Goal: Task Accomplishment & Management: Manage account settings

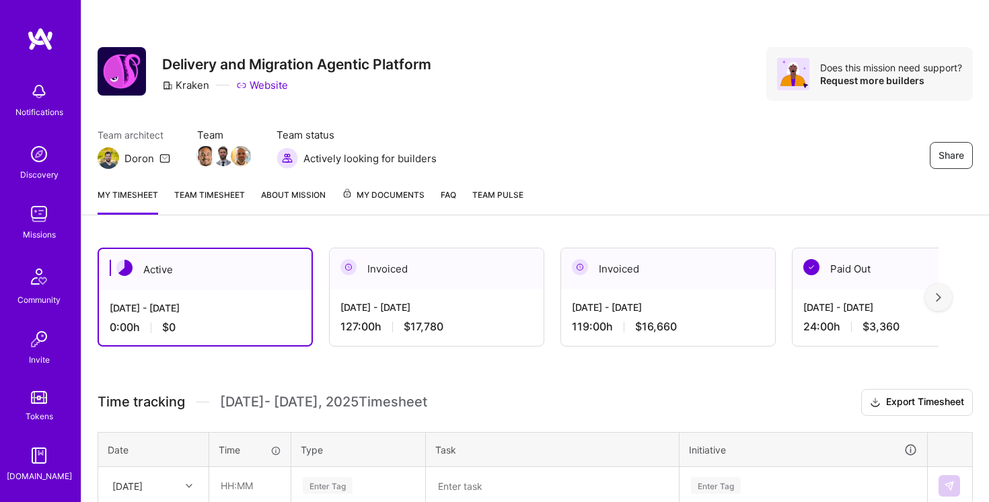
scroll to position [121, 0]
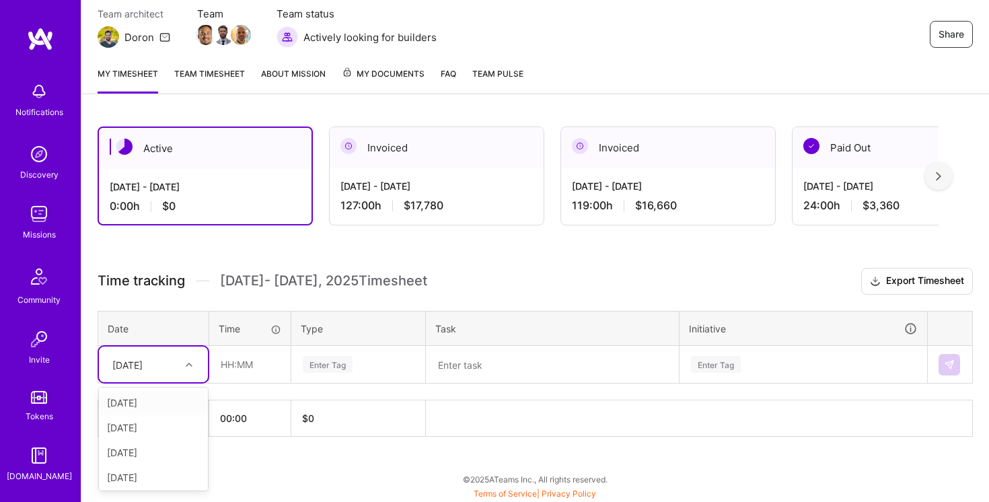
click at [173, 361] on div "[DATE]" at bounding box center [143, 364] width 75 height 22
click at [146, 403] on div "[DATE]" at bounding box center [153, 402] width 109 height 25
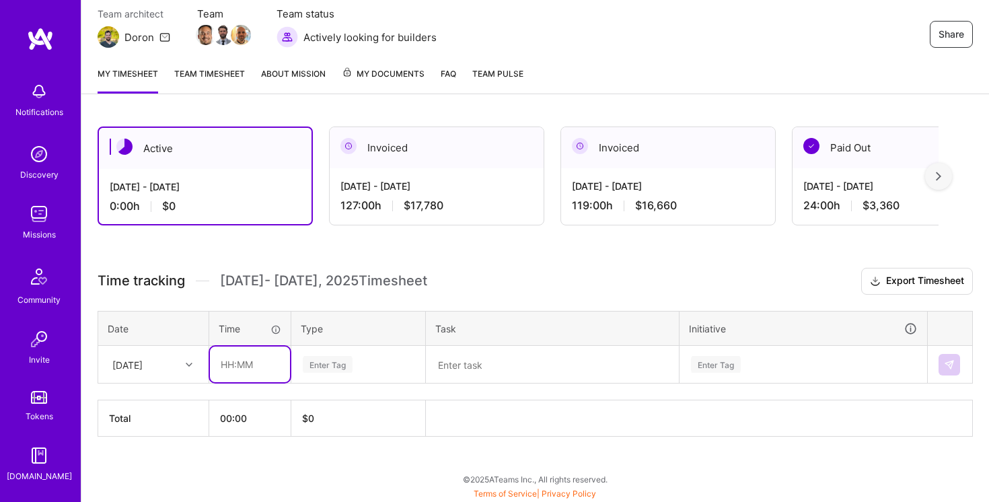
click at [246, 358] on input "text" at bounding box center [250, 364] width 80 height 36
click at [447, 143] on div "Invoiced" at bounding box center [437, 147] width 214 height 41
click at [432, 188] on div "[DATE] - [DATE]" at bounding box center [436, 186] width 192 height 14
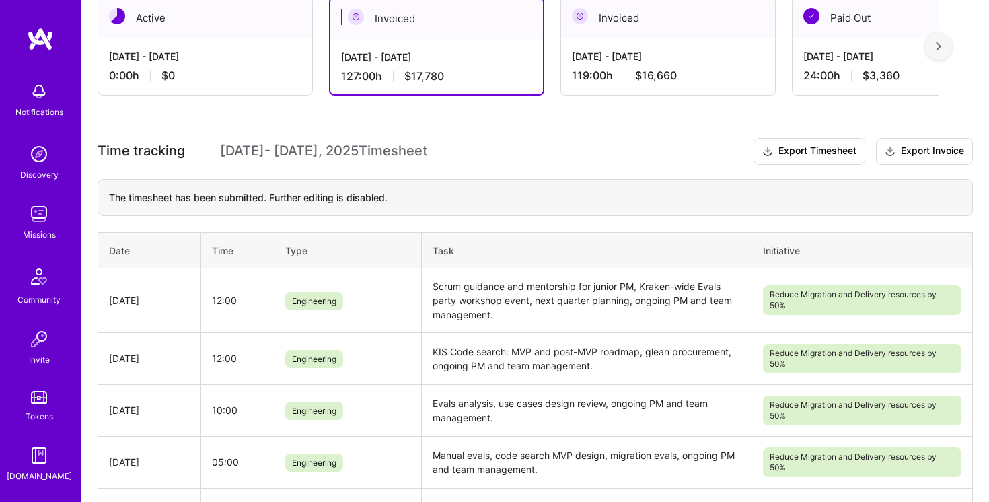
scroll to position [256, 0]
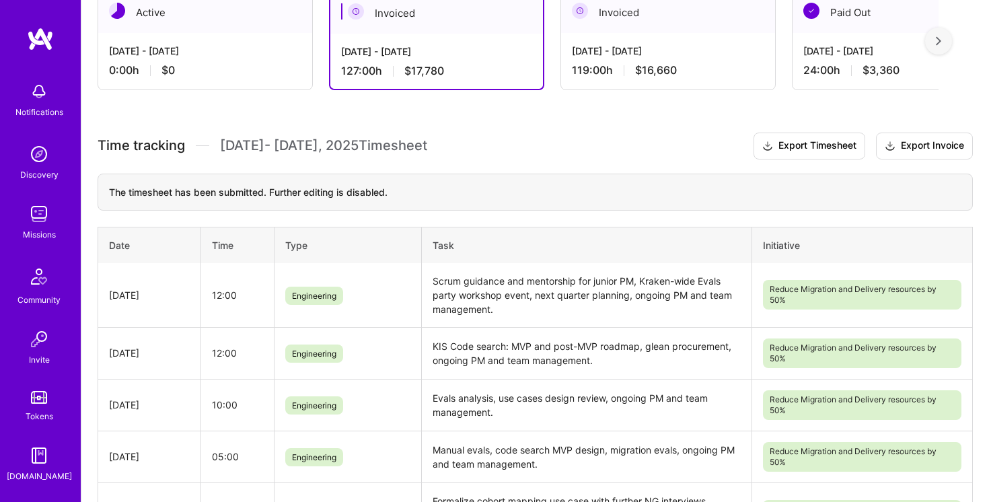
click at [584, 358] on td "KIS Code search: MVP and post-MVP roadmap, glean procurement, ongoing PM and te…" at bounding box center [586, 353] width 331 height 52
drag, startPoint x: 584, startPoint y: 358, endPoint x: 449, endPoint y: 357, distance: 135.2
click at [449, 357] on td "KIS Code search: MVP and post-MVP roadmap, glean procurement, ongoing PM and te…" at bounding box center [586, 353] width 331 height 52
copy td "ongoing PM and team management"
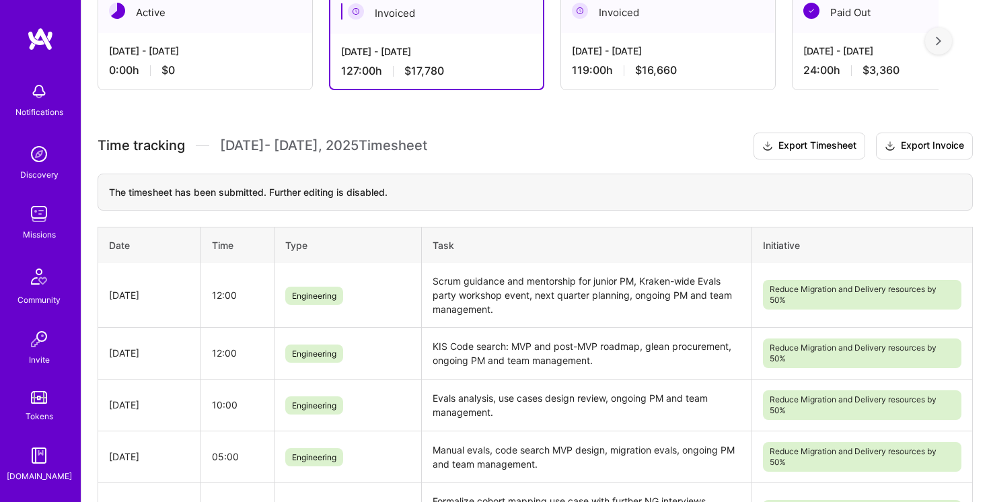
click at [209, 80] on div "Oct 1 - Oct 15, 2025 0:00 h $0" at bounding box center [205, 60] width 214 height 55
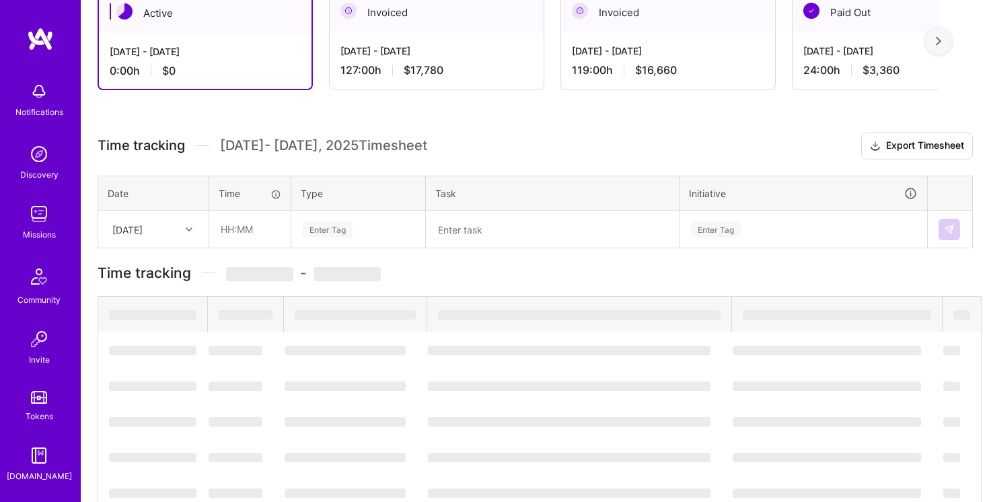
scroll to position [121, 0]
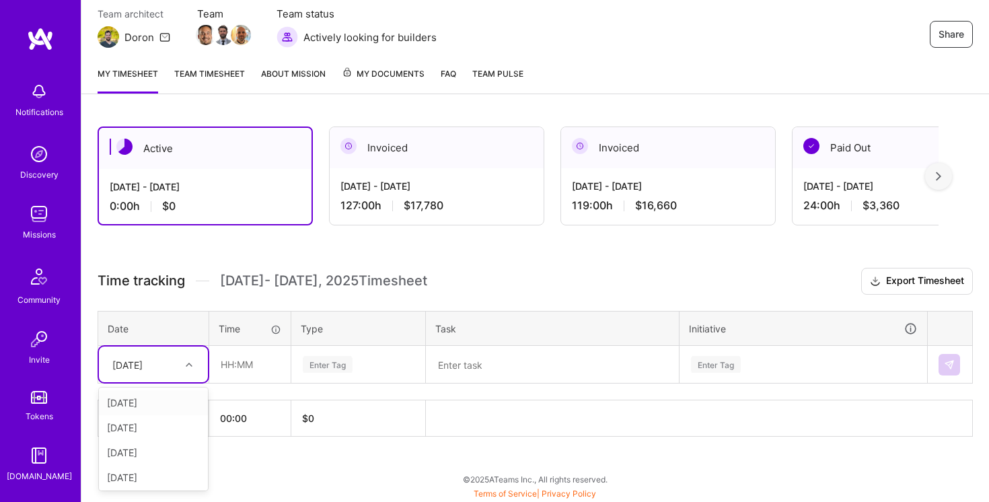
click at [178, 371] on div "[DATE]" at bounding box center [143, 364] width 75 height 22
click at [164, 405] on div "[DATE]" at bounding box center [153, 402] width 109 height 25
click at [226, 365] on input "text" at bounding box center [250, 364] width 80 height 36
click at [421, 182] on div "[DATE] - [DATE]" at bounding box center [436, 186] width 192 height 14
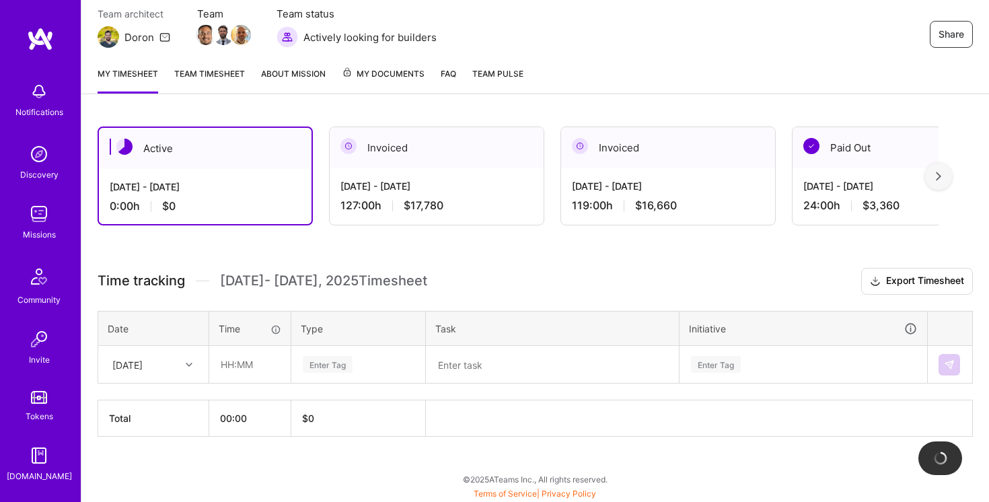
click at [424, 200] on span "$17,780" at bounding box center [424, 205] width 40 height 14
click at [377, 188] on div "[DATE] - [DATE]" at bounding box center [436, 186] width 192 height 14
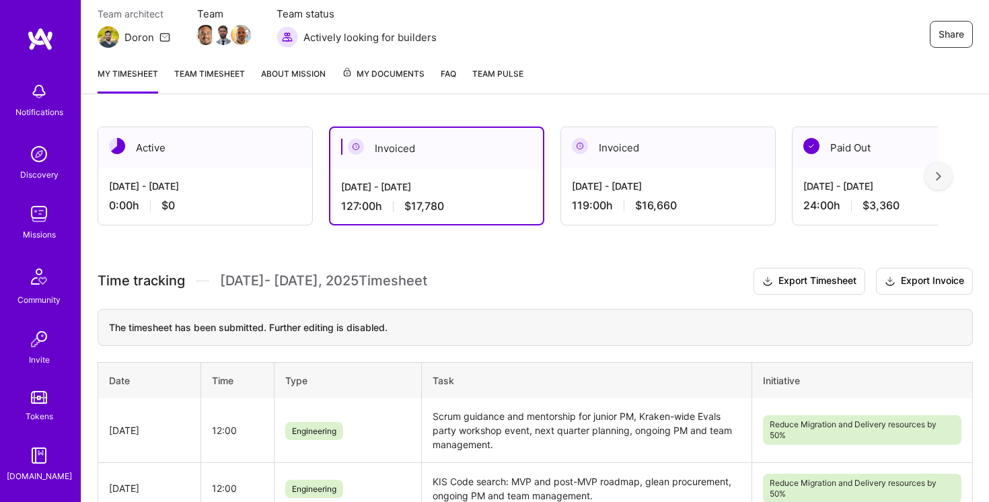
click at [153, 195] on div "Oct 1 - Oct 15, 2025 0:00 h $0" at bounding box center [205, 195] width 214 height 55
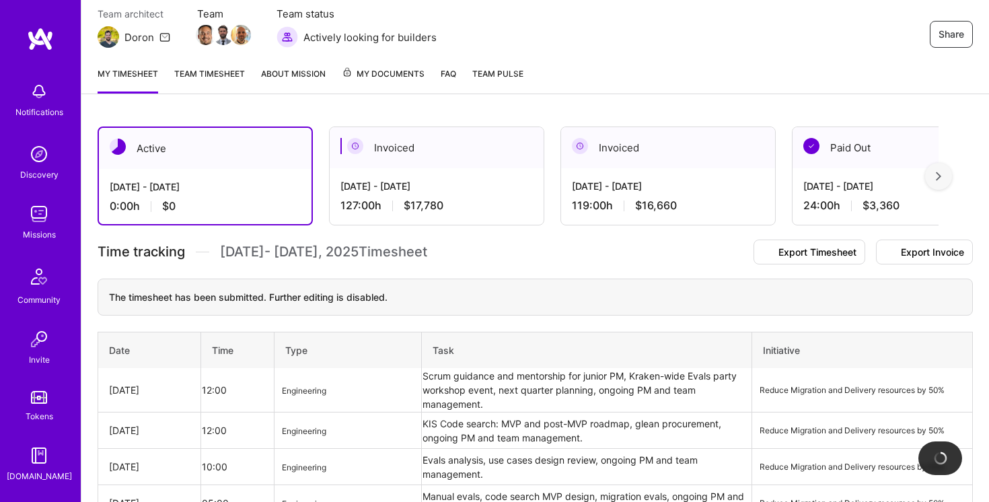
click at [214, 186] on div "[DATE] - [DATE]" at bounding box center [205, 187] width 191 height 14
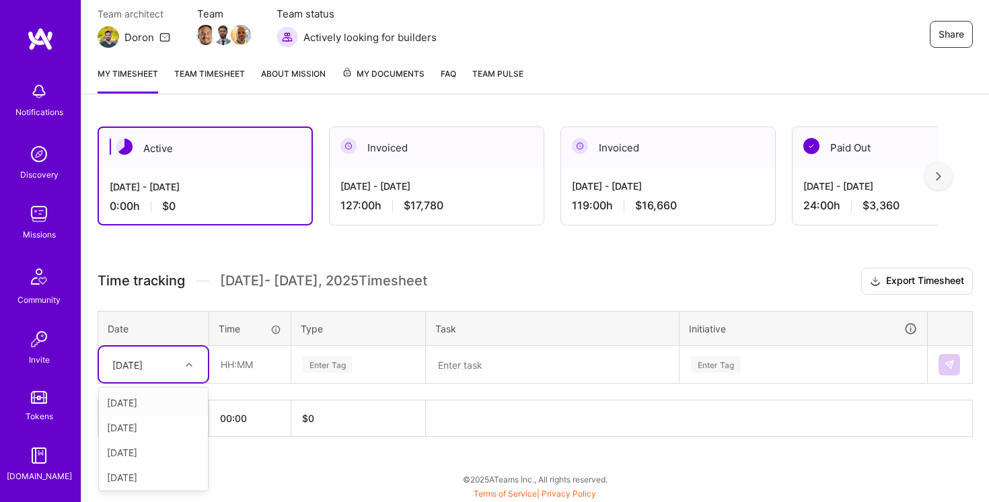
click at [188, 365] on icon at bounding box center [189, 364] width 7 height 7
click at [167, 402] on div "[DATE]" at bounding box center [153, 402] width 109 height 25
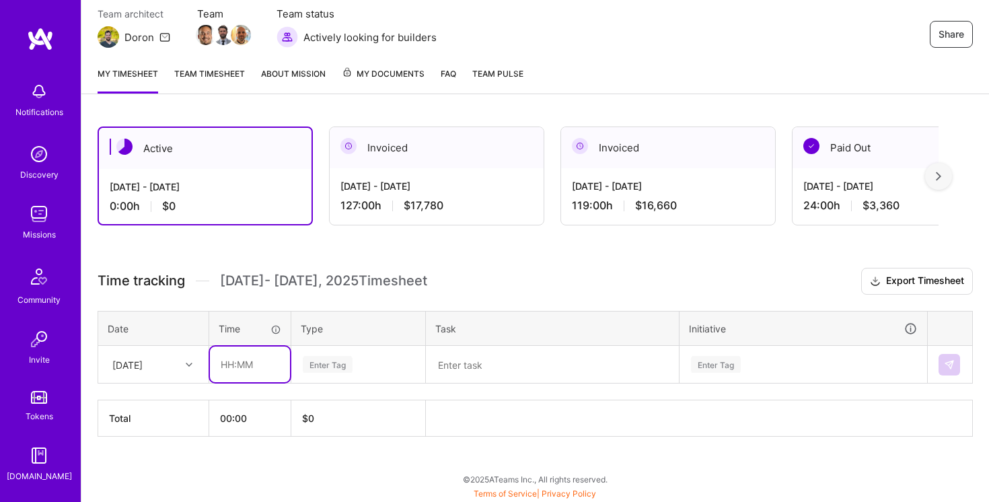
click at [227, 359] on input "text" at bounding box center [250, 364] width 80 height 36
click at [356, 362] on div "Enter Tag" at bounding box center [358, 364] width 114 height 17
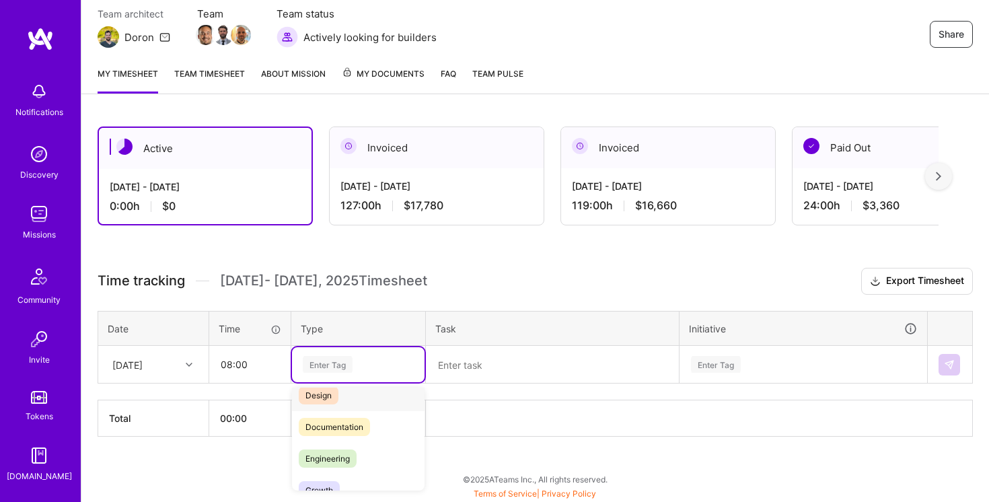
scroll to position [53, 0]
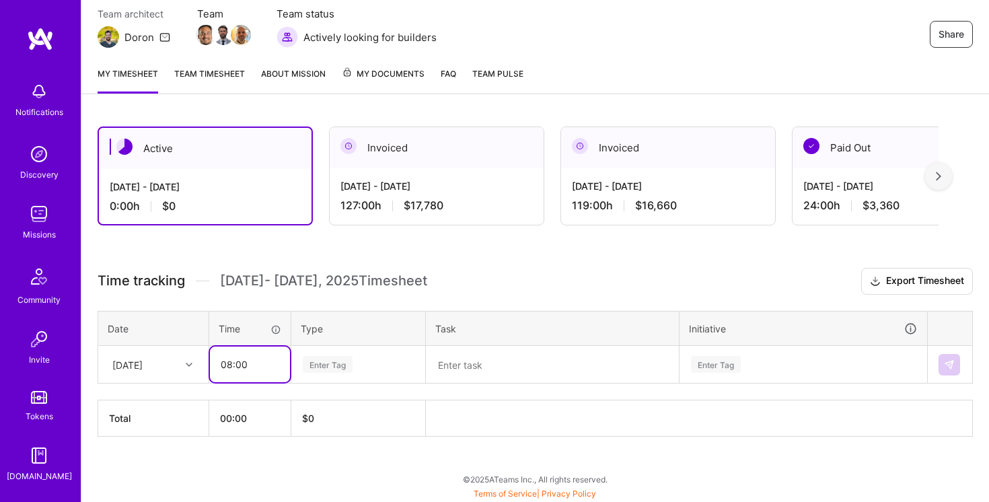
click at [257, 363] on input "08:00" at bounding box center [250, 364] width 80 height 36
click at [226, 361] on input "08:00" at bounding box center [250, 364] width 80 height 36
click at [224, 361] on input "08:00" at bounding box center [250, 364] width 80 height 36
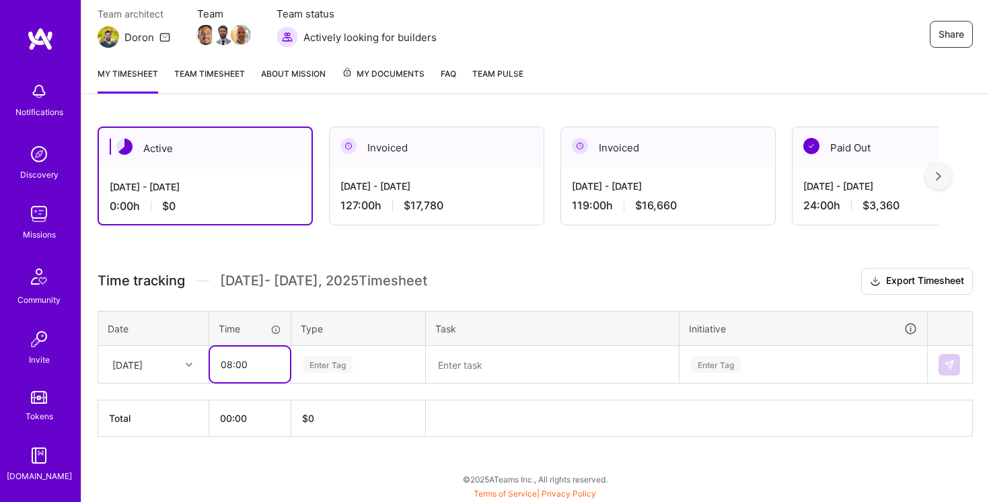
click at [224, 361] on input "08:00" at bounding box center [250, 364] width 80 height 36
click at [372, 357] on div "Enter Tag" at bounding box center [358, 364] width 114 height 17
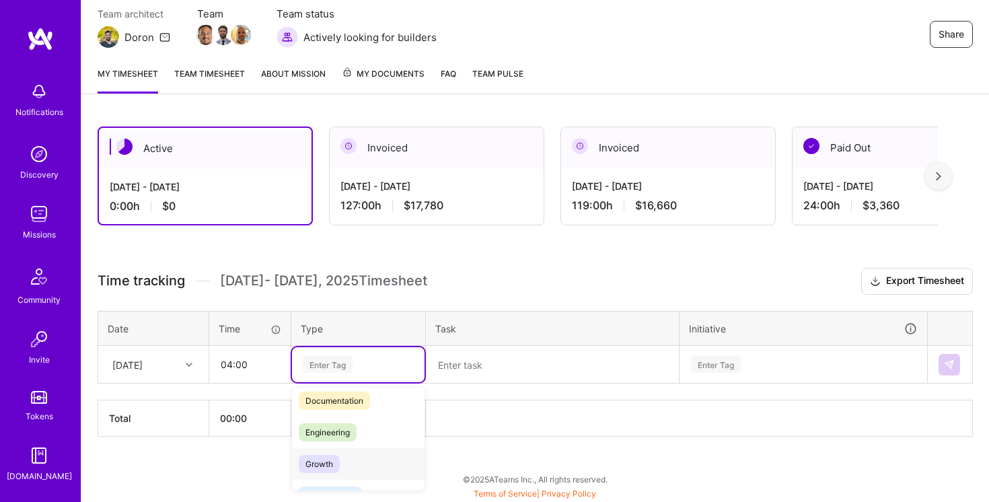
scroll to position [66, 0]
click at [354, 433] on span "Engineering" at bounding box center [328, 438] width 58 height 18
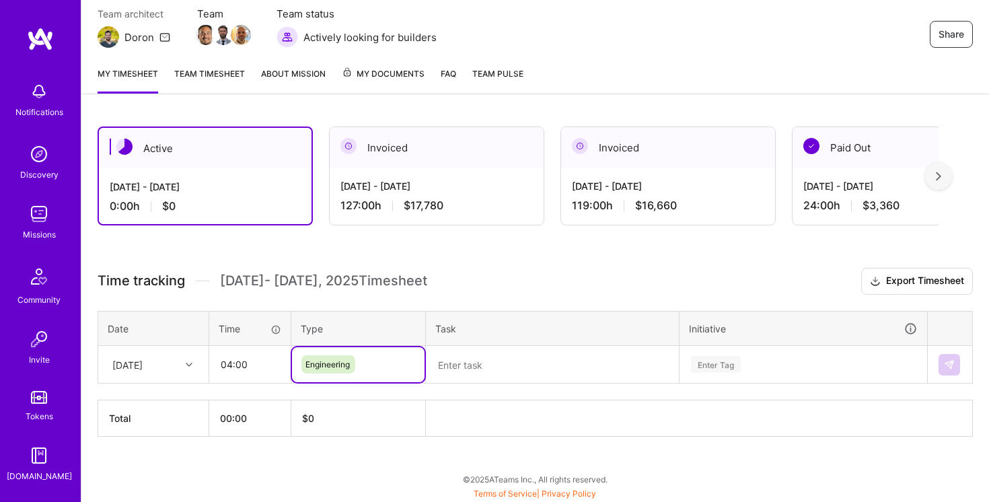
click at [512, 365] on textarea at bounding box center [552, 364] width 250 height 35
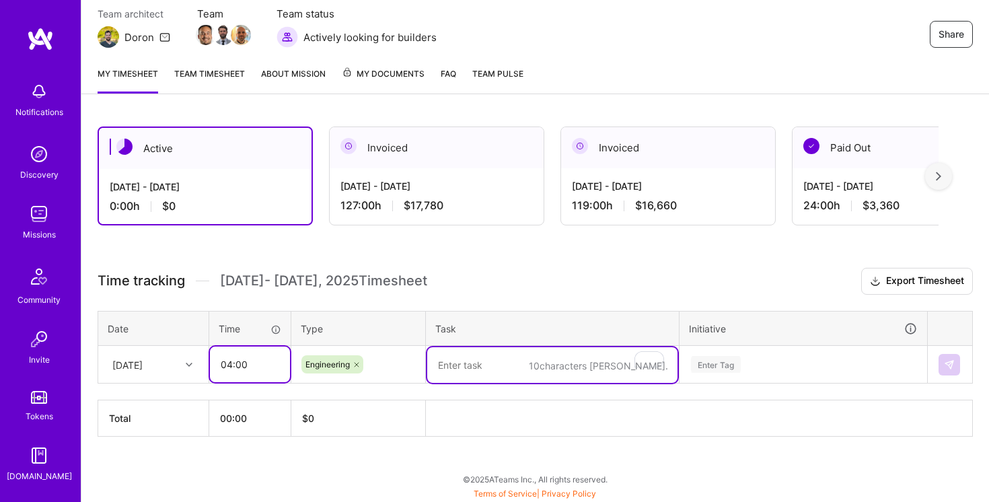
click at [272, 362] on input "04:00" at bounding box center [250, 364] width 80 height 36
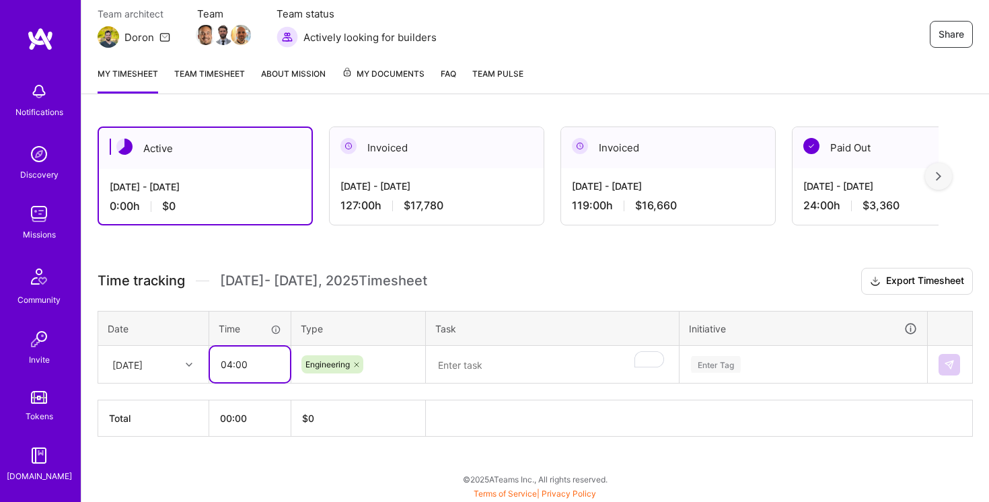
click at [222, 361] on input "04:00" at bounding box center [250, 364] width 80 height 36
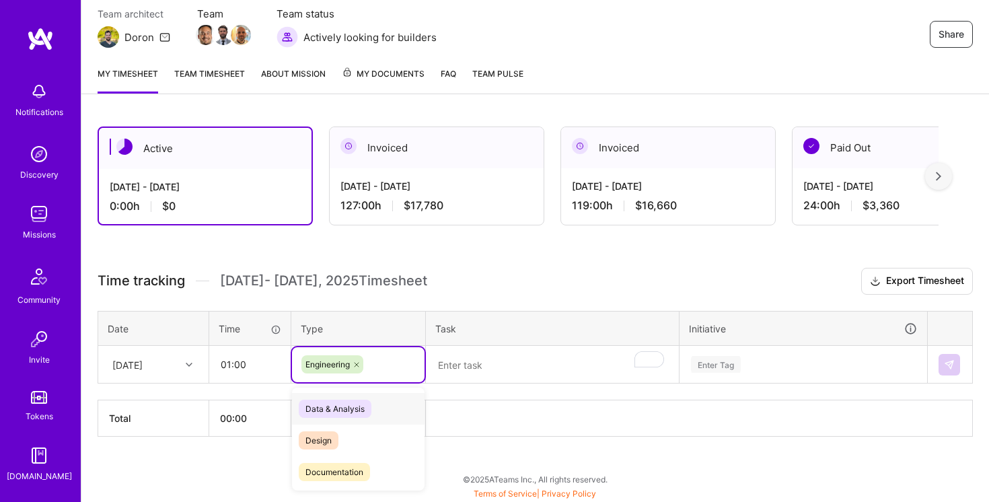
click at [395, 357] on div "Engineering" at bounding box center [358, 364] width 114 height 18
click at [351, 468] on div "Meetings" at bounding box center [358, 481] width 133 height 32
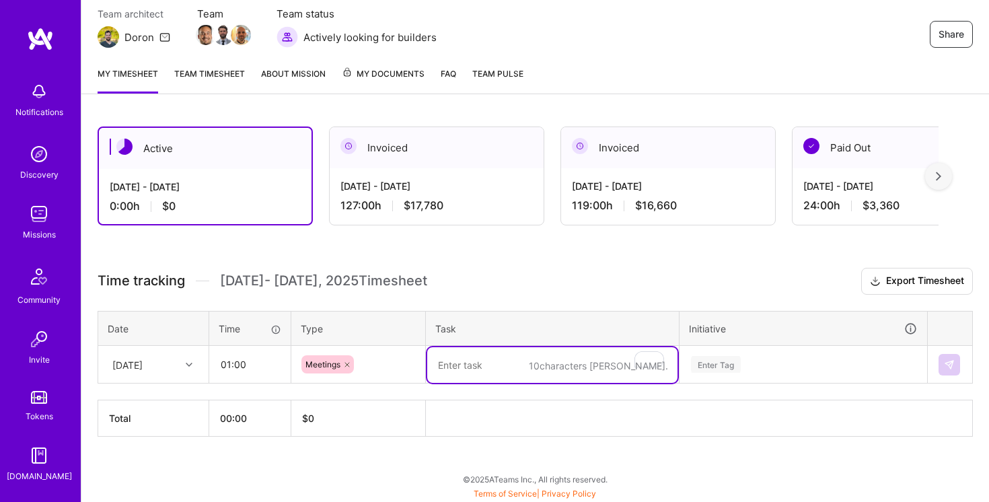
click at [484, 364] on textarea "To enrich screen reader interactions, please activate Accessibility in Grammarl…" at bounding box center [552, 365] width 250 height 36
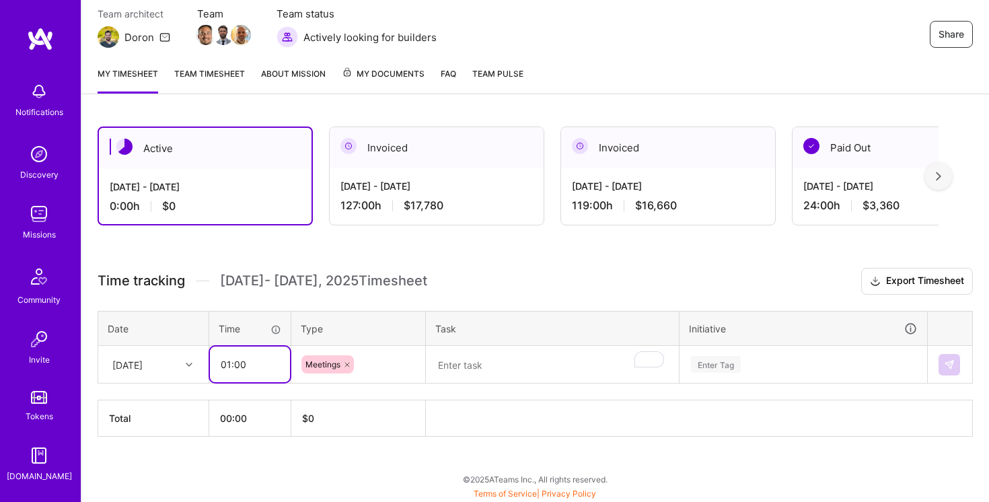
click at [231, 361] on input "01:00" at bounding box center [250, 364] width 80 height 36
type input "00:45"
click at [484, 351] on textarea "To enrich screen reader interactions, please activate Accessibility in Grammarl…" at bounding box center [552, 365] width 250 height 36
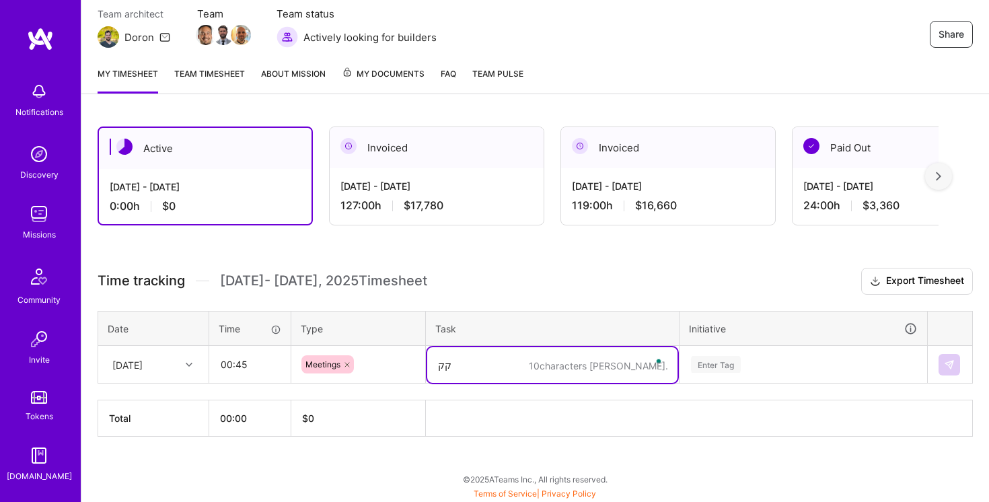
type textarea "ק"
click at [436, 363] on textarea "Weekly with Assaf Biderman" at bounding box center [552, 365] width 250 height 36
click at [474, 364] on textarea "AI Core team meet - Weekly with Assaf Biderman" at bounding box center [552, 365] width 250 height 36
type textarea "AI Core Team Meet - Weekly with [PERSON_NAME]"
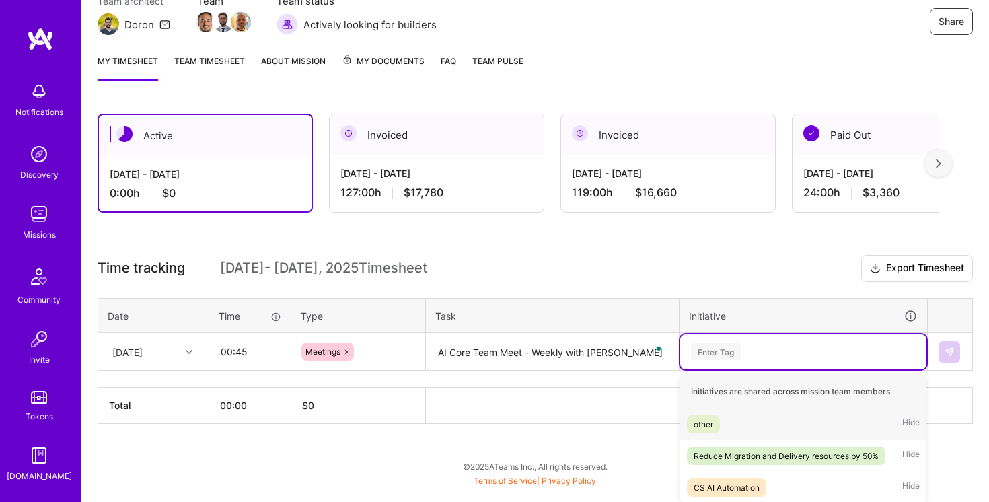
click at [824, 369] on div "option other focused, 1 of 3. 3 results available. Use Up and Down to choose op…" at bounding box center [803, 351] width 246 height 35
click at [762, 453] on div "Reduce Migration and Delivery resources by 50%" at bounding box center [786, 455] width 185 height 14
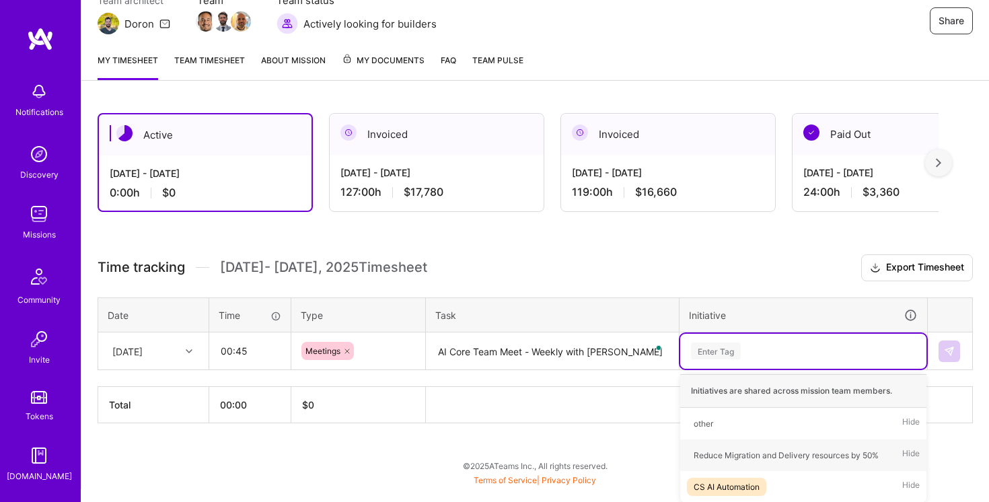
scroll to position [121, 0]
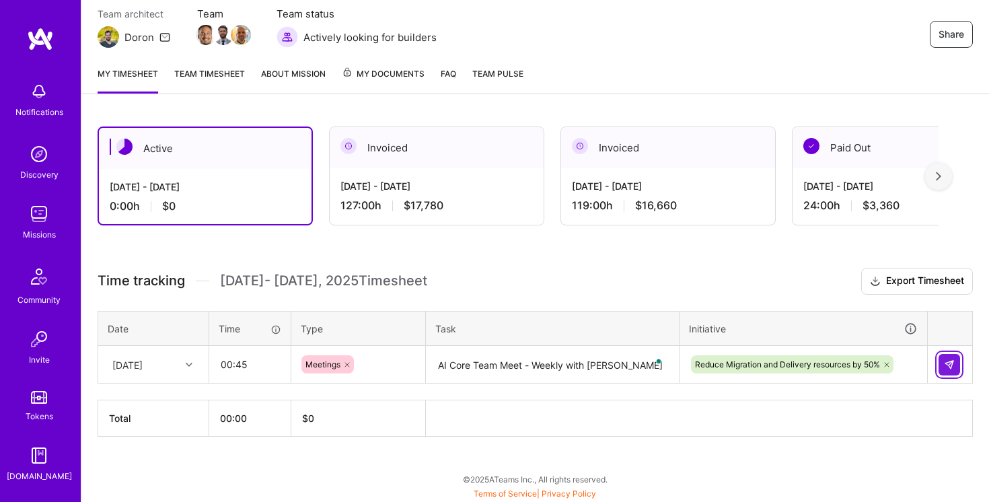
click at [953, 363] on img at bounding box center [949, 364] width 11 height 11
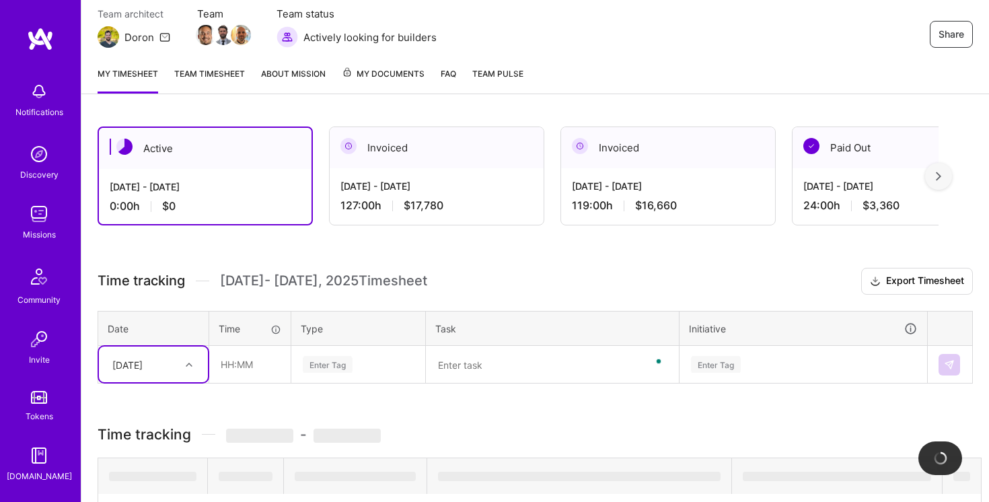
click at [183, 365] on div "option Wed, Oct 1, selected. Select is focused ,type to refine list, press Down…" at bounding box center [153, 364] width 109 height 36
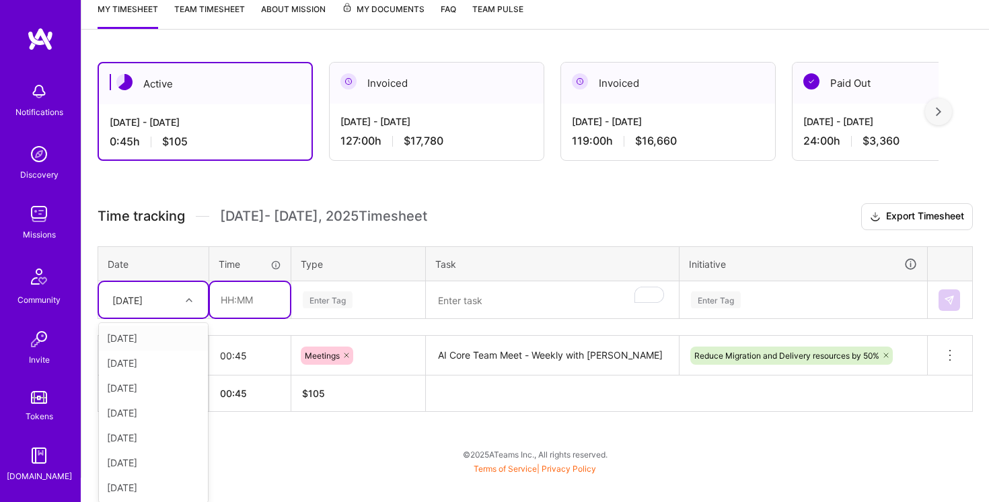
scroll to position [161, 0]
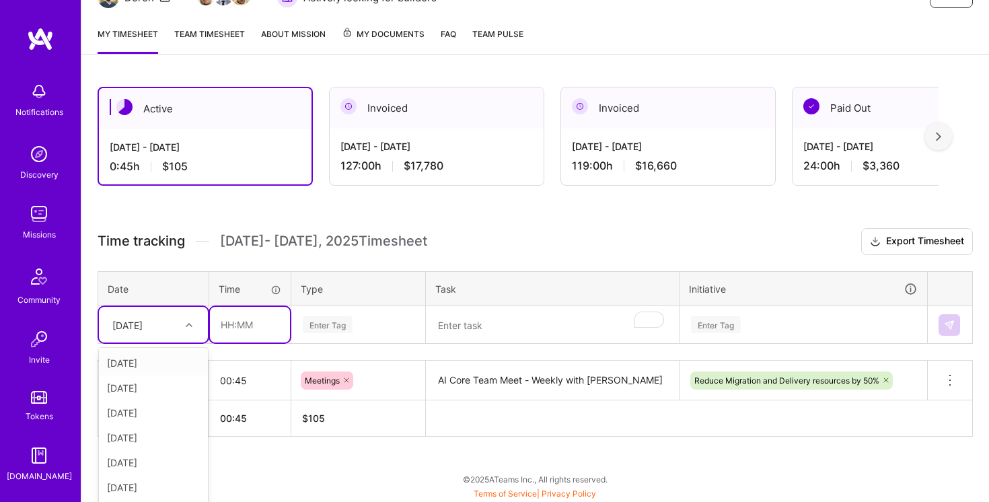
click at [240, 303] on table "Date Time Type Task Initiative option Wed, Oct 1, selected. option Thu, Oct 2 f…" at bounding box center [535, 307] width 875 height 73
type input "9"
type input "0"
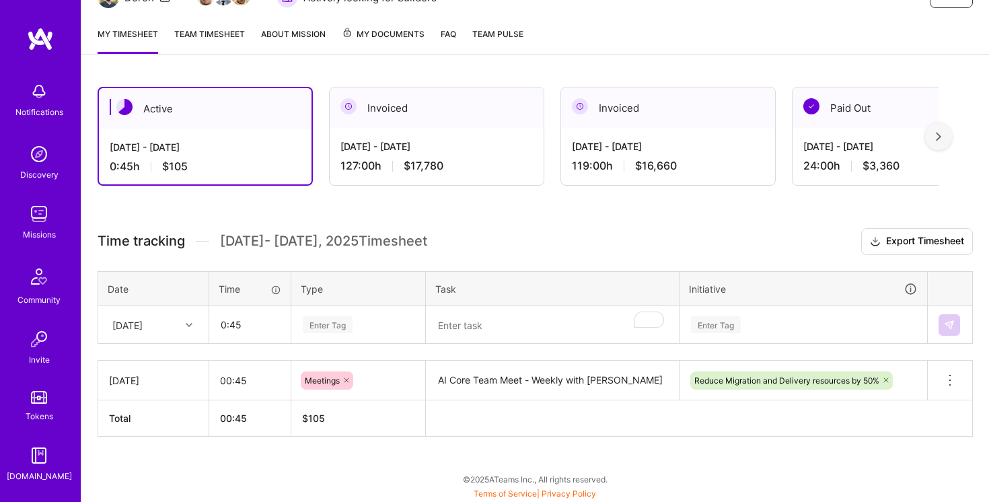
type input "00:45"
click at [382, 325] on div "Enter Tag" at bounding box center [358, 324] width 114 height 17
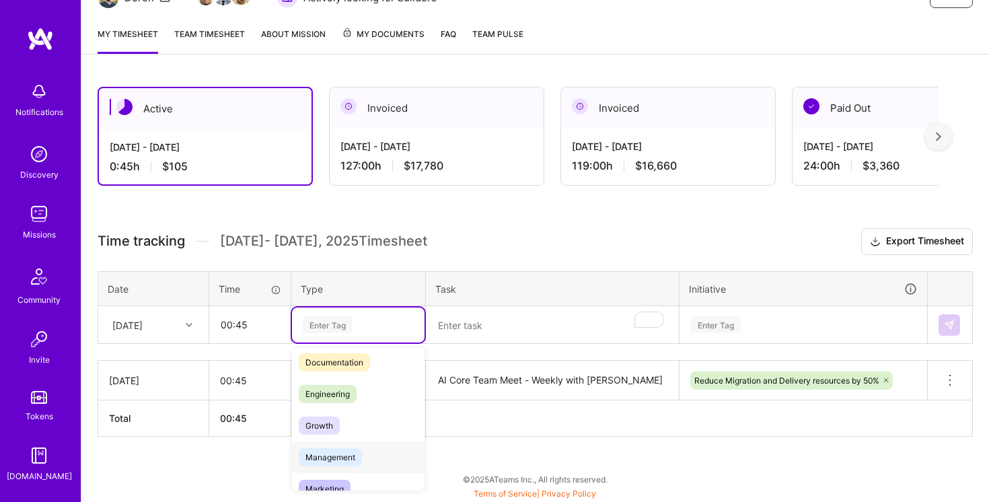
scroll to position [135, 0]
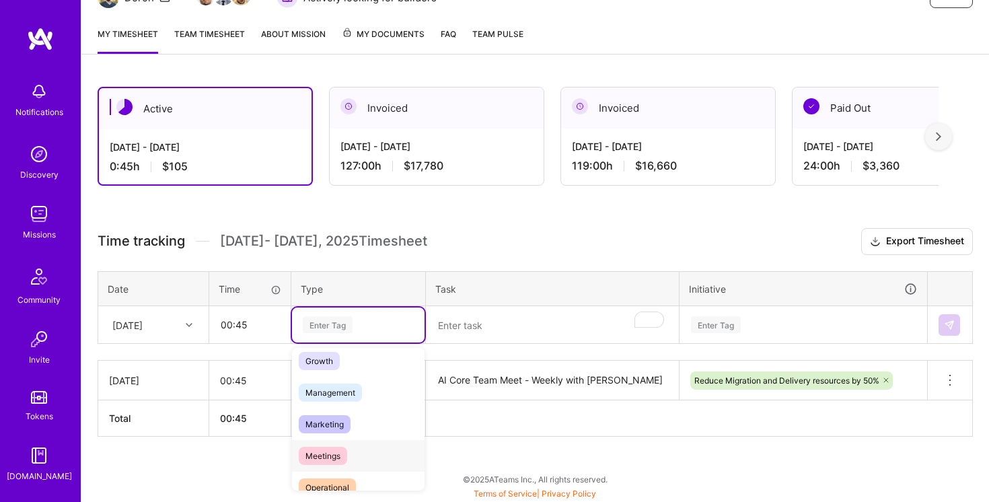
click at [365, 456] on div "Meetings" at bounding box center [358, 456] width 133 height 32
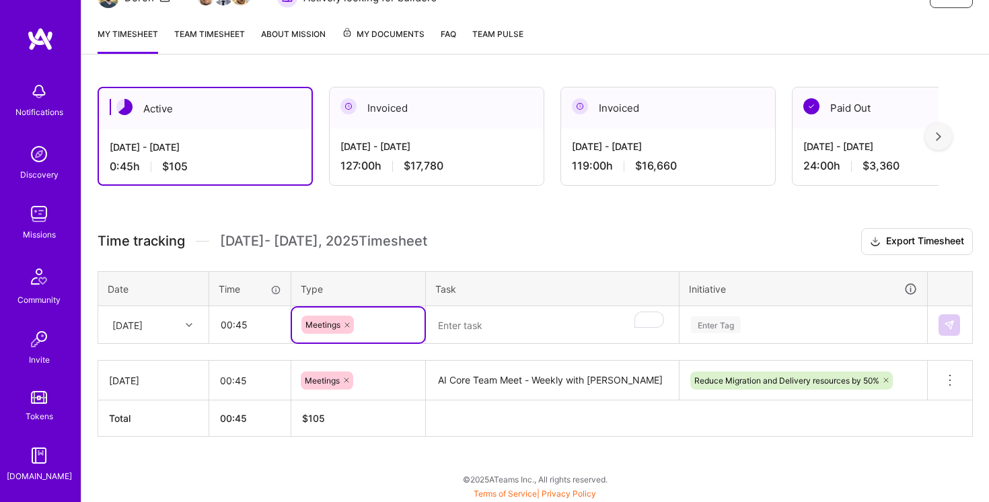
click at [485, 330] on textarea "To enrich screen reader interactions, please activate Accessibility in Grammarl…" at bounding box center [552, 325] width 250 height 36
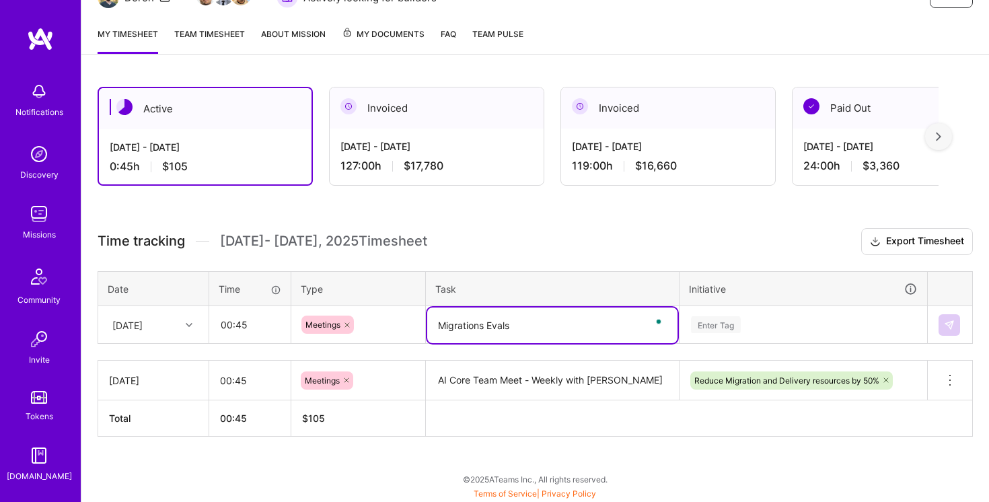
type textarea "Migrations Evals"
click at [738, 322] on div "Enter Tag" at bounding box center [716, 324] width 50 height 21
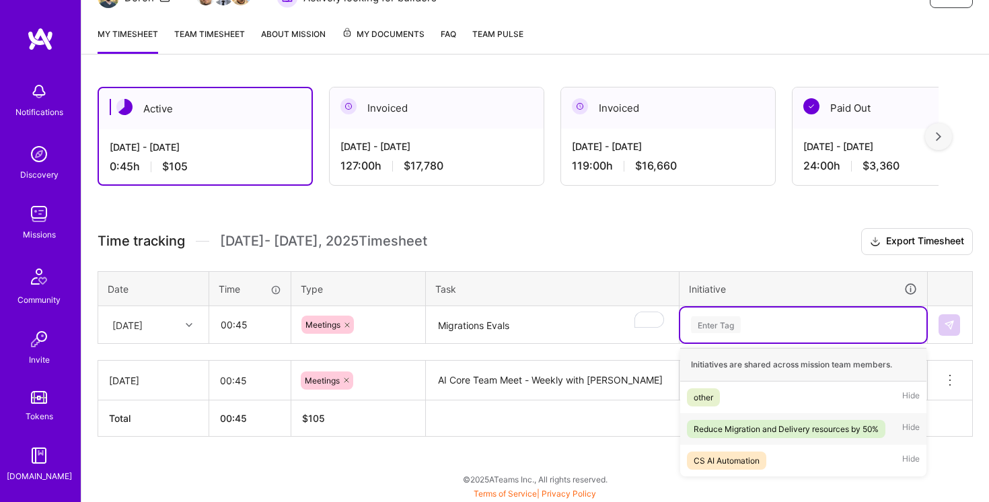
click at [737, 420] on span "Reduce Migration and Delivery resources by 50%" at bounding box center [786, 429] width 198 height 18
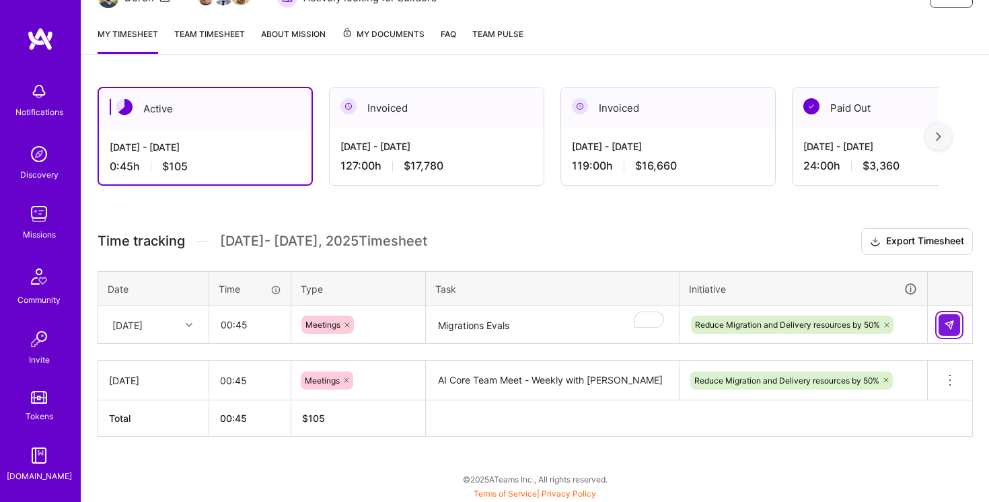
click at [952, 322] on img at bounding box center [949, 325] width 11 height 11
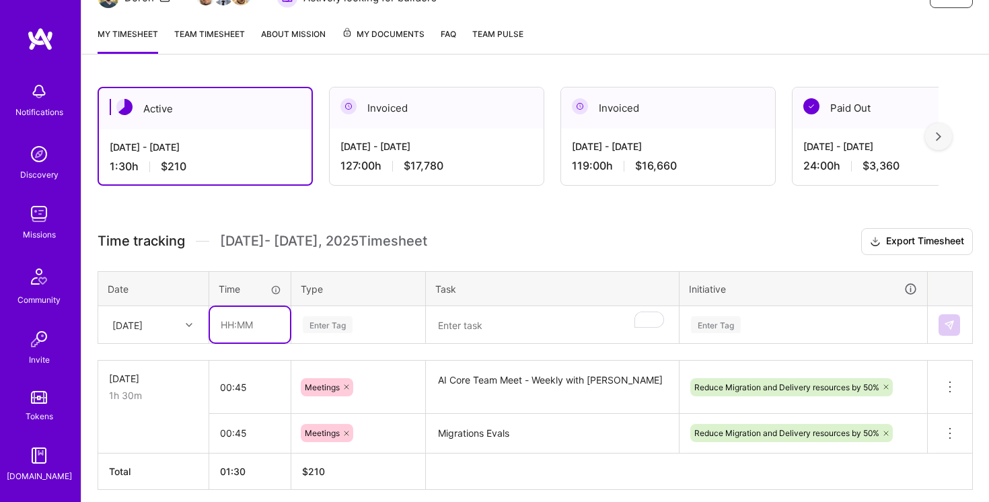
click at [240, 332] on input "text" at bounding box center [250, 325] width 80 height 36
click at [363, 338] on div "Enter Tag" at bounding box center [358, 324] width 133 height 35
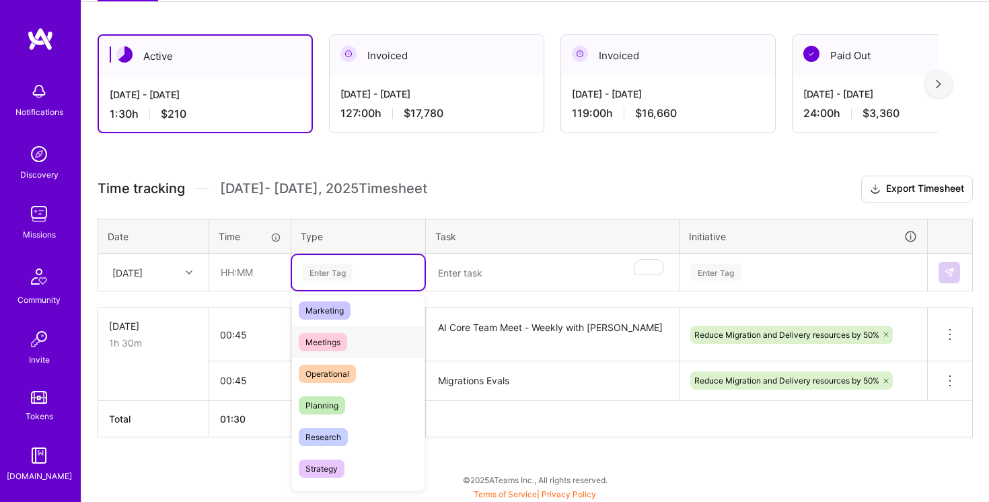
scroll to position [196, 0]
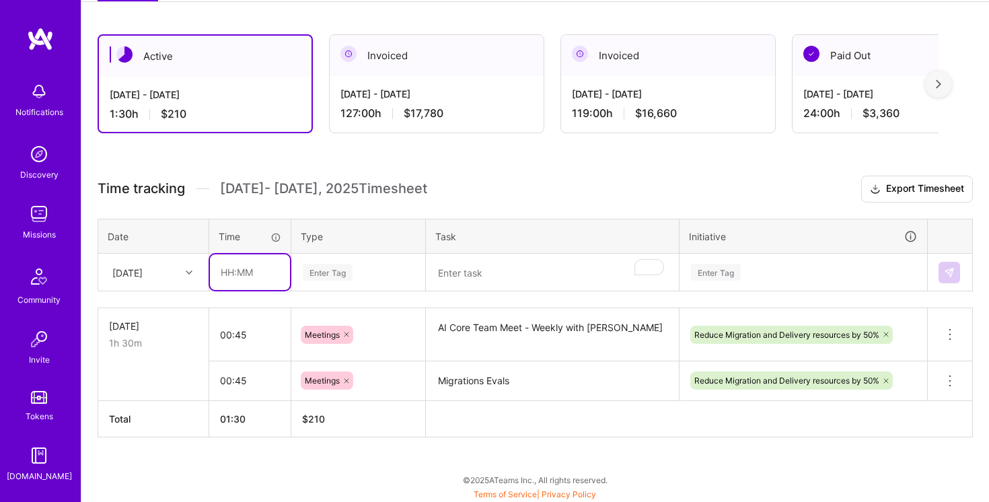
click at [267, 272] on input "text" at bounding box center [250, 272] width 80 height 36
click at [252, 264] on input "text" at bounding box center [250, 272] width 80 height 36
type input ":"
type input "00:45"
click at [371, 278] on div "Enter Tag" at bounding box center [358, 272] width 114 height 17
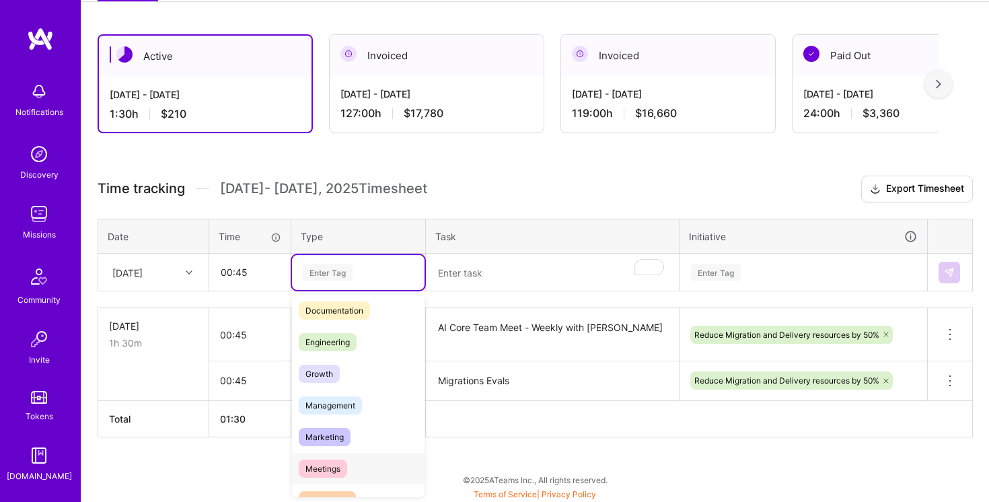
scroll to position [101, 0]
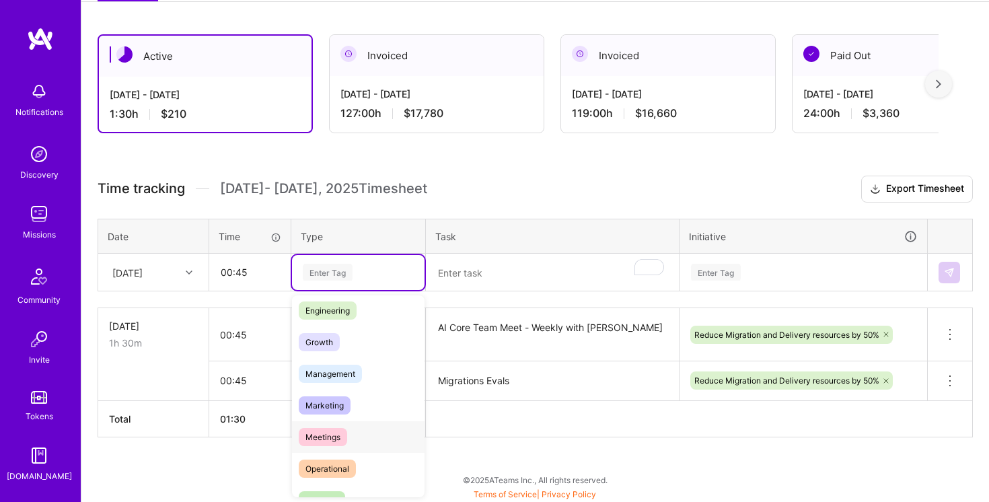
click at [370, 439] on div "Meetings" at bounding box center [358, 437] width 133 height 32
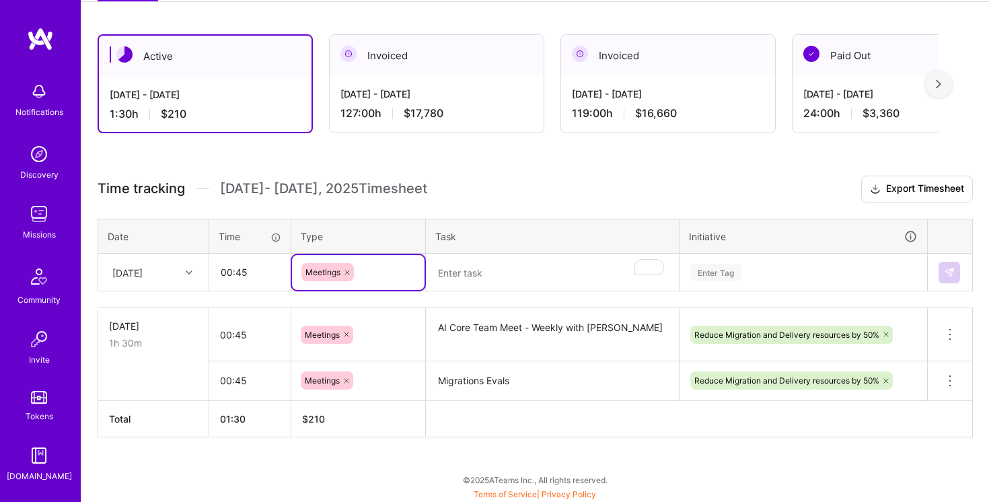
click at [521, 277] on textarea "To enrich screen reader interactions, please activate Accessibility in Grammarl…" at bounding box center [552, 273] width 250 height 36
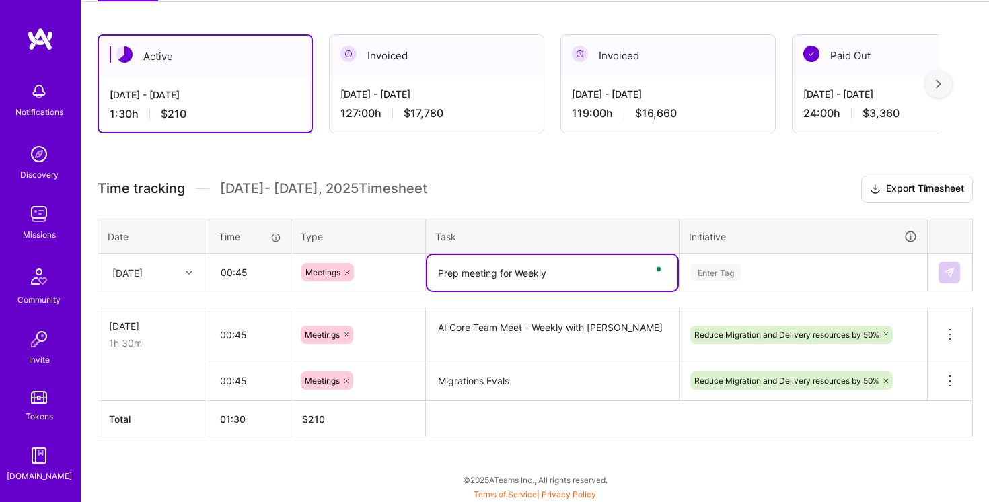
type textarea "Prep meeting for Weekly"
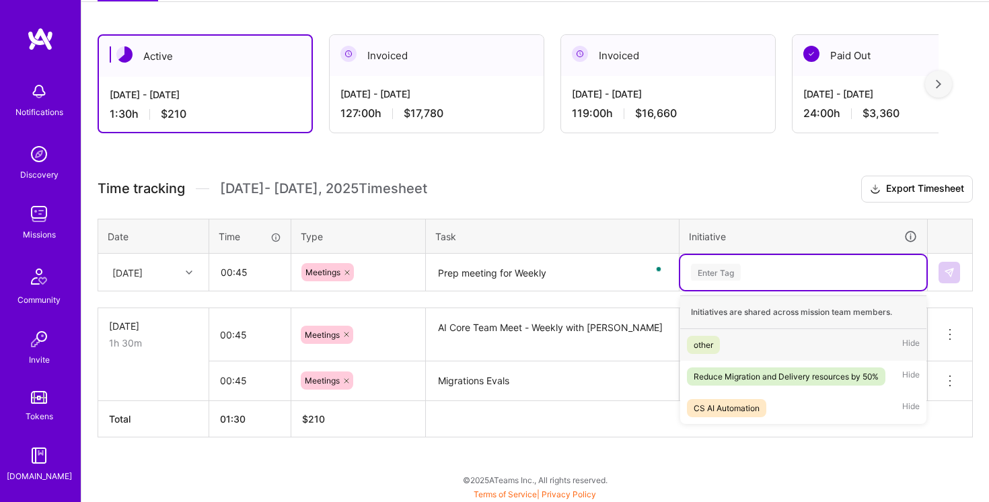
click at [865, 267] on div "Enter Tag" at bounding box center [803, 272] width 227 height 17
click at [815, 378] on div "Reduce Migration and Delivery resources by 50%" at bounding box center [786, 376] width 185 height 14
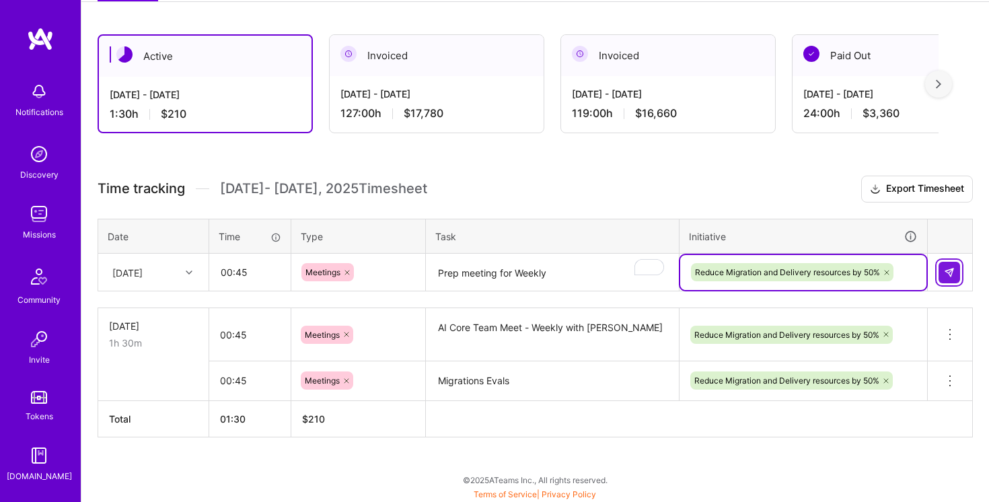
click at [951, 270] on img at bounding box center [949, 272] width 11 height 11
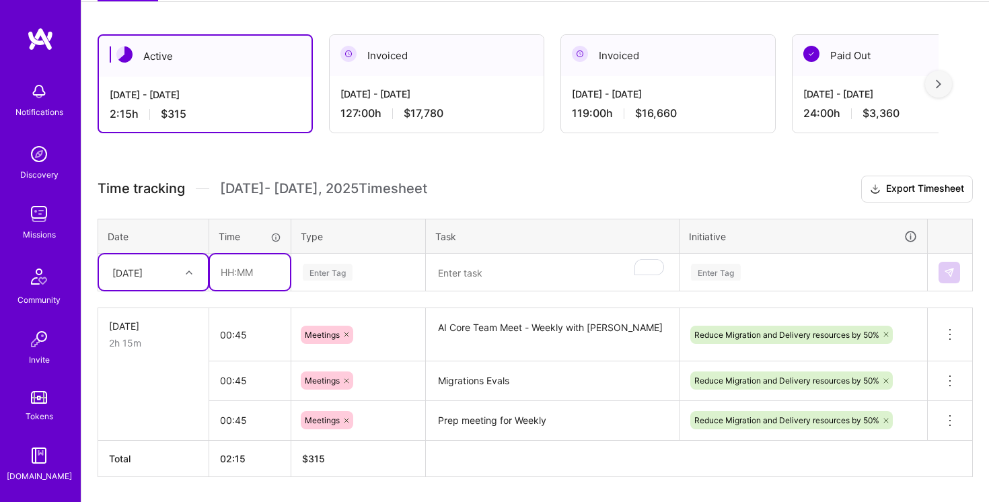
click at [238, 272] on input "text" at bounding box center [250, 272] width 80 height 36
type input "02:00"
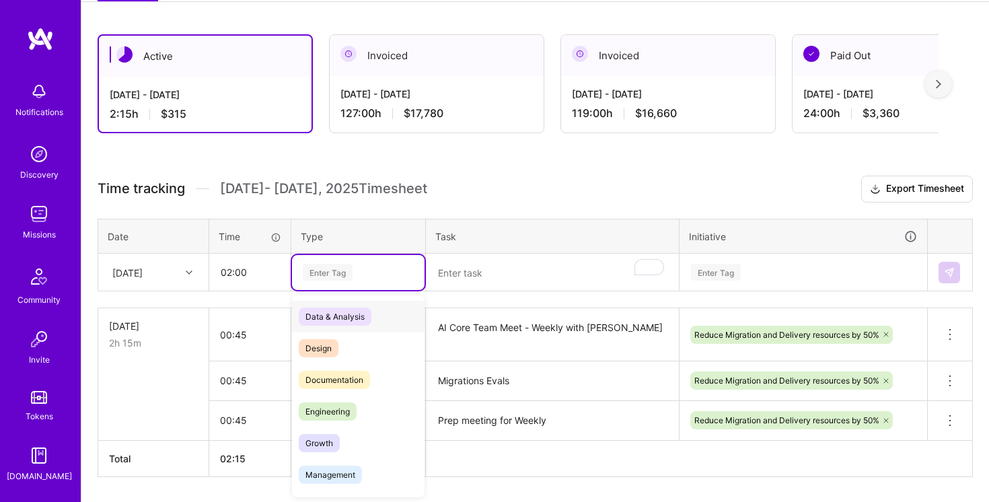
click at [390, 282] on div "Enter Tag" at bounding box center [358, 272] width 133 height 35
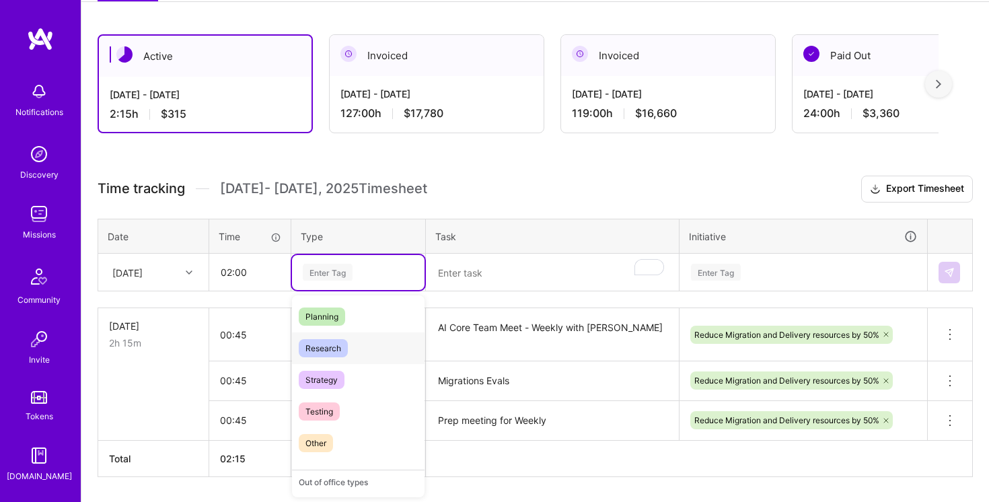
scroll to position [0, 0]
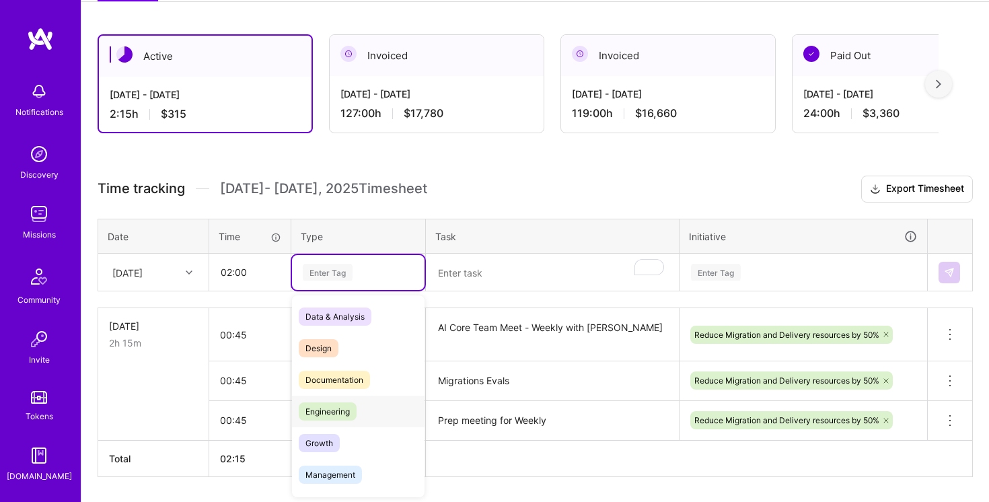
click at [371, 405] on div "Engineering" at bounding box center [358, 412] width 133 height 32
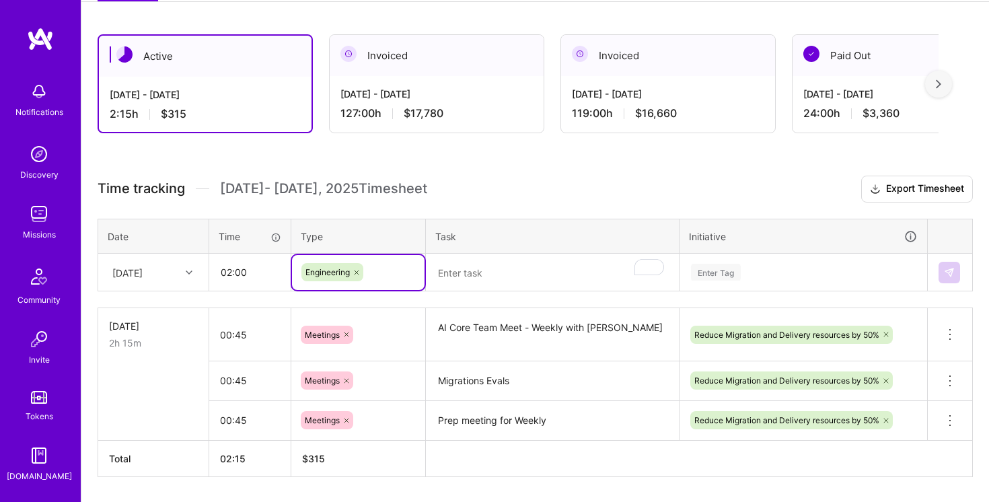
click at [487, 272] on textarea "To enrich screen reader interactions, please activate Accessibility in Grammarl…" at bounding box center [552, 273] width 250 height 36
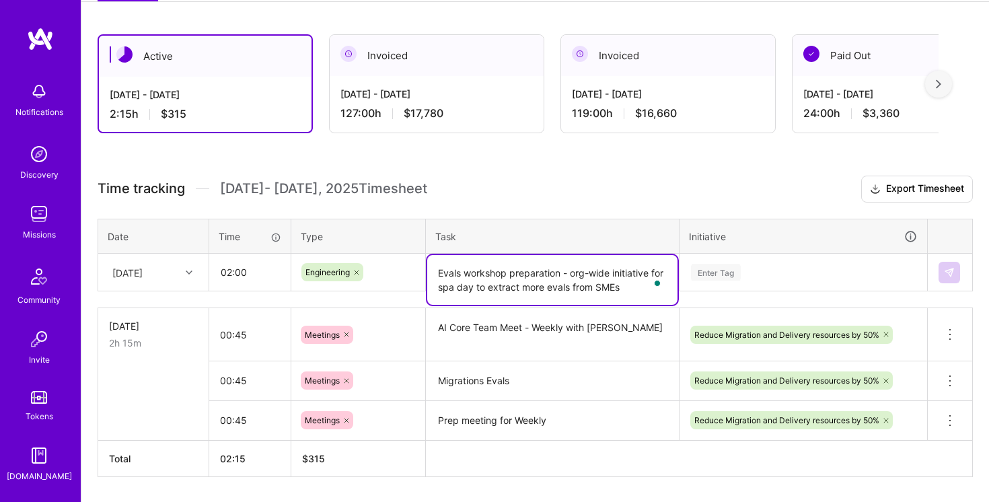
type textarea "Evals workshop preparation - org-wide initiative for spa day to extract more ev…"
click at [800, 271] on div "Enter Tag" at bounding box center [803, 272] width 227 height 17
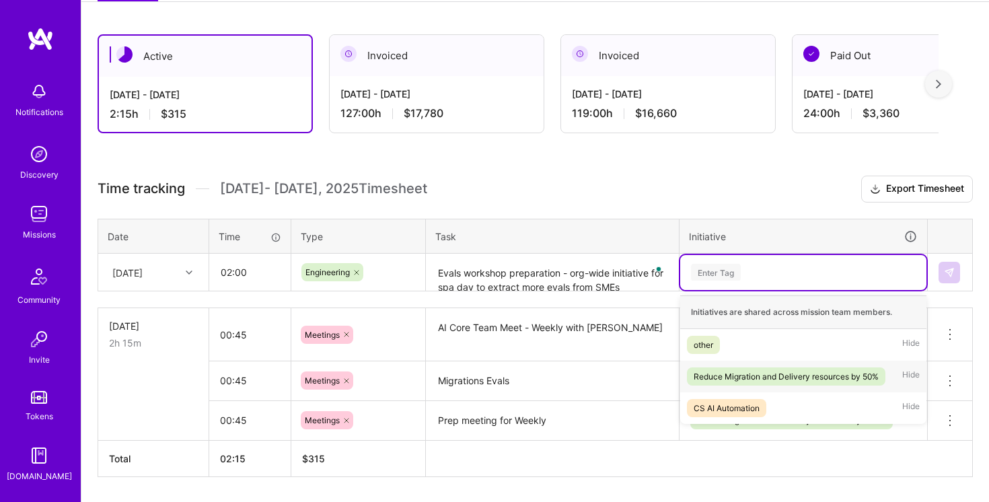
click at [771, 374] on div "Reduce Migration and Delivery resources by 50%" at bounding box center [786, 376] width 185 height 14
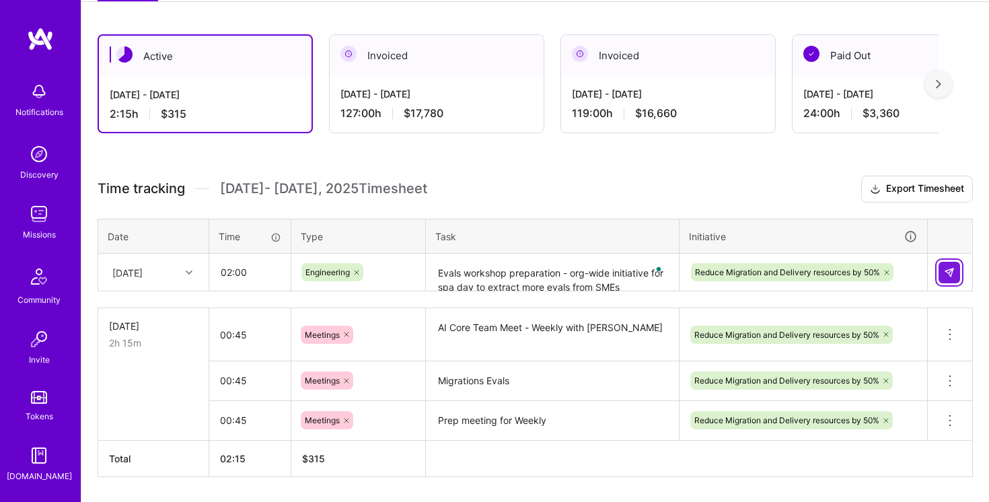
click at [949, 275] on img at bounding box center [949, 272] width 11 height 11
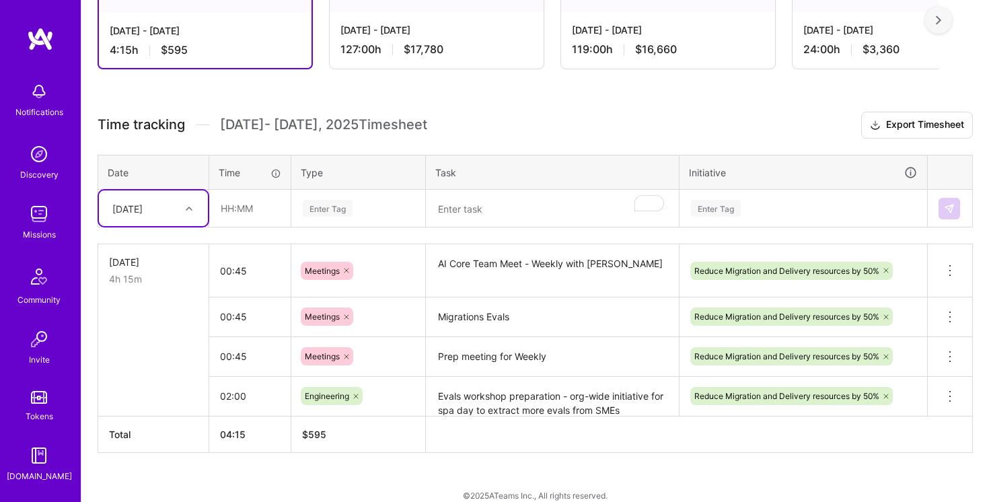
scroll to position [279, 0]
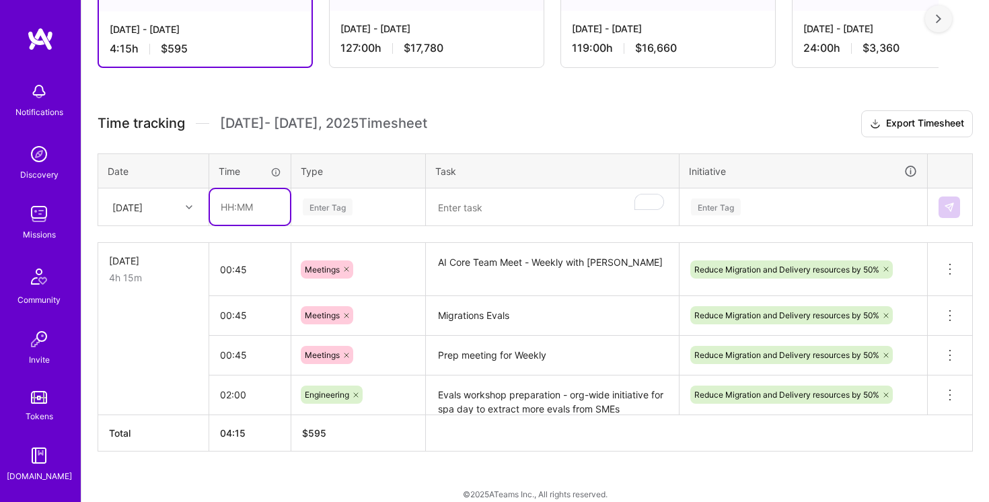
click at [233, 200] on input "text" at bounding box center [250, 207] width 80 height 36
type input "1"
type input "02:00"
click at [384, 201] on div "Enter Tag" at bounding box center [358, 206] width 114 height 17
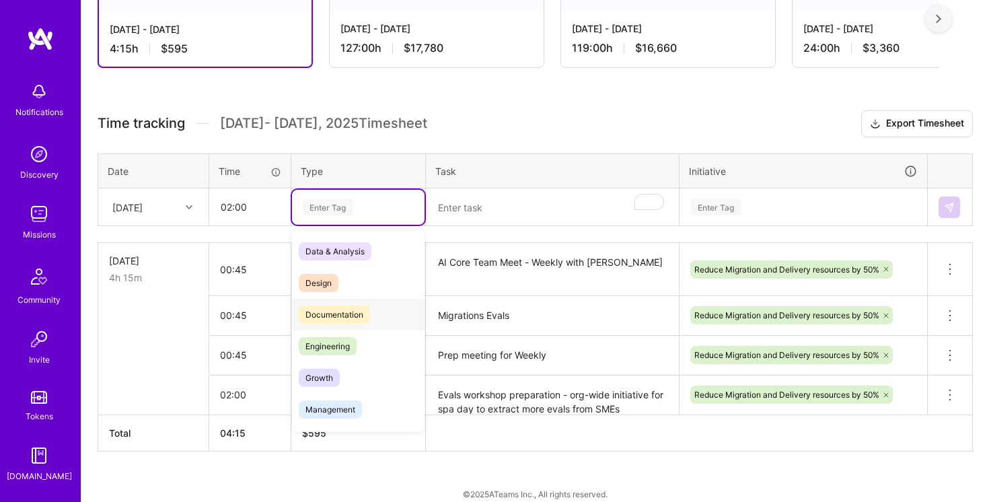
scroll to position [73, 0]
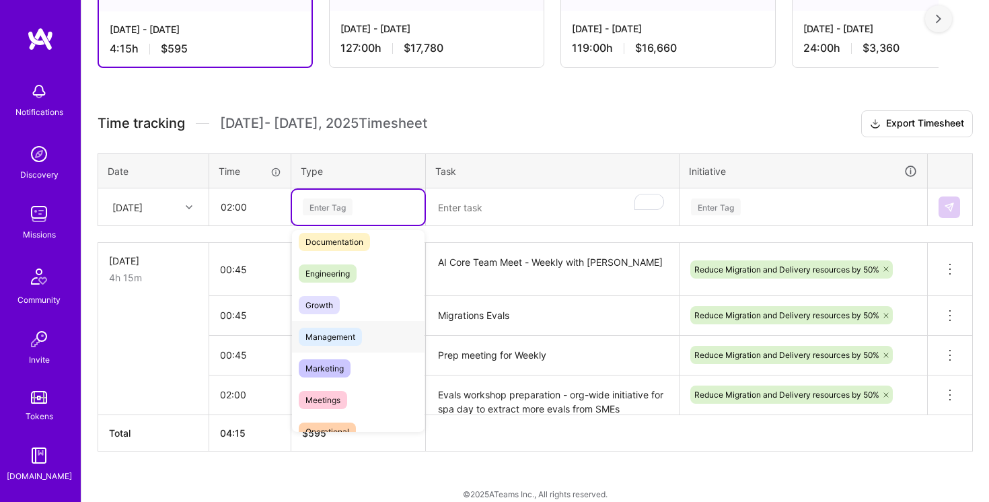
click at [367, 336] on div "Management" at bounding box center [358, 337] width 133 height 32
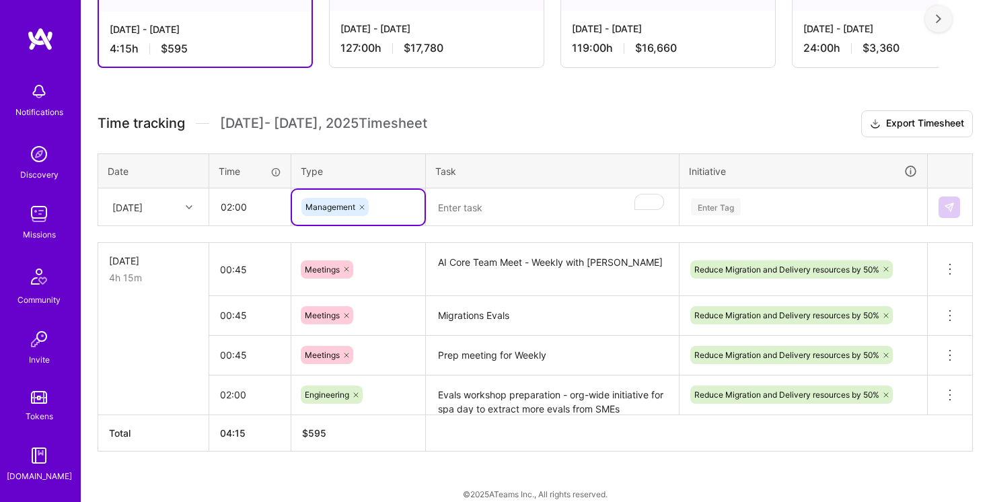
click at [482, 209] on textarea "To enrich screen reader interactions, please activate Accessibility in Grammarl…" at bounding box center [552, 208] width 250 height 36
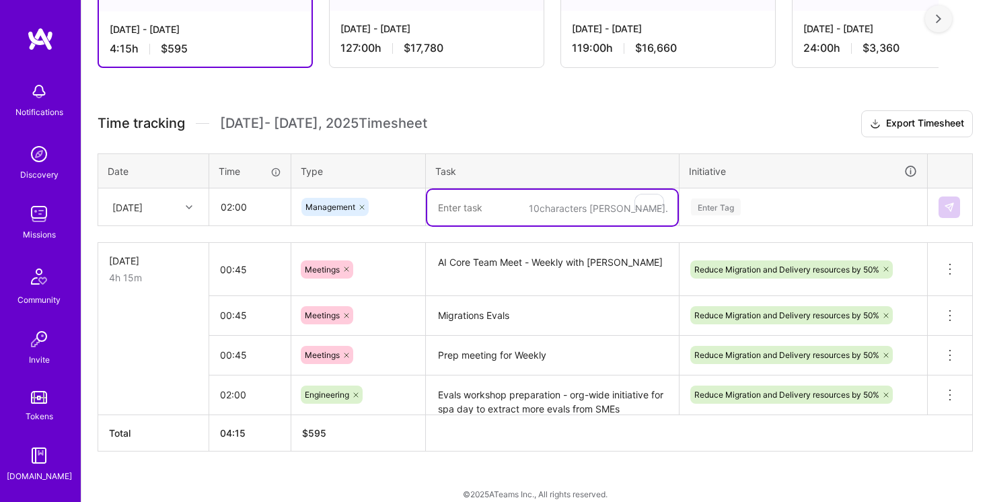
type textarea "W"
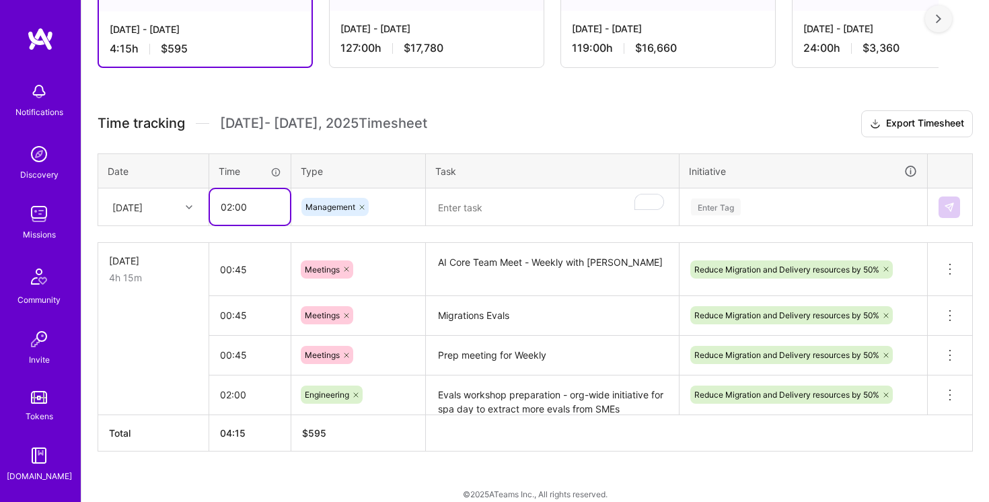
click at [232, 206] on input "02:00" at bounding box center [250, 207] width 80 height 36
type input "01:00"
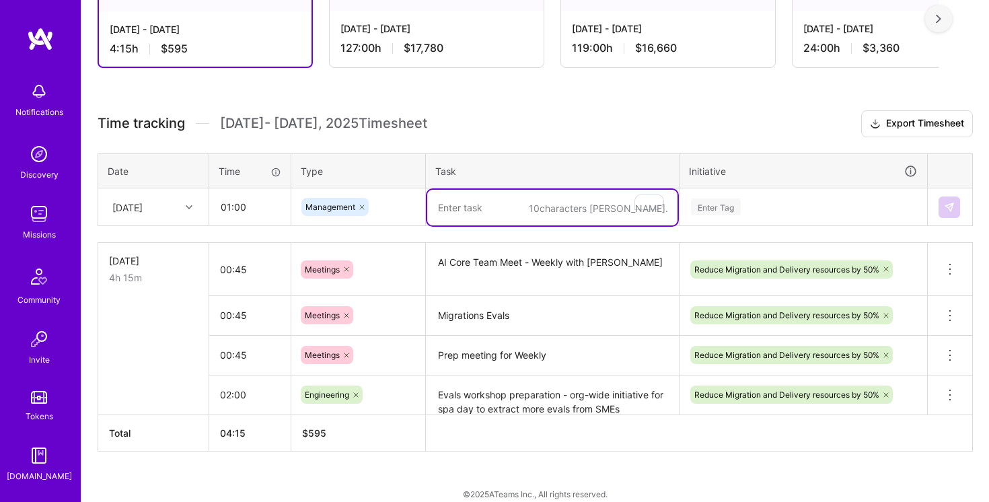
click at [497, 203] on textarea "To enrich screen reader interactions, please activate Accessibility in Grammarl…" at bounding box center [552, 208] width 250 height 36
type textarea "Prep for Weekly"
click at [764, 206] on div "Enter Tag" at bounding box center [803, 206] width 227 height 17
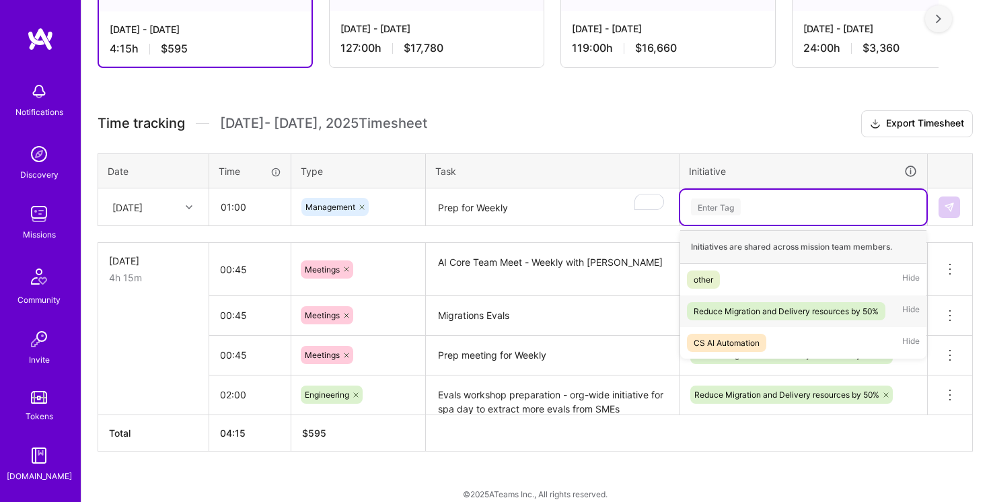
click at [762, 304] on div "Reduce Migration and Delivery resources by 50%" at bounding box center [786, 311] width 185 height 14
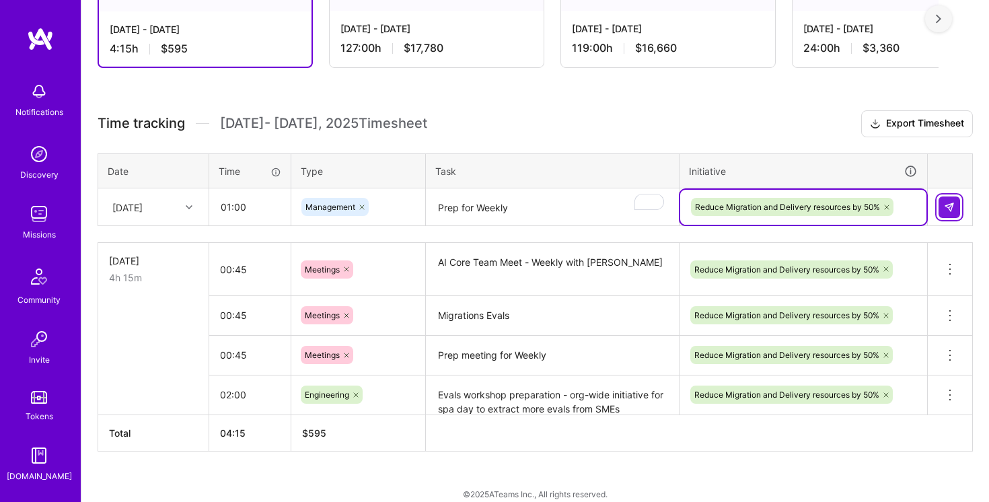
click at [949, 206] on img at bounding box center [949, 207] width 11 height 11
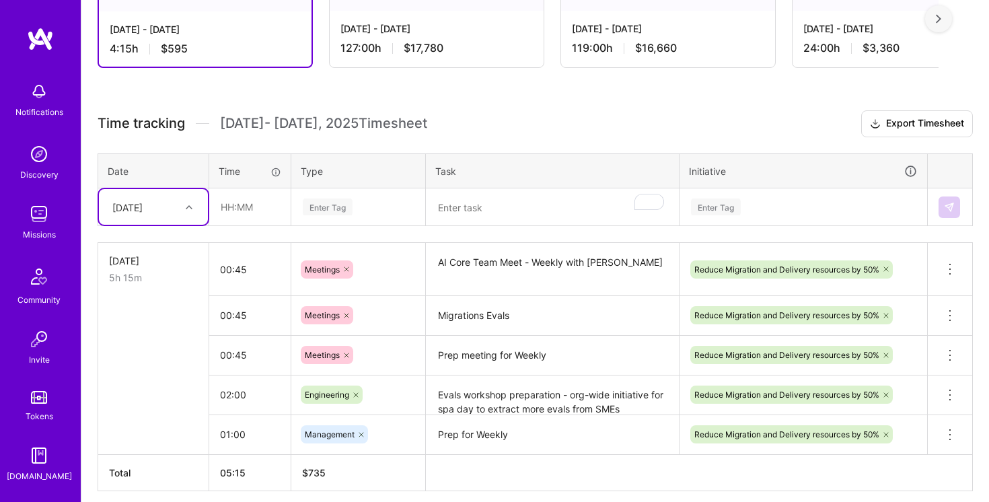
scroll to position [333, 0]
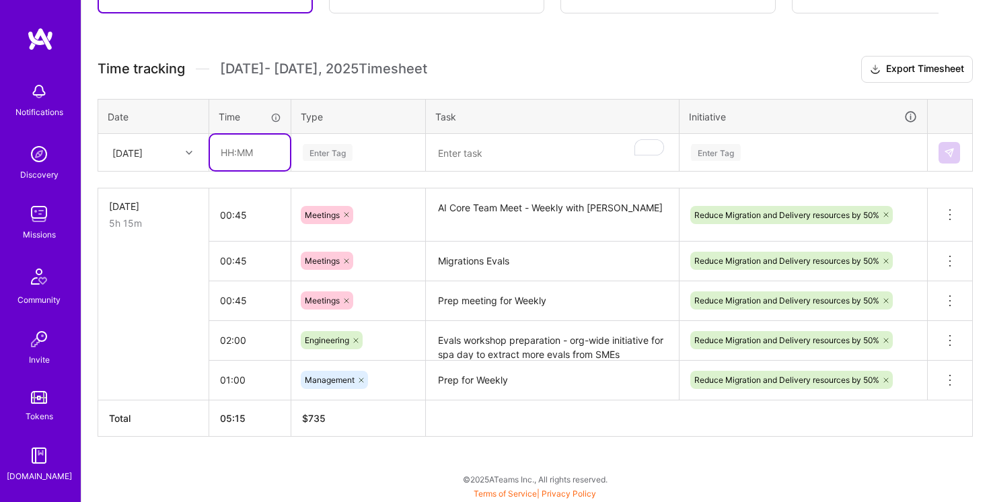
click at [226, 151] on input "text" at bounding box center [250, 153] width 80 height 36
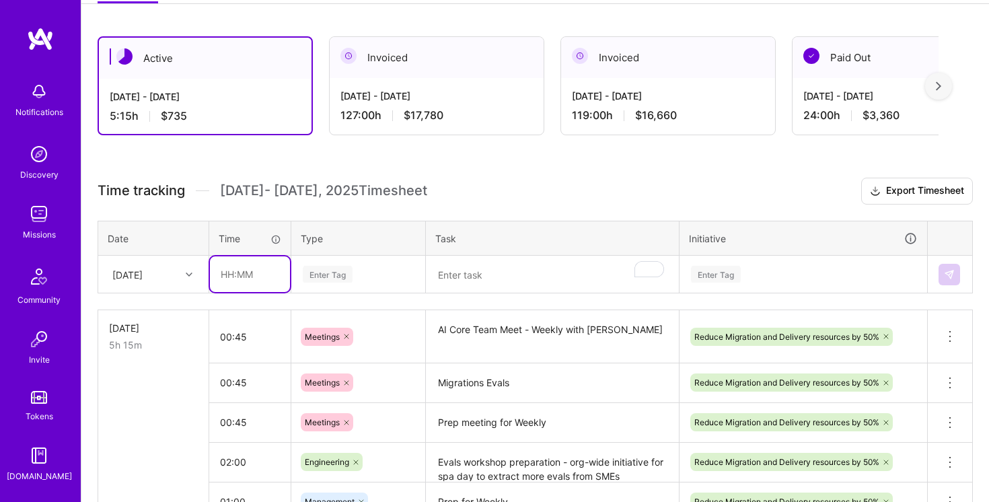
scroll to position [126, 0]
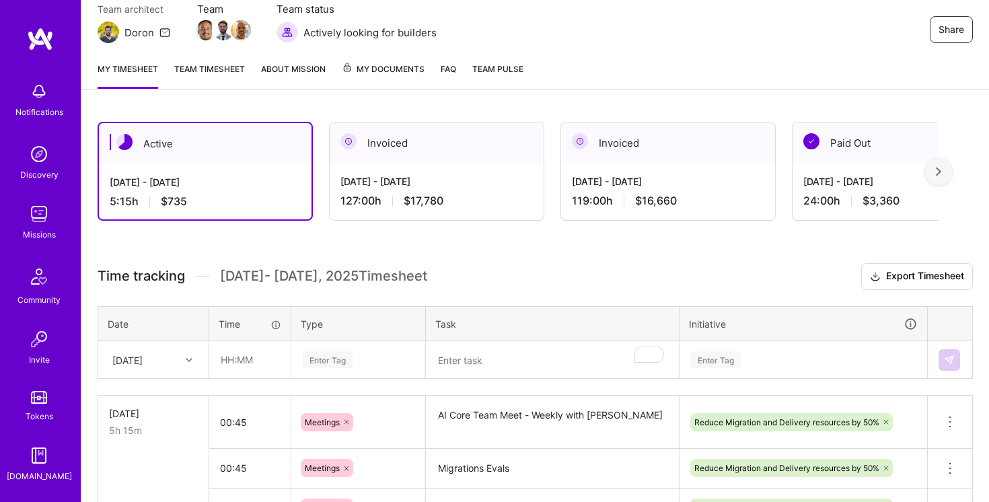
click at [209, 76] on link "Team timesheet" at bounding box center [209, 75] width 71 height 27
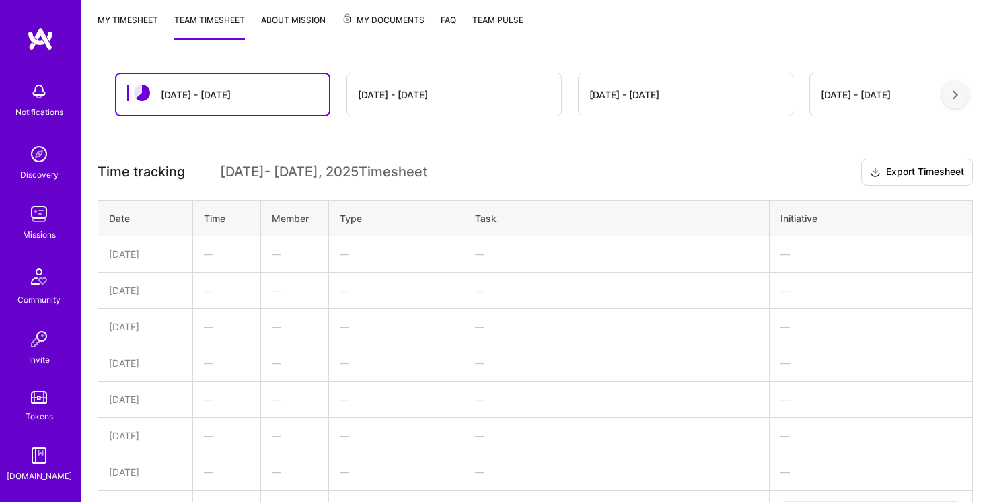
scroll to position [26, 0]
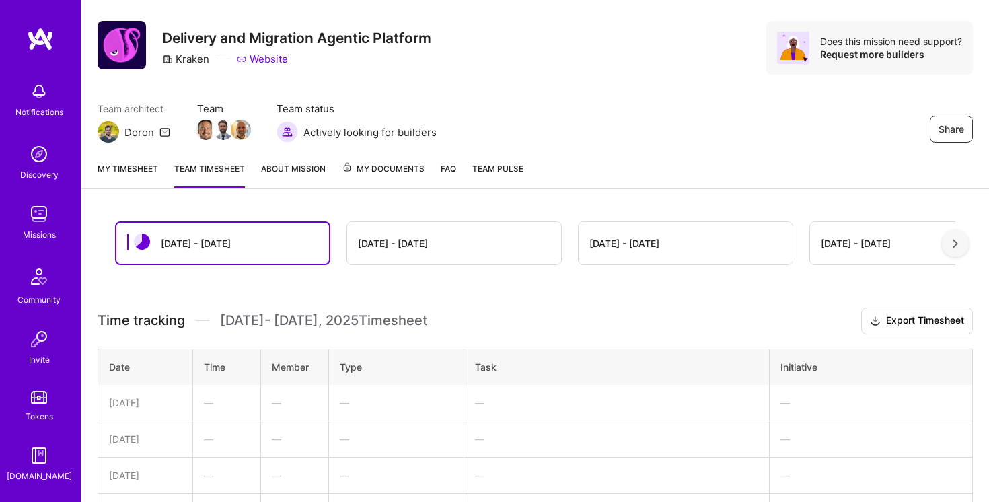
click at [125, 172] on link "My timesheet" at bounding box center [128, 174] width 61 height 27
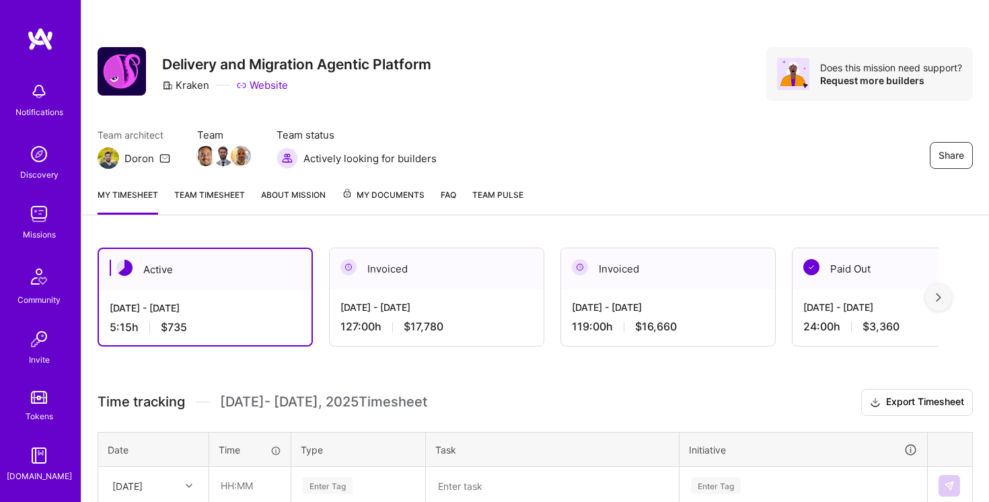
click at [429, 307] on div "[DATE] - [DATE]" at bounding box center [436, 307] width 192 height 14
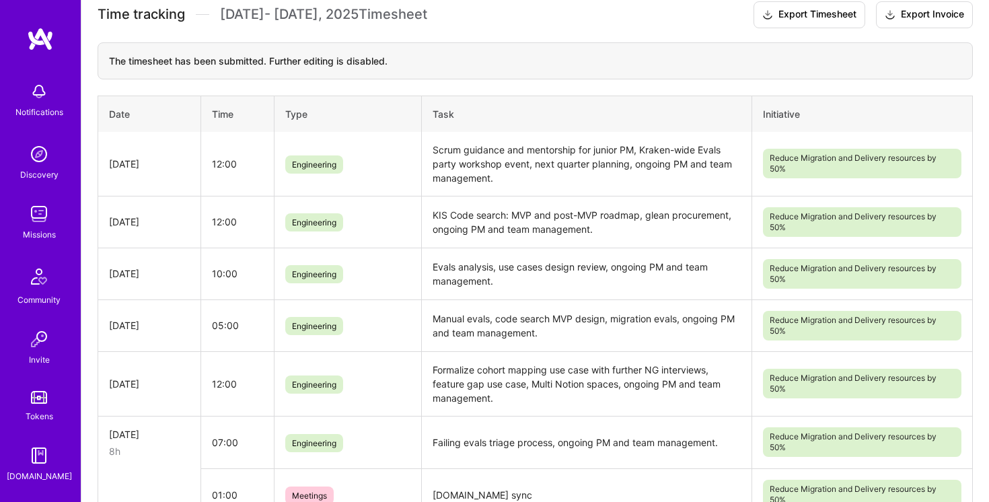
scroll to position [388, 0]
click at [534, 164] on td "Scrum guidance and mentorship for junior PM, Kraken-wide Evals party workshop e…" at bounding box center [586, 163] width 331 height 65
click at [533, 170] on td "Scrum guidance and mentorship for junior PM, Kraken-wide Evals party workshop e…" at bounding box center [586, 163] width 331 height 65
click at [635, 164] on td "Scrum guidance and mentorship for junior PM, Kraken-wide Evals party workshop e…" at bounding box center [586, 163] width 331 height 65
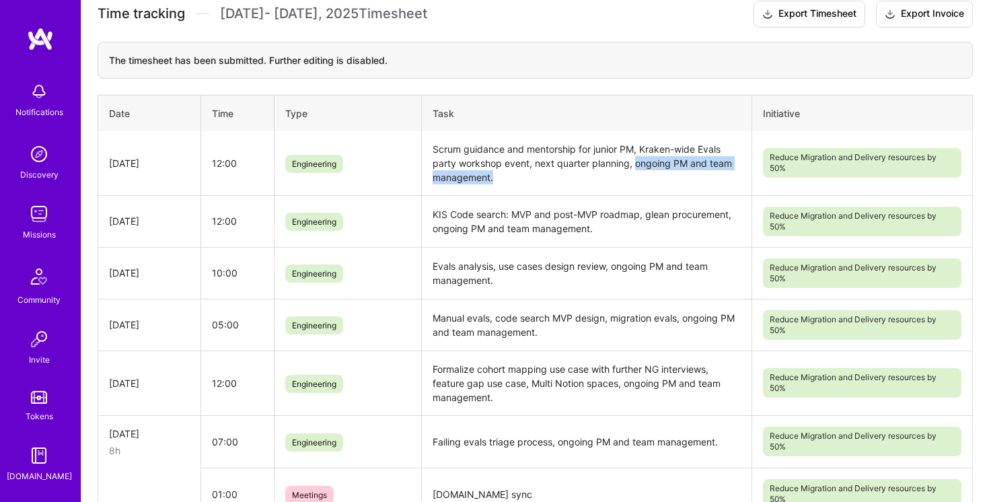
click at [632, 170] on td "Scrum guidance and mentorship for junior PM, Kraken-wide Evals party workshop e…" at bounding box center [586, 163] width 331 height 65
copy td "ongoing PM and team management."
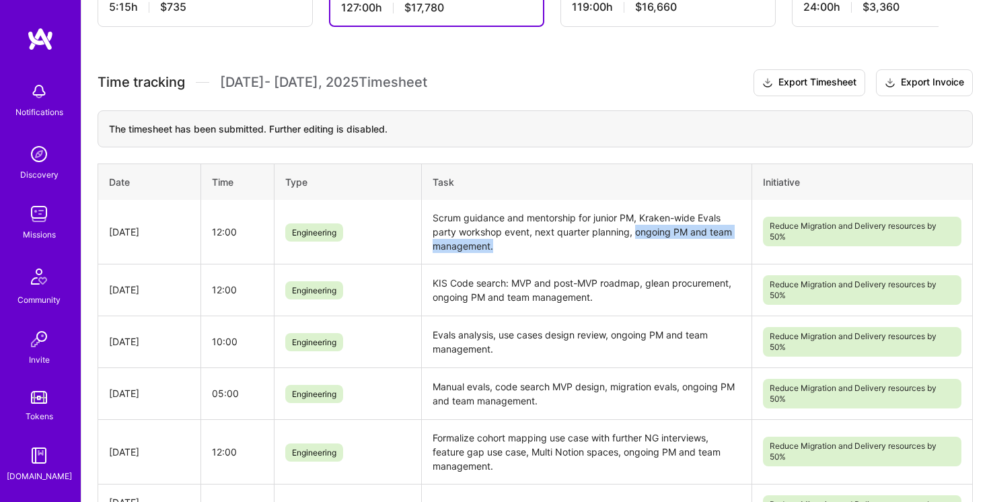
scroll to position [187, 0]
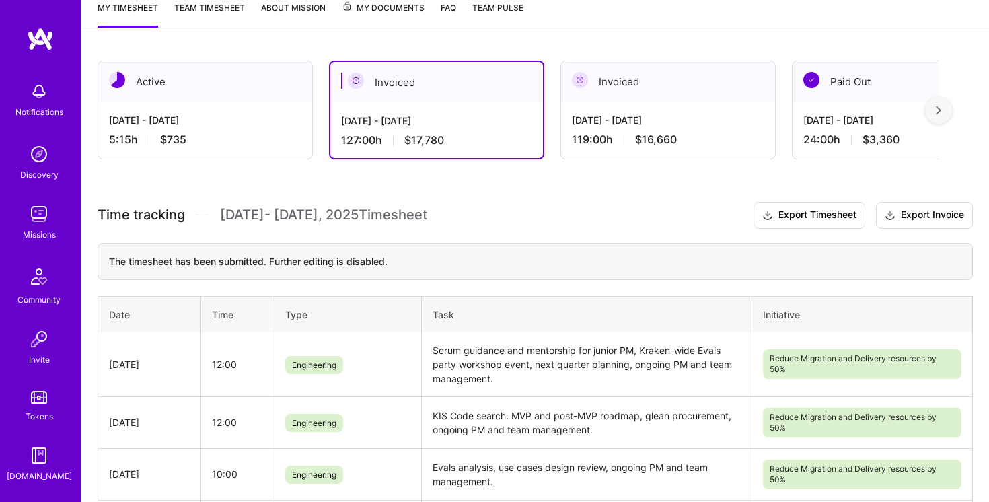
click at [200, 109] on div "Oct 1 - Oct 15, 2025 5:15 h $735" at bounding box center [205, 129] width 214 height 55
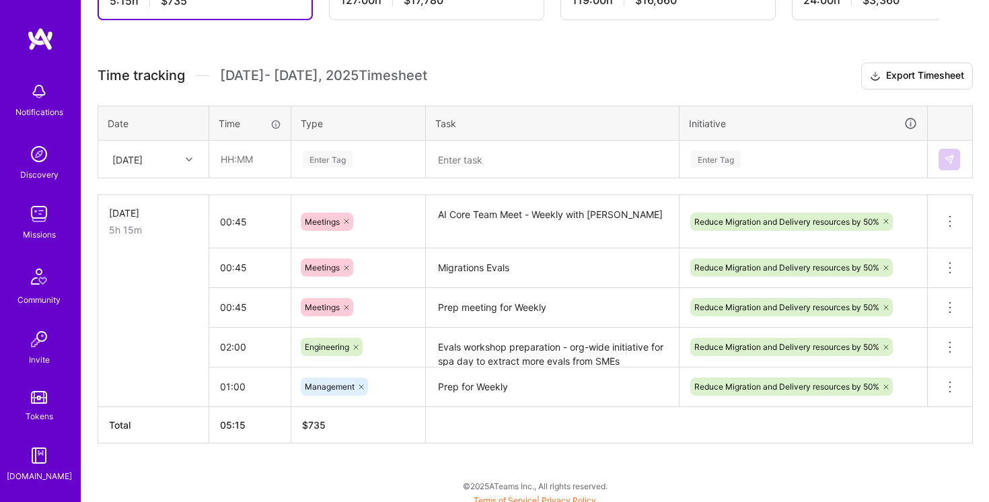
scroll to position [326, 0]
click at [239, 155] on input "text" at bounding box center [250, 160] width 80 height 36
type input "02:00"
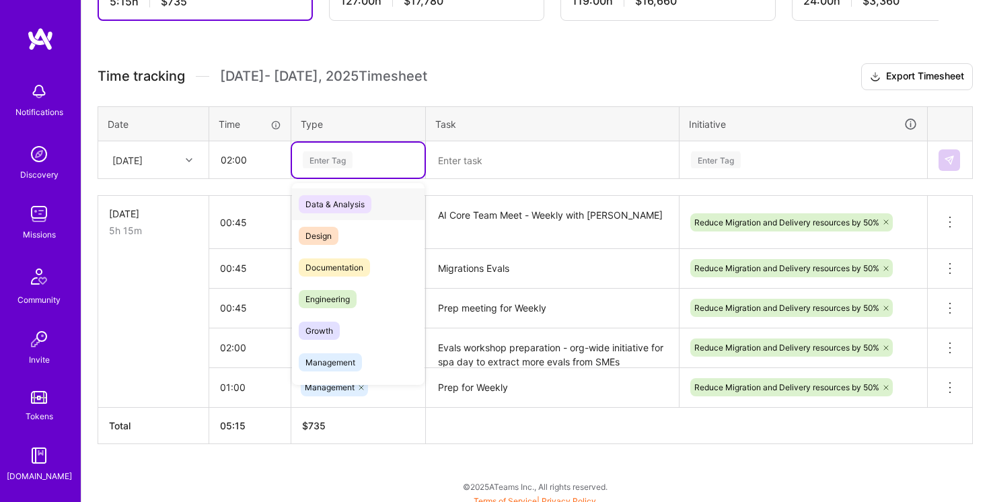
click at [373, 166] on div "Enter Tag" at bounding box center [358, 159] width 114 height 17
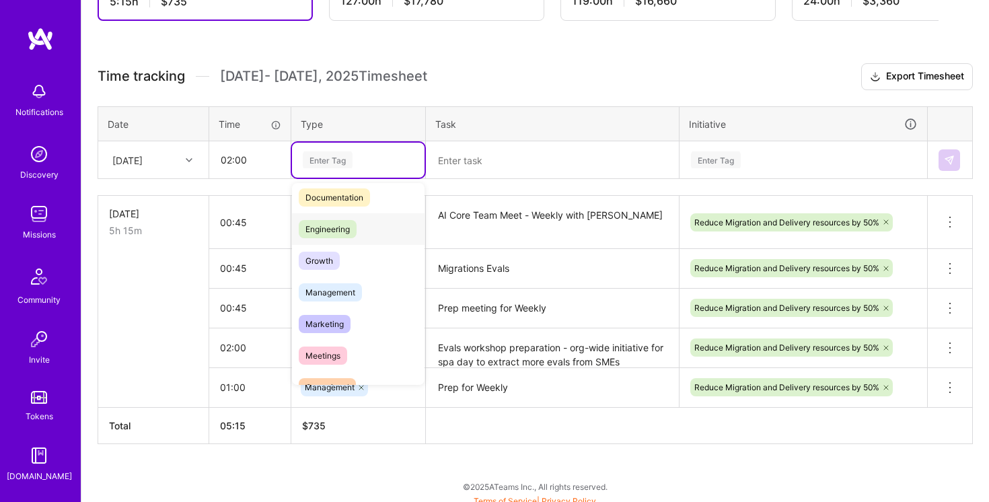
scroll to position [77, 0]
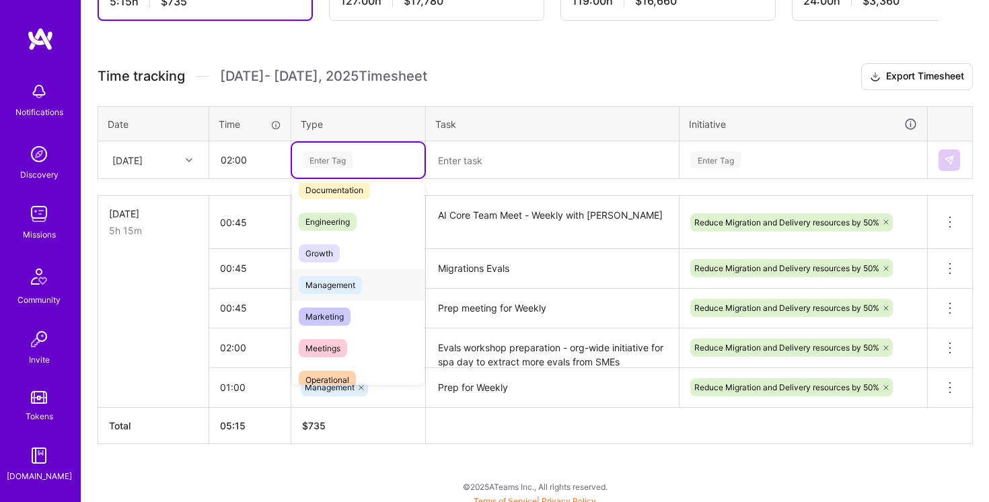
click at [355, 285] on span "Management" at bounding box center [330, 285] width 63 height 18
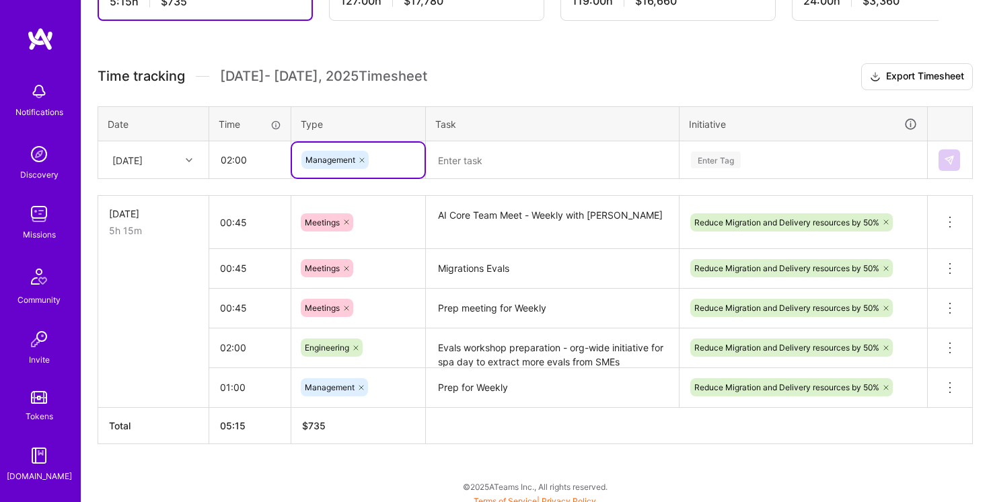
click at [527, 139] on th "Task" at bounding box center [553, 123] width 254 height 35
click at [527, 155] on textarea at bounding box center [552, 160] width 250 height 35
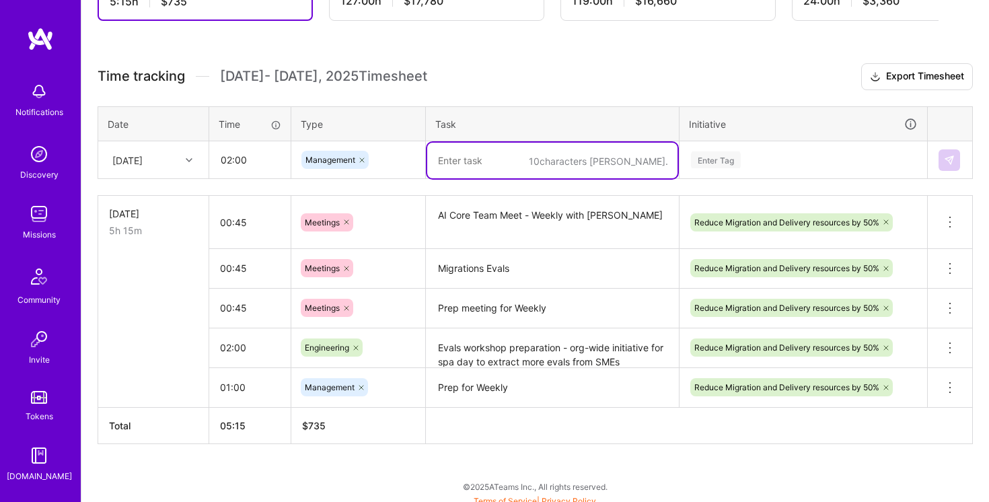
paste textarea "ongoing PM and team management."
drag, startPoint x: 441, startPoint y: 161, endPoint x: 409, endPoint y: 161, distance: 32.3
click at [409, 161] on tr "Wed, Oct 8 02:00 Management ongoing PM and team management. Enter Tag" at bounding box center [535, 160] width 875 height 38
click at [626, 149] on textarea "Ongoing PM and team management." at bounding box center [552, 161] width 250 height 36
click at [625, 166] on textarea "Ongoing PM and team management." at bounding box center [552, 161] width 250 height 36
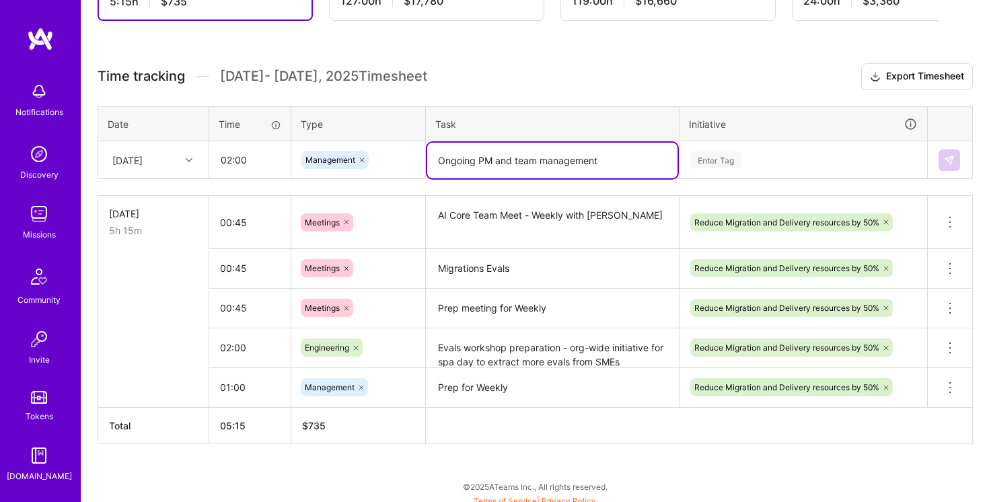
type textarea "Ongoing PM and team management"
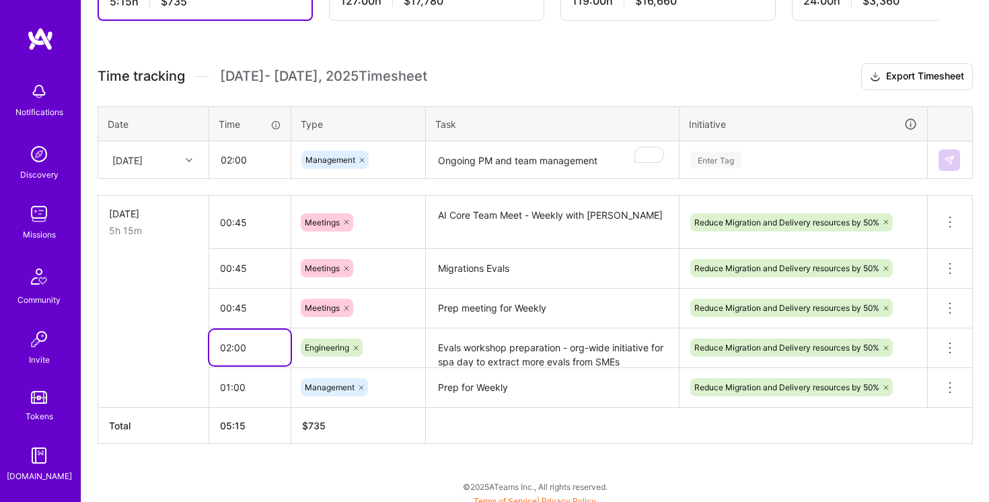
click at [227, 350] on input "02:00" at bounding box center [249, 348] width 81 height 36
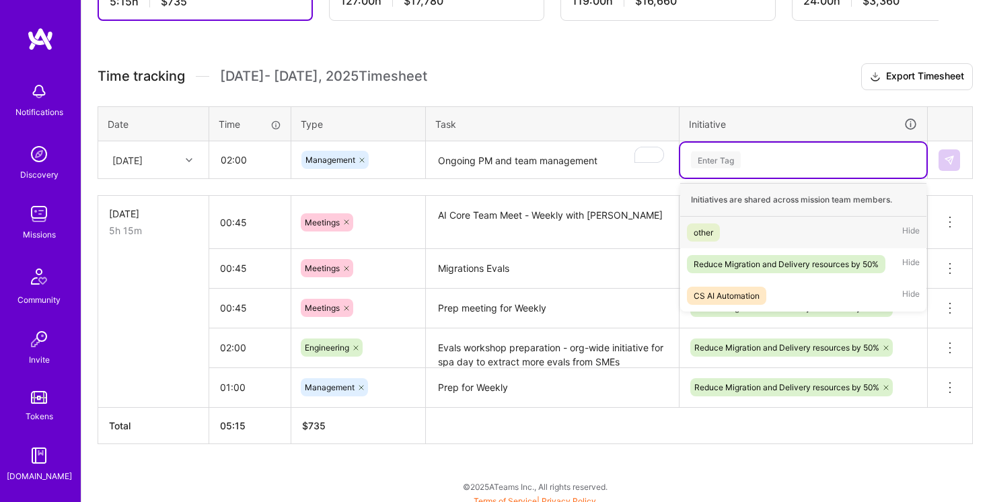
click at [791, 165] on div "Enter Tag" at bounding box center [803, 159] width 227 height 17
click at [773, 257] on div "Reduce Migration and Delivery resources by 50%" at bounding box center [786, 264] width 185 height 14
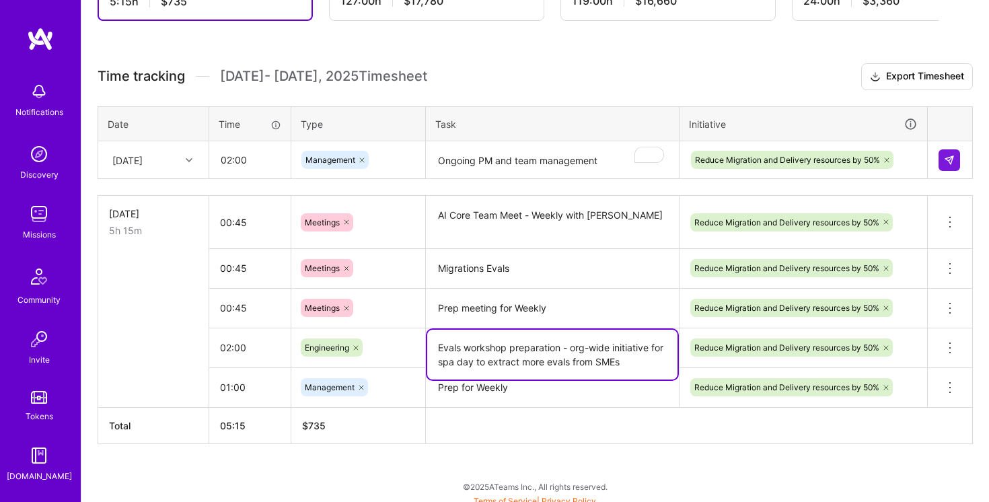
click at [544, 345] on textarea "Evals workshop preparation - org-wide initiative for spa day to extract more ev…" at bounding box center [552, 355] width 250 height 50
click at [721, 69] on h3 "Time tracking [DATE] - [DATE] Timesheet Export Timesheet" at bounding box center [535, 76] width 875 height 27
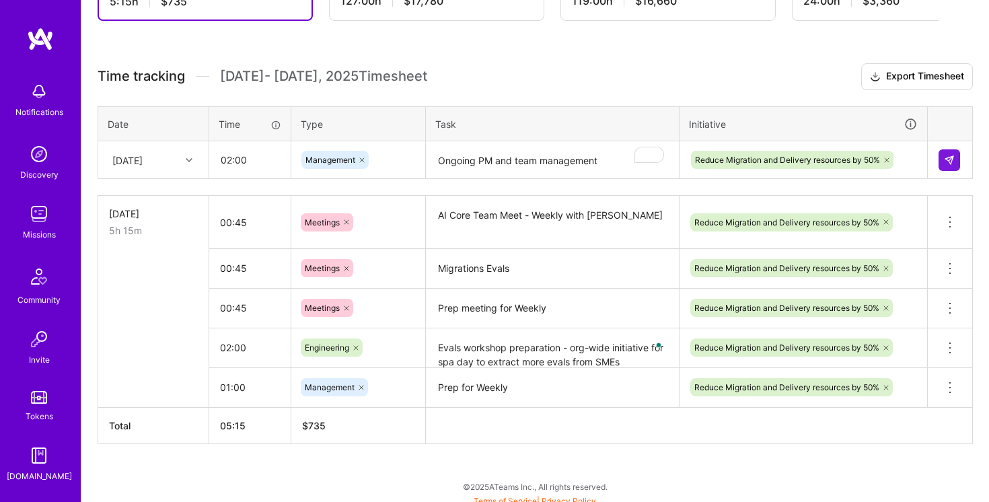
click at [190, 164] on div at bounding box center [190, 159] width 21 height 17
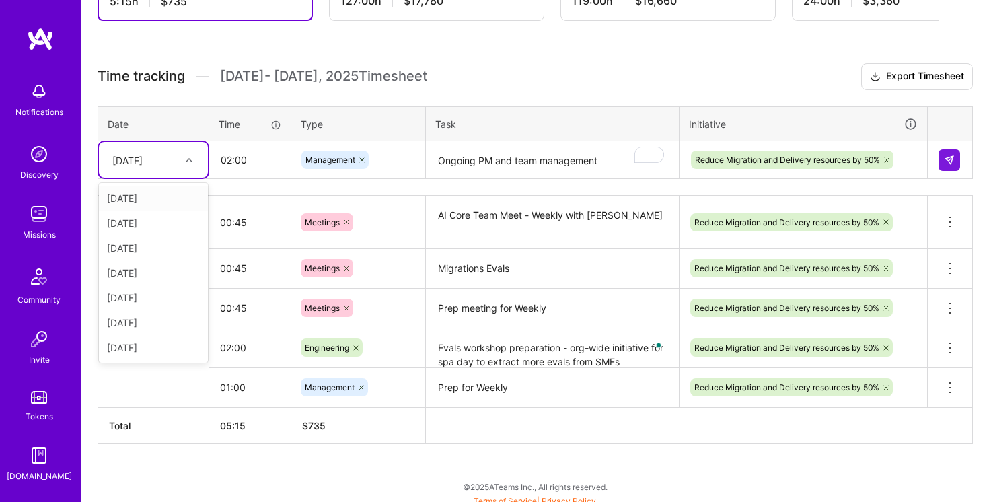
click at [169, 199] on div "[DATE]" at bounding box center [153, 198] width 109 height 25
click at [957, 158] on button at bounding box center [950, 160] width 22 height 22
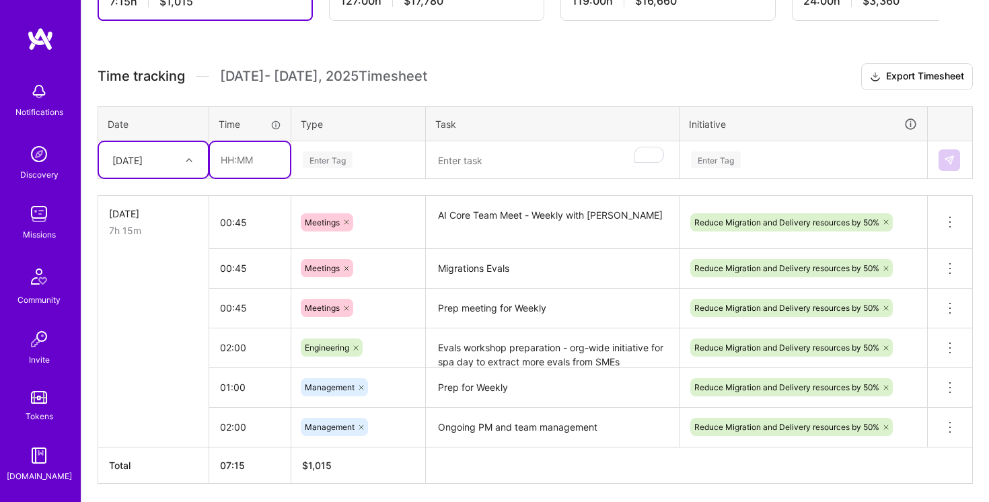
click at [252, 163] on input "text" at bounding box center [250, 160] width 80 height 36
click at [169, 169] on div "[DATE]" at bounding box center [143, 160] width 75 height 22
click at [165, 200] on div "[DATE]" at bounding box center [153, 198] width 109 height 25
click at [227, 154] on input "text" at bounding box center [250, 160] width 80 height 36
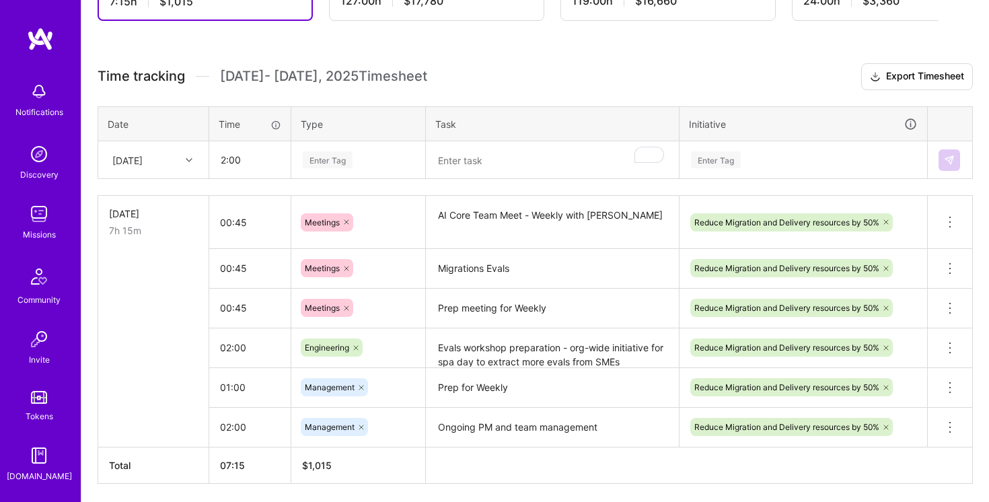
type input "02:00"
click at [369, 147] on div "Enter Tag" at bounding box center [358, 160] width 133 height 35
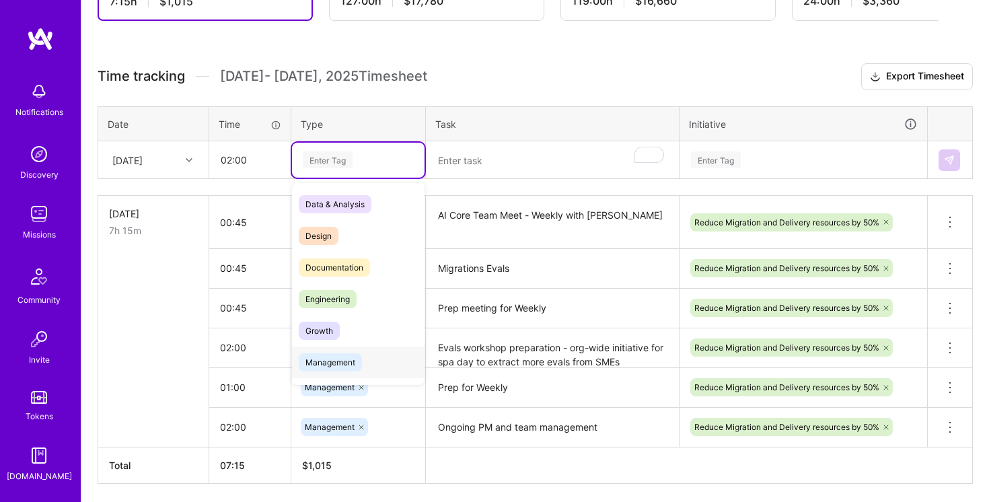
click at [365, 373] on div "Management" at bounding box center [358, 362] width 133 height 32
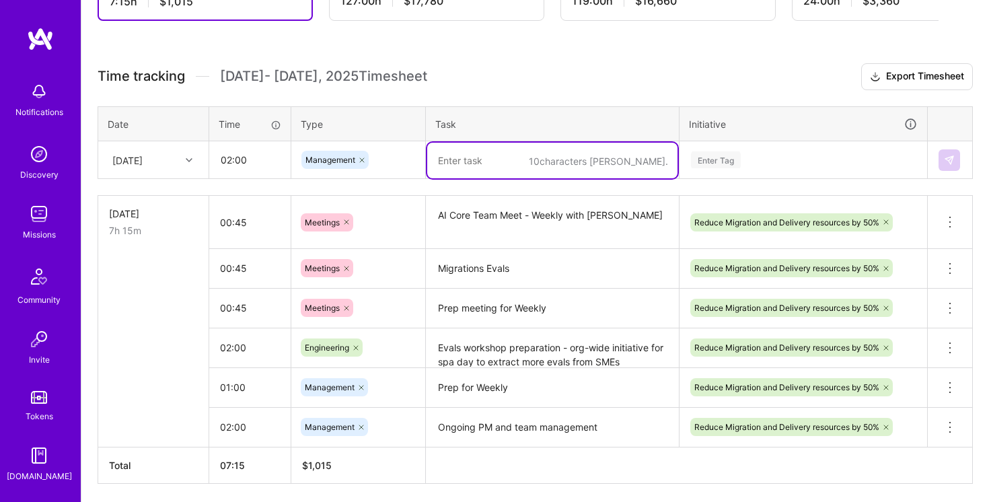
click at [498, 166] on textarea "To enrich screen reader interactions, please activate Accessibility in Grammarl…" at bounding box center [552, 161] width 250 height 36
paste textarea "ongoing PM and team management."
drag, startPoint x: 443, startPoint y: 167, endPoint x: 431, endPoint y: 167, distance: 12.1
click at [431, 167] on textarea "ongoing PM and team management" at bounding box center [552, 161] width 250 height 36
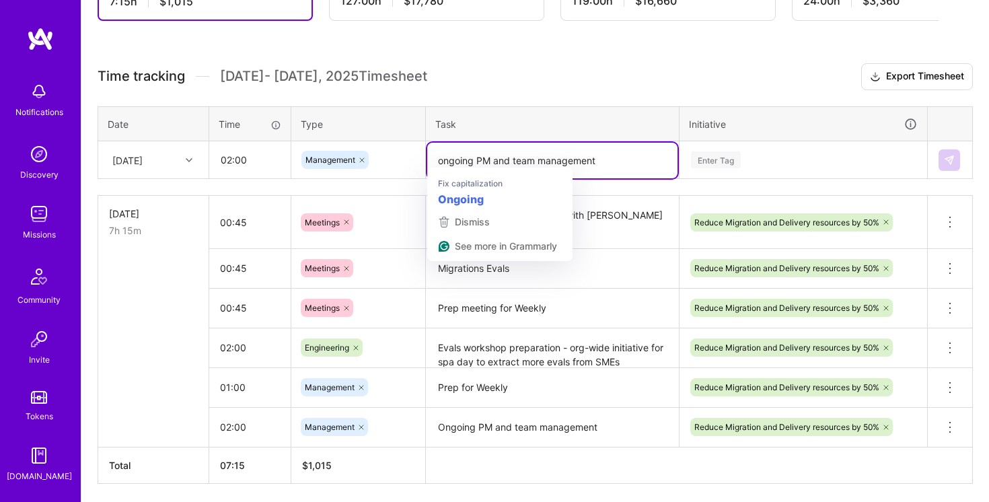
click at [436, 162] on textarea "ongoing PM and team management" at bounding box center [552, 161] width 250 height 36
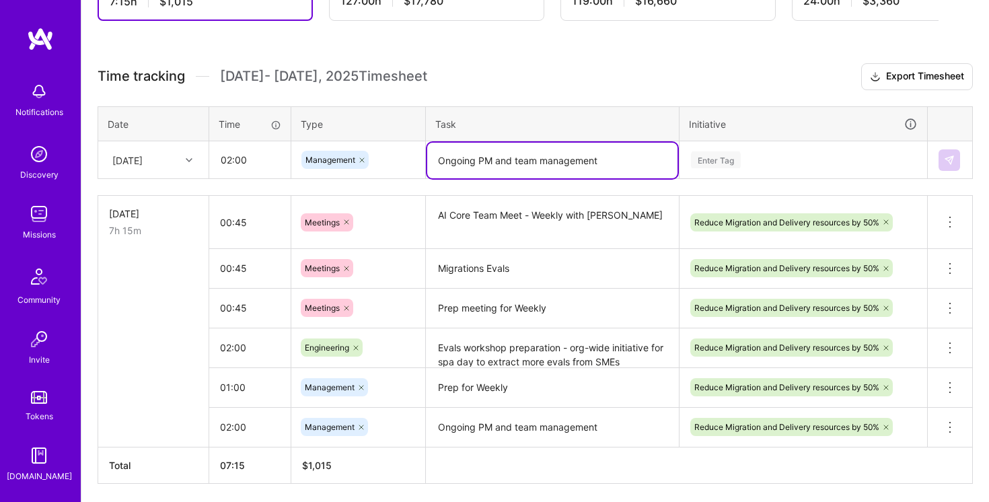
click at [616, 165] on textarea "Ongoing PM and team management" at bounding box center [552, 161] width 250 height 36
type textarea "Ongoing PM and team management"
click at [795, 161] on div "Enter Tag" at bounding box center [803, 159] width 227 height 17
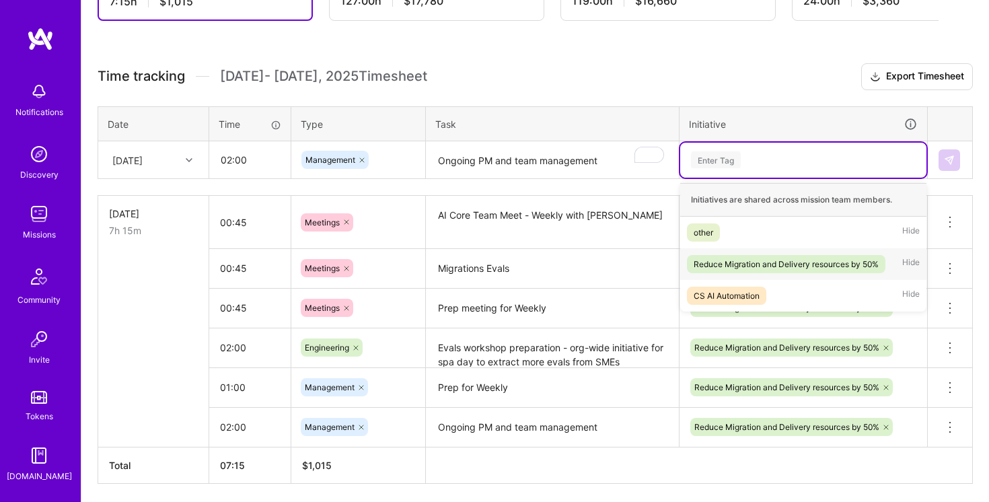
click at [769, 261] on div "Reduce Migration and Delivery resources by 50%" at bounding box center [786, 264] width 185 height 14
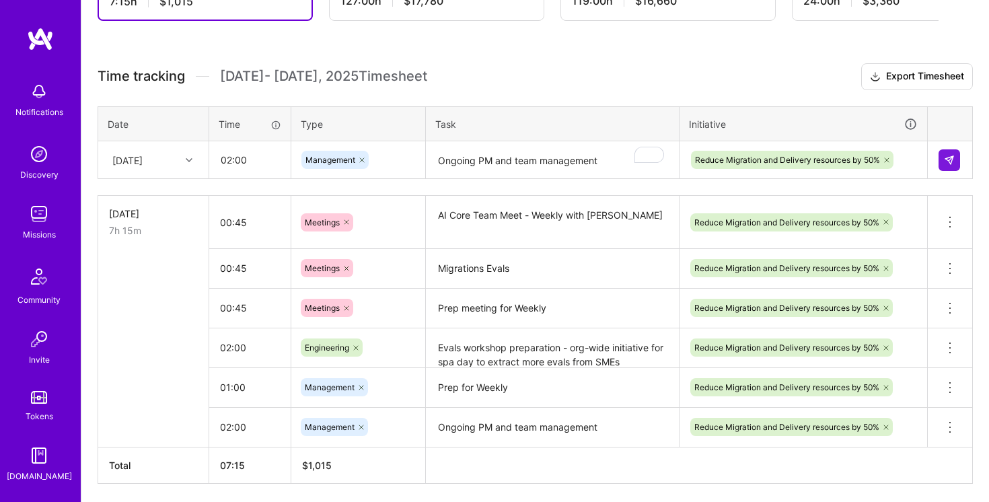
click at [727, 77] on h3 "Time tracking [DATE] - [DATE] Timesheet Export Timesheet" at bounding box center [535, 76] width 875 height 27
click at [604, 160] on textarea "Ongoing PM and team management" at bounding box center [552, 161] width 250 height 36
click at [946, 161] on img at bounding box center [949, 160] width 11 height 11
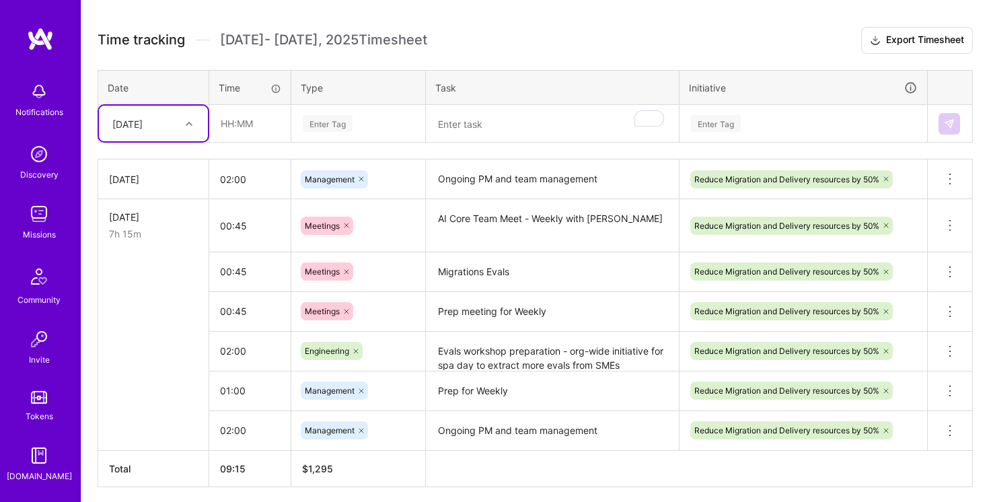
scroll to position [412, 0]
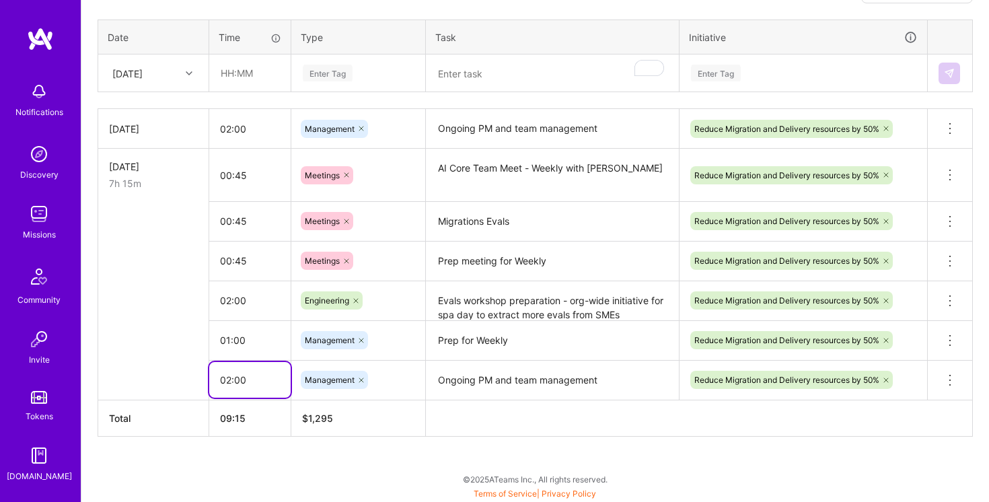
click at [225, 377] on input "02:00" at bounding box center [249, 380] width 81 height 36
click at [226, 71] on input "text" at bounding box center [250, 73] width 80 height 36
click at [254, 447] on div "Active Oct 1 - Oct 15, 2025 9:15 h $1,295 Invoiced Sep 16 - Sep 30, 2025 127:00…" at bounding box center [535, 161] width 908 height 684
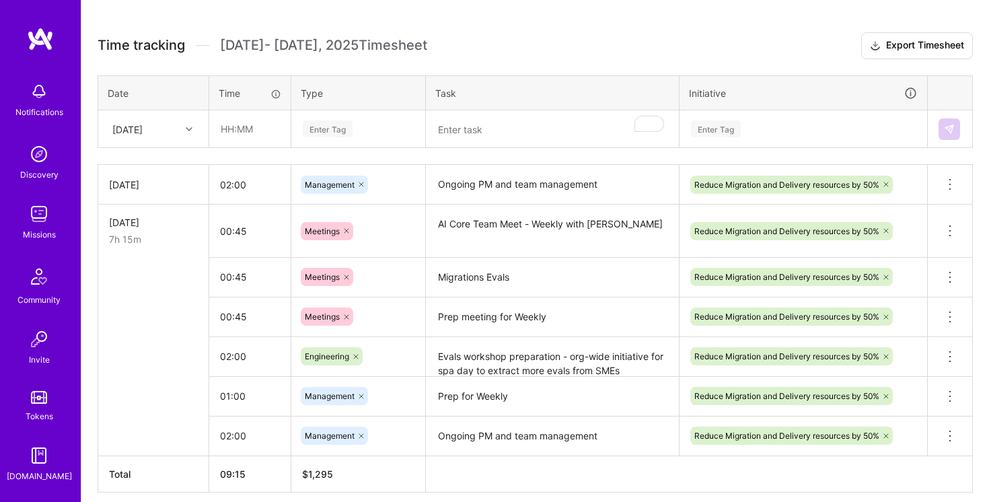
scroll to position [279, 0]
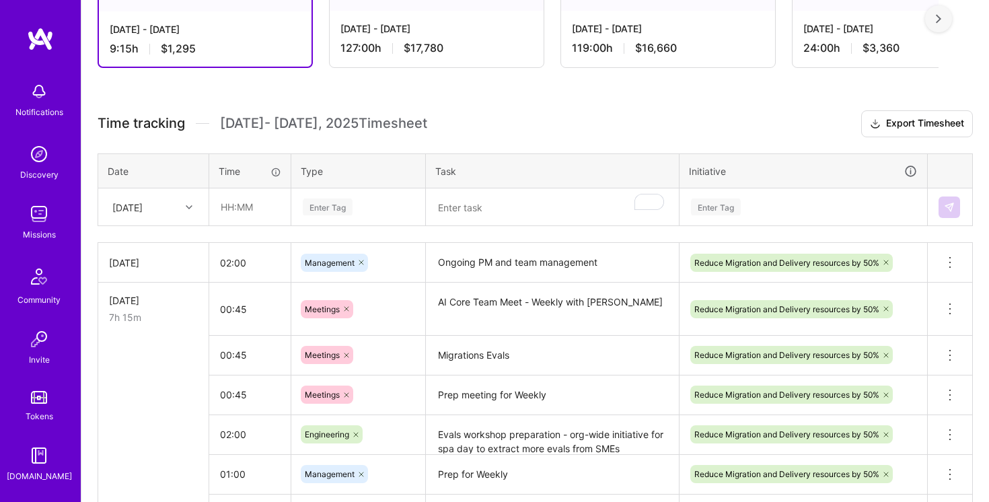
click at [163, 202] on div "[DATE]" at bounding box center [143, 207] width 75 height 22
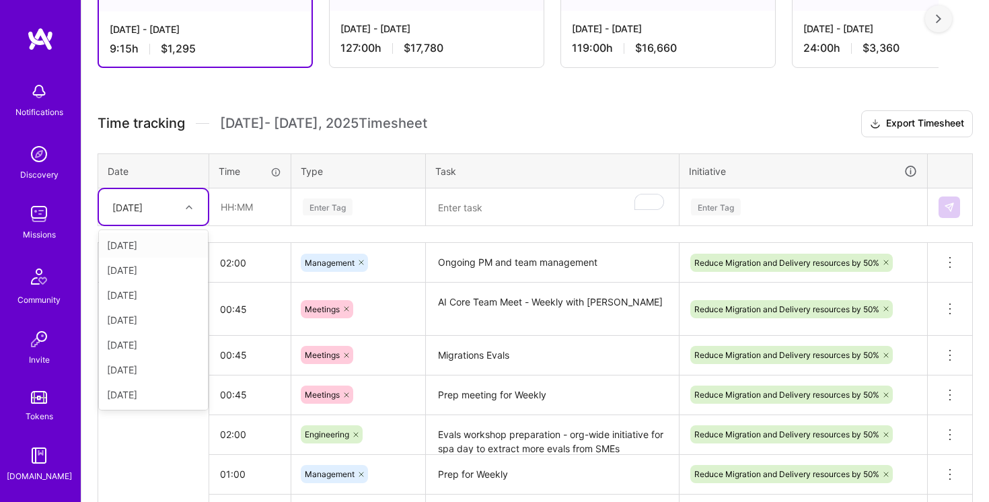
click at [163, 244] on div "[DATE]" at bounding box center [153, 245] width 109 height 25
click at [225, 200] on input "text" at bounding box center [250, 207] width 80 height 36
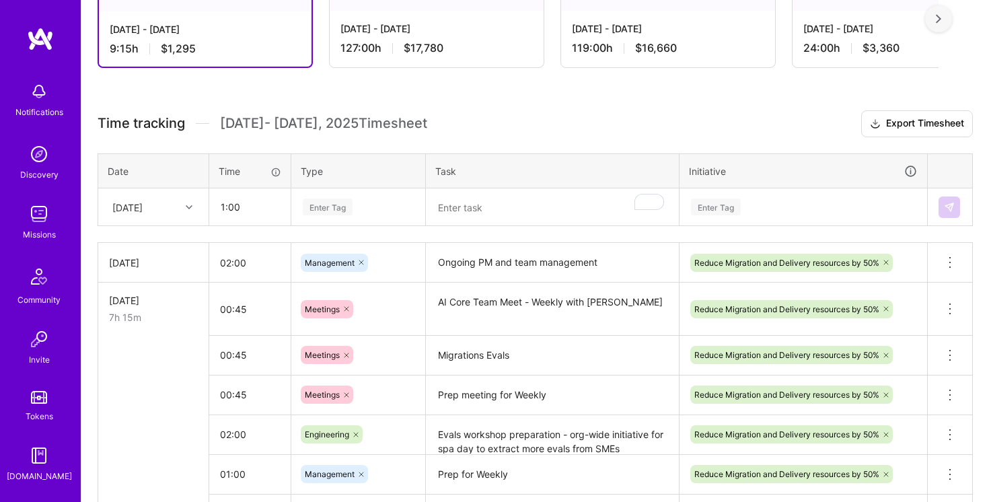
type input "01:00"
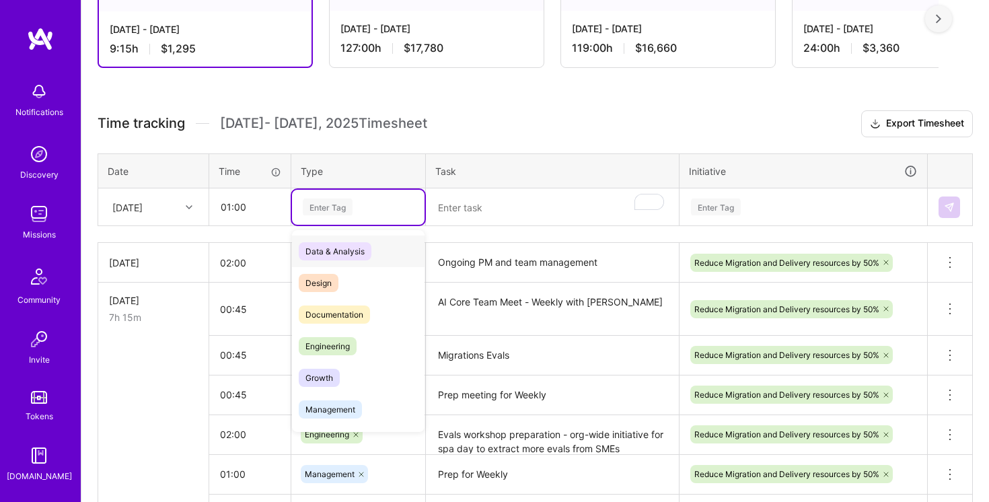
click at [400, 209] on div "Enter Tag" at bounding box center [358, 206] width 114 height 17
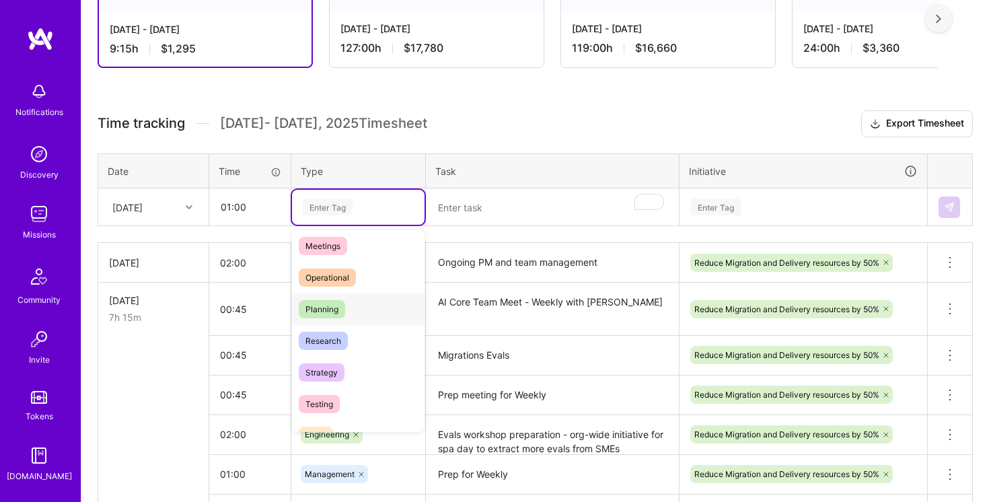
scroll to position [229, 0]
click at [359, 332] on div "Research" at bounding box center [358, 338] width 133 height 32
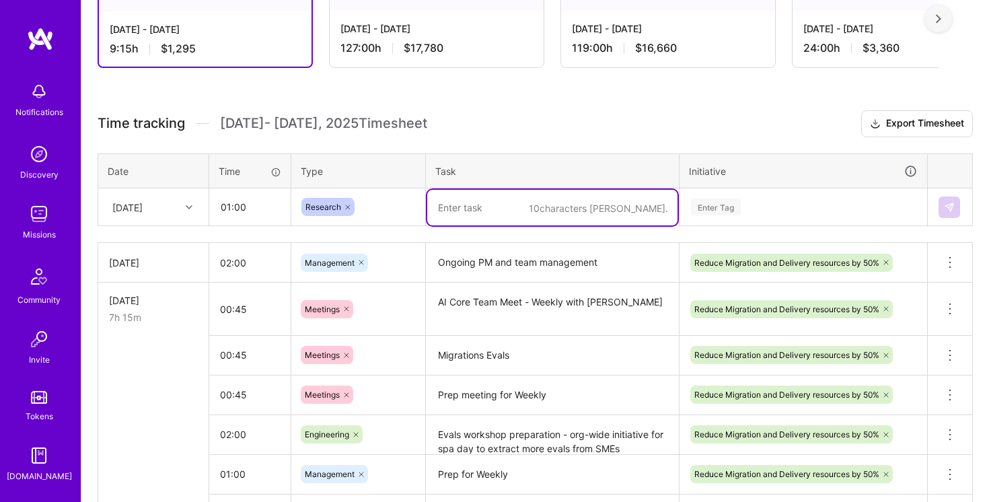
click at [500, 207] on textarea "To enrich screen reader interactions, please activate Accessibility in Grammarl…" at bounding box center [552, 208] width 250 height 36
click at [799, 199] on div "Enter Tag" at bounding box center [803, 206] width 227 height 17
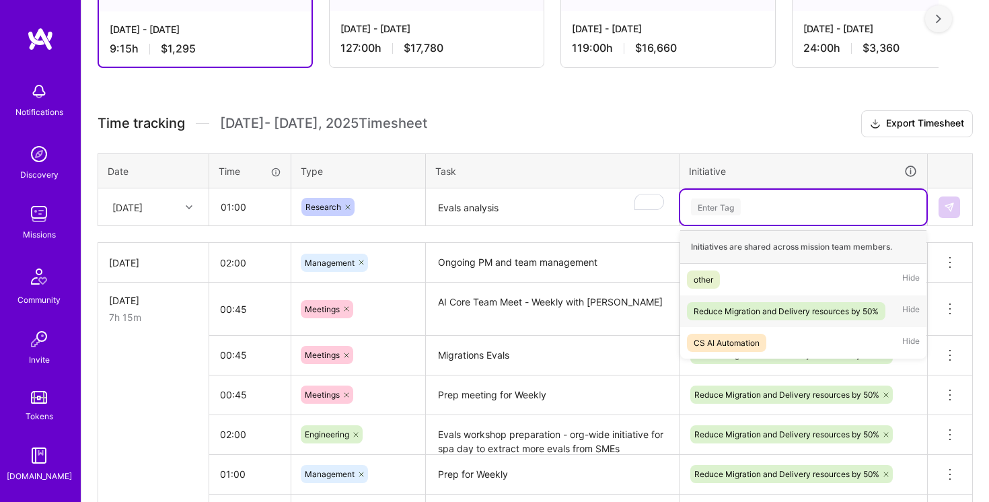
click at [764, 315] on div "Reduce Migration and Delivery resources by 50%" at bounding box center [786, 311] width 185 height 14
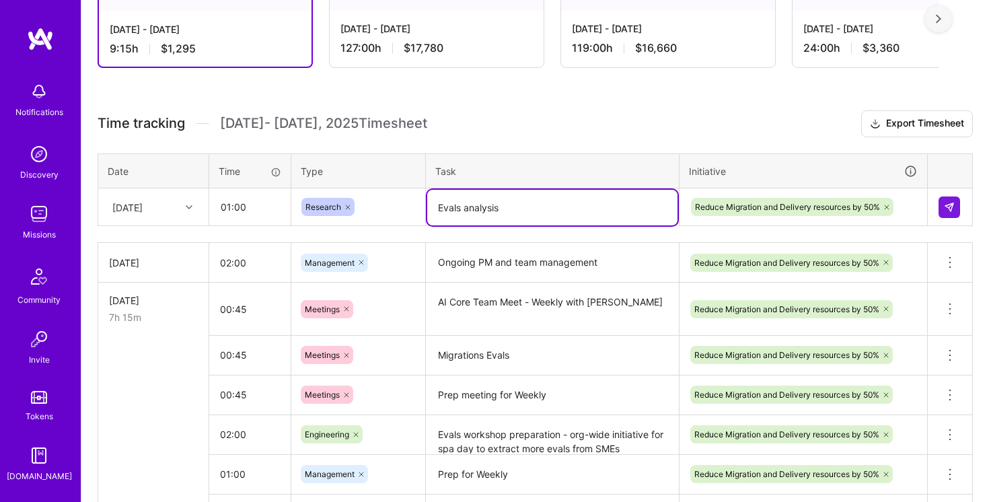
click at [438, 204] on textarea "Evals analysis" at bounding box center [552, 208] width 250 height 36
type textarea "Ongoing evals analysis"
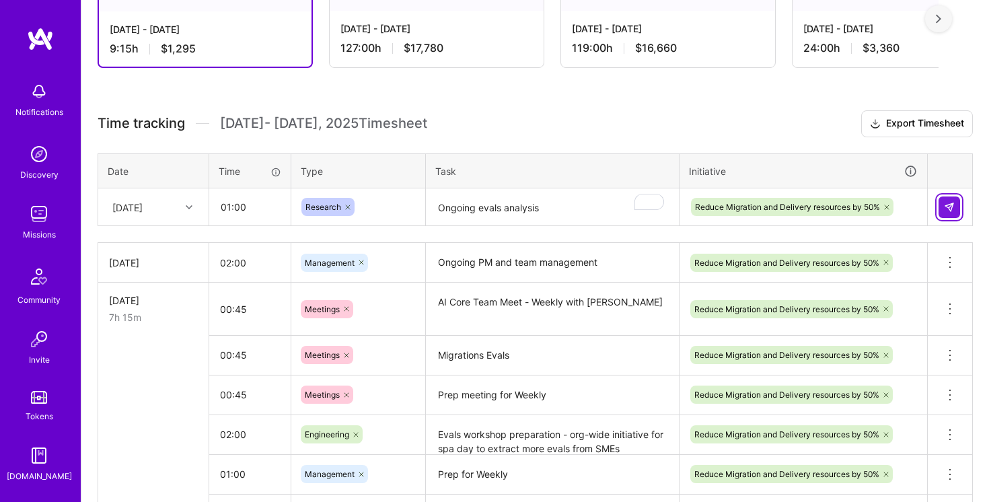
click at [954, 209] on img at bounding box center [949, 207] width 11 height 11
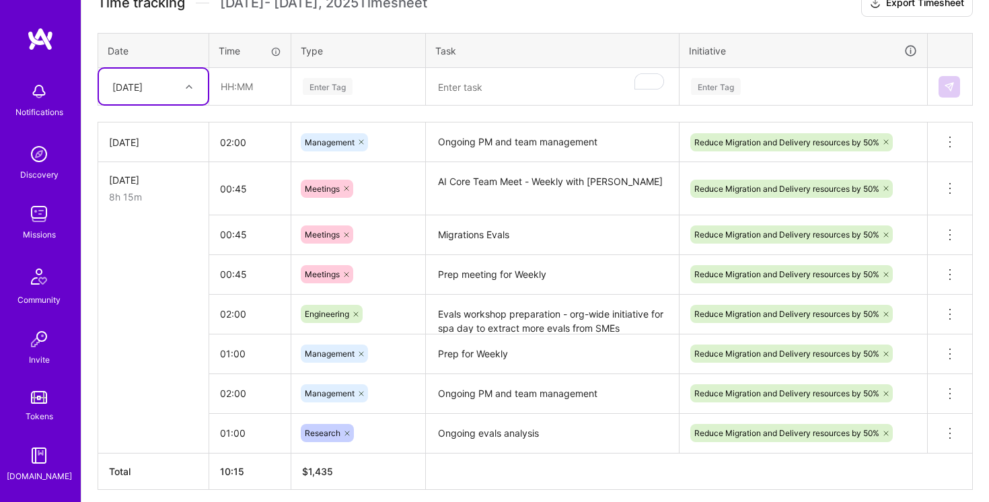
scroll to position [293, 0]
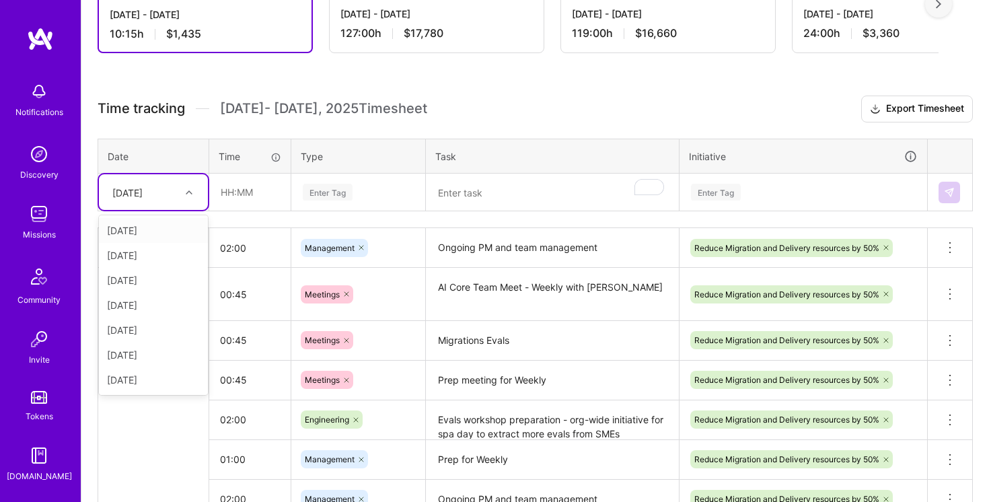
click at [186, 189] on icon at bounding box center [189, 192] width 7 height 7
click at [156, 253] on div "[DATE]" at bounding box center [153, 255] width 109 height 25
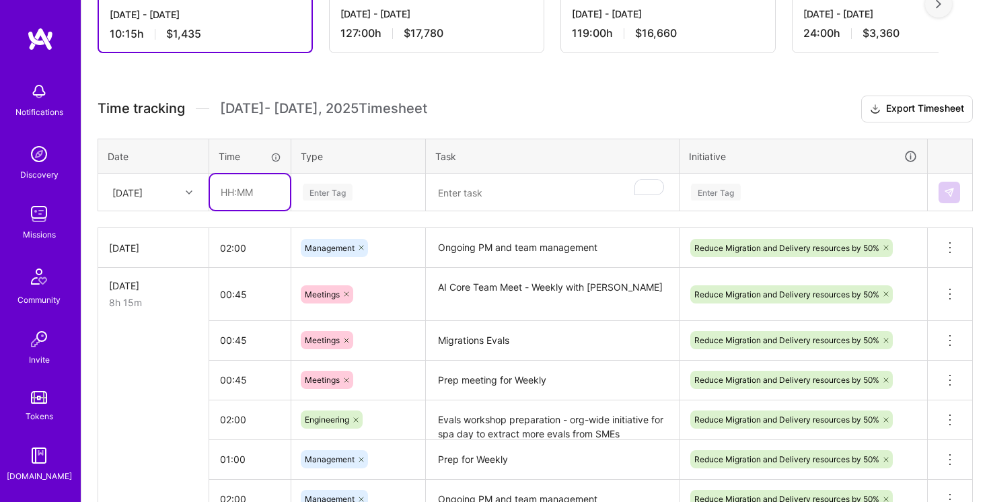
click at [227, 185] on input "text" at bounding box center [250, 192] width 80 height 36
type input "1"
type input "2"
type input "01:30"
click at [501, 244] on textarea "Ongoing PM and team management" at bounding box center [552, 247] width 250 height 37
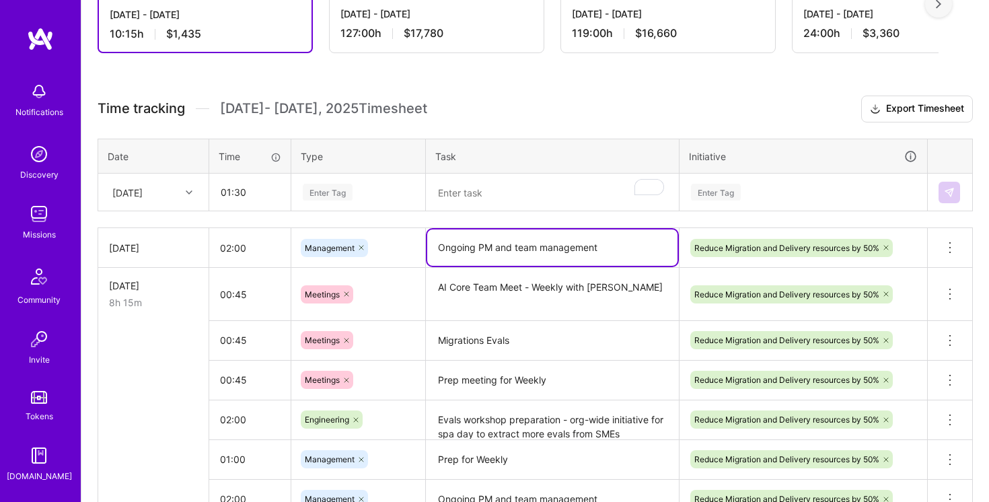
click at [501, 244] on textarea "Ongoing PM and team management" at bounding box center [552, 247] width 250 height 36
click at [511, 190] on textarea "To enrich screen reader interactions, please activate Accessibility in Grammarl…" at bounding box center [552, 193] width 250 height 36
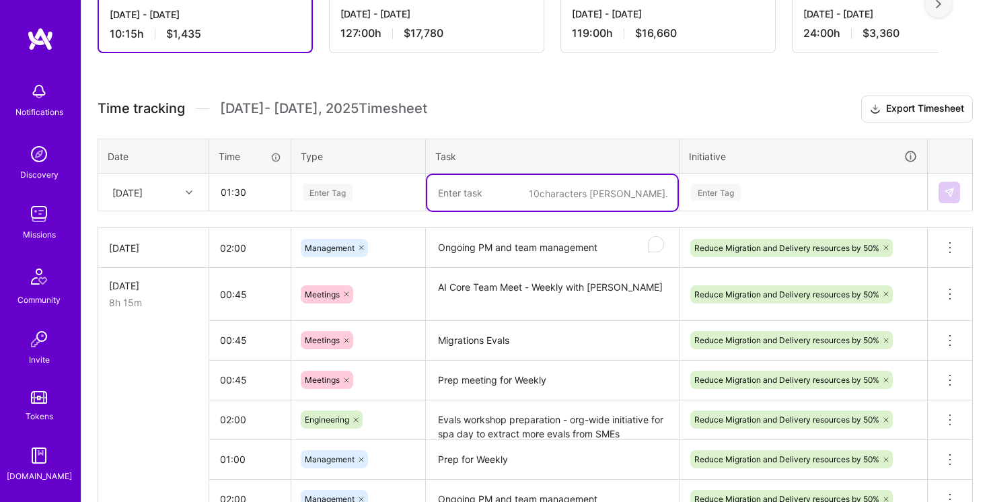
paste textarea "Ongoing PM and team management"
type textarea "Ongoing PM and team management"
click at [361, 191] on div "Enter Tag" at bounding box center [358, 192] width 114 height 17
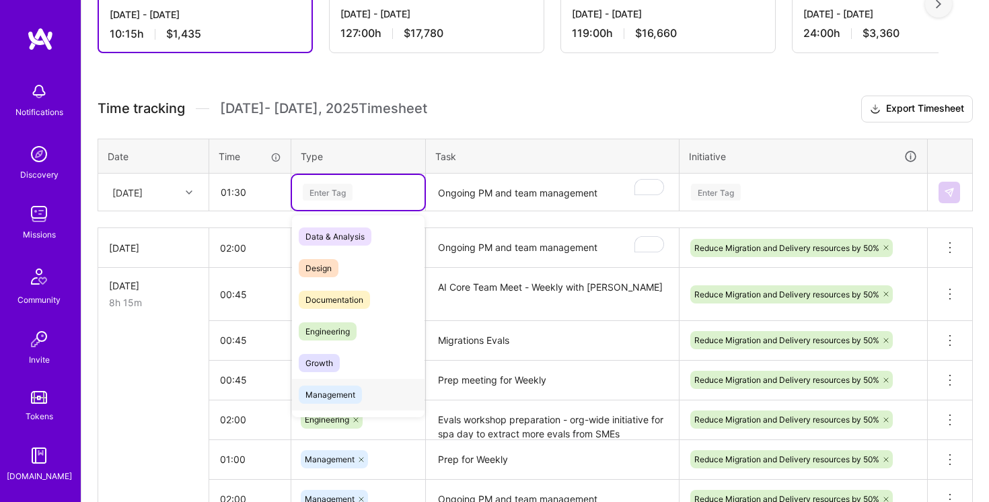
click at [365, 390] on div "Management" at bounding box center [358, 395] width 133 height 32
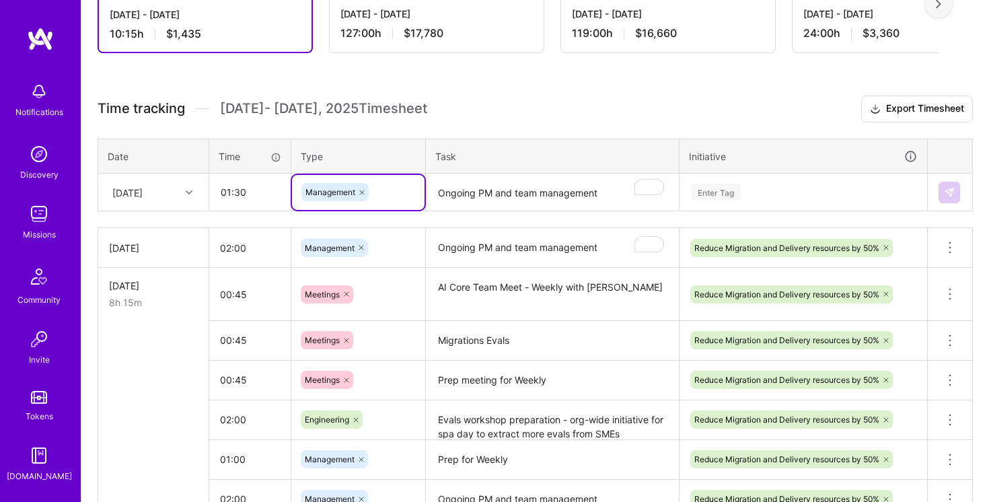
click at [754, 205] on div "Enter Tag" at bounding box center [803, 192] width 246 height 35
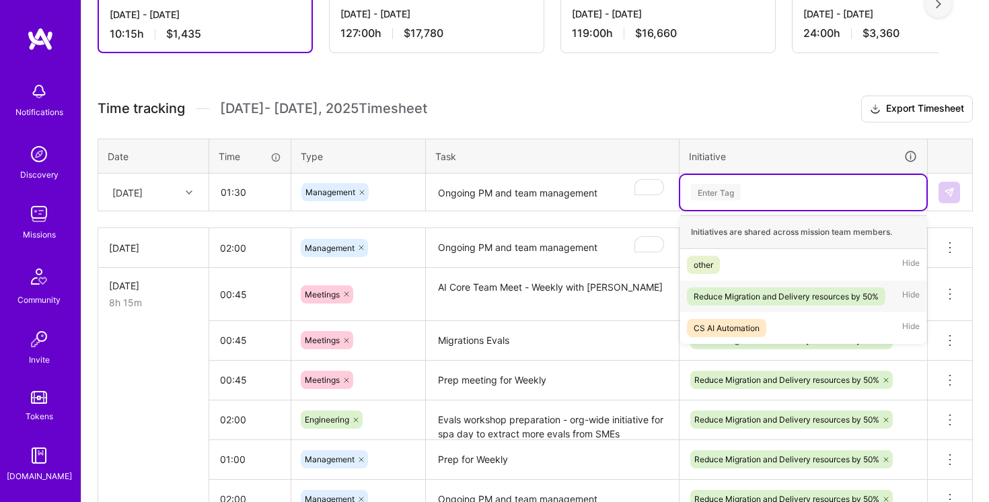
click at [756, 303] on span "Reduce Migration and Delivery resources by 50%" at bounding box center [786, 296] width 198 height 18
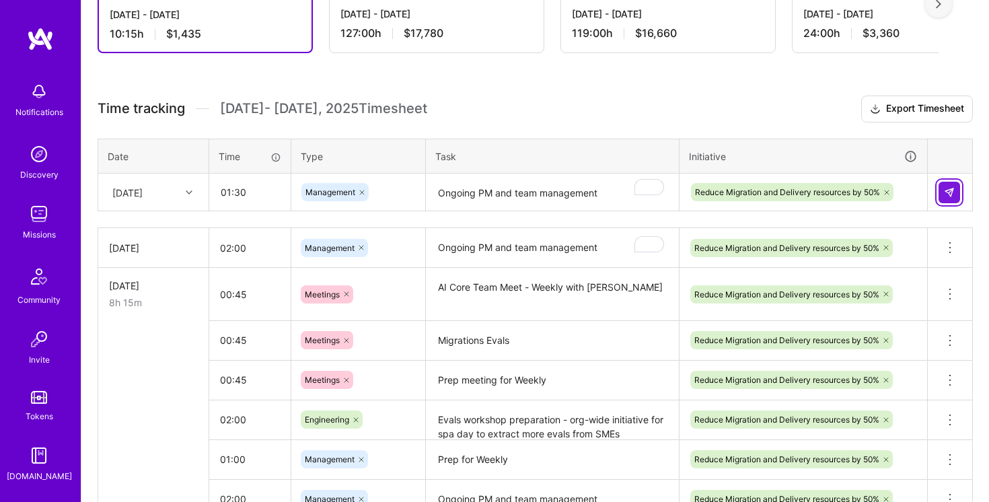
click at [954, 194] on img at bounding box center [949, 192] width 11 height 11
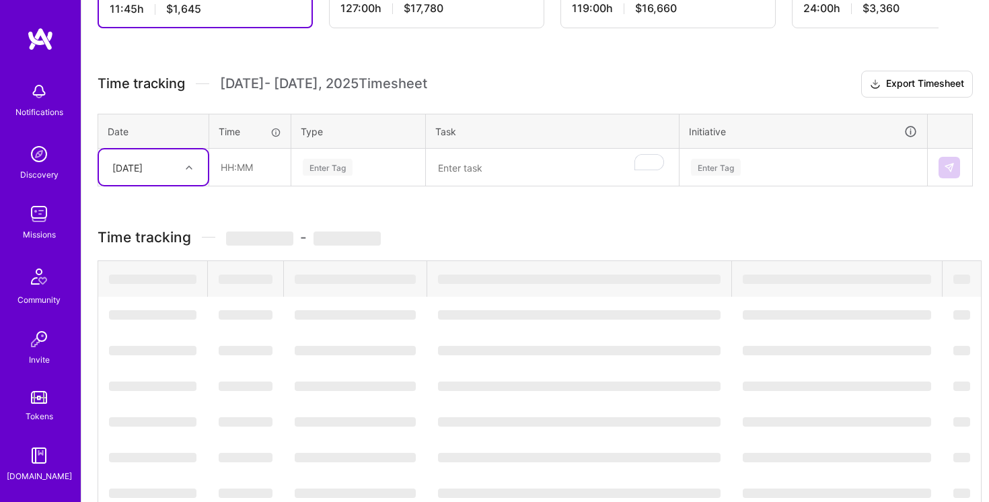
scroll to position [324, 0]
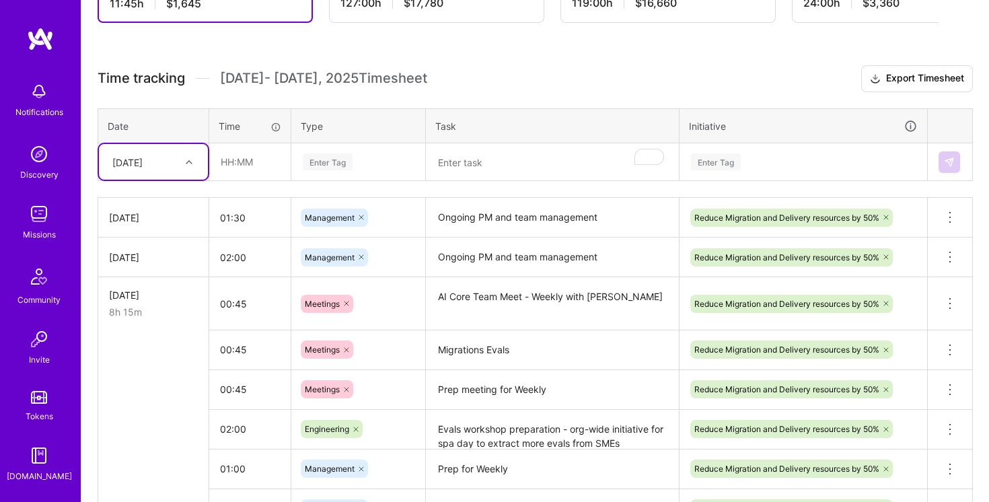
click at [156, 163] on div "[DATE]" at bounding box center [143, 162] width 75 height 22
click at [153, 254] on div "[DATE]" at bounding box center [153, 250] width 109 height 25
click at [220, 161] on input "text" at bounding box center [250, 162] width 80 height 36
type input "01:00"
click at [386, 157] on div "Enter Tag" at bounding box center [358, 161] width 114 height 17
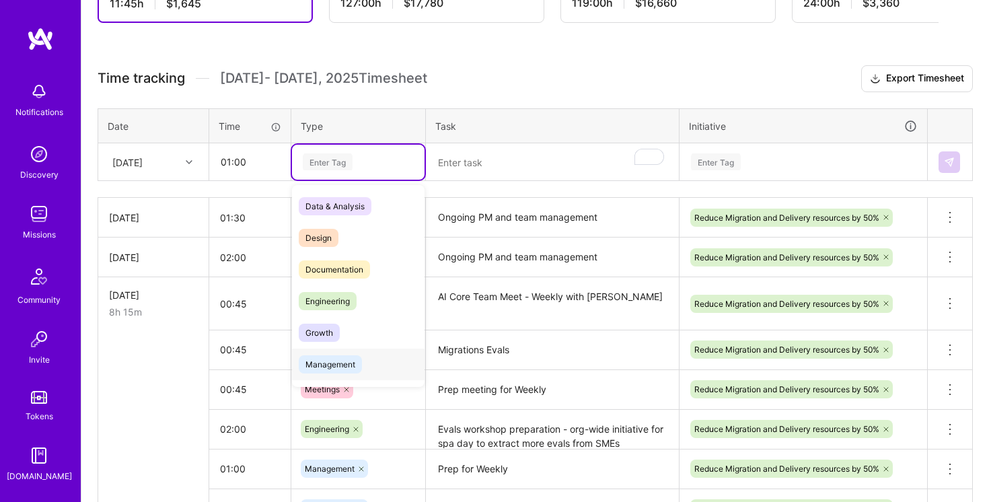
click at [374, 360] on div "Management" at bounding box center [358, 365] width 133 height 32
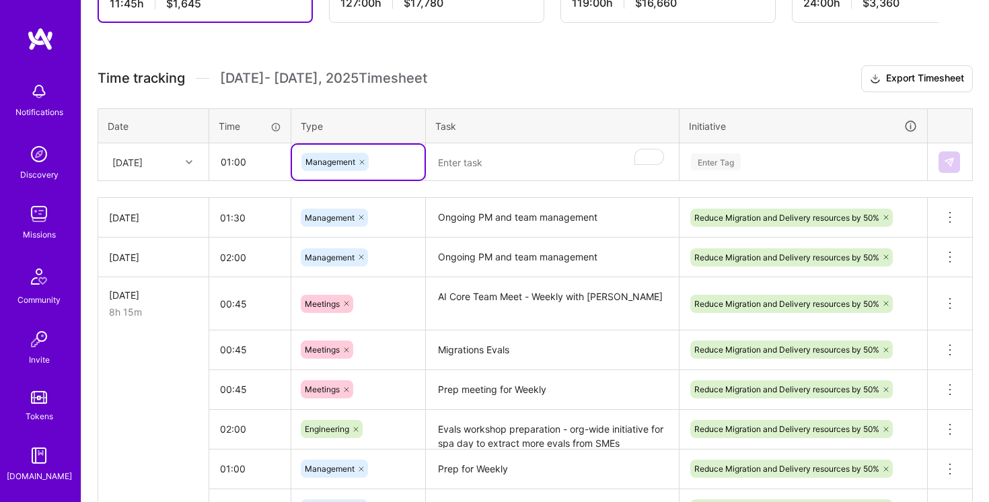
click at [483, 173] on textarea "To enrich screen reader interactions, please activate Accessibility in Grammarl…" at bounding box center [552, 163] width 250 height 36
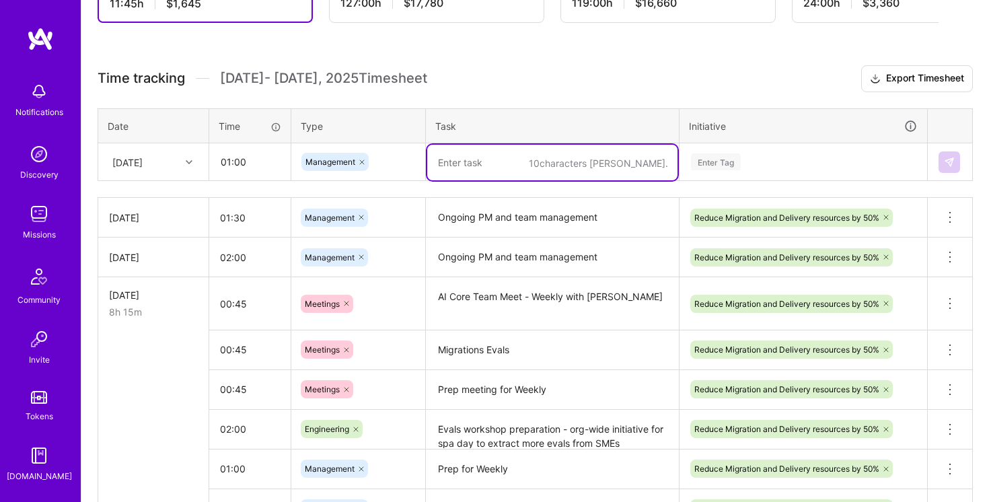
paste textarea "Ongoing PM and team management"
type textarea "Ongoing PM and team management"
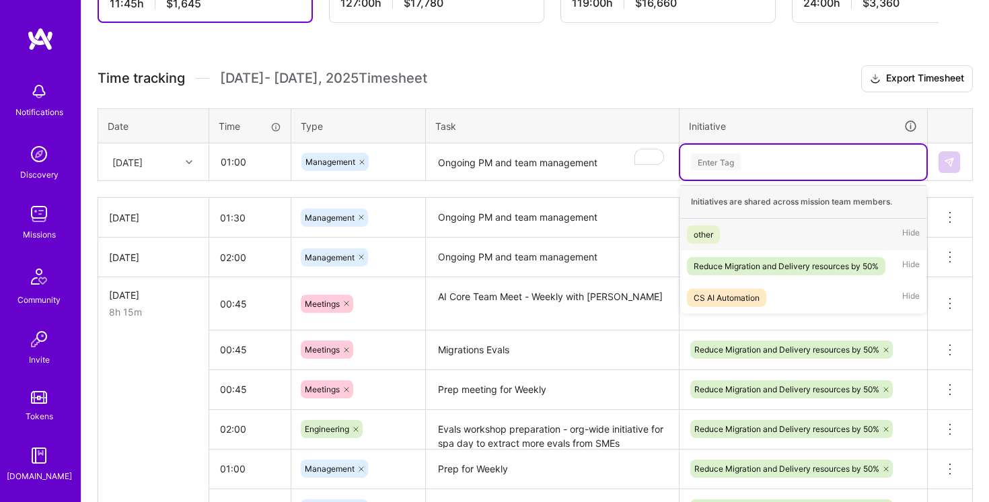
click at [816, 157] on div "Enter Tag" at bounding box center [803, 161] width 227 height 17
click at [776, 266] on div "Reduce Migration and Delivery resources by 50%" at bounding box center [786, 266] width 185 height 14
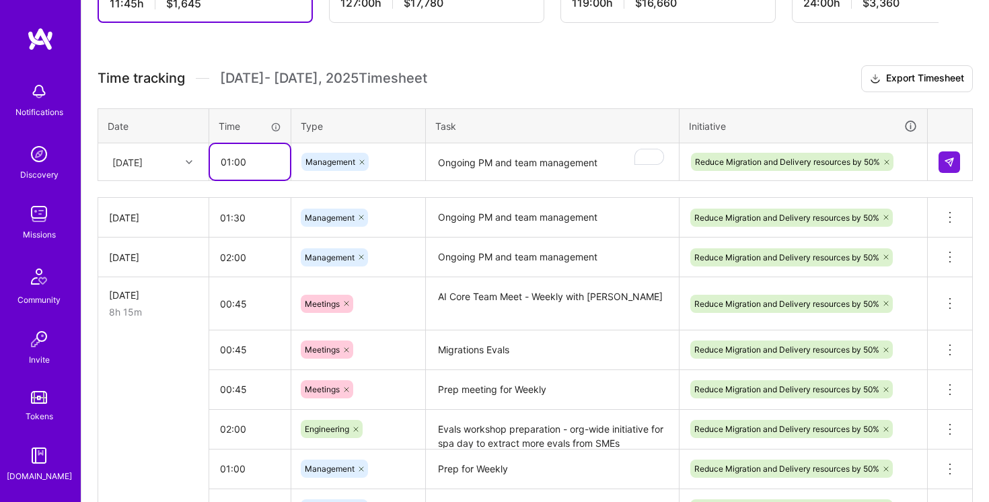
click at [230, 159] on input "01:00" at bounding box center [250, 162] width 80 height 36
type input "02:00"
click at [953, 164] on img at bounding box center [949, 162] width 11 height 11
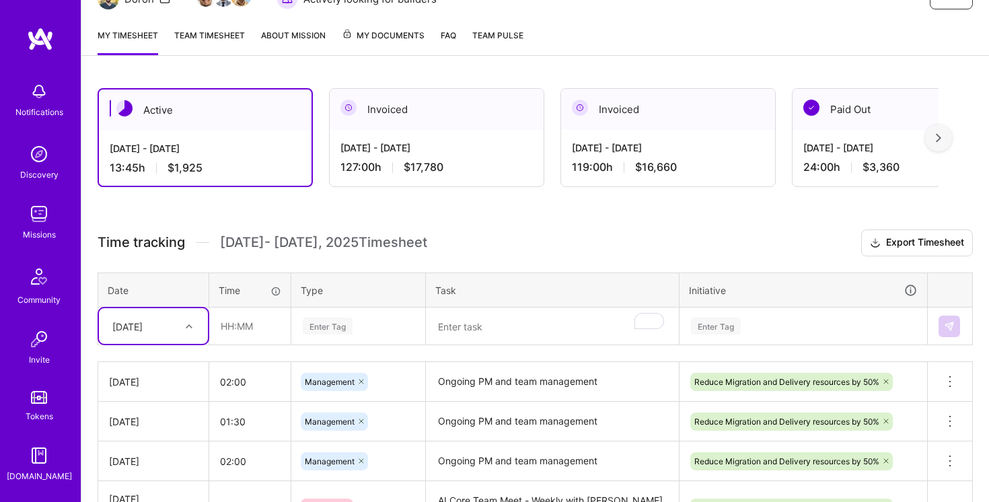
scroll to position [235, 0]
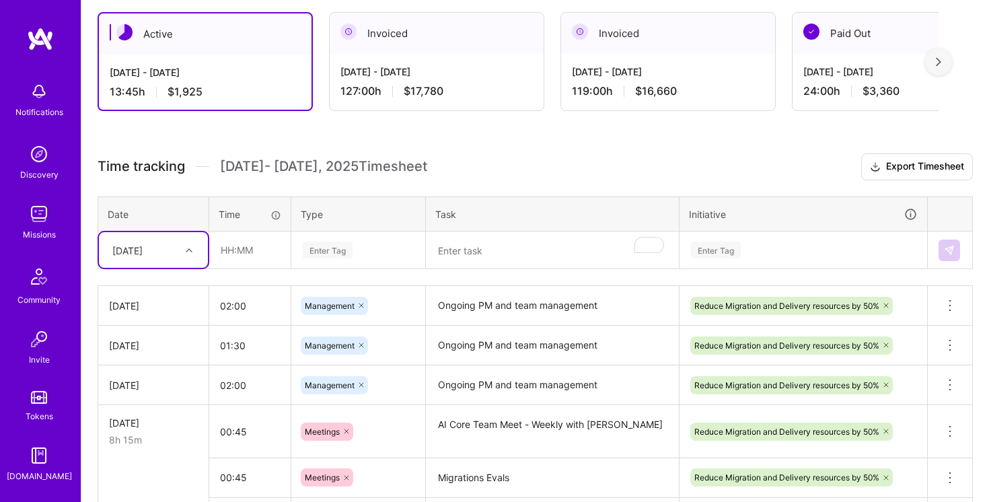
click at [171, 255] on div "[DATE]" at bounding box center [143, 250] width 75 height 22
click at [173, 363] on div "[DATE]" at bounding box center [153, 363] width 109 height 25
click at [227, 252] on input "text" at bounding box center [250, 250] width 80 height 36
click at [453, 185] on div "Time tracking Oct 1 - Oct 15 , 2025 Timesheet Export Timesheet Date Time Type T…" at bounding box center [535, 442] width 875 height 579
click at [229, 253] on input "text" at bounding box center [250, 250] width 80 height 36
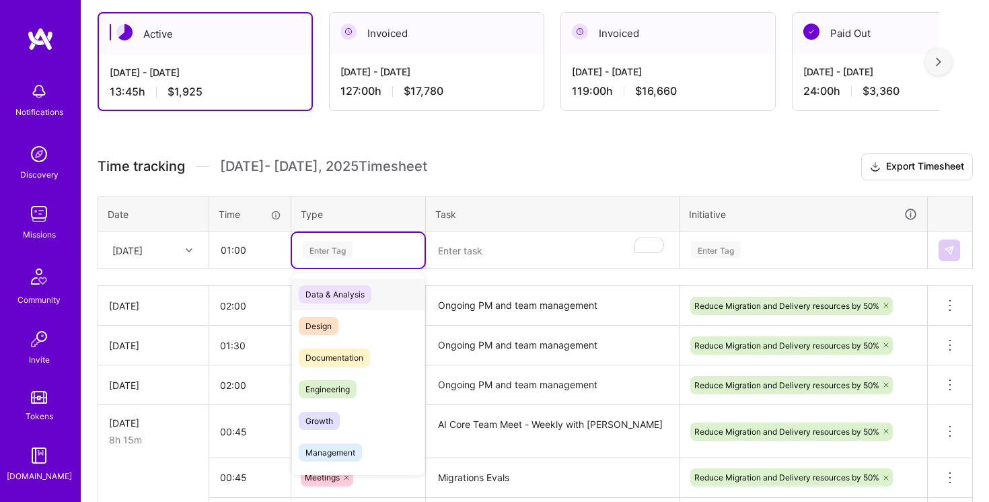
click at [383, 246] on div "Enter Tag" at bounding box center [358, 250] width 114 height 17
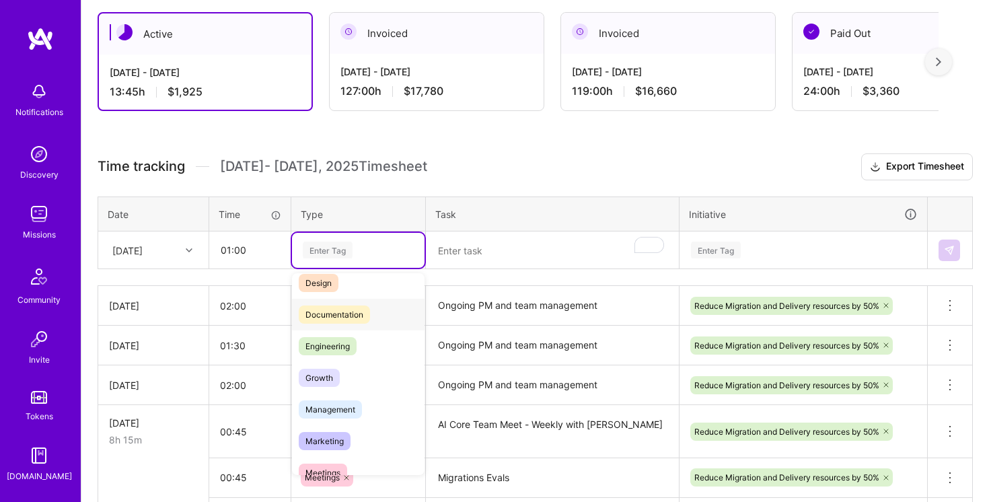
scroll to position [129, 0]
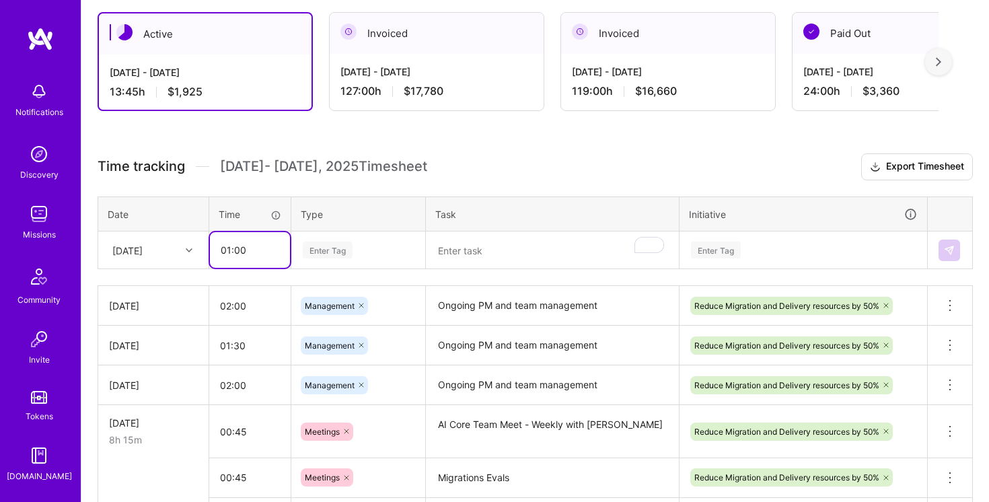
click at [231, 249] on input "01:00" at bounding box center [250, 250] width 80 height 36
type input "02:00"
click at [394, 252] on div "Enter Tag" at bounding box center [358, 250] width 114 height 17
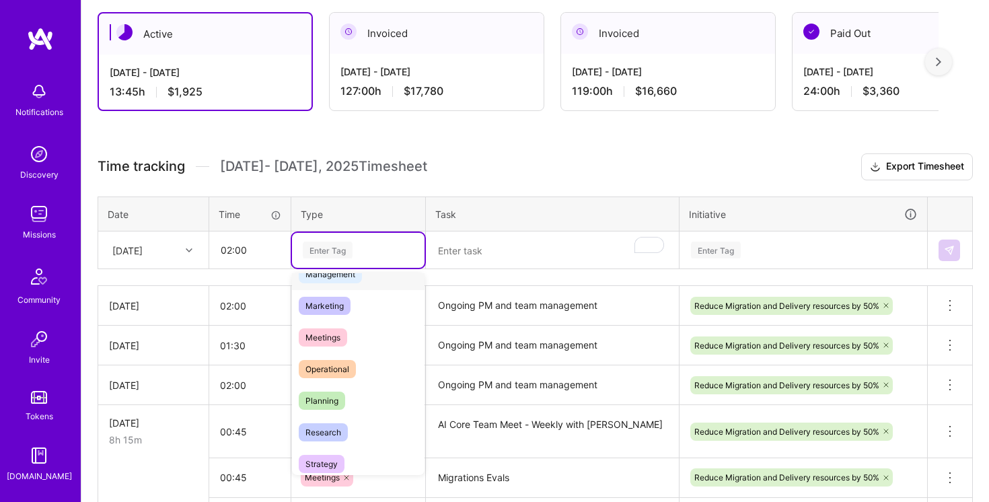
scroll to position [225, 0]
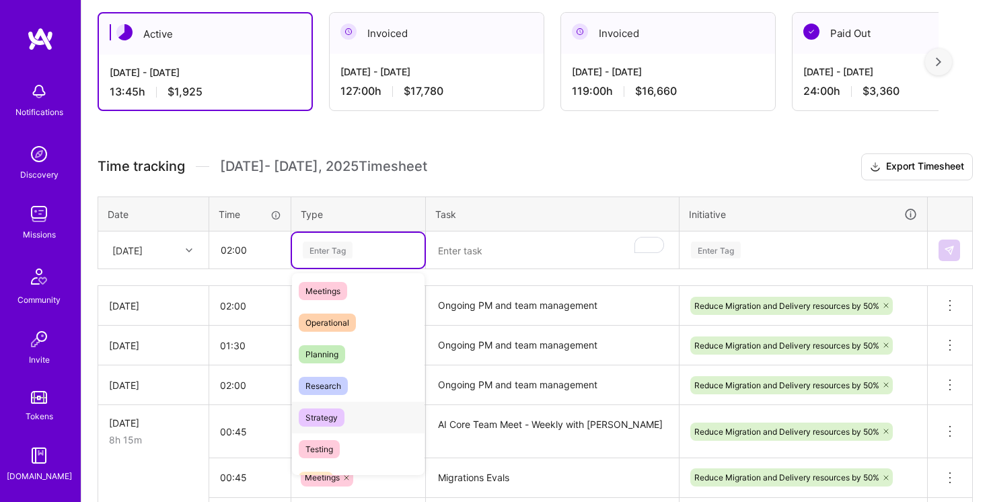
click at [365, 414] on div "Strategy" at bounding box center [358, 418] width 133 height 32
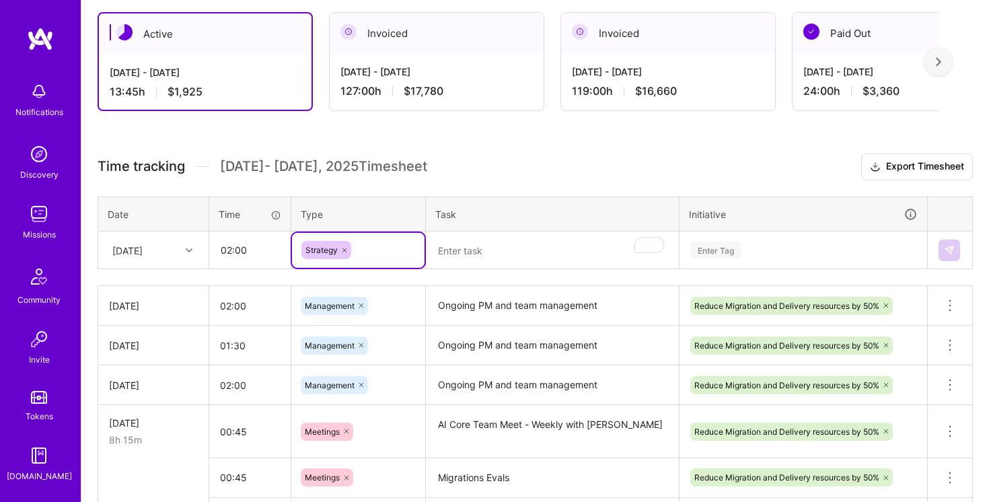
click at [477, 246] on textarea "To enrich screen reader interactions, please activate Accessibility in Grammarl…" at bounding box center [552, 251] width 250 height 36
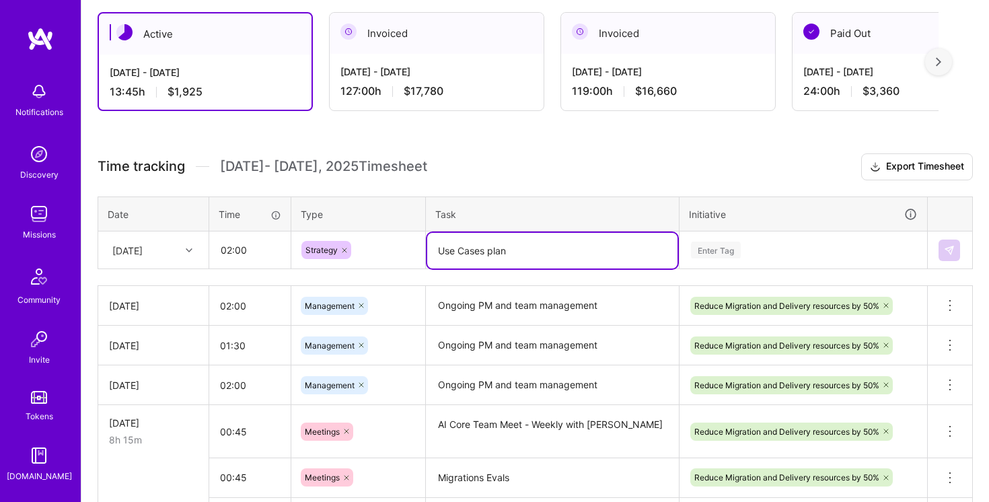
type textarea "Use Cases plan"
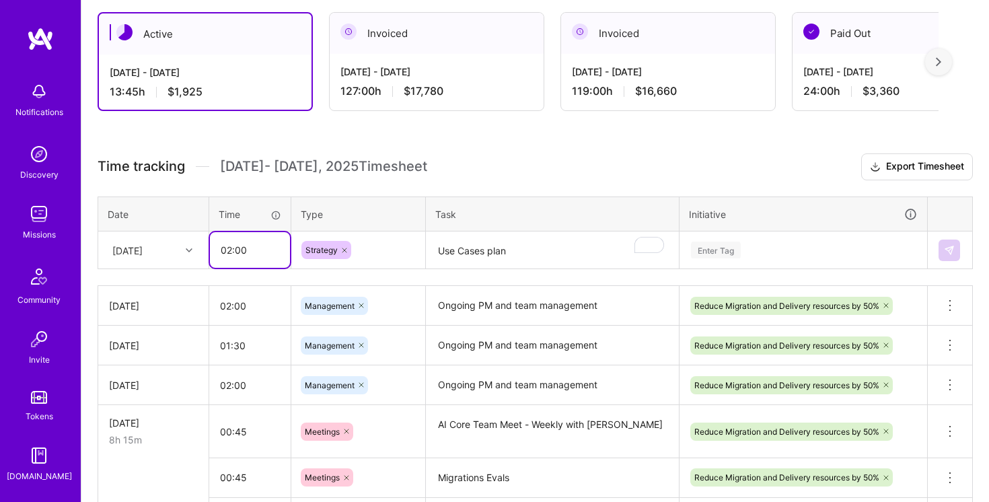
click at [231, 251] on input "02:00" at bounding box center [250, 250] width 80 height 36
type input "01:00"
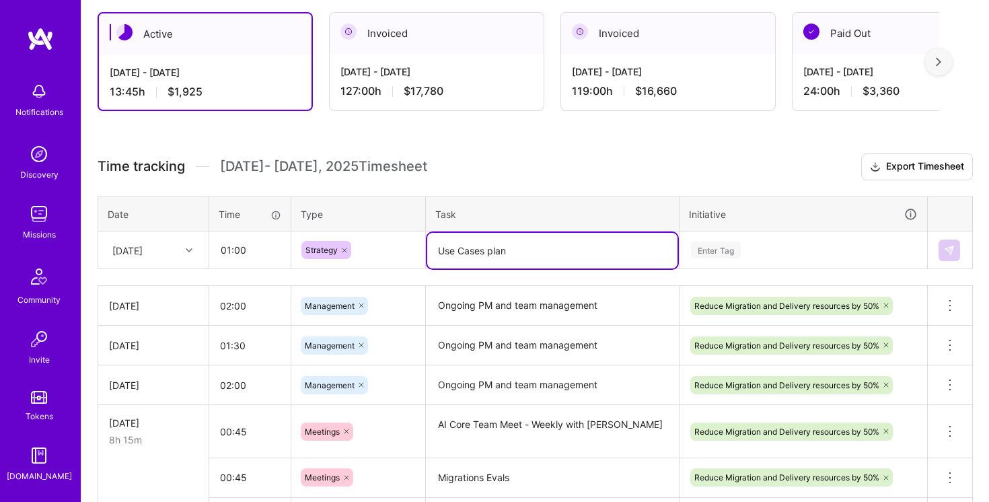
click at [552, 252] on textarea "Use Cases plan" at bounding box center [552, 251] width 250 height 36
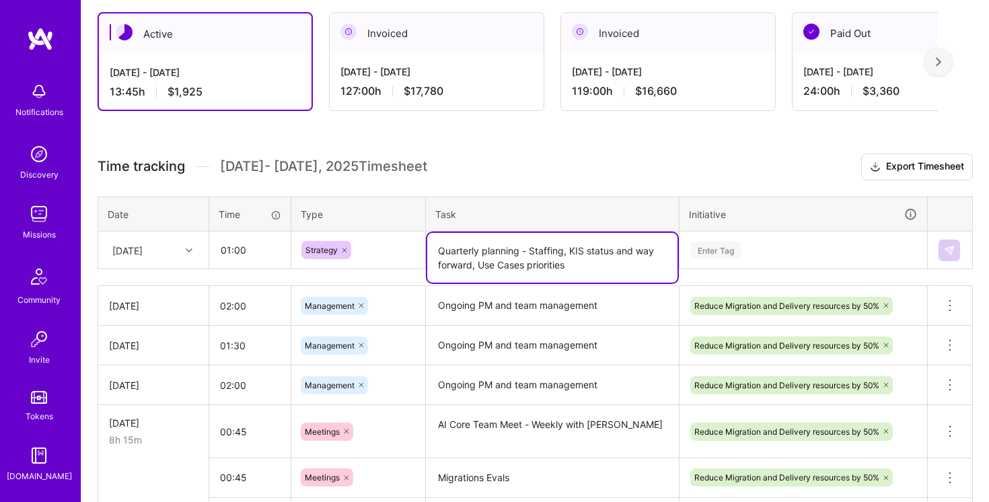
type textarea "Quarterly planning - Staffing, KIS status and way forward, Use Cases priorities"
click at [828, 257] on div "Enter Tag" at bounding box center [803, 250] width 227 height 17
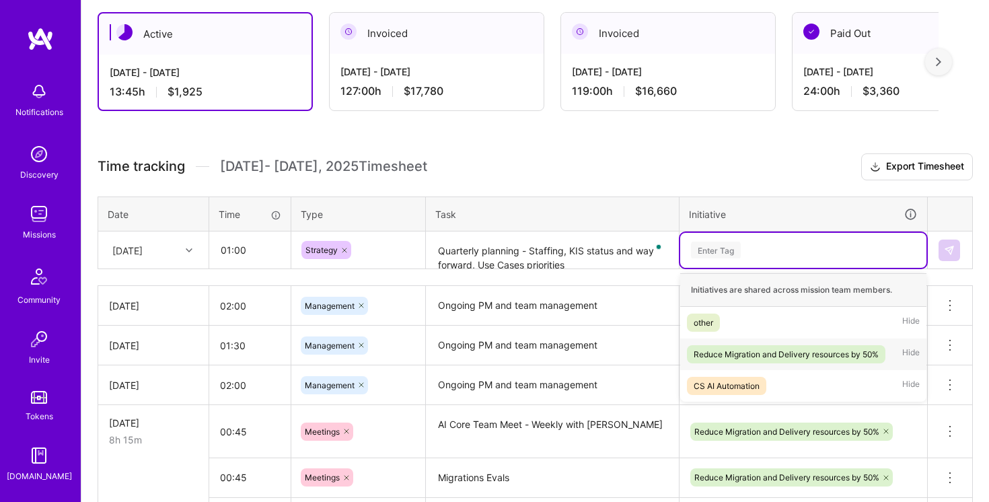
click at [807, 353] on div "Reduce Migration and Delivery resources by 50%" at bounding box center [786, 354] width 185 height 14
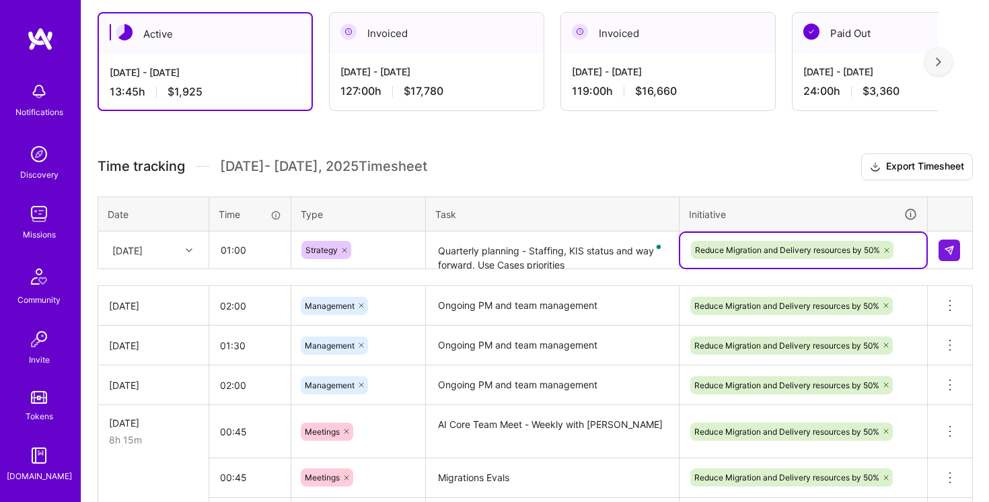
click at [577, 272] on div "Time tracking Oct 1 - Oct 15 , 2025 Timesheet Export Timesheet Date Time Type T…" at bounding box center [535, 442] width 875 height 579
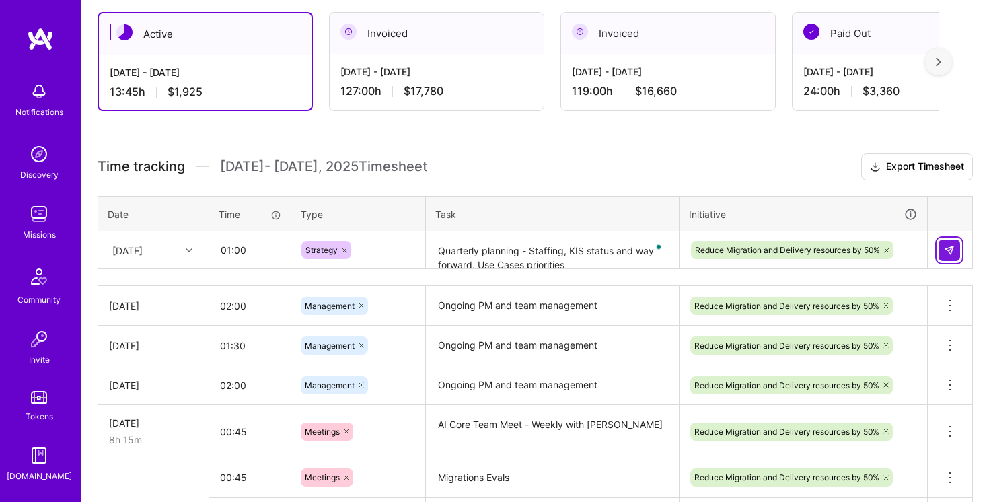
click at [951, 252] on img at bounding box center [949, 250] width 11 height 11
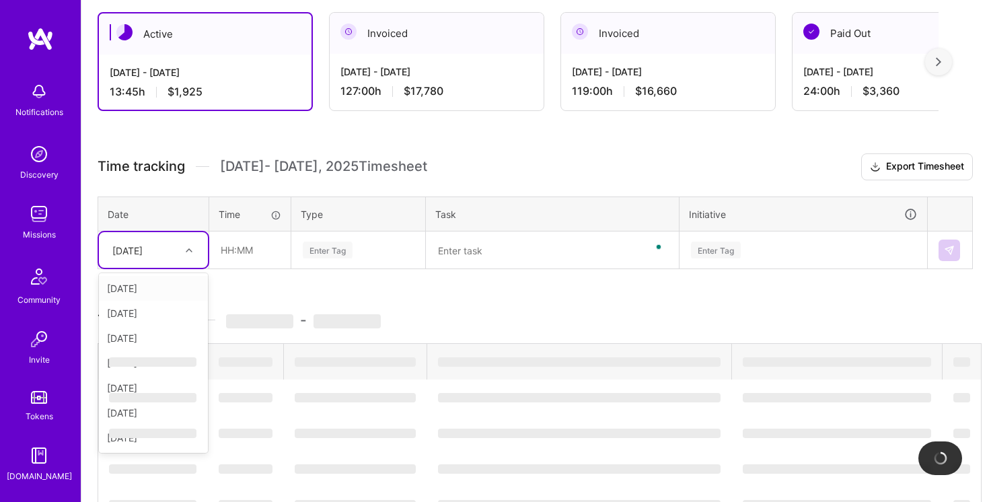
click at [188, 245] on div at bounding box center [190, 250] width 21 height 17
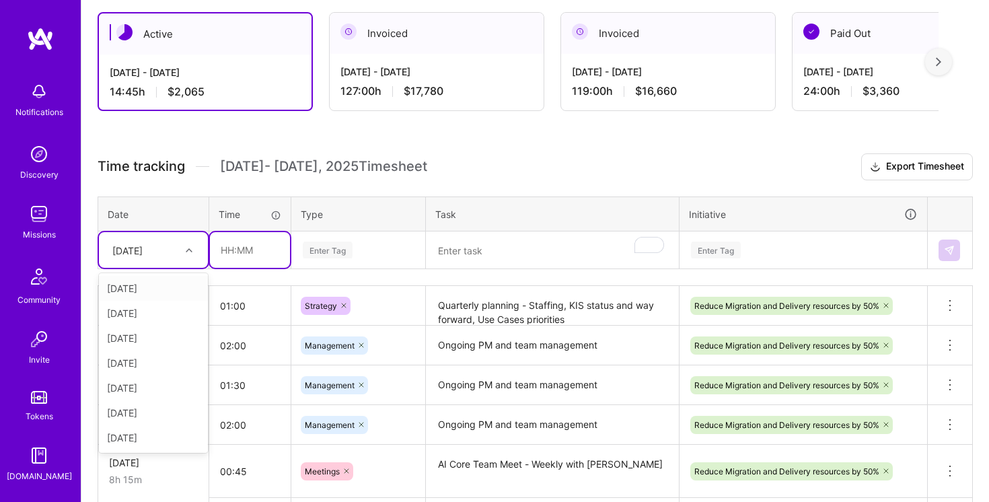
click at [259, 251] on input "text" at bounding box center [250, 250] width 80 height 36
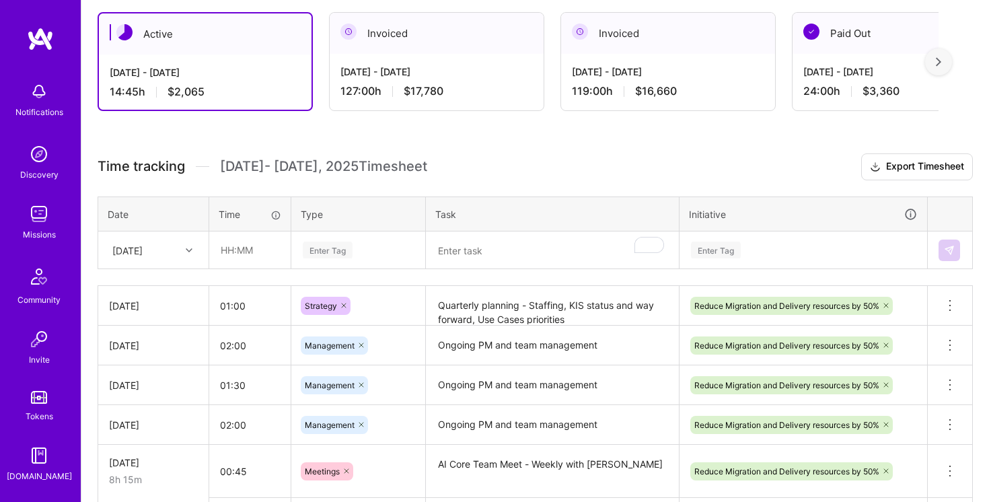
click at [400, 176] on h3 "Time tracking [DATE] - [DATE] Timesheet Export Timesheet" at bounding box center [535, 166] width 875 height 27
click at [217, 243] on input "text" at bounding box center [250, 250] width 80 height 36
type input "02:00"
click at [406, 245] on div "Enter Tag" at bounding box center [358, 250] width 114 height 17
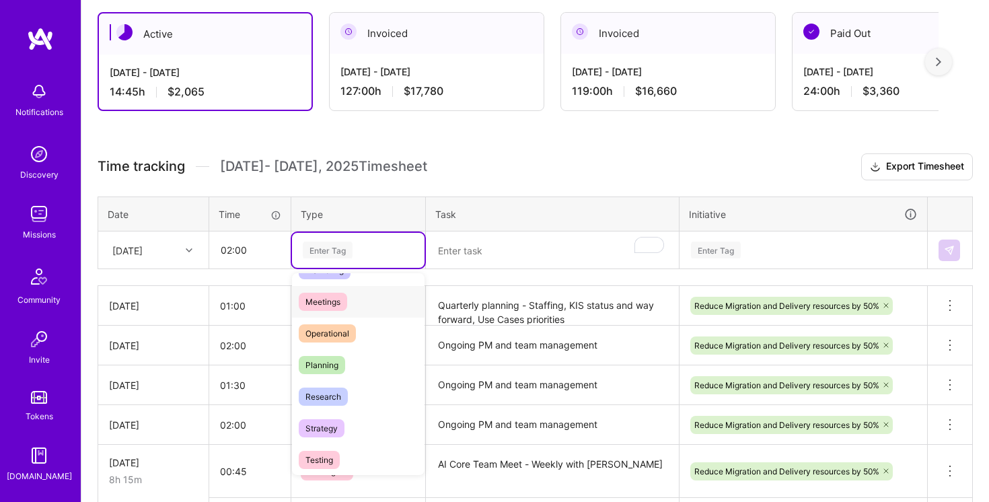
scroll to position [217, 0]
click at [358, 369] on div "Planning" at bounding box center [358, 362] width 133 height 32
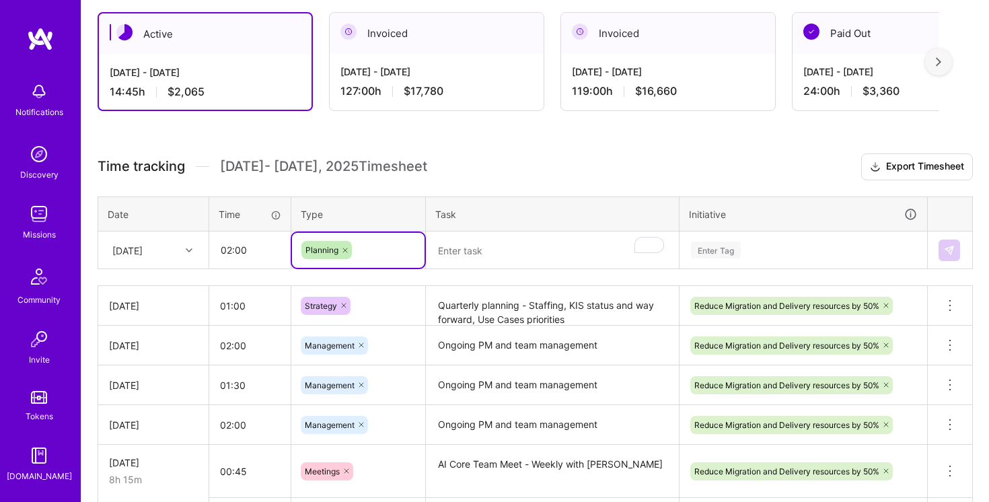
click at [479, 262] on textarea "To enrich screen reader interactions, please activate Accessibility in Grammarl…" at bounding box center [552, 251] width 250 height 36
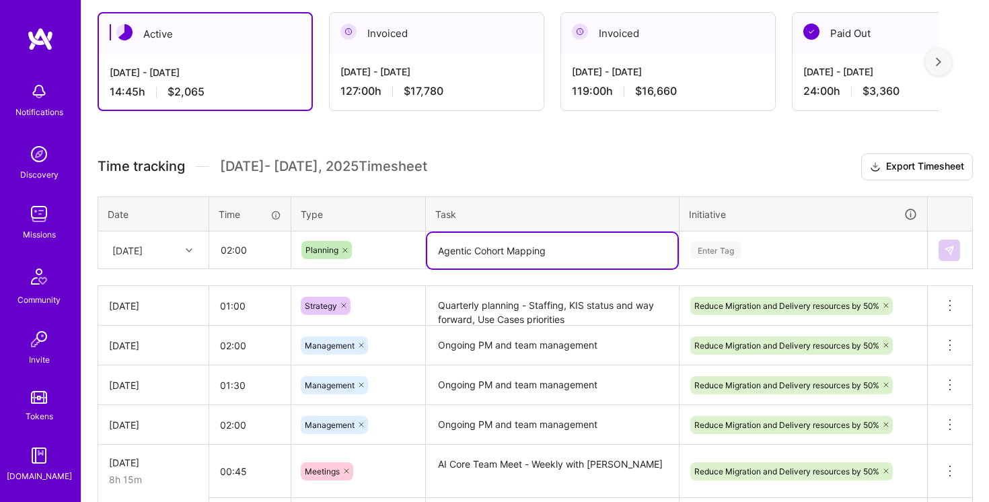
type textarea "Agentic Cohort Mapping"
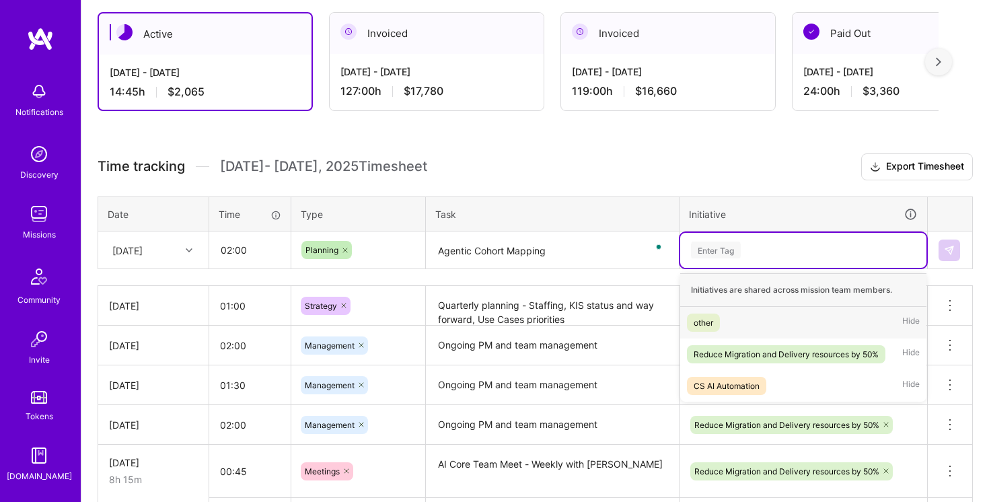
click at [808, 242] on div "Enter Tag" at bounding box center [803, 250] width 227 height 17
click at [762, 357] on div "Reduce Migration and Delivery resources by 50%" at bounding box center [786, 354] width 185 height 14
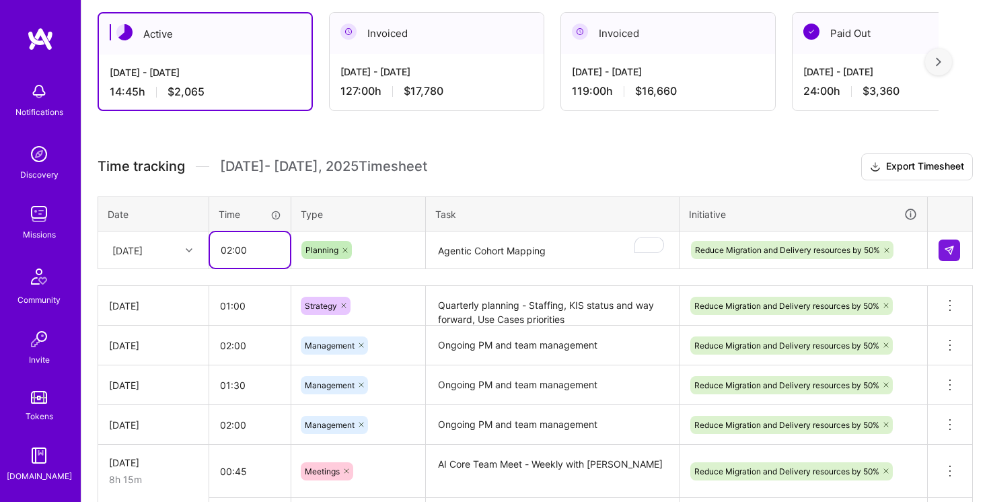
click at [227, 250] on input "02:00" at bounding box center [250, 250] width 80 height 36
type input "03:00"
click at [517, 170] on h3 "Time tracking [DATE] - [DATE] Timesheet Export Timesheet" at bounding box center [535, 166] width 875 height 27
click at [951, 251] on img at bounding box center [949, 250] width 11 height 11
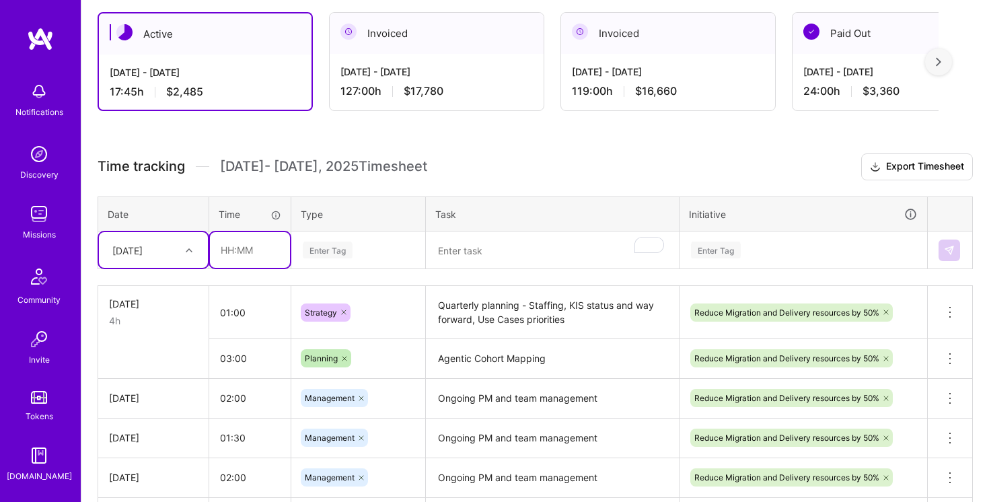
click at [227, 251] on input "text" at bounding box center [250, 250] width 80 height 36
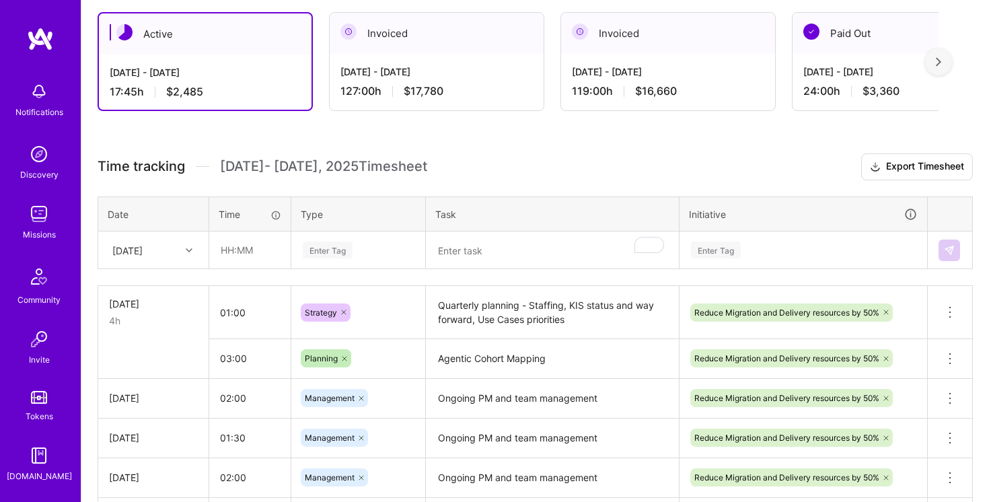
click at [443, 145] on div "Active Oct 1 - Oct 15, 2025 17:45 h $2,485 Invoiced Sep 16 - Sep 30, 2025 127:0…" at bounding box center [535, 443] width 908 height 895
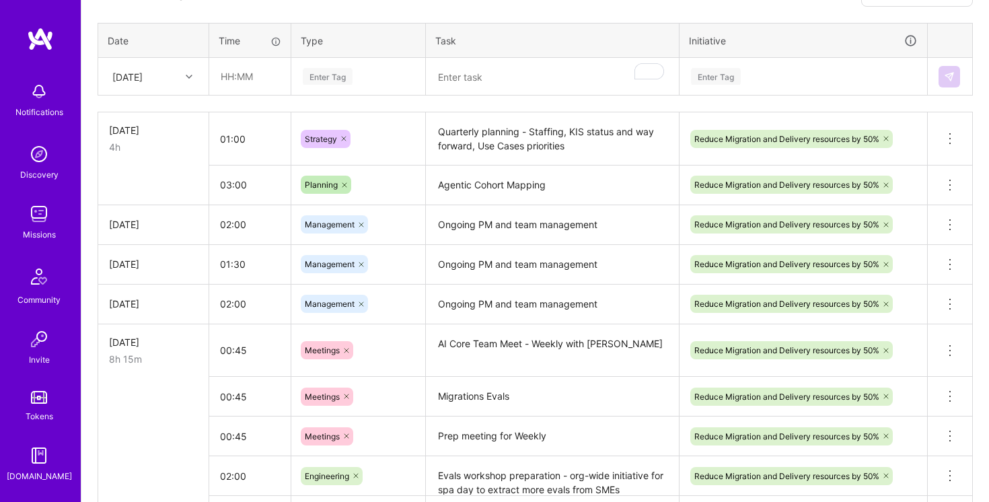
scroll to position [312, 0]
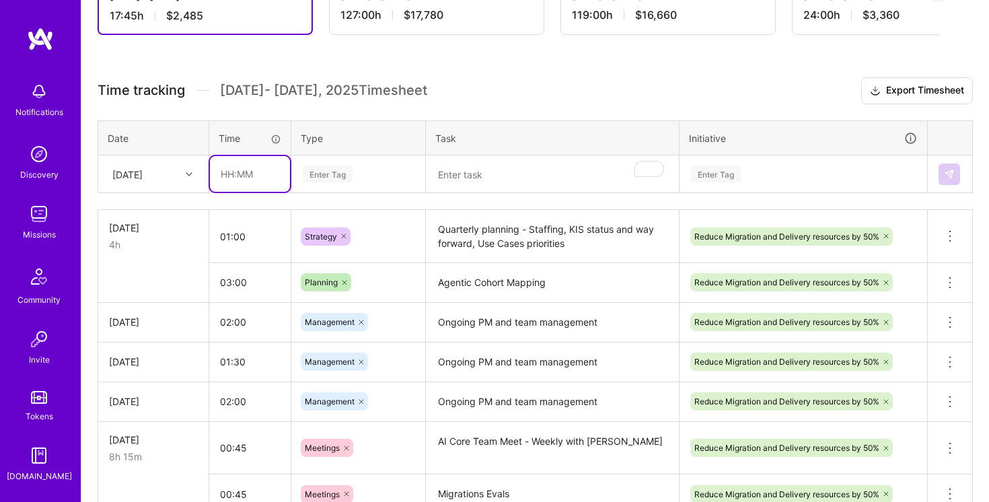
click at [247, 180] on input "text" at bounding box center [250, 174] width 80 height 36
click at [223, 173] on input "text" at bounding box center [250, 174] width 80 height 36
type input "01:00"
click at [384, 186] on div "Enter Tag" at bounding box center [358, 174] width 133 height 35
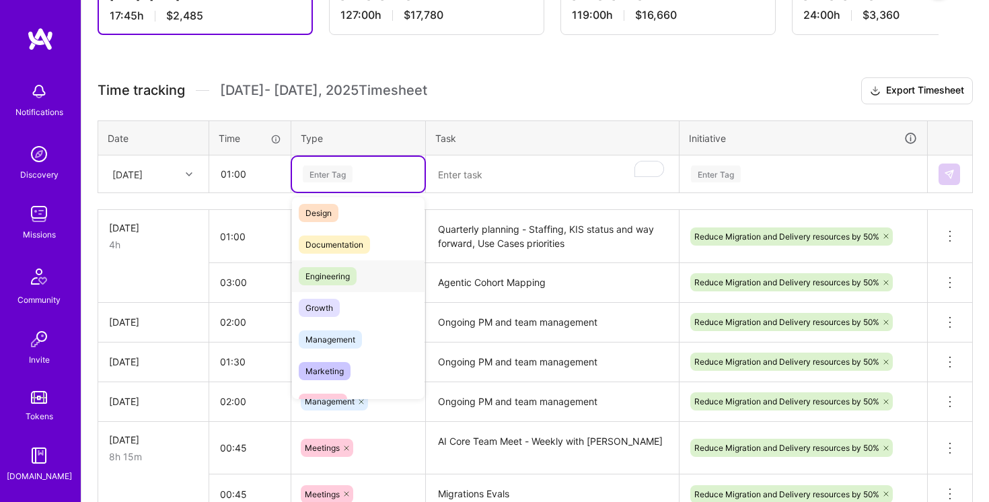
scroll to position [48, 0]
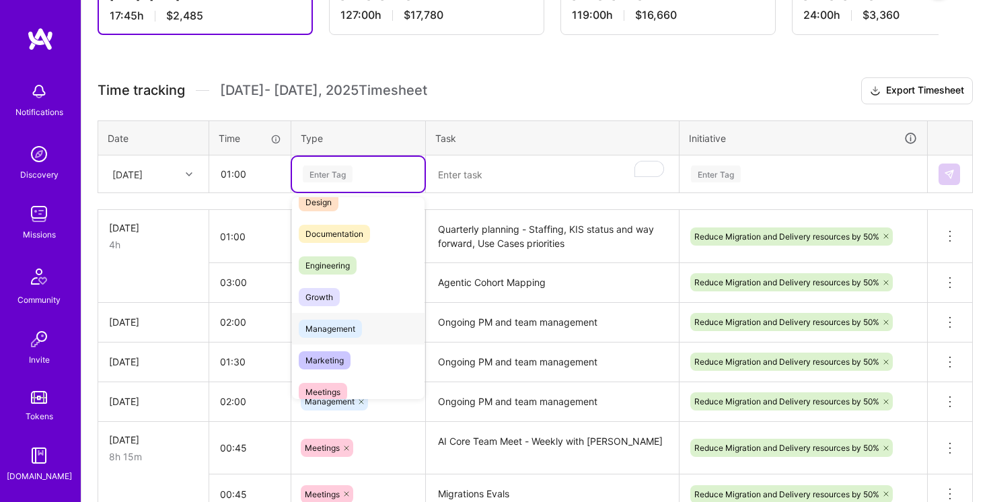
click at [374, 320] on div "Management" at bounding box center [358, 329] width 133 height 32
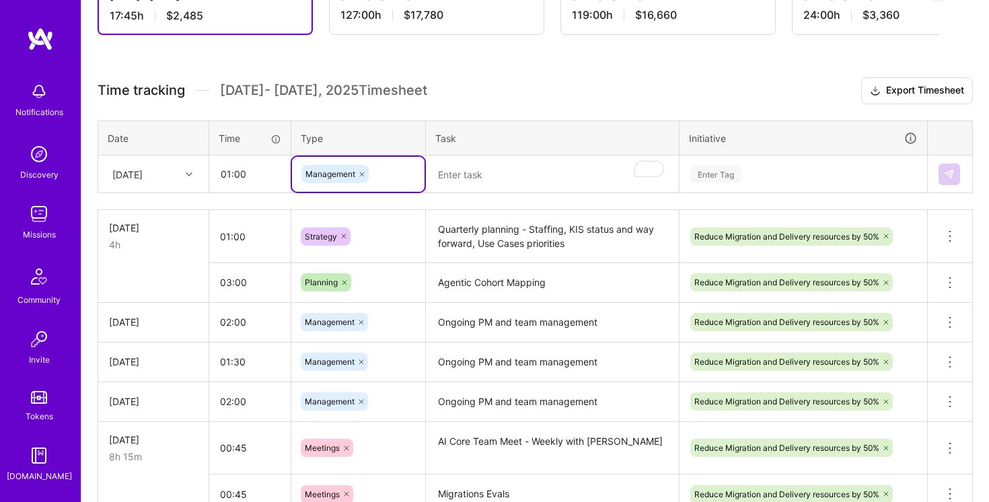
click at [373, 169] on div "Management" at bounding box center [358, 174] width 114 height 18
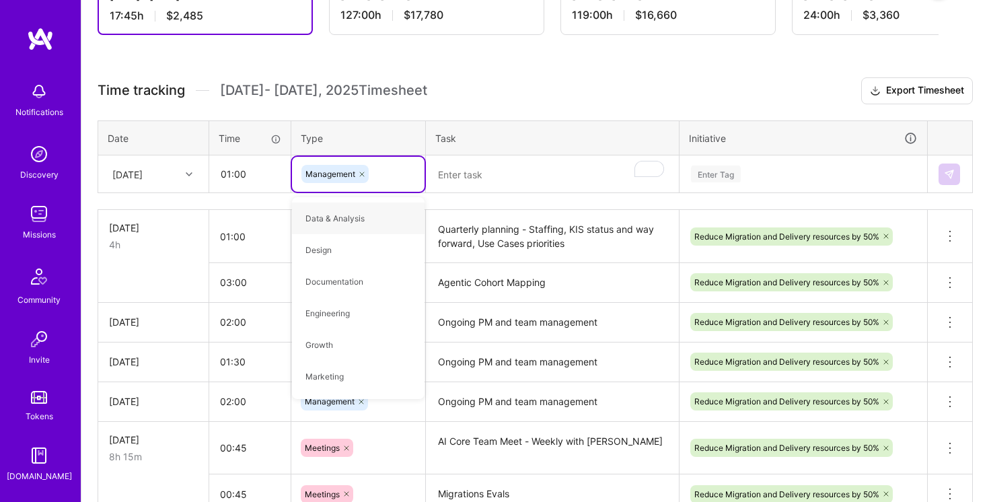
click at [523, 173] on textarea "To enrich screen reader interactions, please activate Accessibility in Grammarl…" at bounding box center [552, 175] width 250 height 36
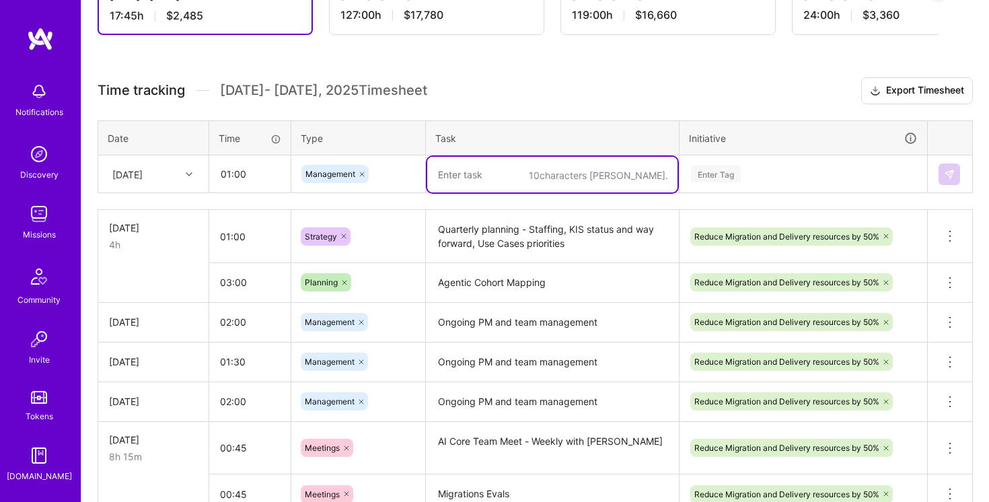
type textarea "E"
type textarea "New Evals review"
click at [807, 174] on div "Enter Tag" at bounding box center [803, 174] width 227 height 17
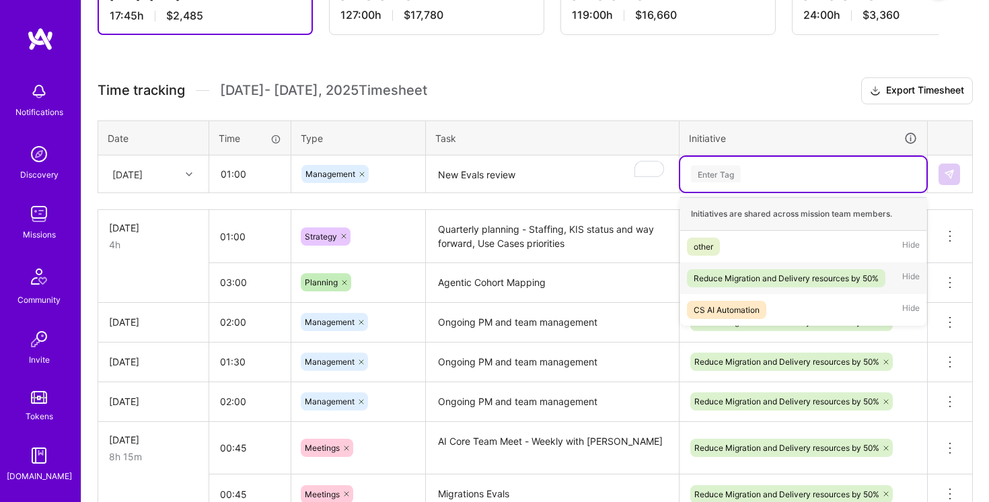
click at [780, 287] on div "Reduce Migration and Delivery resources by 50% Hide" at bounding box center [803, 278] width 246 height 32
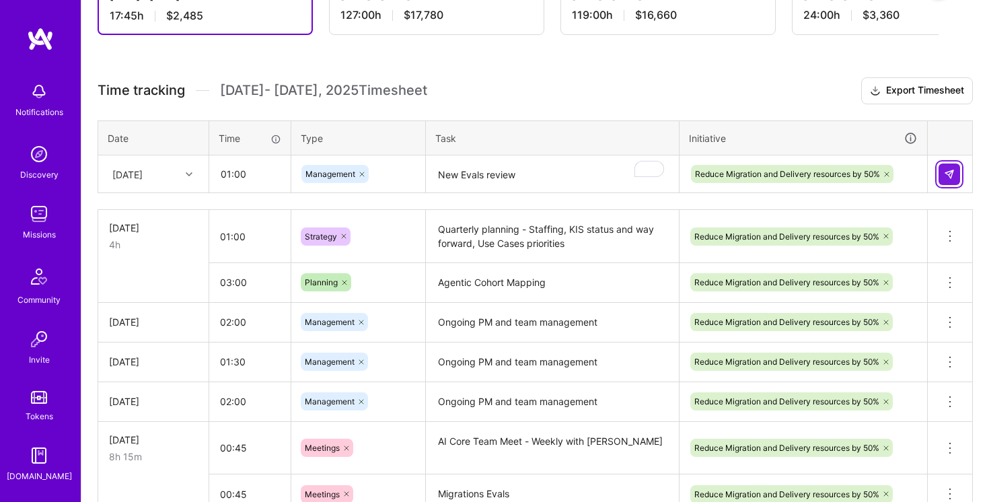
click at [951, 176] on img at bounding box center [949, 174] width 11 height 11
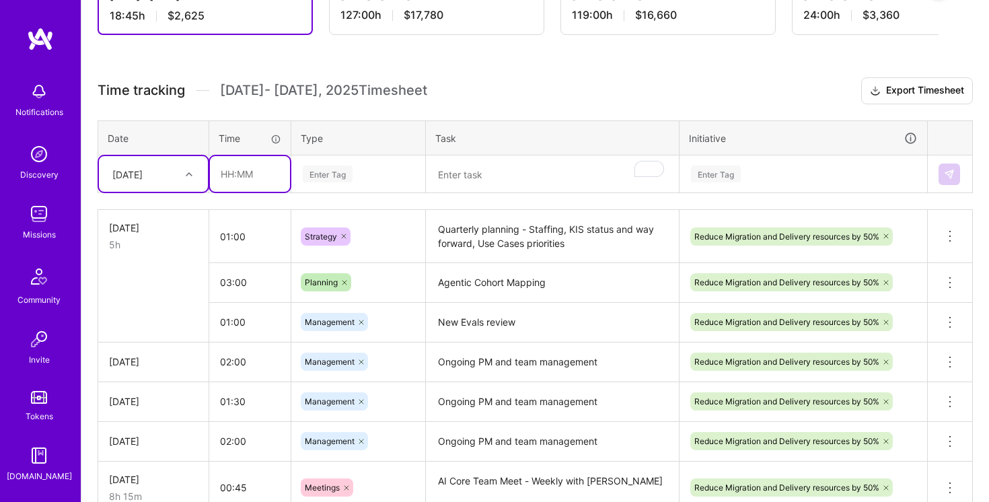
click at [221, 174] on input "text" at bounding box center [250, 174] width 80 height 36
type input "02:00"
click at [401, 171] on div "Enter Tag" at bounding box center [358, 174] width 114 height 17
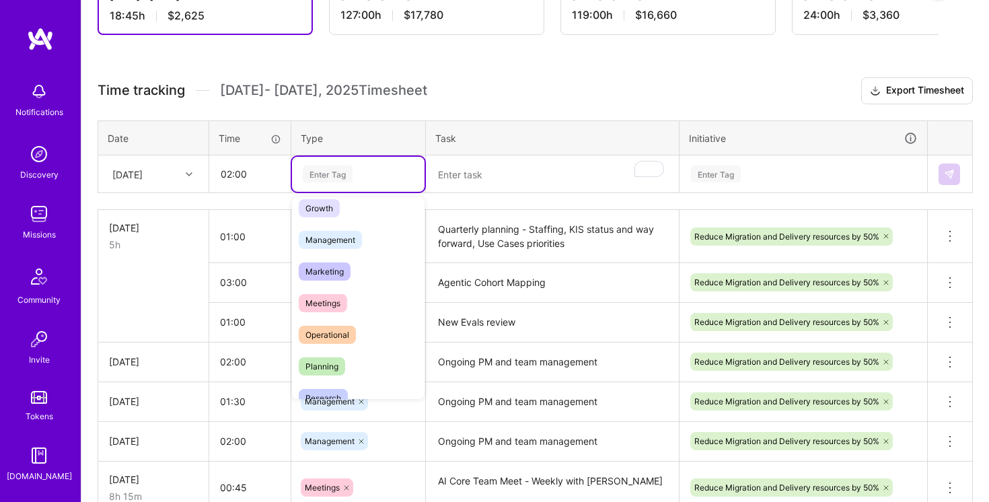
scroll to position [68, 0]
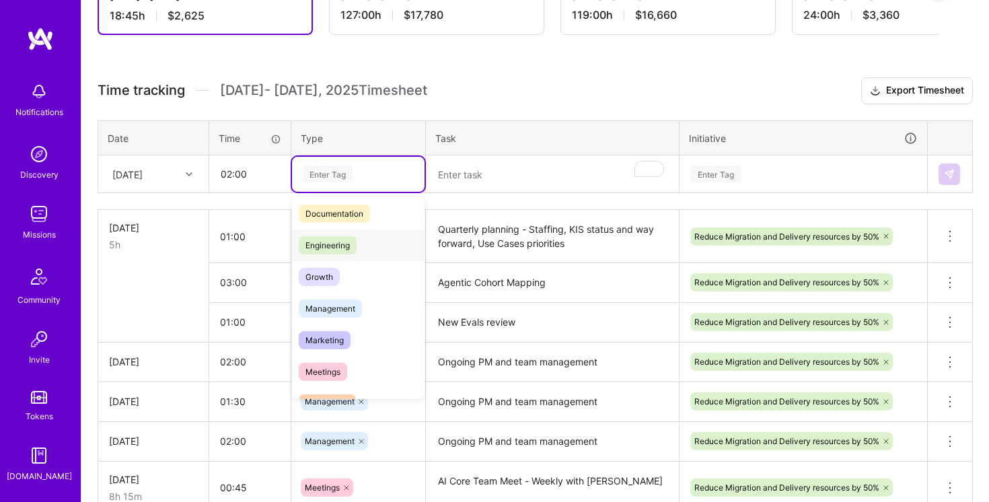
click at [368, 240] on div "Engineering" at bounding box center [358, 245] width 133 height 32
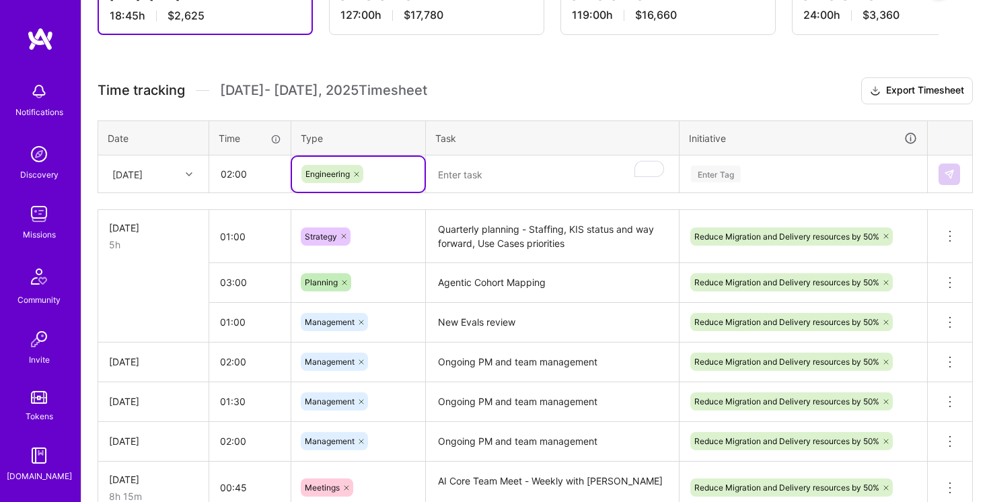
click at [473, 170] on textarea "To enrich screen reader interactions, please activate Accessibility in Grammarl…" at bounding box center [552, 175] width 250 height 36
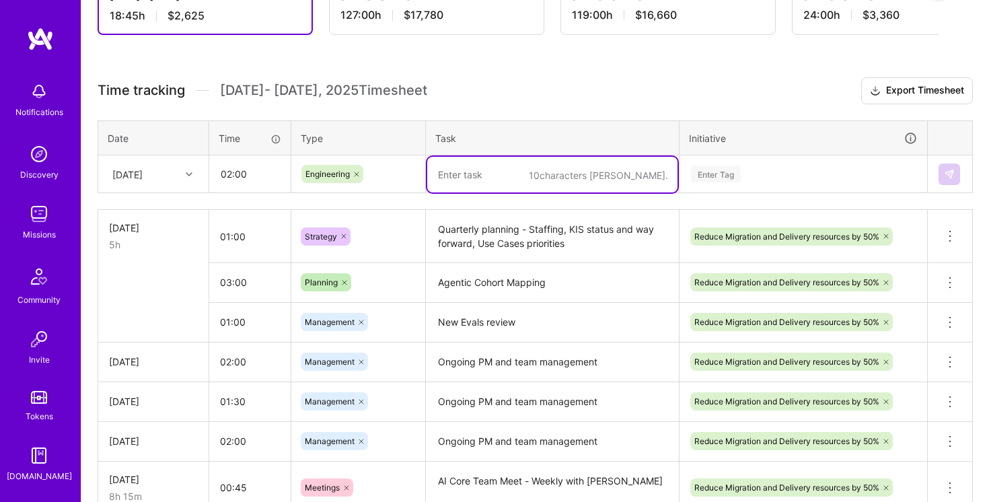
click at [391, 178] on div "Engineering" at bounding box center [358, 174] width 114 height 18
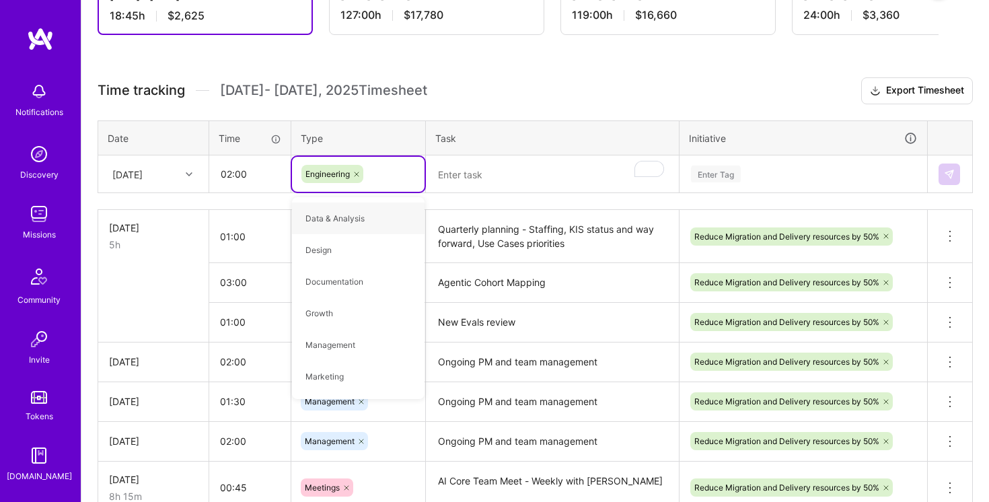
click at [524, 169] on textarea "To enrich screen reader interactions, please activate Accessibility in Grammarl…" at bounding box center [552, 175] width 250 height 36
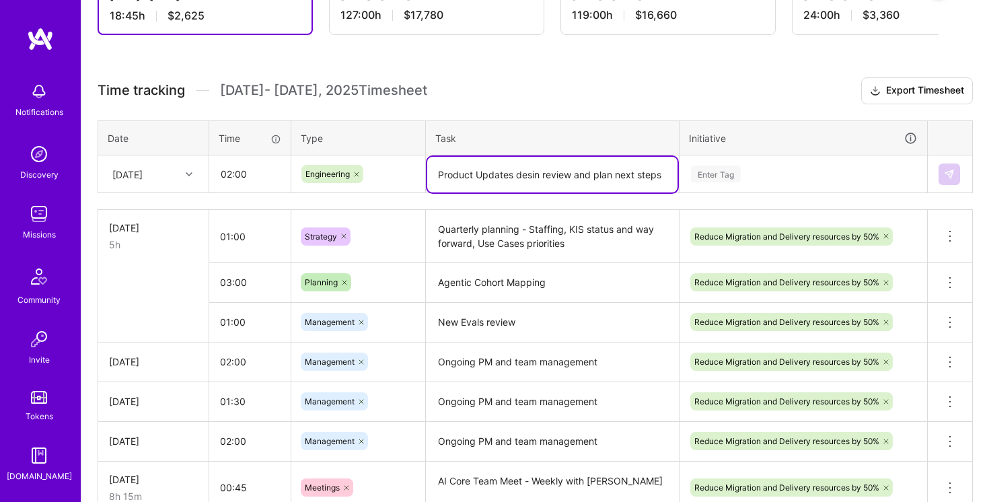
type textarea "Product Updates desin review and plan next steps"
click at [794, 157] on div "Enter Tag" at bounding box center [803, 174] width 246 height 35
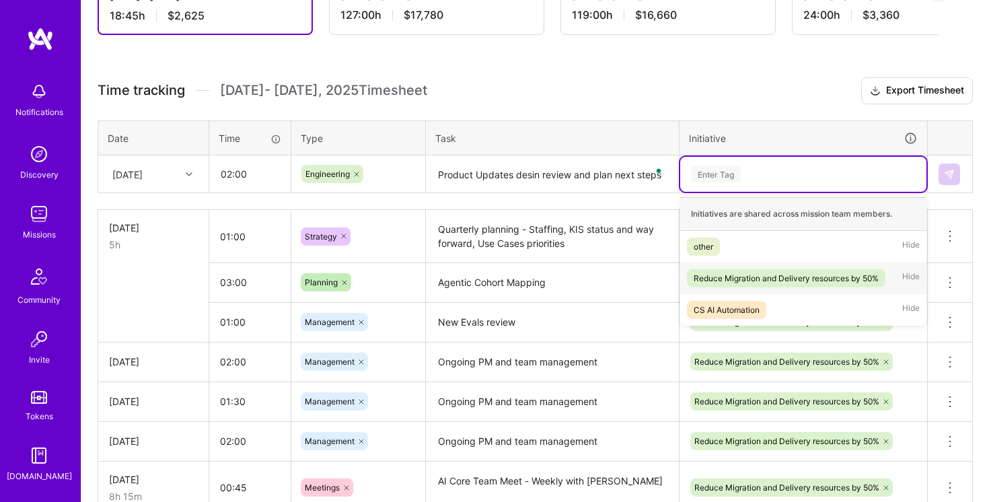
click at [776, 275] on div "Reduce Migration and Delivery resources by 50%" at bounding box center [786, 278] width 185 height 14
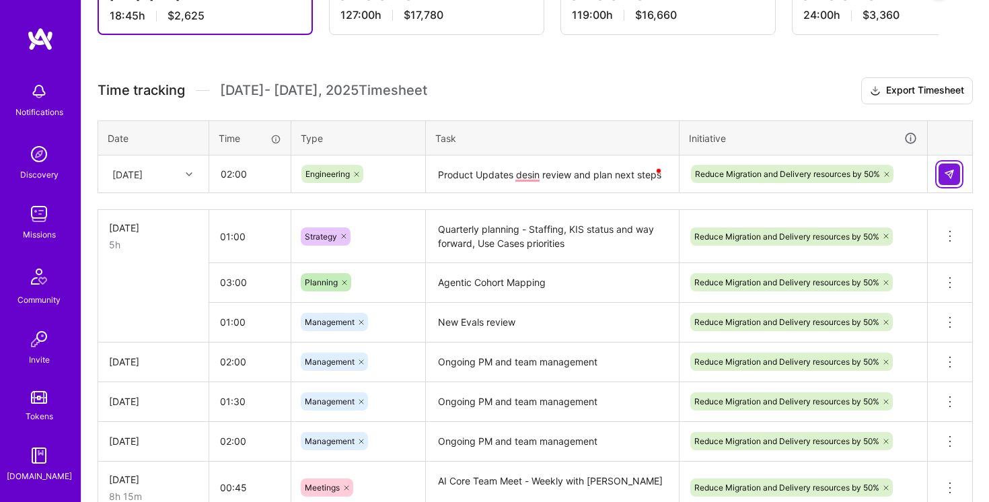
click at [952, 174] on img at bounding box center [949, 174] width 11 height 11
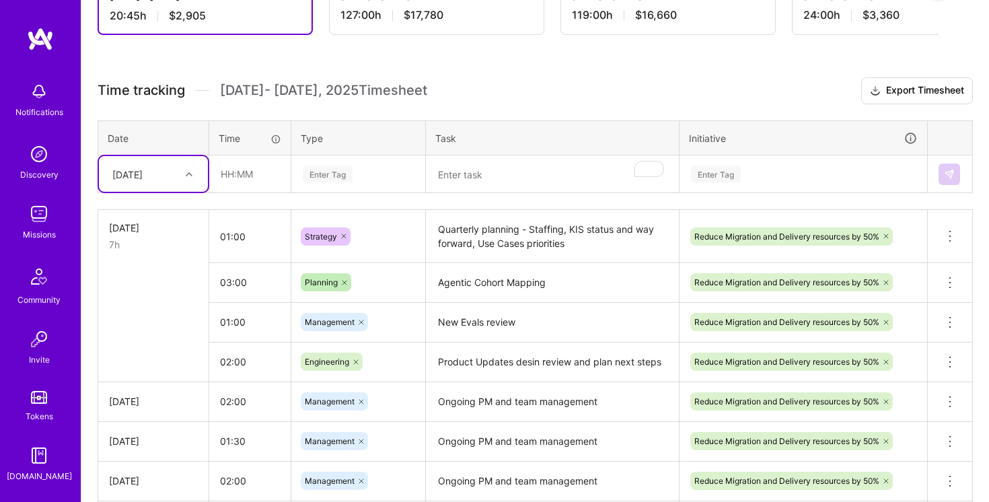
click at [143, 167] on div "[DATE]" at bounding box center [127, 174] width 30 height 14
click at [150, 307] on div "[DATE]" at bounding box center [153, 311] width 109 height 25
click at [233, 170] on input "text" at bounding box center [250, 174] width 80 height 36
type input "00:30"
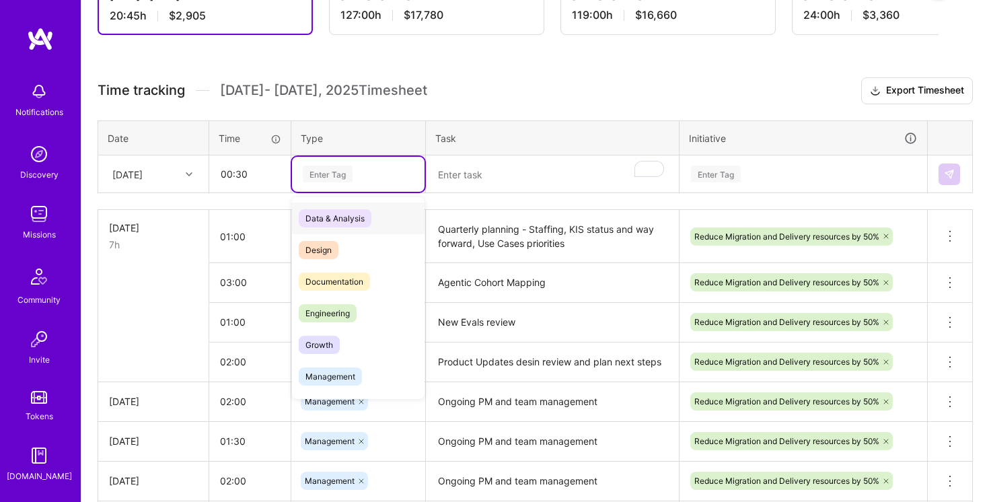
click at [394, 166] on div "Enter Tag" at bounding box center [358, 174] width 114 height 17
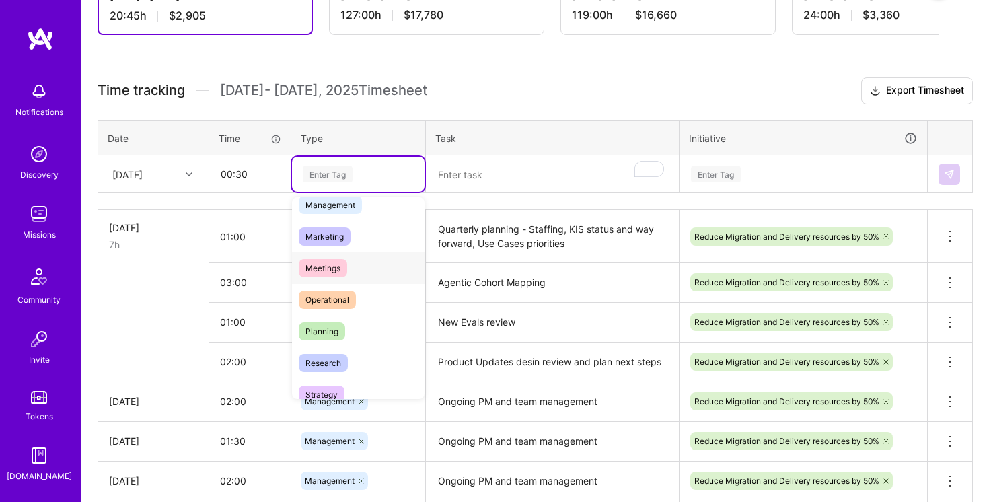
click at [355, 262] on div "Meetings" at bounding box center [358, 268] width 133 height 32
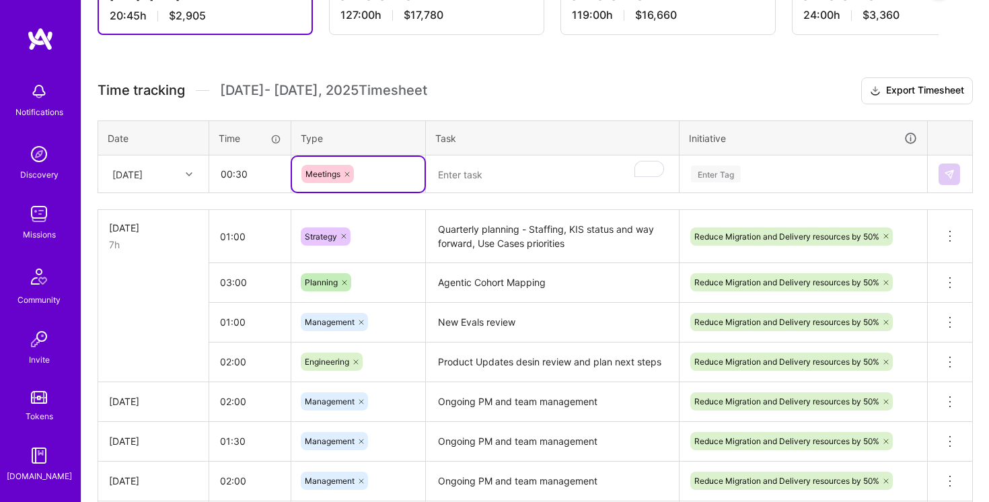
click at [504, 173] on textarea "To enrich screen reader interactions, please activate Accessibility in Grammarl…" at bounding box center [552, 175] width 250 height 36
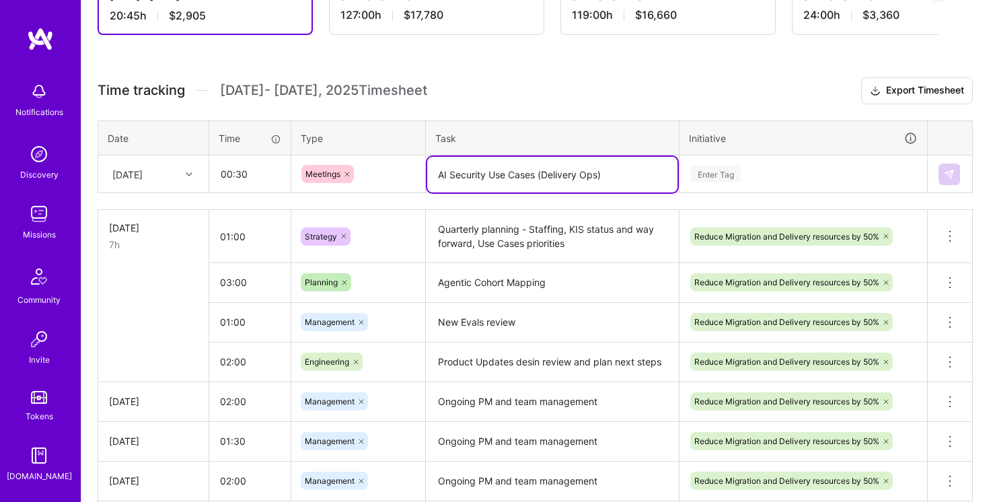
type textarea "AI Security Use Cases (Delivery Ops)"
click at [752, 162] on div "Enter Tag" at bounding box center [803, 174] width 246 height 35
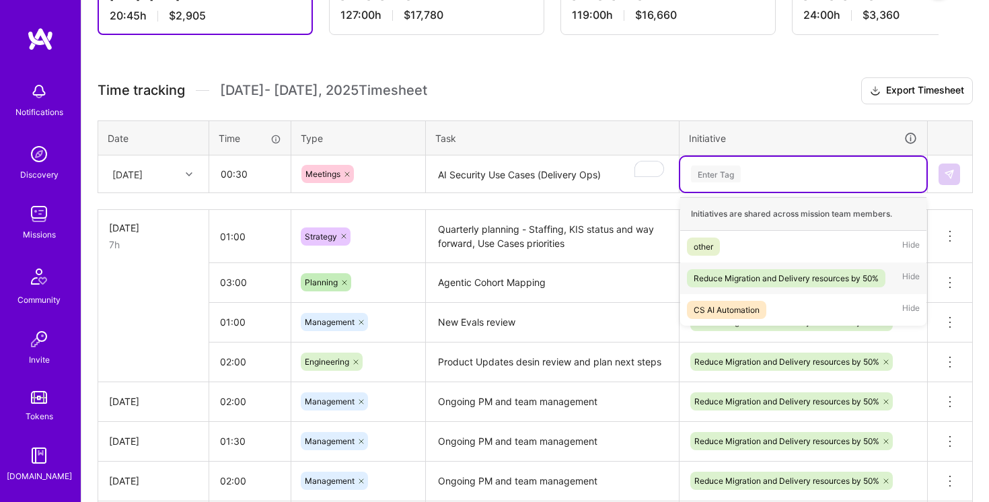
click at [761, 278] on div "Reduce Migration and Delivery resources by 50%" at bounding box center [786, 278] width 185 height 14
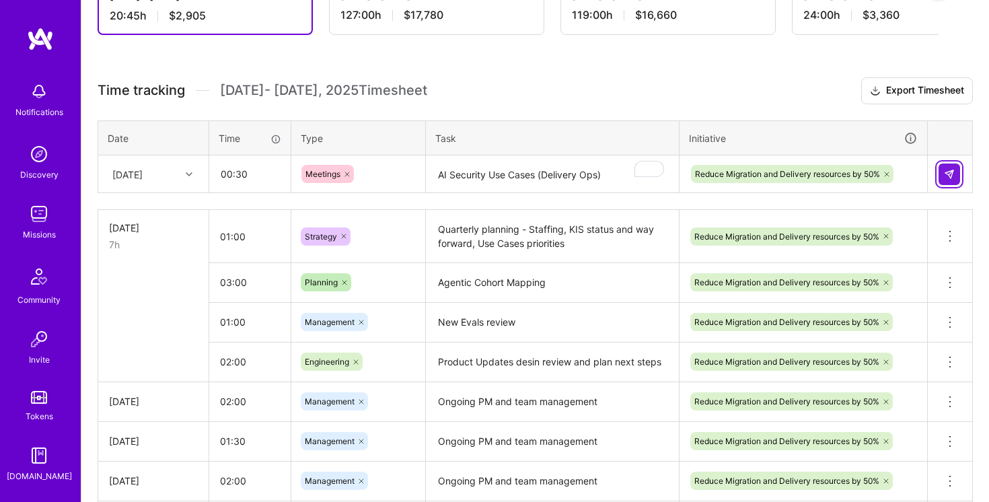
click at [953, 179] on button at bounding box center [950, 174] width 22 height 22
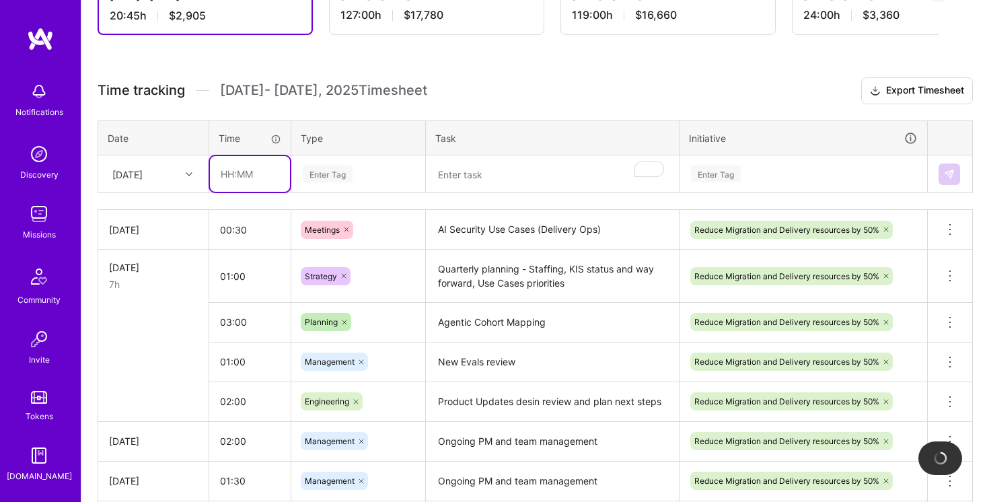
click at [239, 174] on input "text" at bounding box center [250, 174] width 80 height 36
type input "00:30"
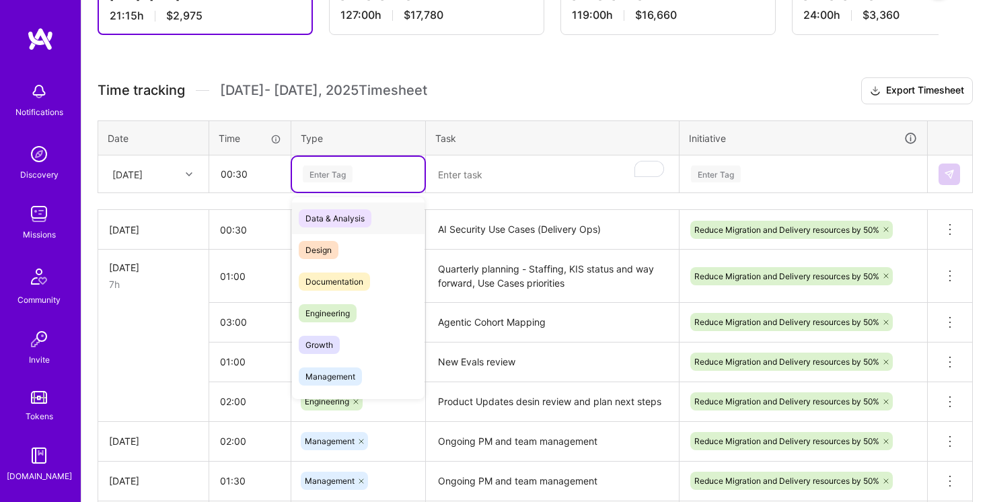
click at [359, 163] on div "Enter Tag" at bounding box center [358, 174] width 133 height 35
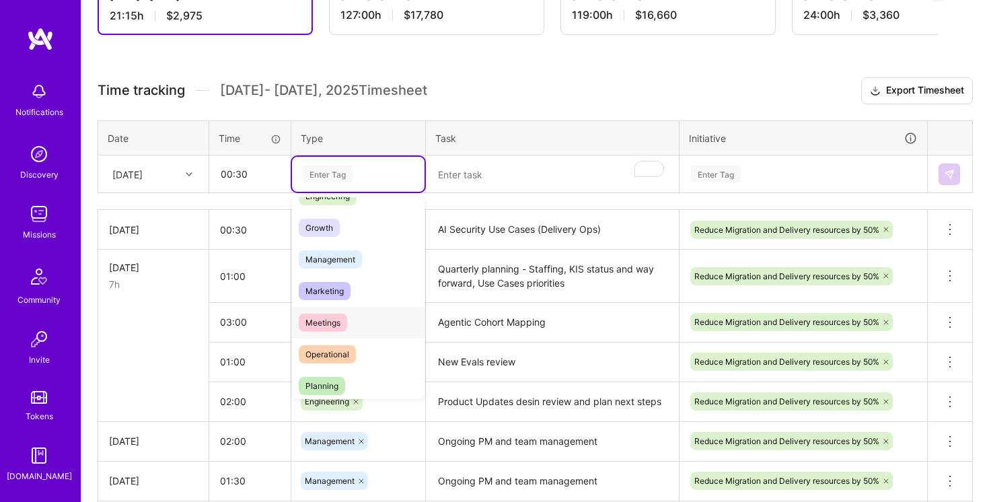
click at [359, 317] on div "Meetings" at bounding box center [358, 323] width 133 height 32
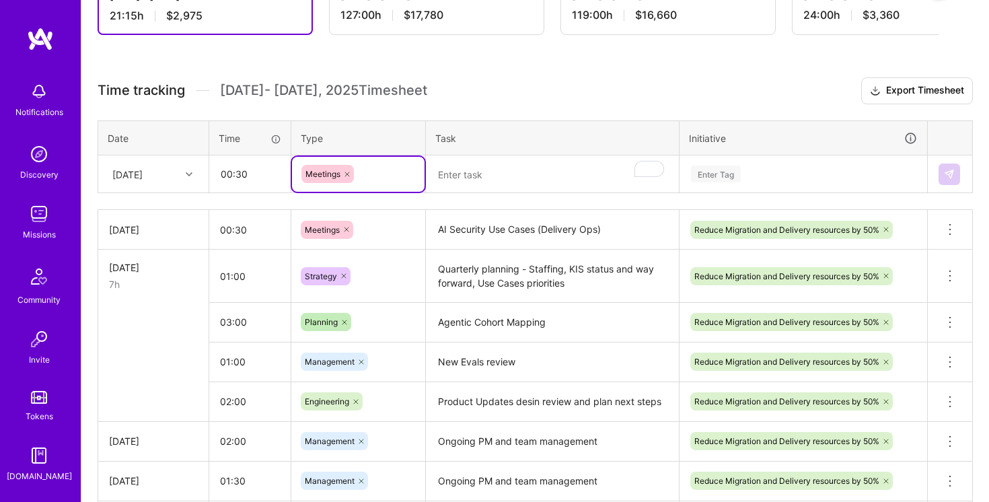
click at [501, 172] on textarea "To enrich screen reader interactions, please activate Accessibility in Grammarl…" at bounding box center [552, 175] width 250 height 36
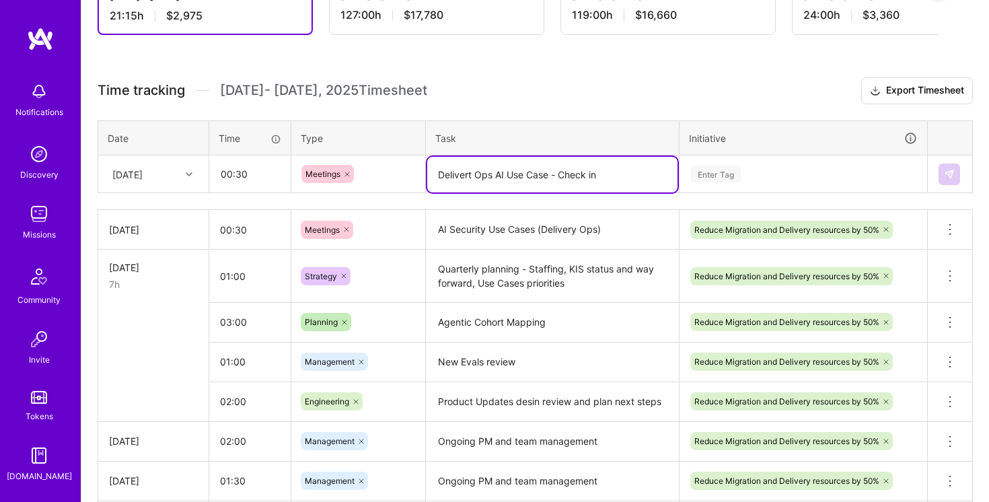
type textarea "Delivert Ops AI Use Case - Check in"
click at [769, 180] on div "Enter Tag" at bounding box center [803, 174] width 227 height 17
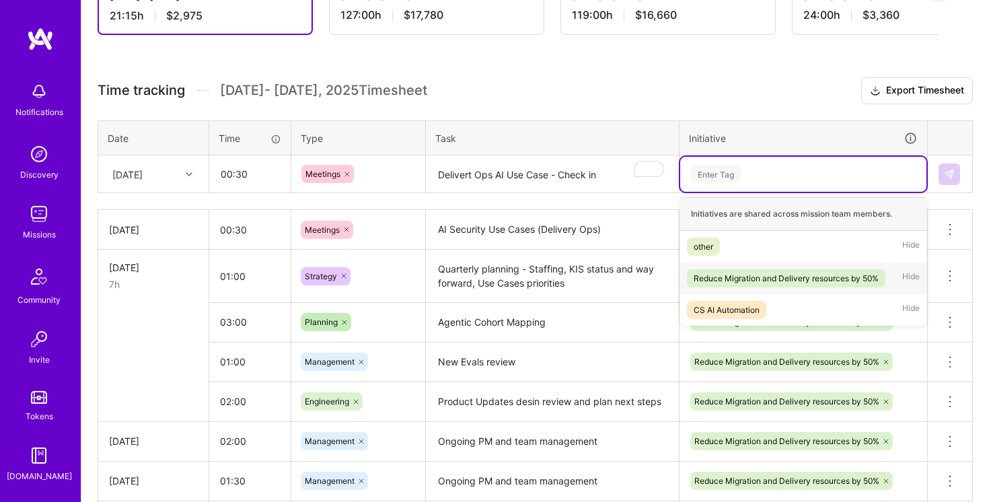
click at [741, 283] on div "Reduce Migration and Delivery resources by 50%" at bounding box center [786, 278] width 185 height 14
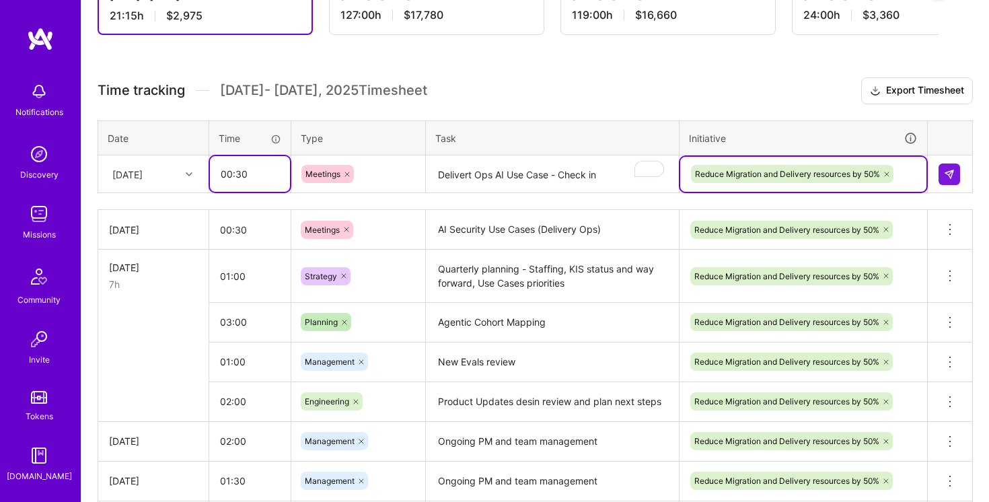
click at [233, 170] on input "00:30" at bounding box center [250, 174] width 80 height 36
click at [226, 169] on input "00:30" at bounding box center [250, 174] width 80 height 36
drag, startPoint x: 237, startPoint y: 170, endPoint x: 262, endPoint y: 170, distance: 24.9
click at [262, 170] on input "00:30" at bounding box center [250, 174] width 80 height 36
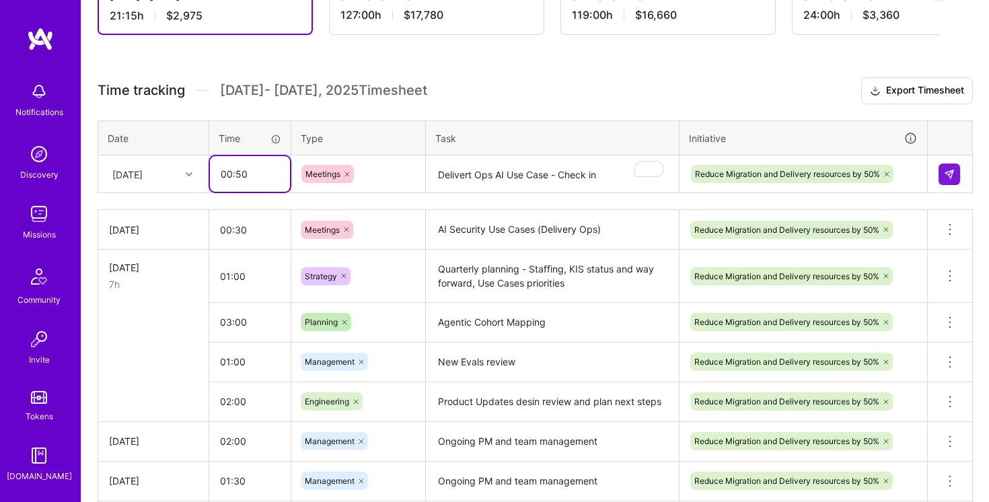
type input "00:50"
click at [577, 106] on div "Time tracking Oct 1 - Oct 15 , 2025 Timesheet Export Timesheet Date Time Type T…" at bounding box center [535, 472] width 875 height 791
click at [947, 173] on img at bounding box center [949, 174] width 11 height 11
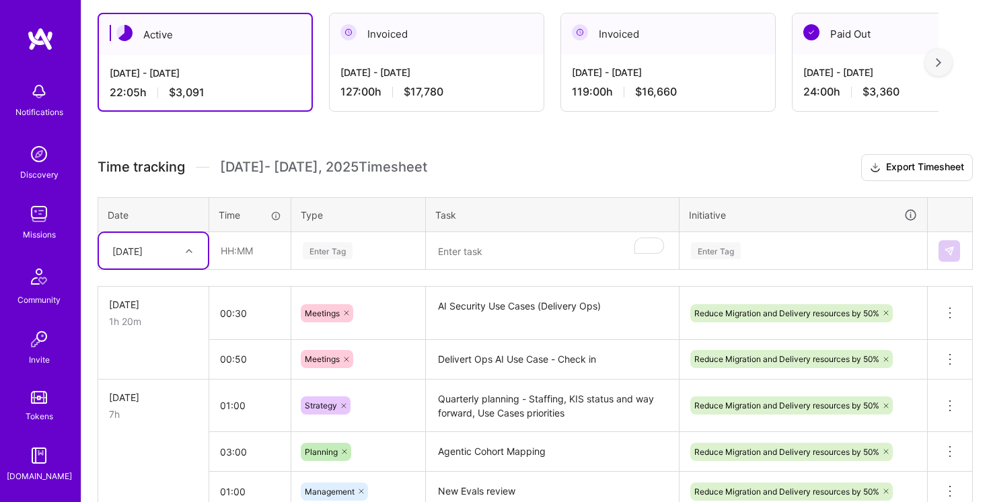
scroll to position [234, 0]
click at [413, 163] on span "Oct 1 - Oct 15 , 2025 Timesheet" at bounding box center [323, 167] width 207 height 17
click at [252, 250] on input "text" at bounding box center [250, 251] width 80 height 36
type input "01:15"
click at [489, 242] on textarea "To enrich screen reader interactions, please activate Accessibility in Grammarl…" at bounding box center [552, 252] width 250 height 36
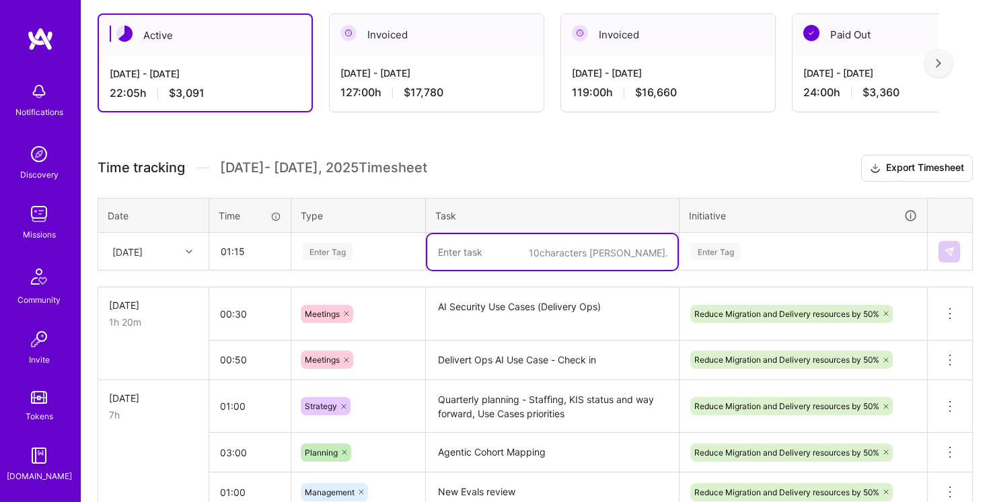
click at [369, 252] on div "Enter Tag" at bounding box center [358, 251] width 114 height 17
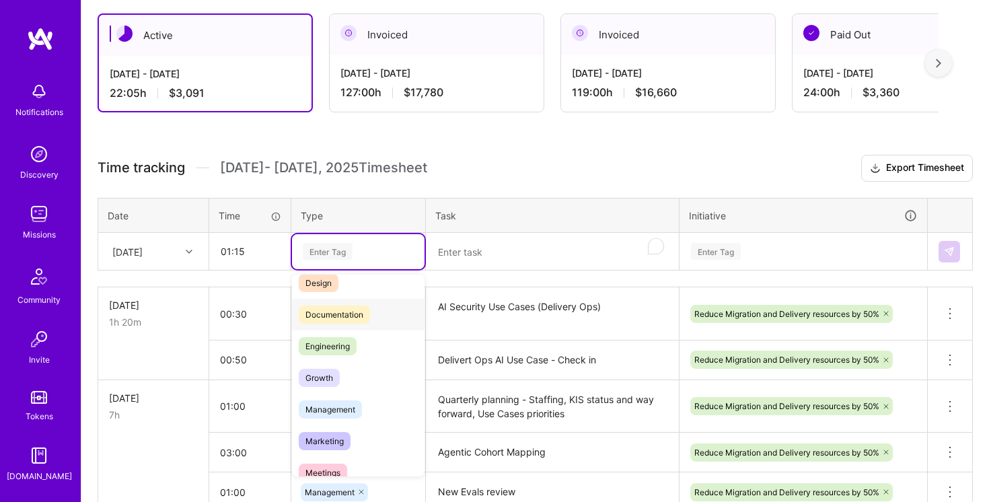
scroll to position [92, 0]
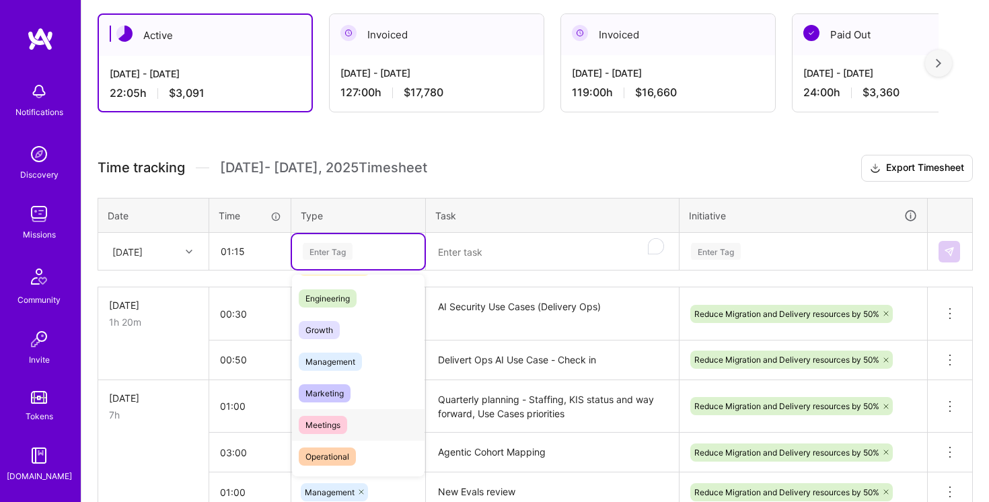
click at [359, 423] on div "Meetings" at bounding box center [358, 425] width 133 height 32
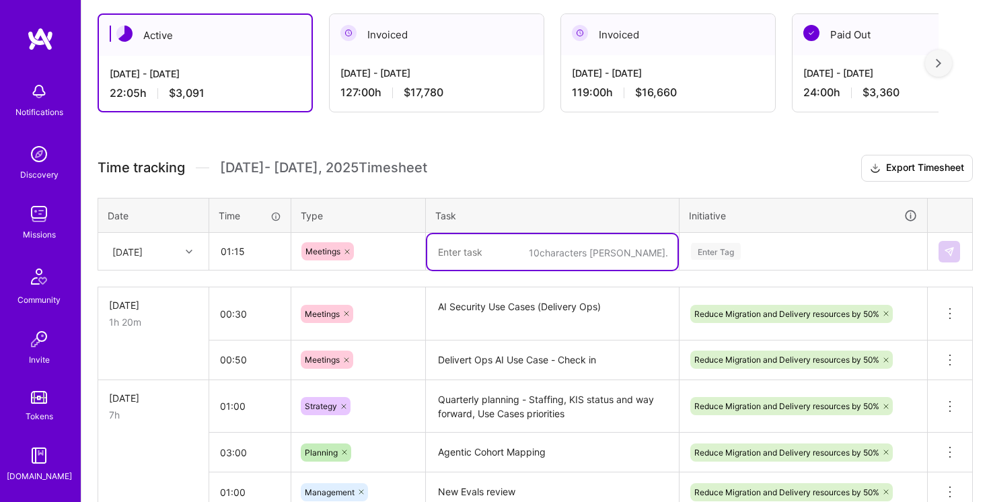
click at [498, 256] on textarea "To enrich screen reader interactions, please activate Accessibility in Grammarl…" at bounding box center [552, 252] width 250 height 36
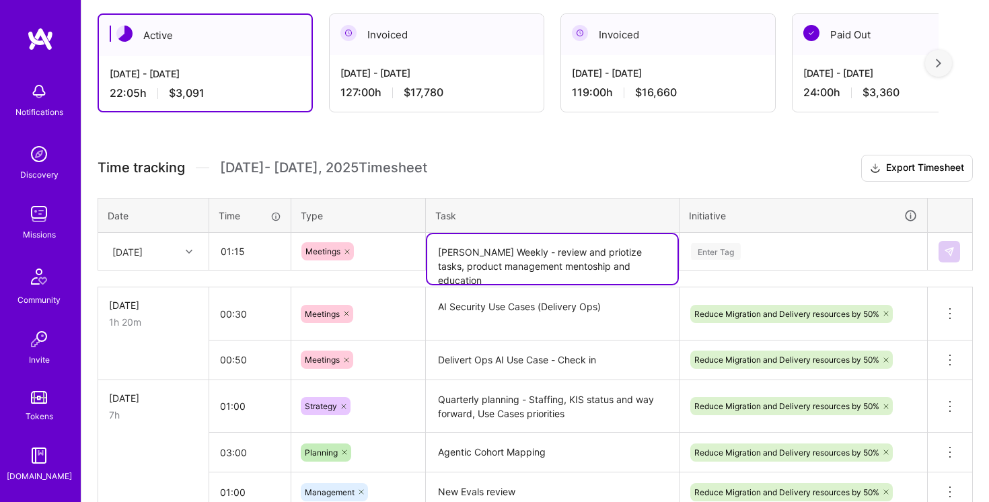
type textarea "[PERSON_NAME] Weekly - review and priotize tasks, product management mentoship …"
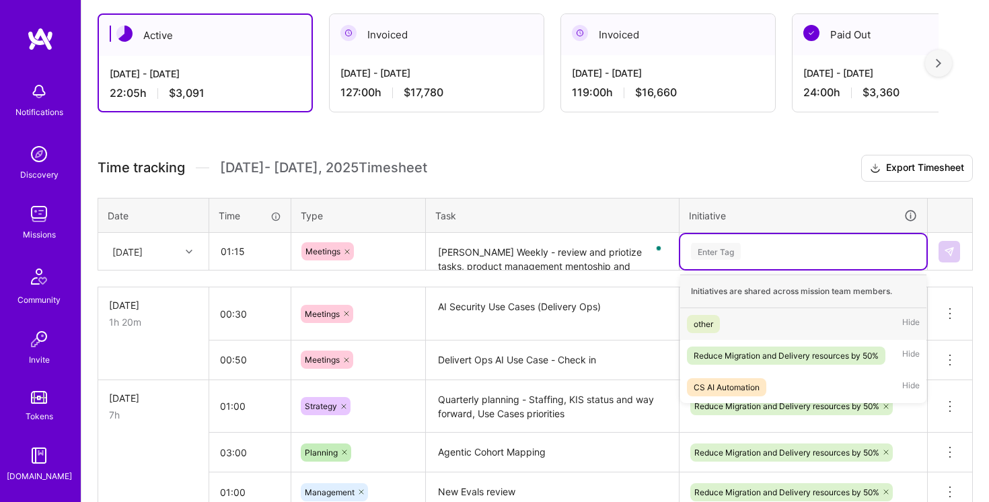
click at [812, 256] on div "Enter Tag" at bounding box center [803, 251] width 227 height 17
click at [791, 349] on div "Reduce Migration and Delivery resources by 50%" at bounding box center [786, 356] width 185 height 14
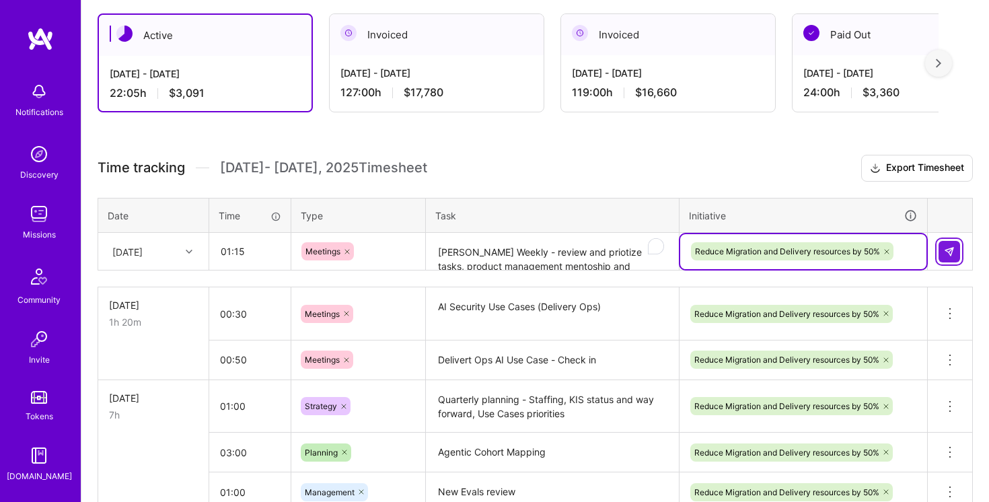
click at [951, 252] on img at bounding box center [949, 251] width 11 height 11
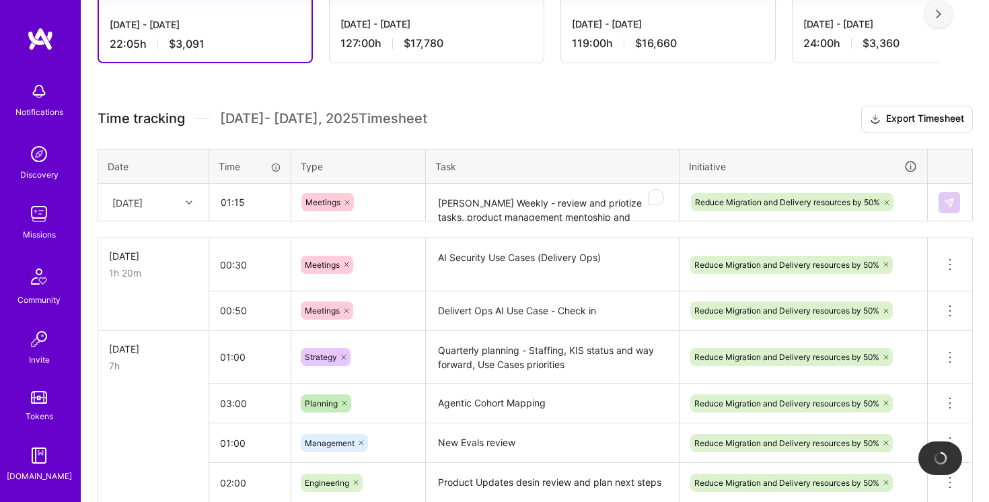
scroll to position [344, 0]
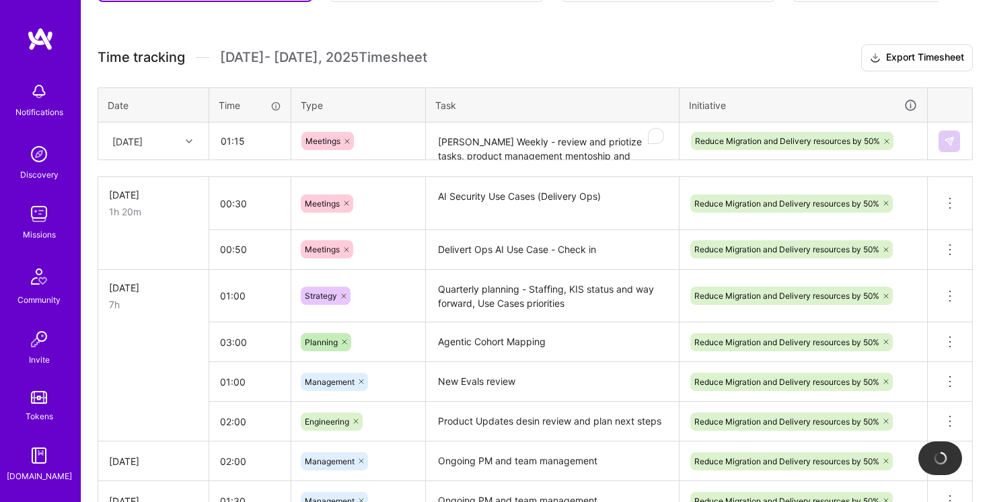
click at [525, 142] on textarea "[PERSON_NAME] Weekly - review and priotize tasks, product management mentoship …" at bounding box center [552, 142] width 250 height 36
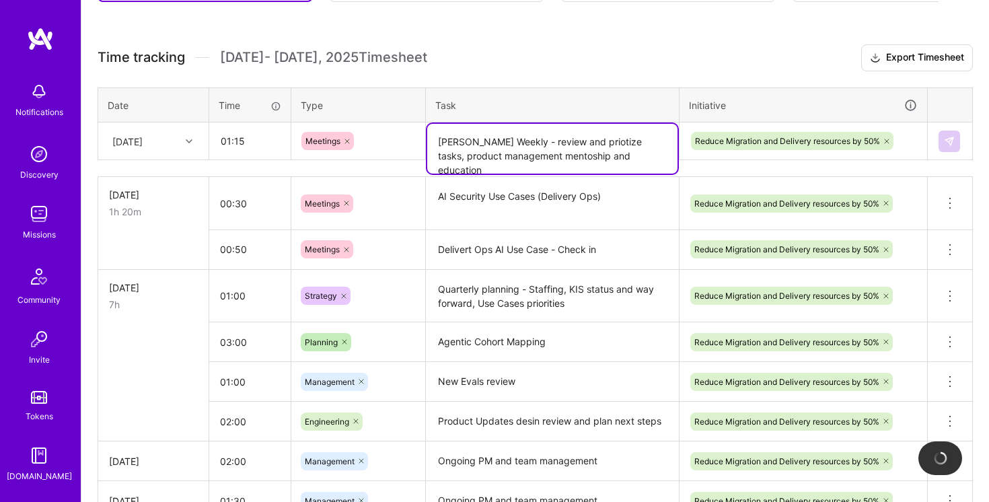
click at [525, 142] on textarea "[PERSON_NAME] Weekly - review and priotize tasks, product management mentoship …" at bounding box center [552, 149] width 250 height 50
click at [552, 53] on h3 "Time tracking [DATE] - [DATE] Timesheet Export Timesheet" at bounding box center [535, 57] width 875 height 27
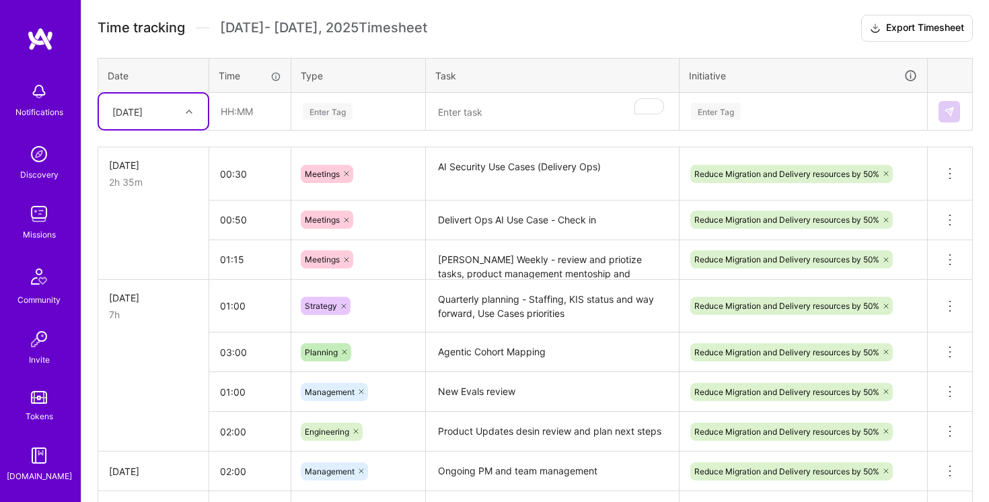
scroll to position [383, 0]
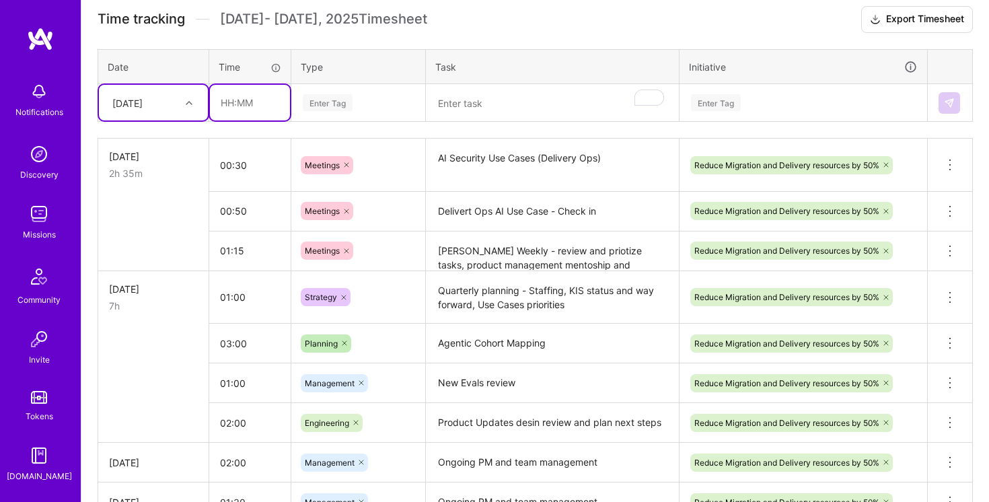
click at [230, 100] on input "text" at bounding box center [250, 103] width 80 height 36
type input "01:00"
click at [398, 103] on div "Enter Tag" at bounding box center [358, 102] width 114 height 17
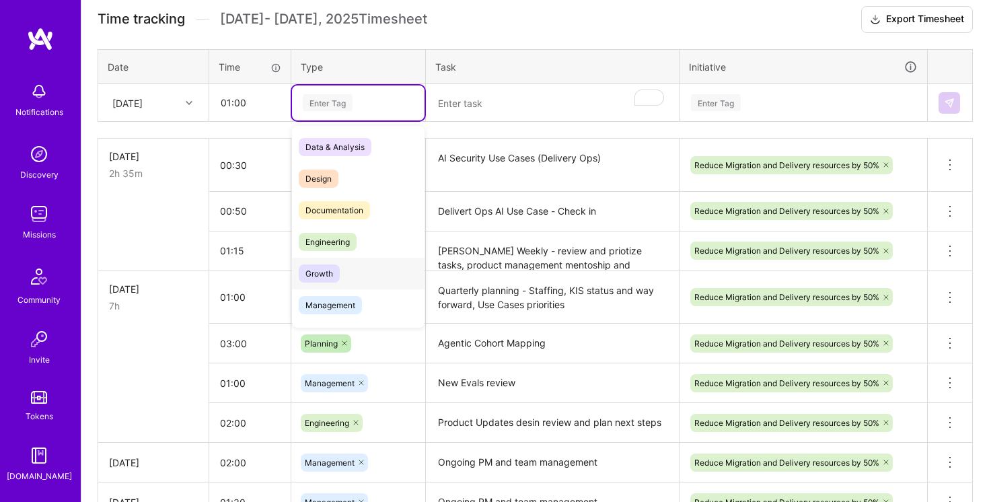
scroll to position [121, 0]
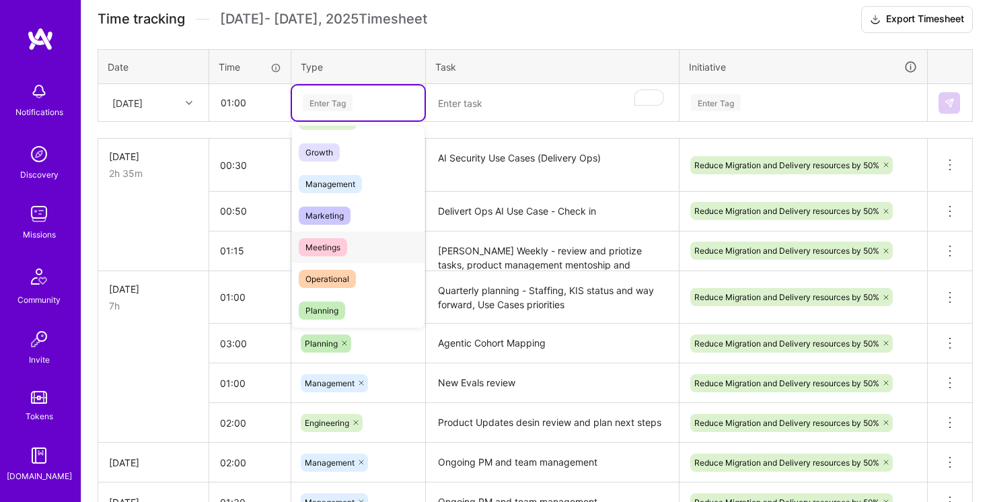
click at [353, 247] on div "Meetings" at bounding box center [358, 247] width 133 height 32
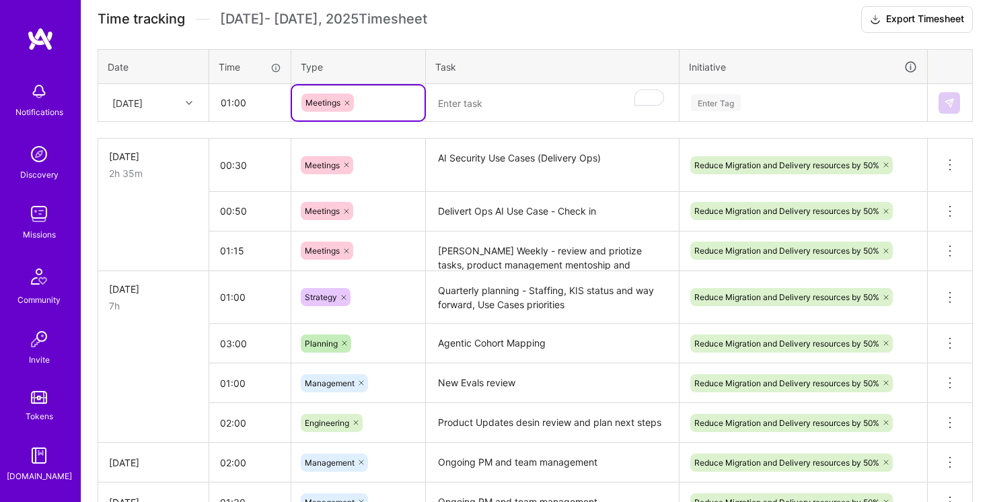
click at [486, 105] on textarea "To enrich screen reader interactions, please activate Accessibility in Grammarl…" at bounding box center [552, 103] width 250 height 36
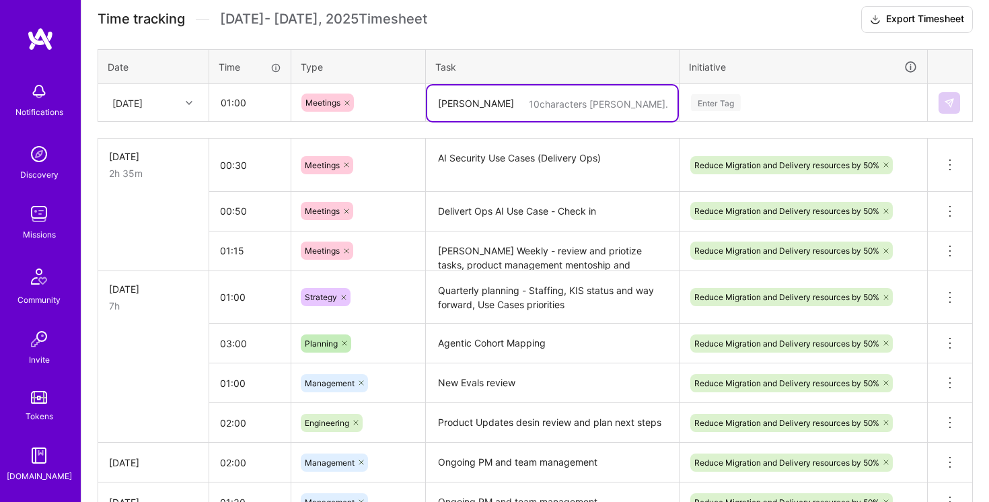
click at [523, 104] on textarea "Mayank" at bounding box center [552, 103] width 250 height 36
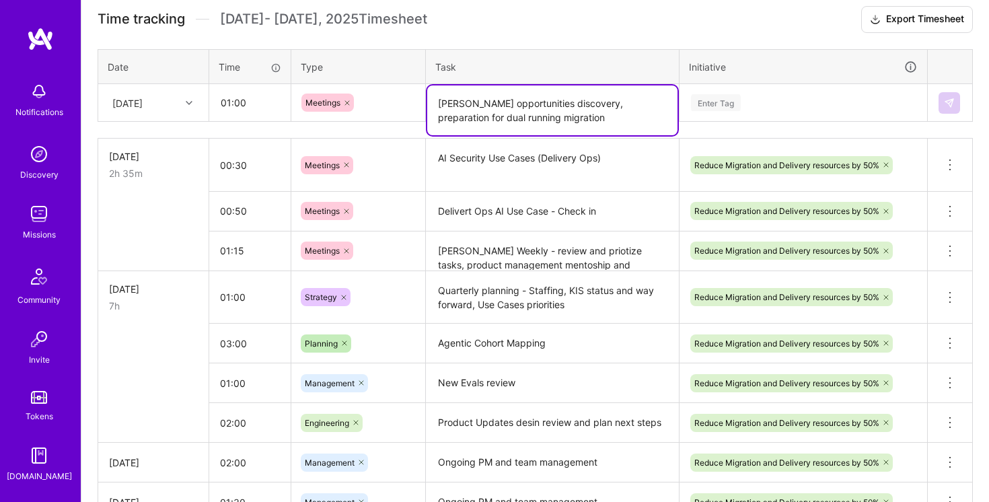
click at [442, 114] on textarea "Mayank - NG opportunities discovery, preparation for dual running migration" at bounding box center [552, 110] width 250 height 50
drag, startPoint x: 442, startPoint y: 114, endPoint x: 614, endPoint y: 104, distance: 171.9
click at [614, 104] on textarea "Mayank - NG opportunities discovery, preparation for dual running migration" at bounding box center [552, 110] width 250 height 50
click at [552, 120] on textarea "Mayank - NG opportunities discovery, dual running migration" at bounding box center [552, 110] width 250 height 50
click at [583, 102] on textarea "Mayank - NG opportunities discovery, dual running migration" at bounding box center [552, 110] width 250 height 50
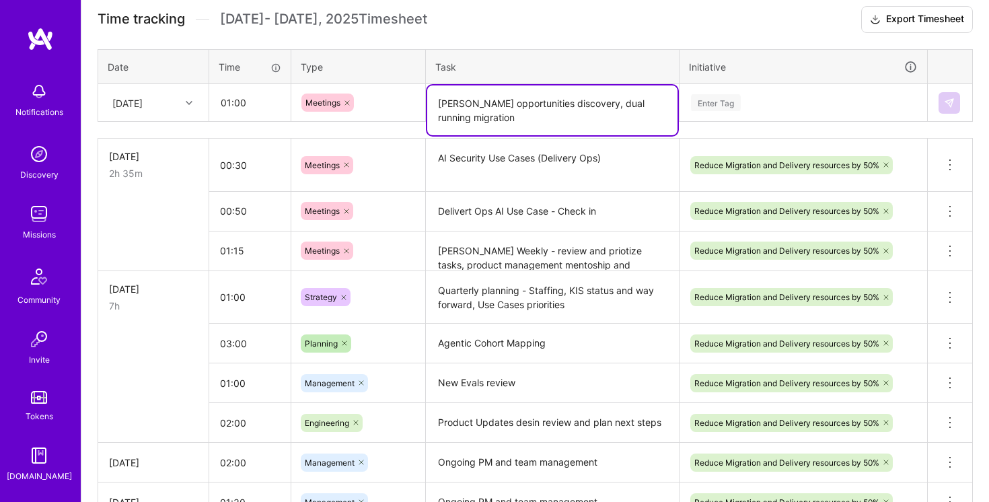
click at [583, 102] on textarea "Mayank - NG opportunities discovery, dual running migration" at bounding box center [552, 110] width 250 height 50
type textarea "[PERSON_NAME] opportunities, dual running migration formalization process and a…"
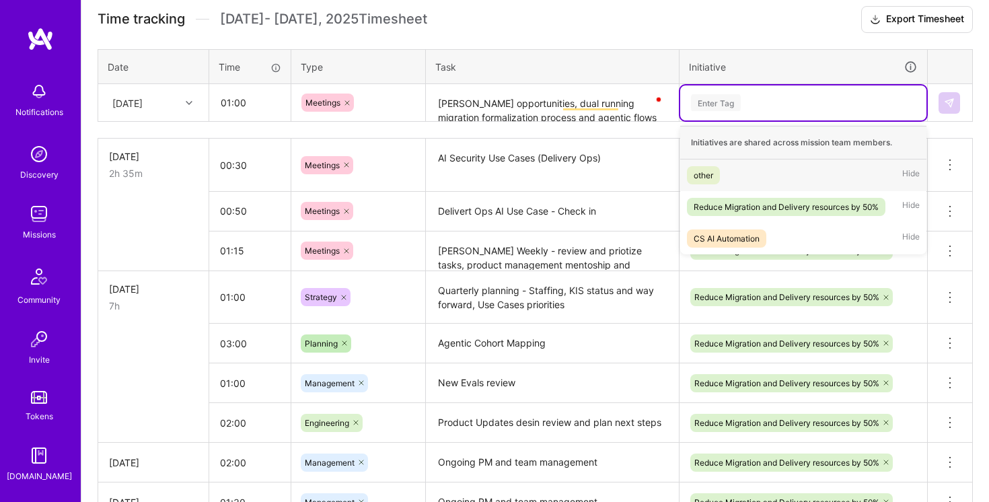
click at [783, 102] on div "Enter Tag" at bounding box center [803, 102] width 227 height 17
click at [766, 203] on div "Reduce Migration and Delivery resources by 50%" at bounding box center [786, 207] width 185 height 14
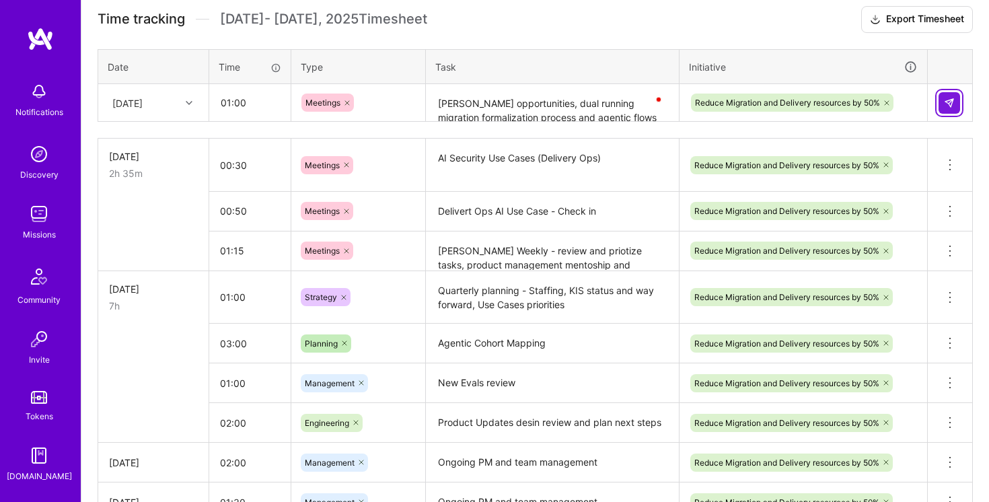
click at [949, 102] on img at bounding box center [949, 103] width 11 height 11
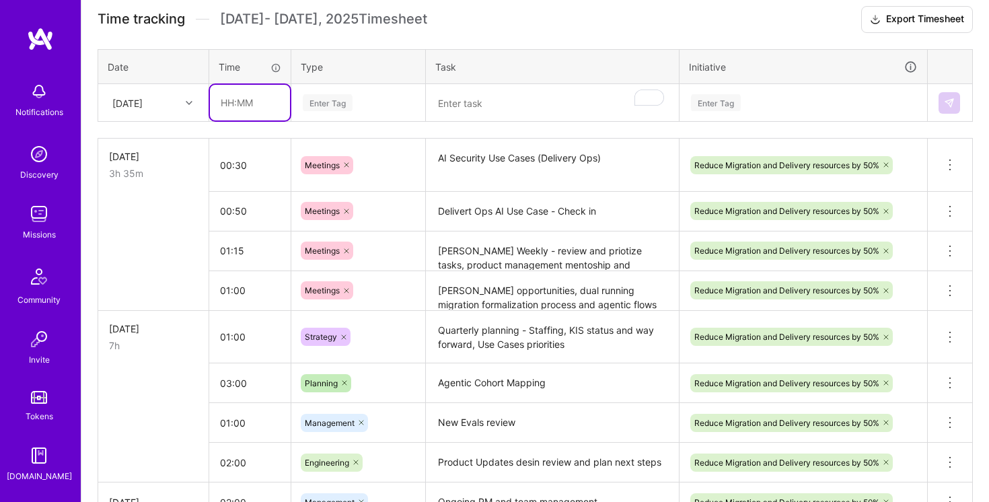
click at [229, 92] on input "text" at bounding box center [250, 103] width 80 height 36
type input "01:00"
click at [421, 98] on div "Enter Tag" at bounding box center [358, 102] width 133 height 35
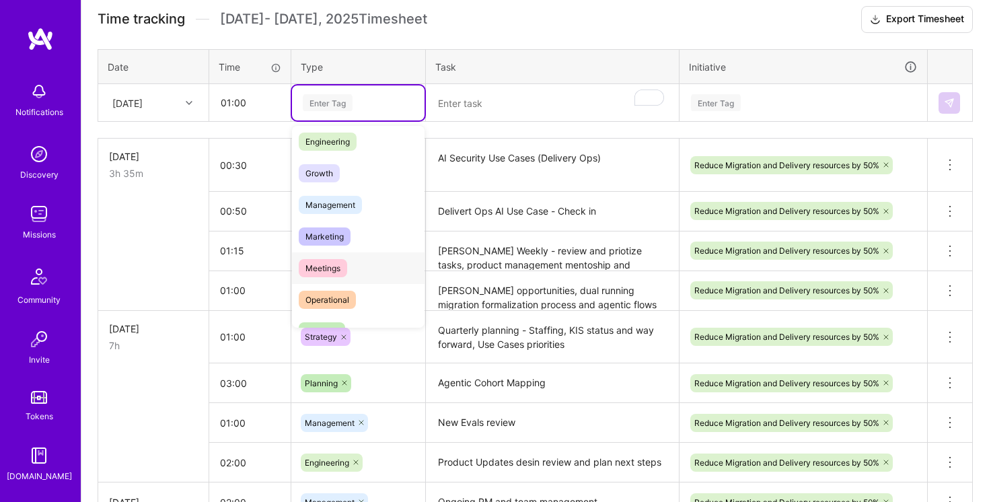
scroll to position [114, 0]
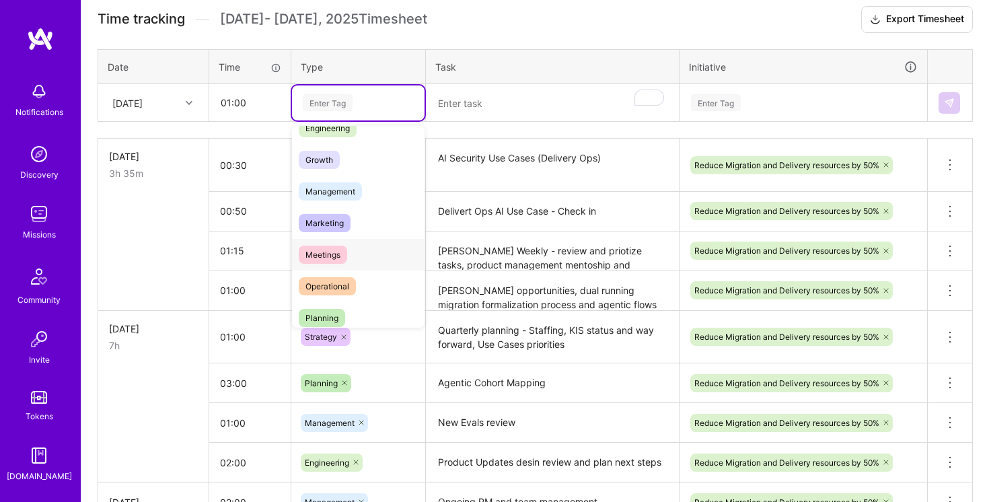
click at [369, 251] on div "Meetings" at bounding box center [358, 255] width 133 height 32
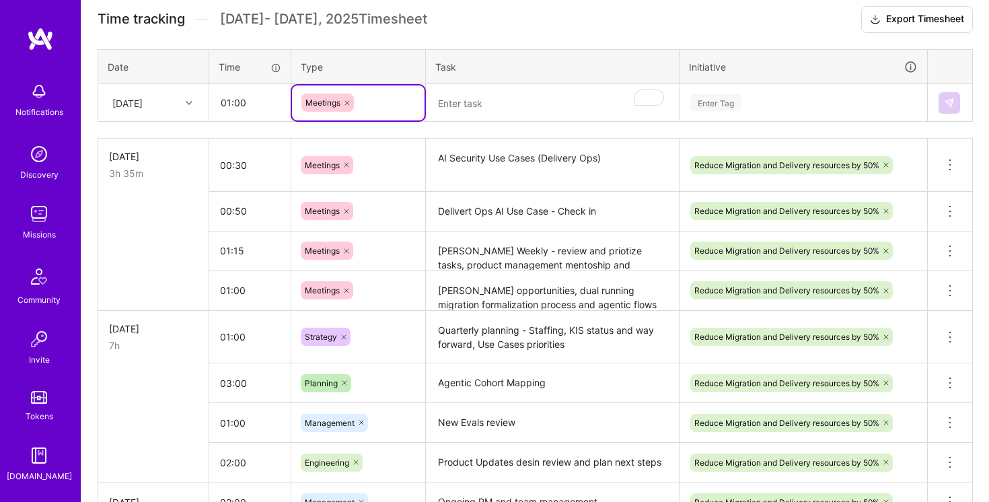
click at [492, 105] on textarea "To enrich screen reader interactions, please activate Accessibility in Grammarl…" at bounding box center [552, 103] width 250 height 36
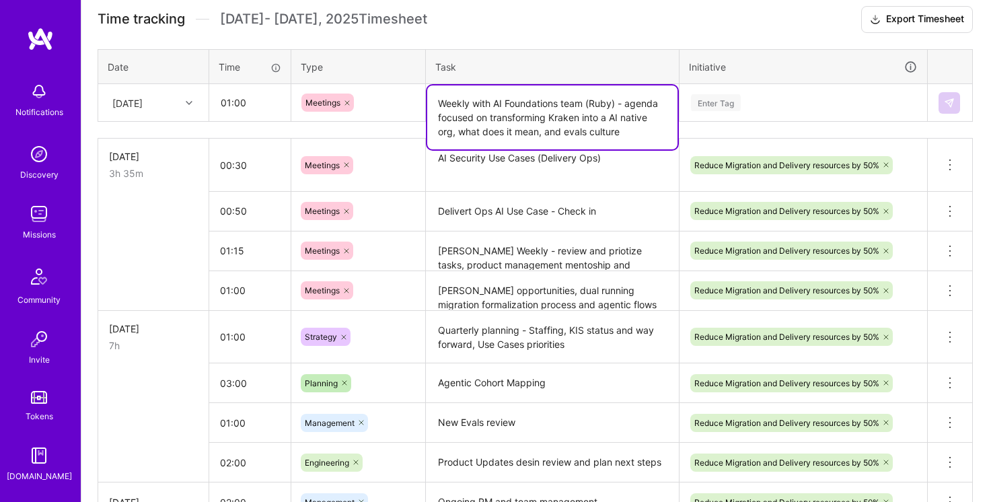
click at [782, 95] on div "Enter Tag" at bounding box center [803, 102] width 227 height 17
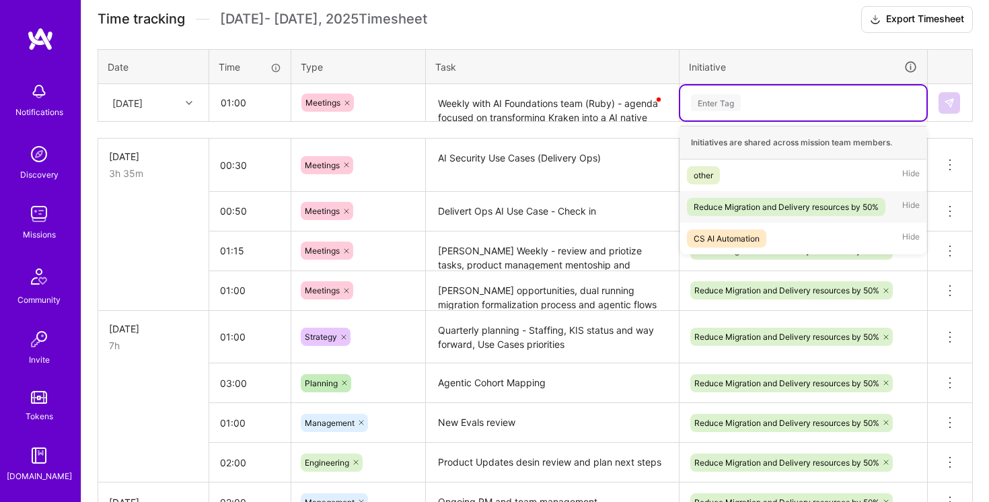
click at [768, 204] on div "Reduce Migration and Delivery resources by 50%" at bounding box center [786, 207] width 185 height 14
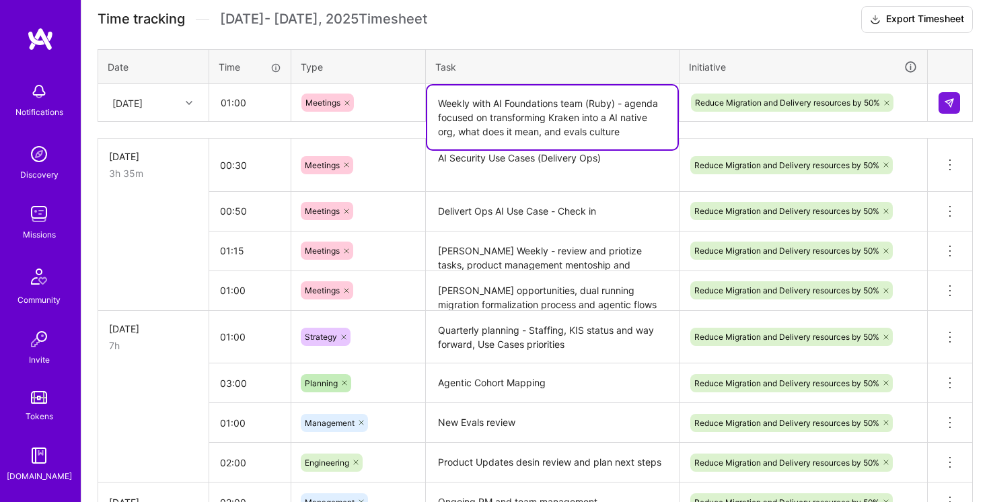
click at [620, 111] on textarea "Weekly with AI Foundations team (Ruby) - agenda focused on transforming Kraken …" at bounding box center [552, 117] width 250 height 64
click at [544, 130] on textarea "Weekly with AI Foundations team (Ruby) - agenda focused on transforming Kraken …" at bounding box center [552, 117] width 250 height 64
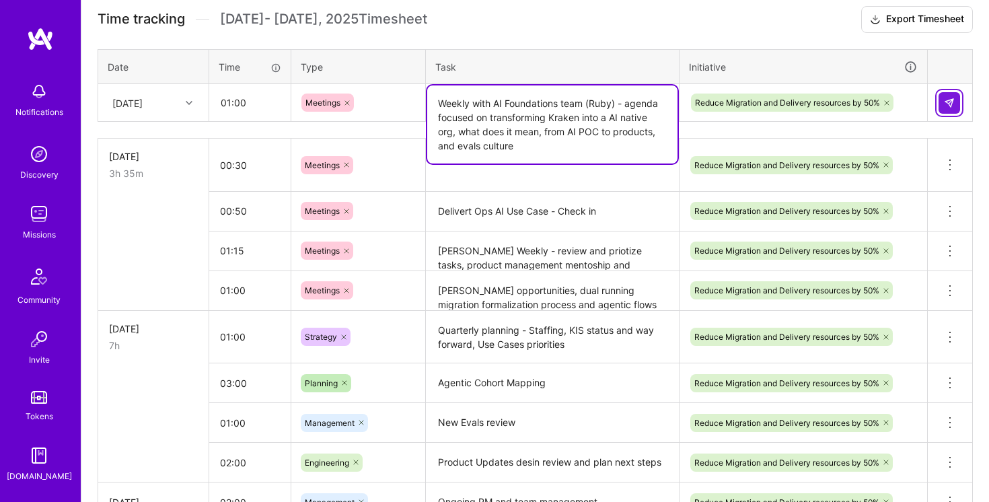
type textarea "Weekly with AI Foundations team (Ruby) - agenda focused on transforming Kraken …"
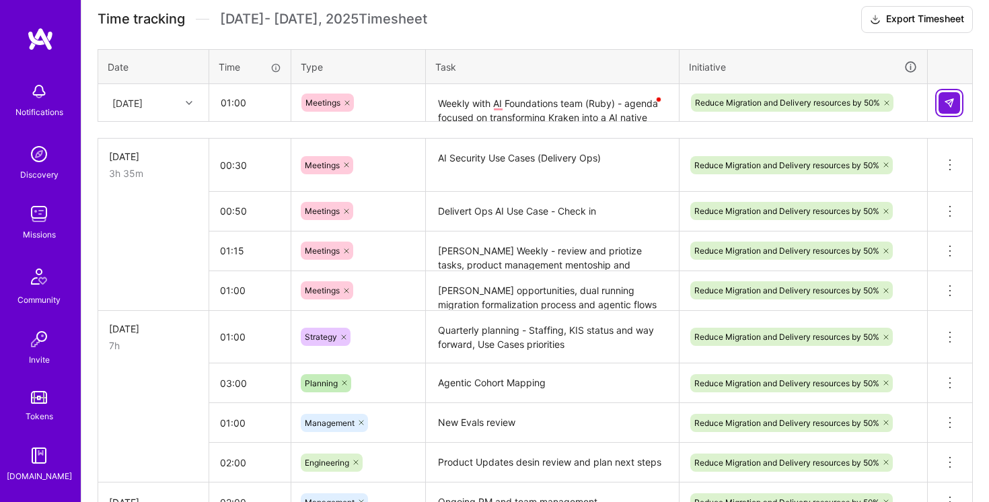
click at [950, 103] on img at bounding box center [949, 103] width 11 height 11
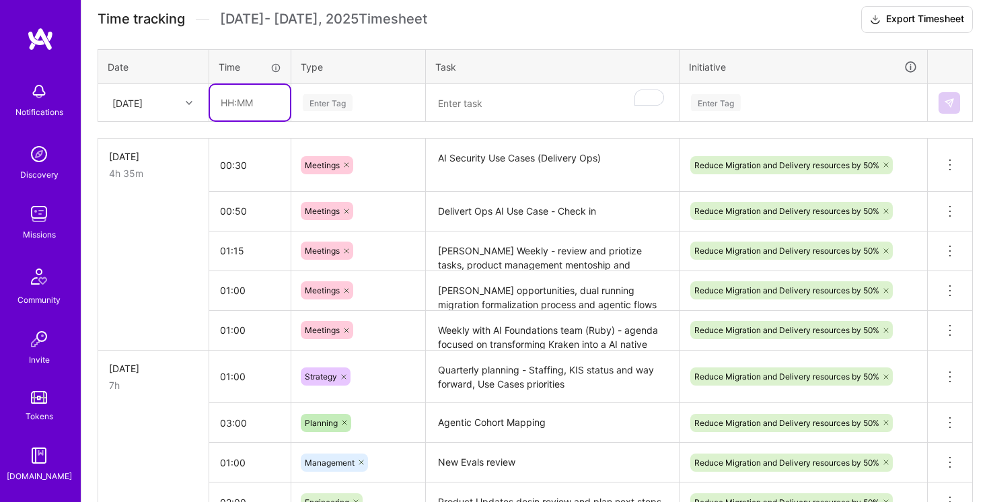
click at [245, 98] on input "text" at bounding box center [250, 103] width 80 height 36
type input "01:00"
click at [363, 87] on div "Enter Tag" at bounding box center [358, 102] width 133 height 35
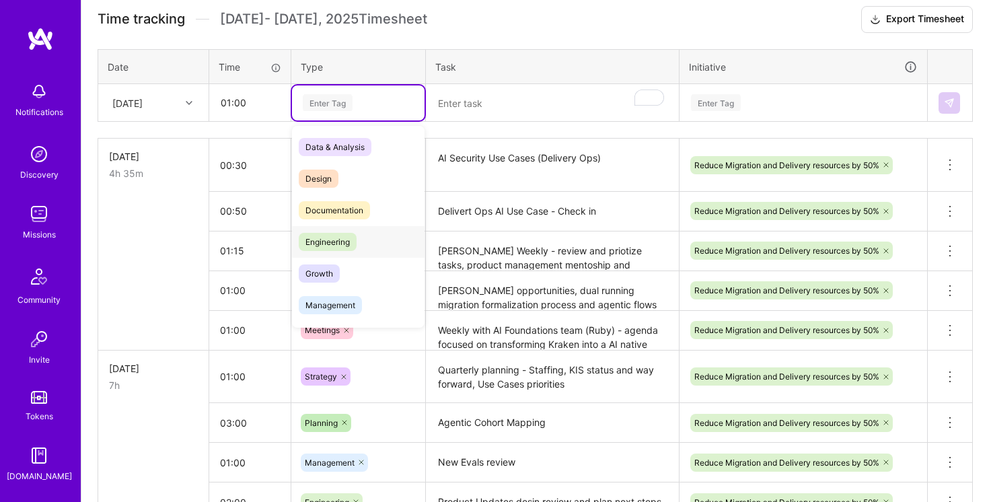
scroll to position [5, 0]
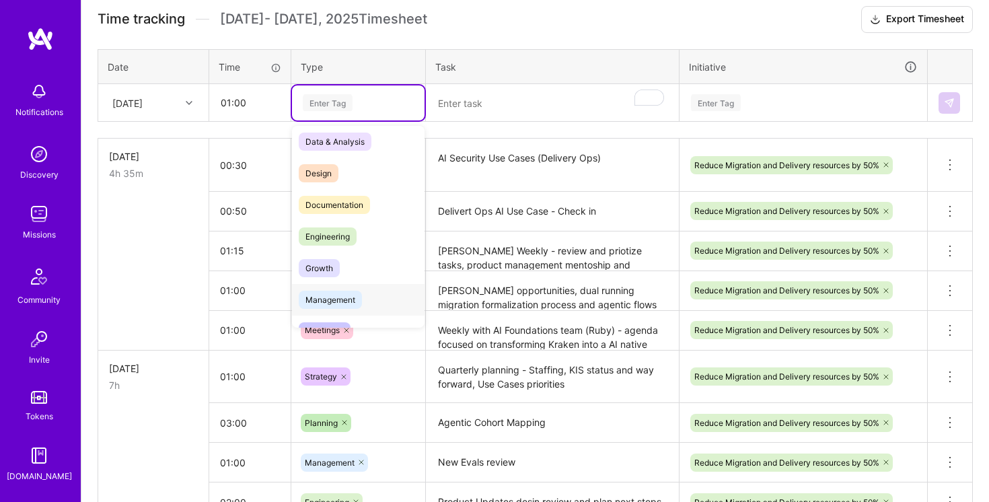
click at [367, 296] on div "Management" at bounding box center [358, 300] width 133 height 32
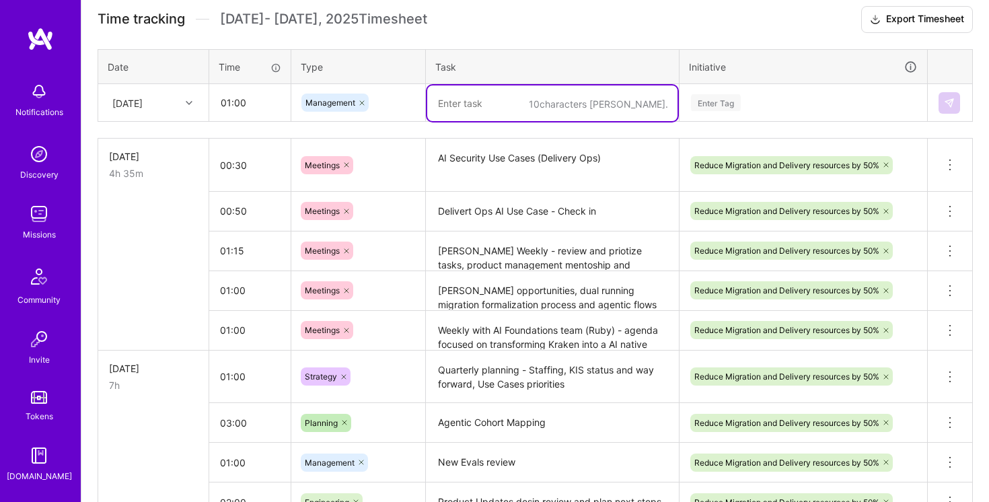
click at [480, 113] on textarea "To enrich screen reader interactions, please activate Accessibility in Grammarl…" at bounding box center [552, 103] width 250 height 36
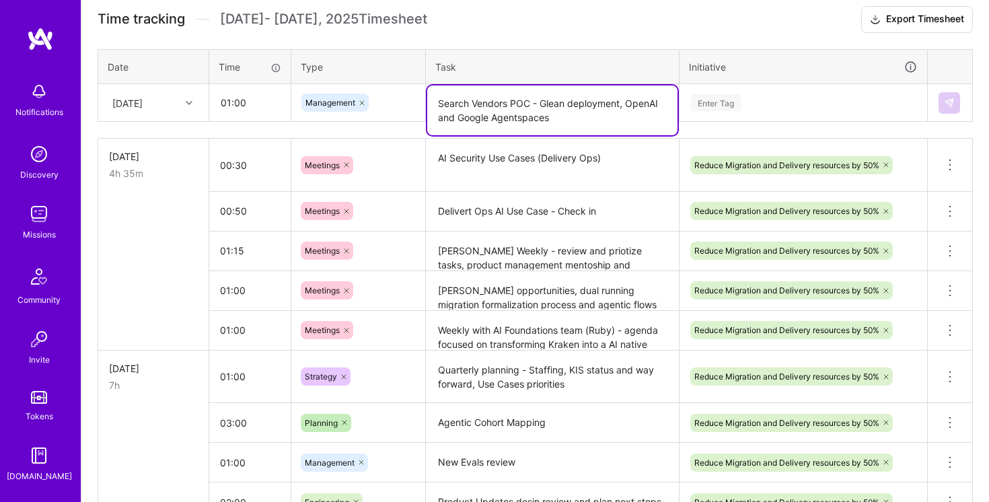
type textarea "Search Vendors POC - Glean deployment, OpenAI and Google Agentspaces"
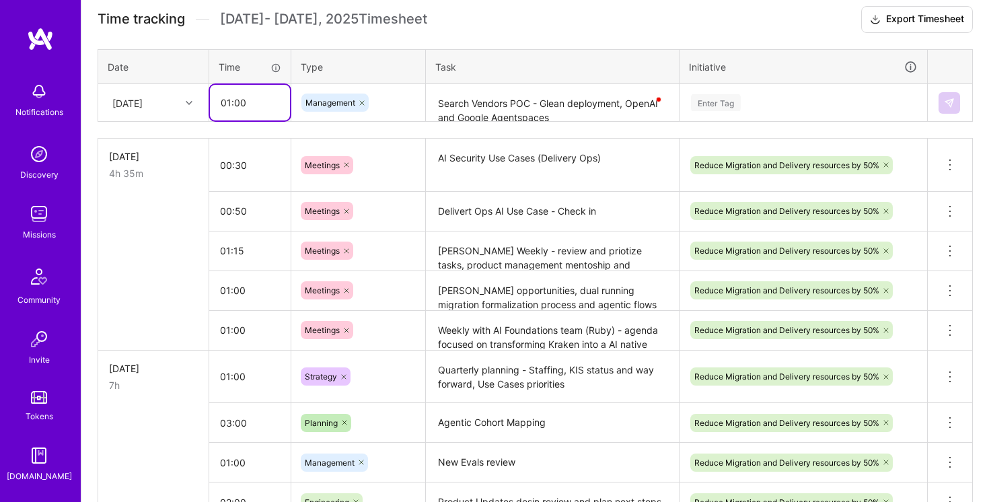
click at [229, 107] on input "01:00" at bounding box center [250, 103] width 80 height 36
type input "02:00"
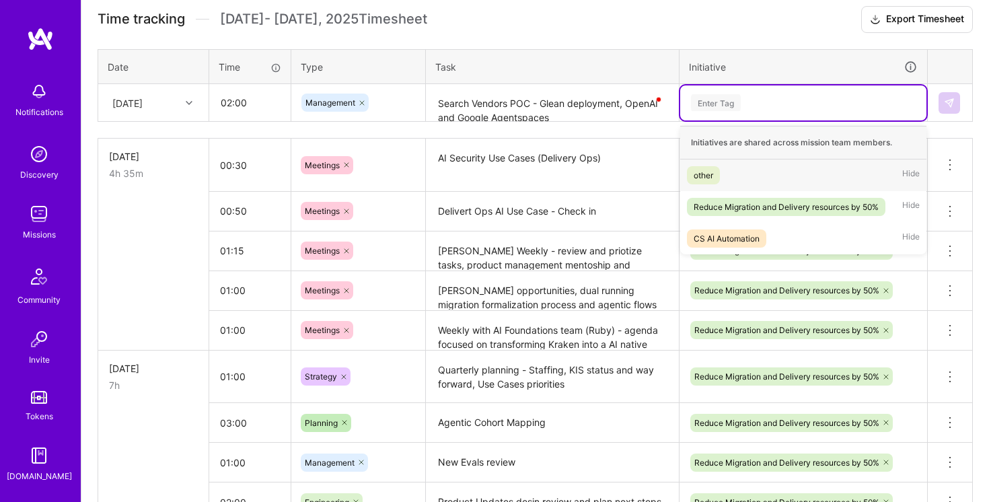
click at [780, 117] on div "Enter Tag" at bounding box center [803, 102] width 246 height 35
click at [770, 194] on div "Reduce Migration and Delivery resources by 50% Hide" at bounding box center [803, 207] width 246 height 32
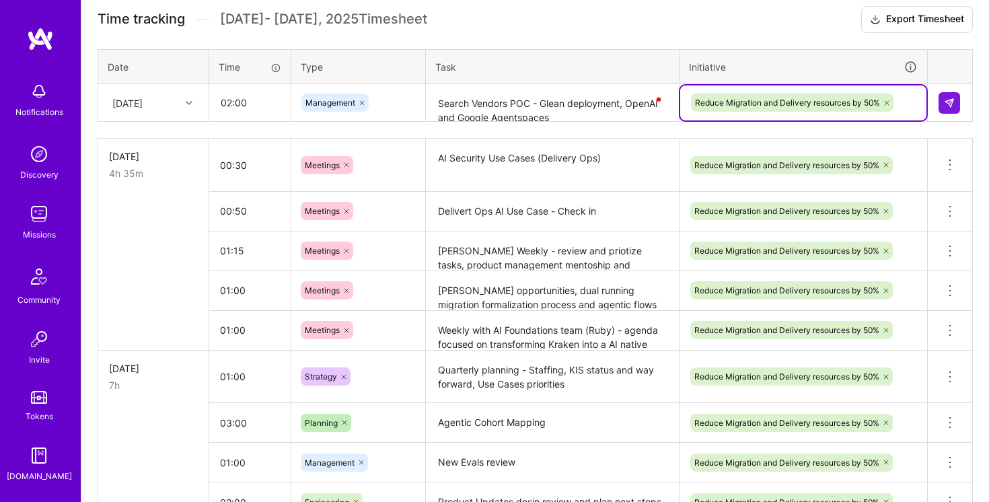
click at [731, 40] on div "Time tracking Oct 1 - Oct 15 , 2025 Timesheet Export Timesheet Date Time Type T…" at bounding box center [535, 487] width 875 height 963
click at [957, 106] on button at bounding box center [950, 103] width 22 height 22
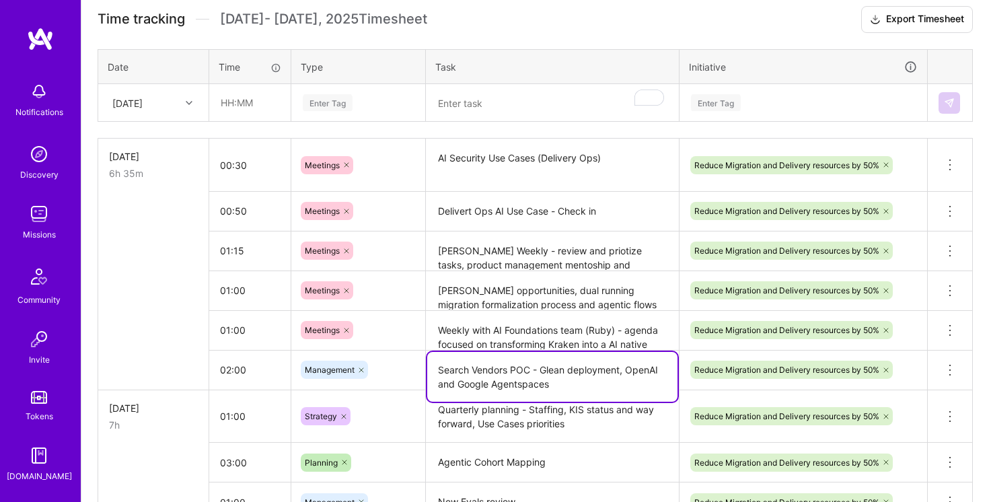
click at [506, 376] on textarea "Search Vendors POC - Glean deployment, OpenAI and Google Agentspaces" at bounding box center [552, 377] width 250 height 50
click at [530, 364] on textarea "Search Vendors POC - Glean deployment, OpenAI and Google Agentspaces" at bounding box center [552, 377] width 250 height 50
type textarea "Search Vendors POCs - Glean deployment, OpenAI and Google Agentspaces"
click at [153, 285] on td at bounding box center [153, 290] width 111 height 40
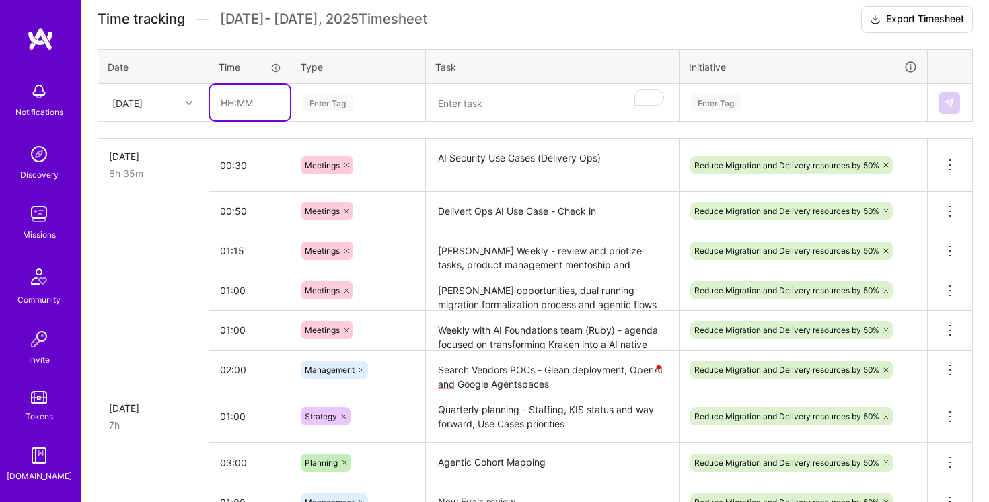
click at [241, 103] on input "text" at bounding box center [250, 103] width 80 height 36
click at [378, 100] on div "Enter Tag" at bounding box center [358, 102] width 114 height 17
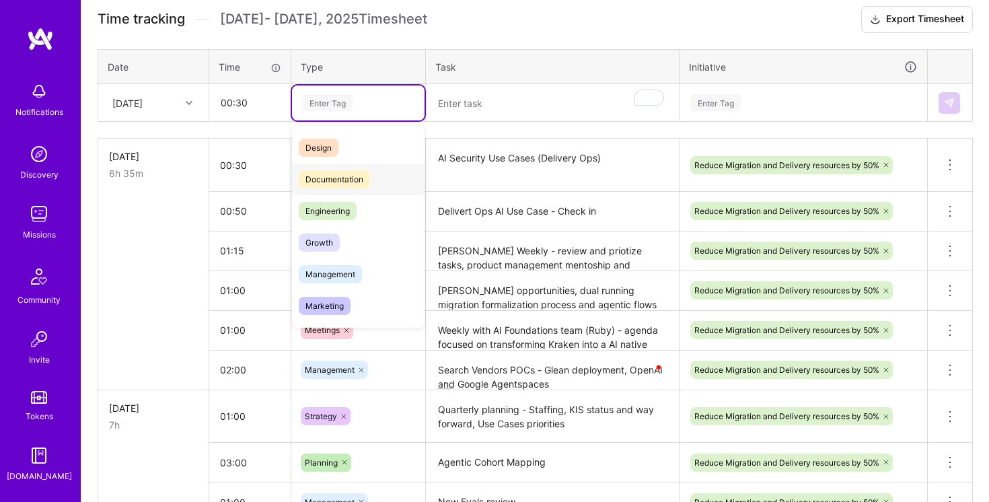
scroll to position [17, 0]
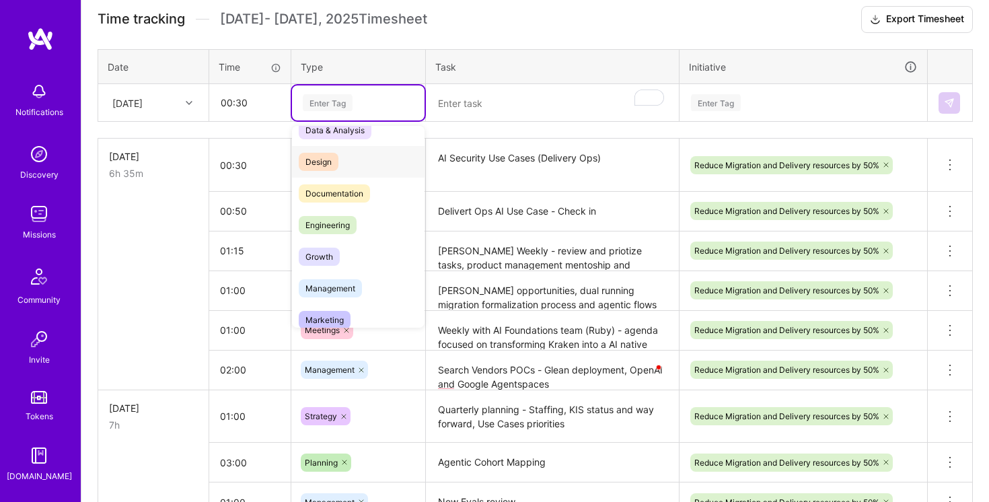
click at [361, 161] on div "Design" at bounding box center [358, 162] width 133 height 32
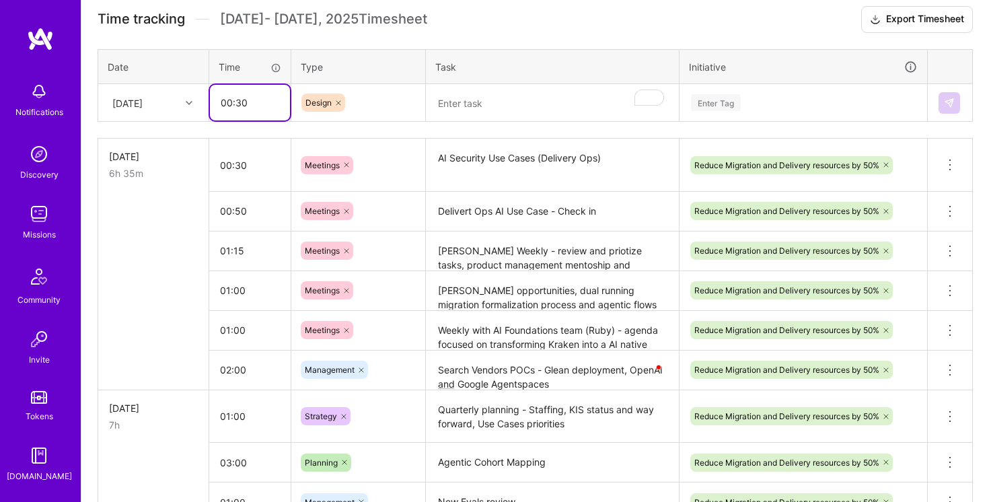
drag, startPoint x: 218, startPoint y: 99, endPoint x: 367, endPoint y: 98, distance: 149.4
click at [367, 98] on tr "Mon, Oct 6 00:30 Design Enter Tag" at bounding box center [535, 103] width 875 height 38
type input "01:00"
click at [515, 108] on textarea "To enrich screen reader interactions, please activate Accessibility in Grammarl…" at bounding box center [552, 103] width 250 height 36
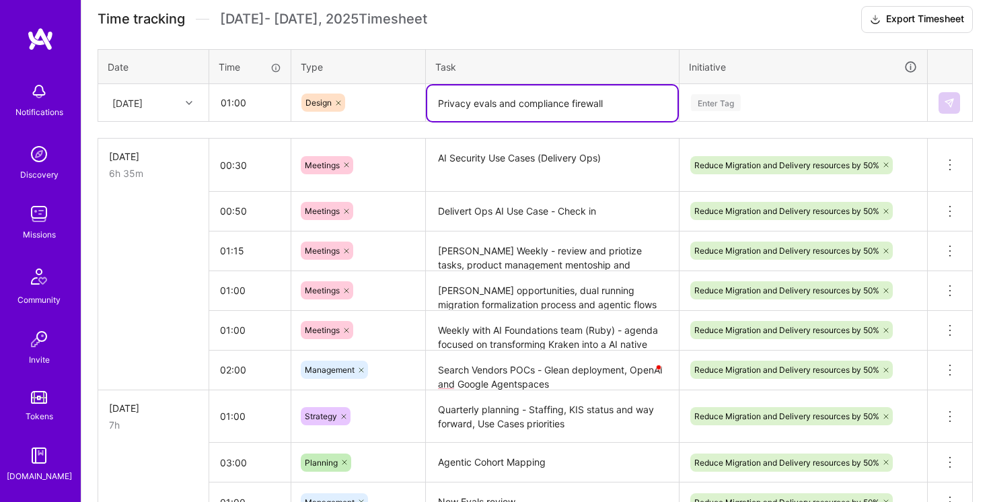
type textarea "Privacy evals and compliance firewall"
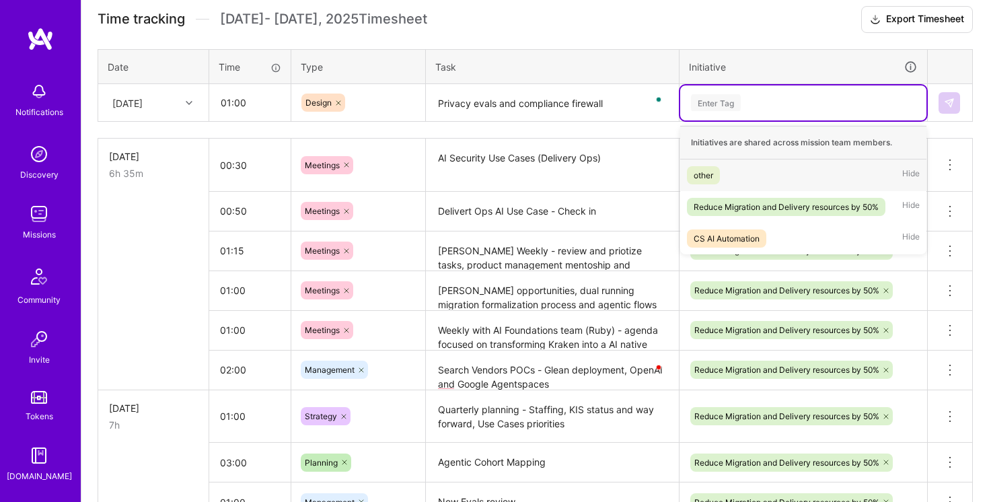
click at [749, 97] on div "Enter Tag" at bounding box center [803, 102] width 227 height 17
click at [746, 206] on div "Reduce Migration and Delivery resources by 50%" at bounding box center [786, 207] width 185 height 14
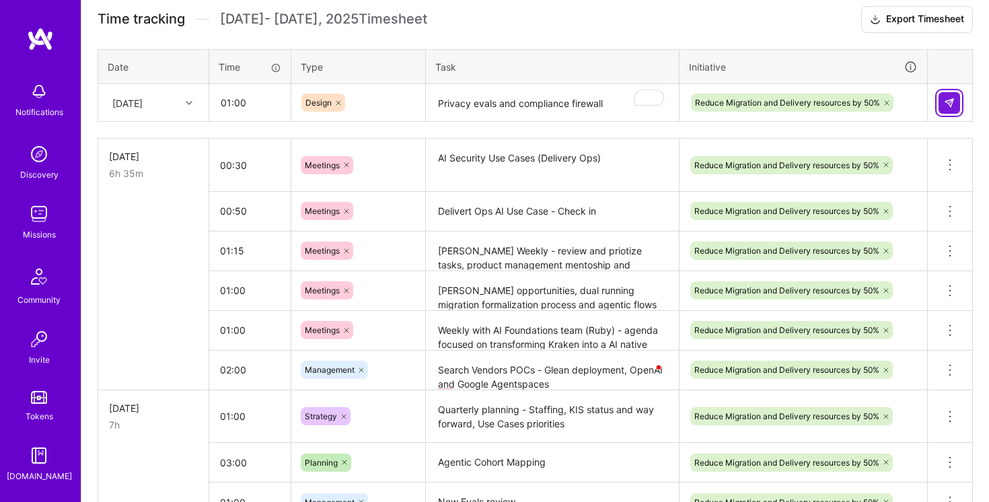
click at [950, 102] on img at bounding box center [949, 103] width 11 height 11
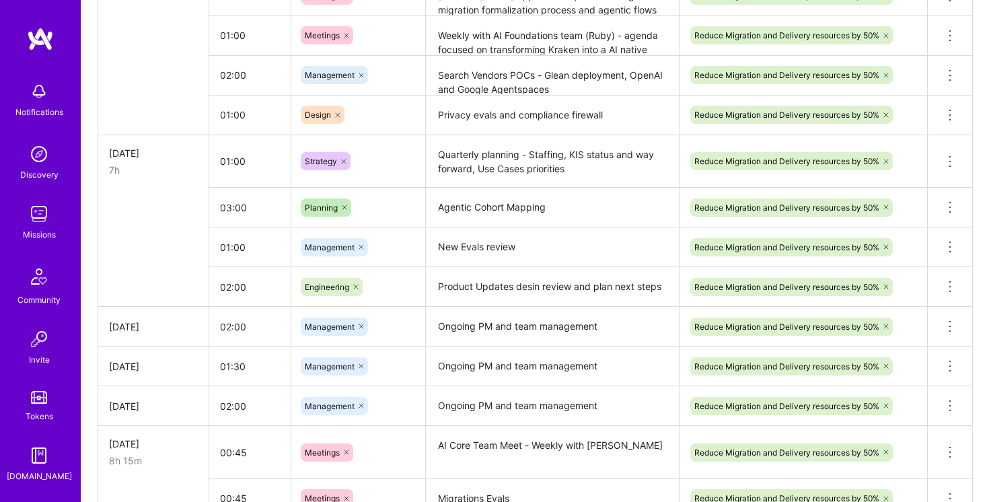
scroll to position [702, 0]
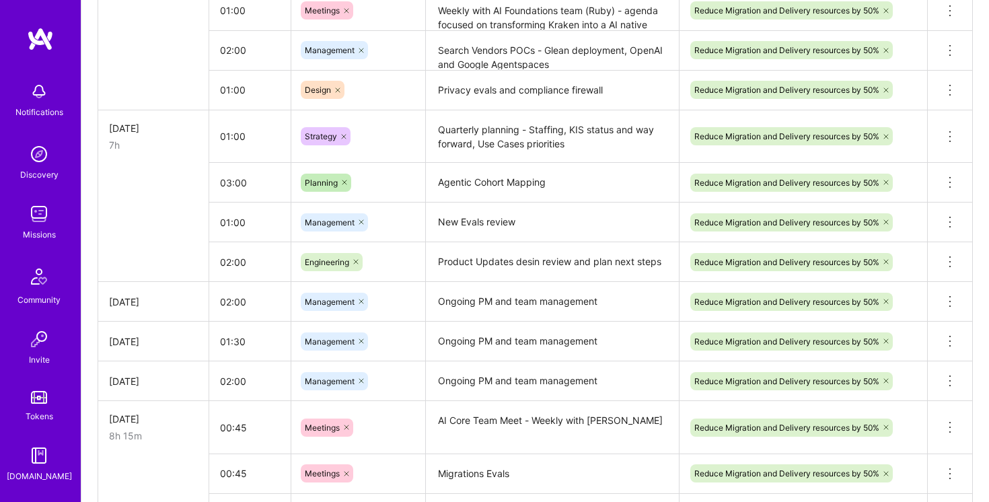
click at [495, 299] on textarea "Ongoing PM and team management" at bounding box center [552, 301] width 250 height 37
click at [495, 299] on textarea "Ongoing PM and team management" at bounding box center [552, 301] width 250 height 36
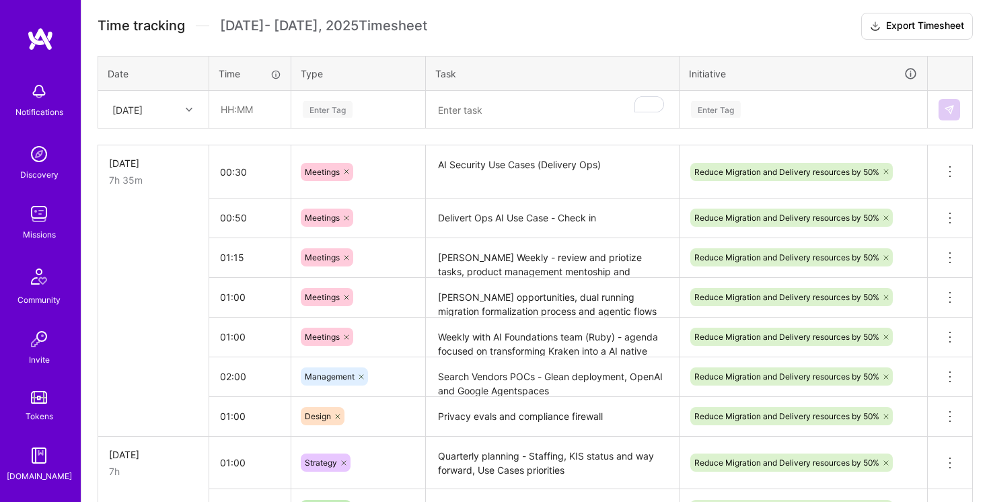
scroll to position [369, 0]
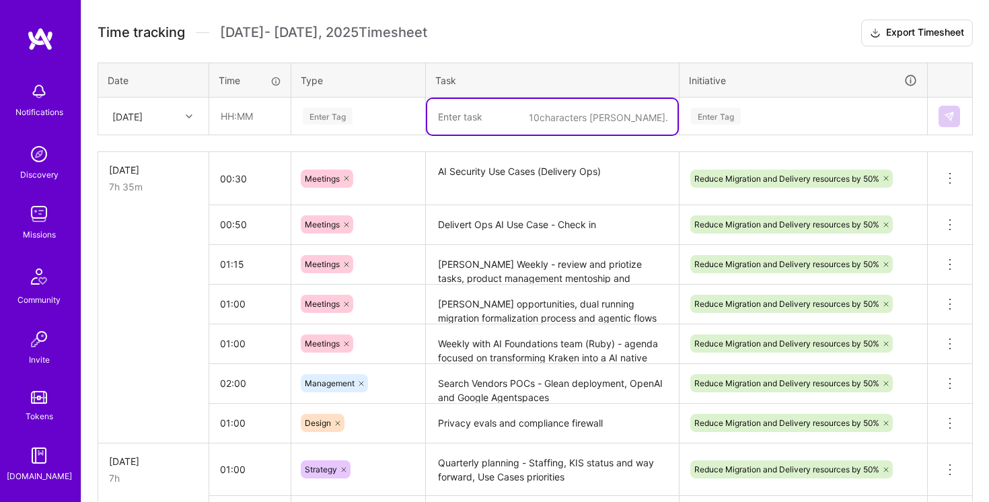
click at [467, 117] on textarea "To enrich screen reader interactions, please activate Accessibility in Grammarl…" at bounding box center [552, 117] width 250 height 36
paste textarea "Ongoing PM and team management"
type textarea "Ongoing PM and team management"
click at [247, 118] on input "text" at bounding box center [250, 116] width 80 height 36
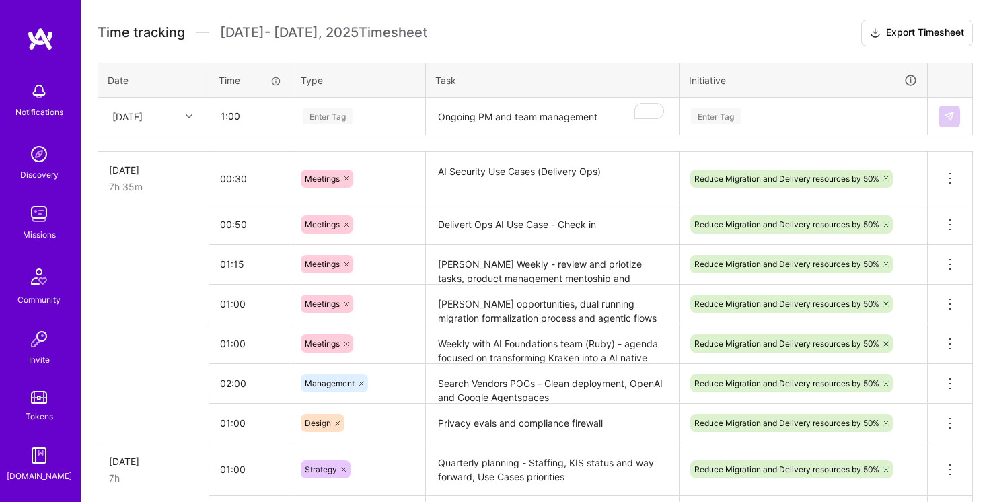
type input "01:00"
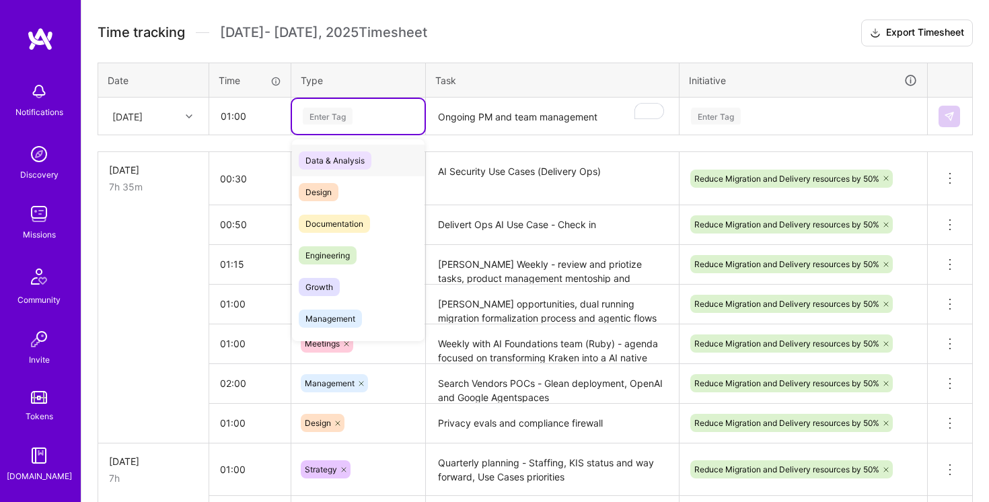
click at [382, 112] on div "Enter Tag" at bounding box center [358, 116] width 114 height 17
click at [374, 310] on div "Management" at bounding box center [358, 319] width 133 height 32
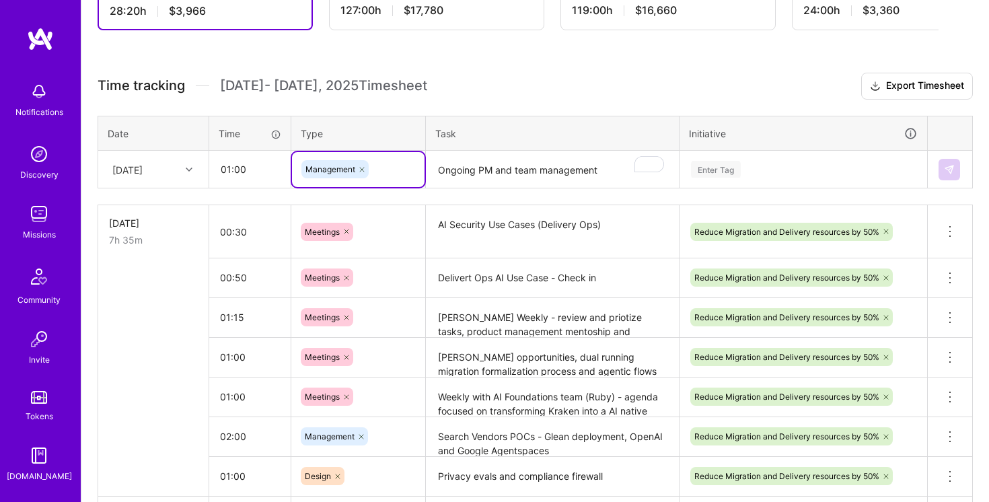
scroll to position [297, 0]
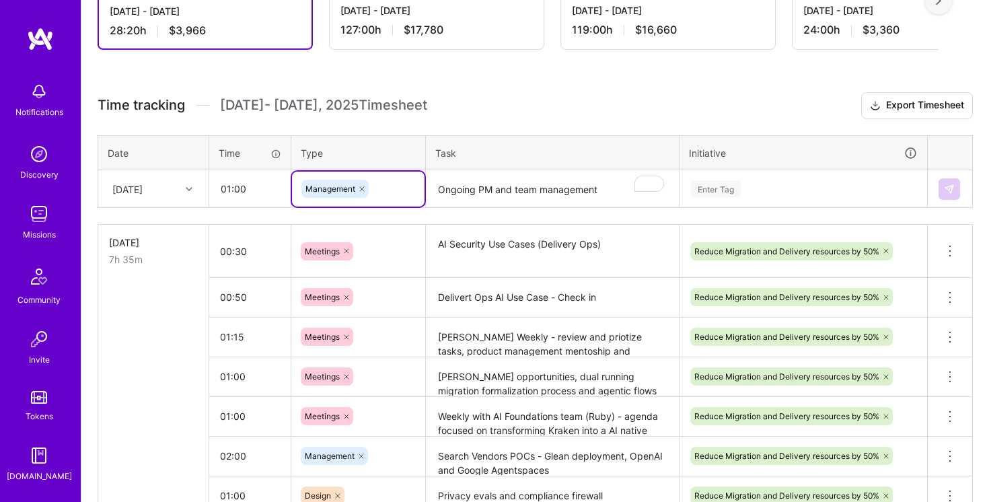
click at [595, 190] on textarea "Ongoing PM and team management" at bounding box center [552, 190] width 250 height 36
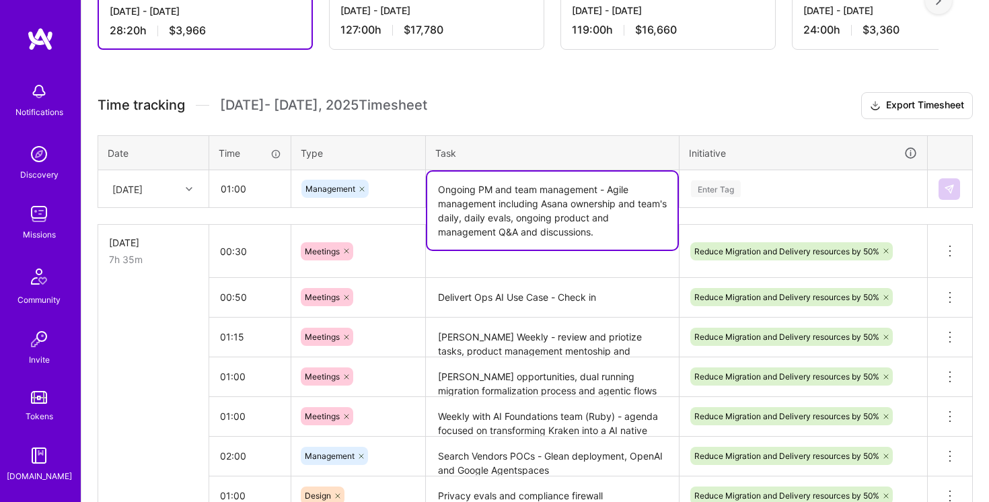
type textarea "Ongoing PM and team management - Agile management including Asana ownership and…"
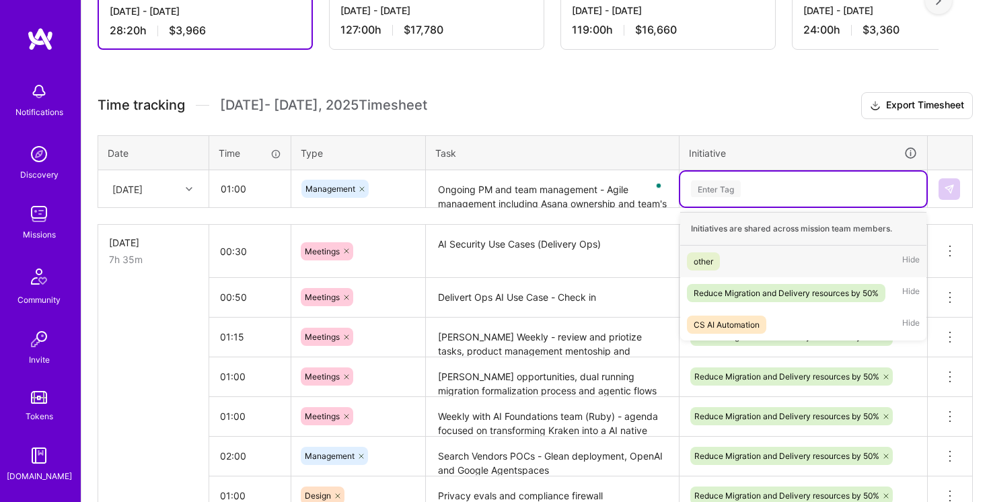
click at [794, 189] on div "Enter Tag" at bounding box center [803, 188] width 227 height 17
click at [760, 289] on div "Reduce Migration and Delivery resources by 50%" at bounding box center [786, 293] width 185 height 14
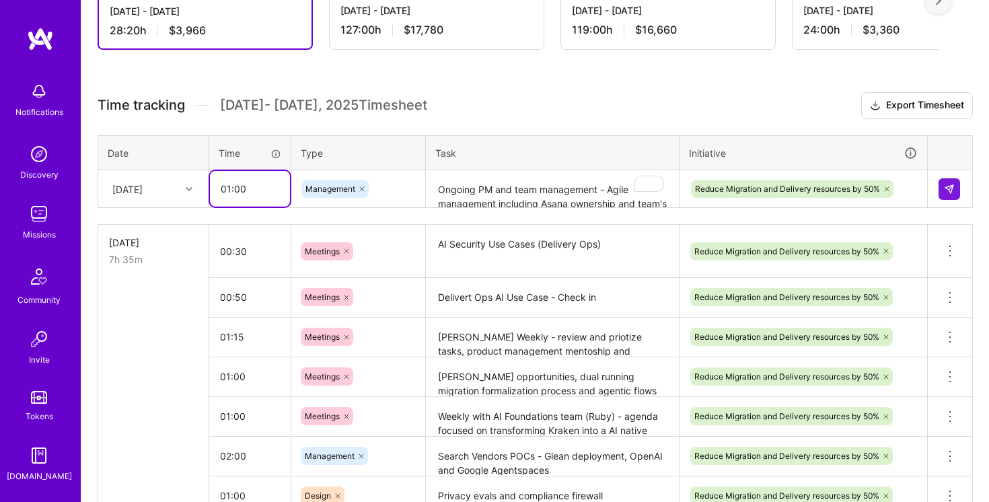
click at [229, 186] on input "01:00" at bounding box center [250, 189] width 80 height 36
type input "02:00"
click at [480, 137] on th "Task" at bounding box center [553, 152] width 254 height 35
click at [955, 195] on button at bounding box center [950, 189] width 22 height 22
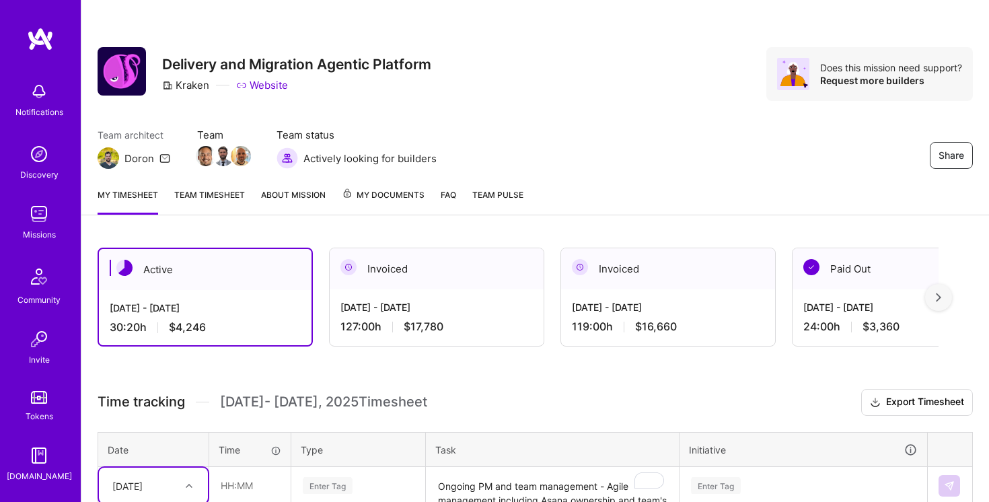
scroll to position [354, 0]
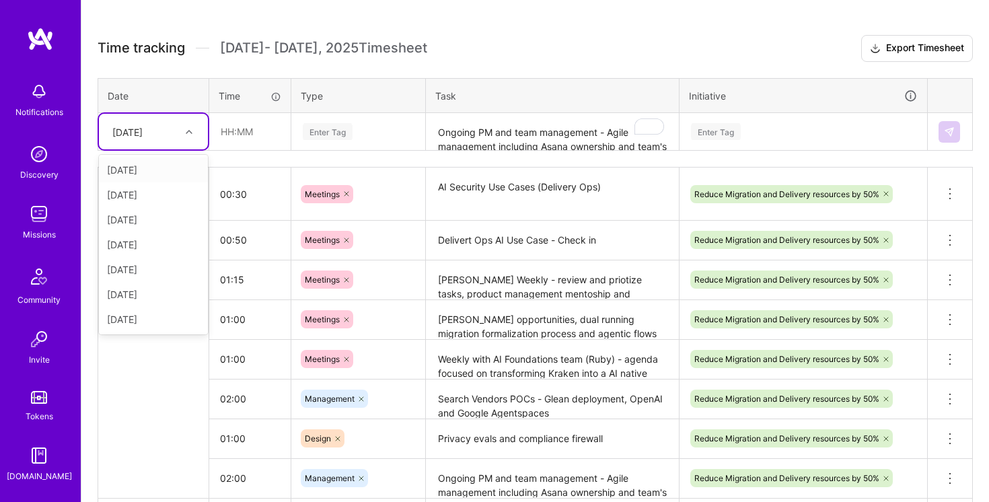
click at [176, 137] on div "[DATE]" at bounding box center [143, 131] width 75 height 22
click at [164, 293] on div "[DATE]" at bounding box center [153, 294] width 109 height 25
click at [229, 125] on input "text" at bounding box center [250, 132] width 80 height 36
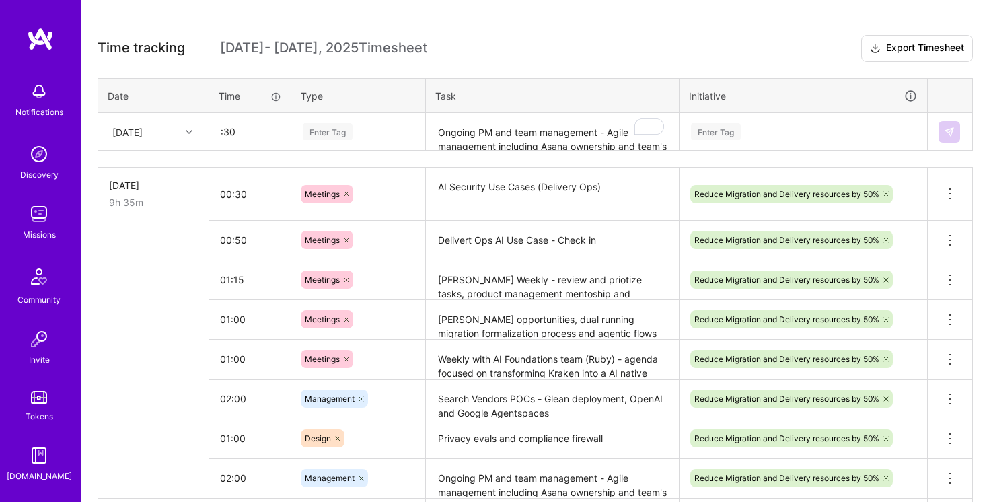
type input "00:30"
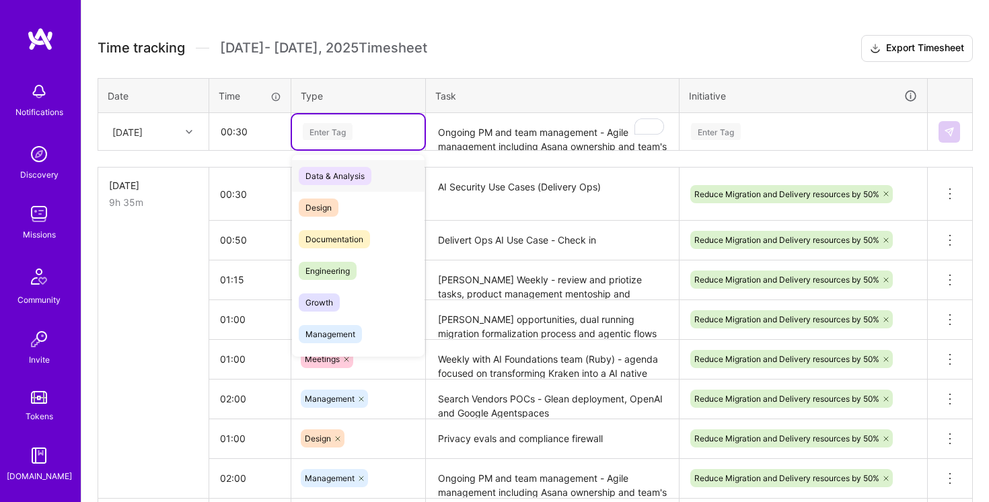
click at [378, 125] on div "Enter Tag" at bounding box center [358, 131] width 114 height 17
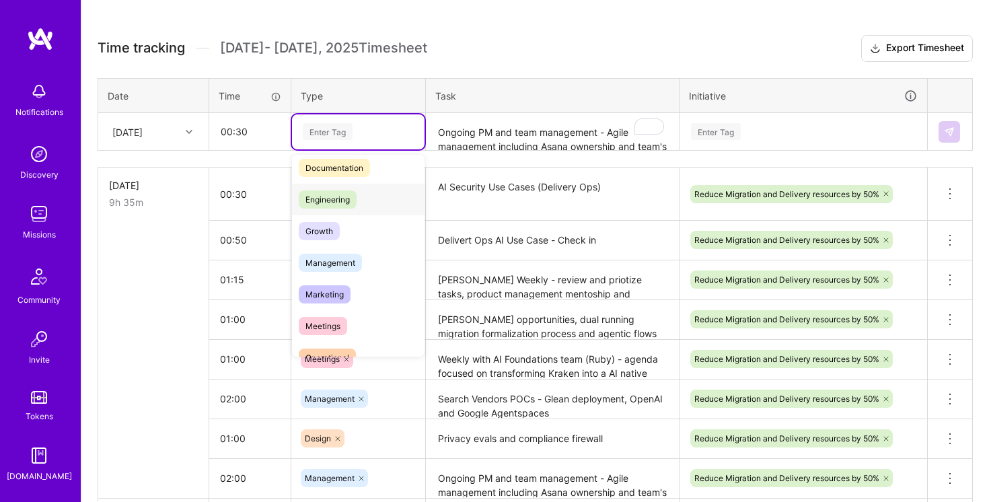
scroll to position [83, 0]
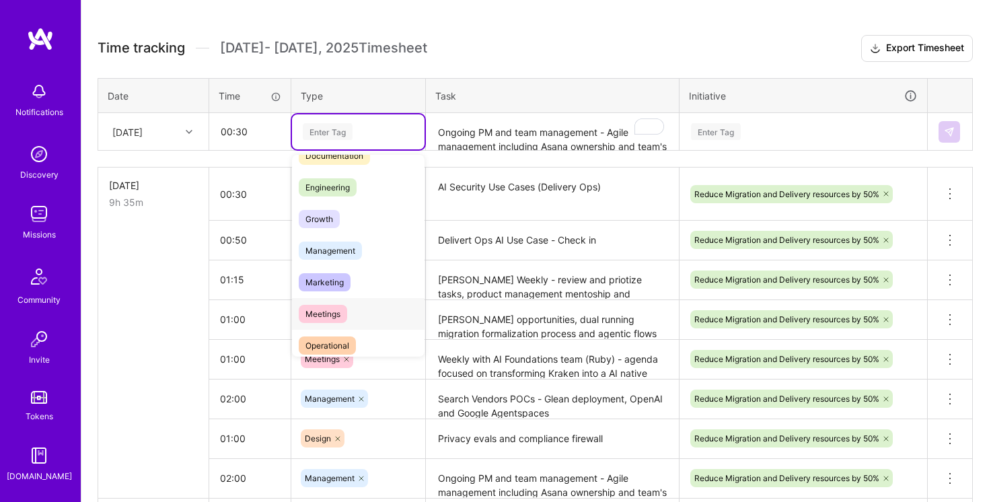
click at [365, 319] on div "Meetings" at bounding box center [358, 314] width 133 height 32
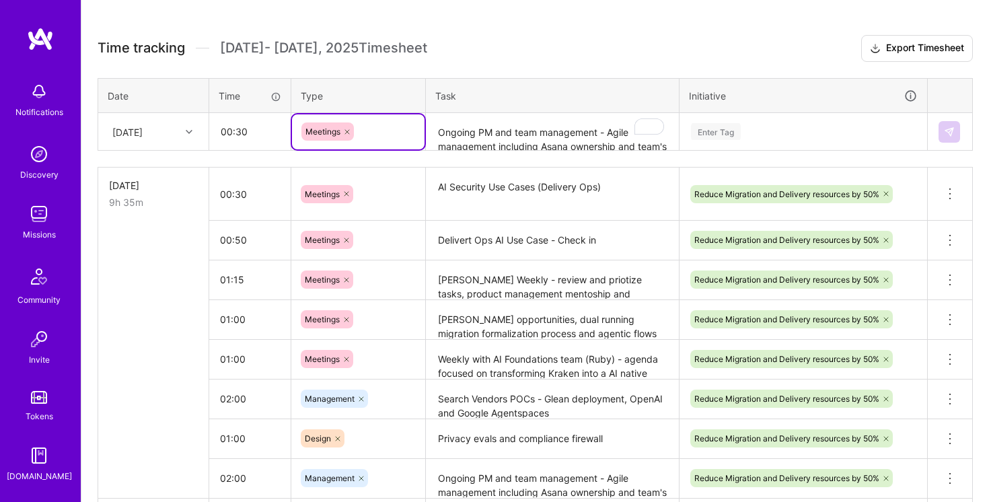
click at [482, 135] on textarea "Ongoing PM and team management - Agile management including Asana ownership and…" at bounding box center [552, 132] width 250 height 36
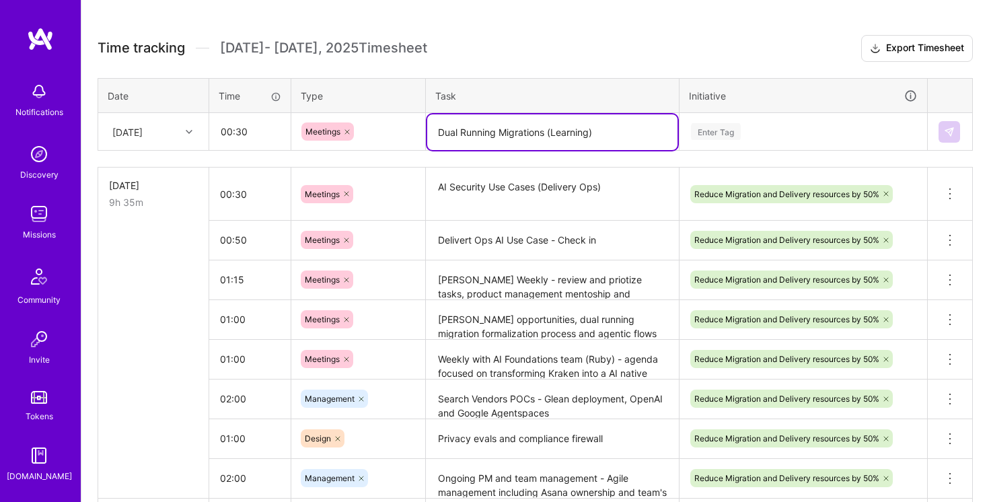
type textarea "Dual Running Migrations (Learning)"
click at [776, 126] on div "Enter Tag" at bounding box center [803, 131] width 227 height 17
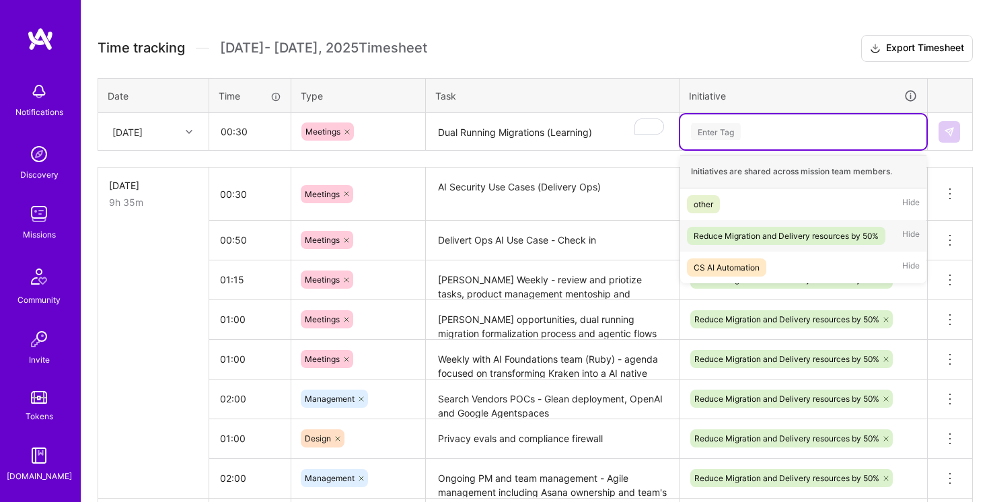
click at [756, 244] on div "Reduce Migration and Delivery resources by 50% Hide" at bounding box center [803, 236] width 246 height 32
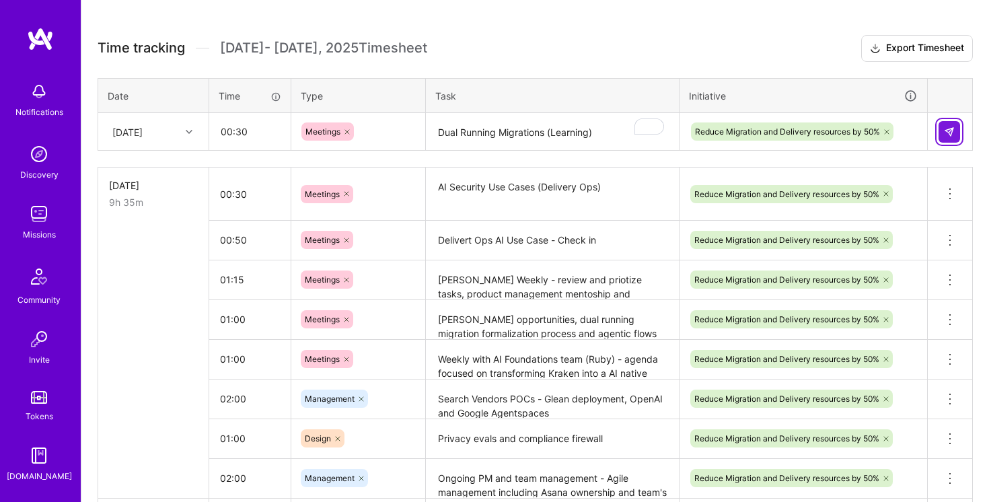
click at [951, 131] on img at bounding box center [949, 131] width 11 height 11
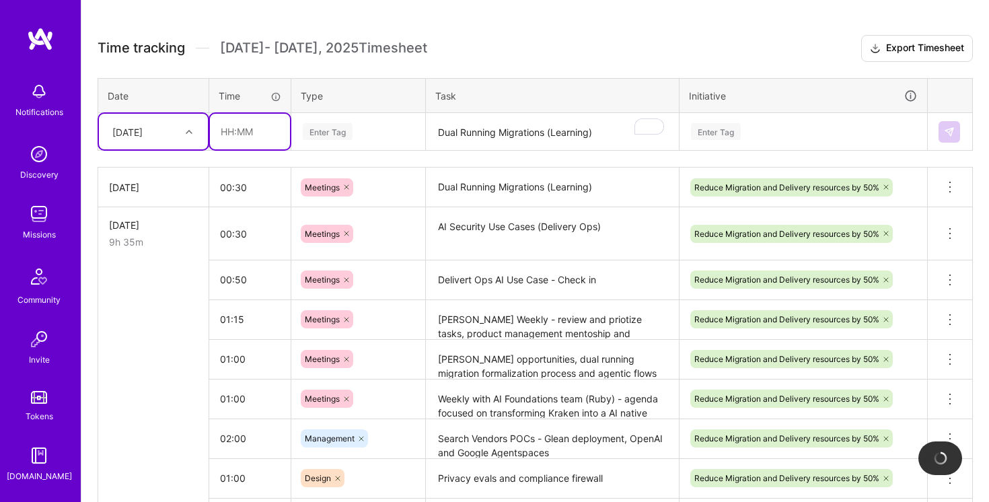
click at [241, 130] on input "text" at bounding box center [250, 132] width 80 height 36
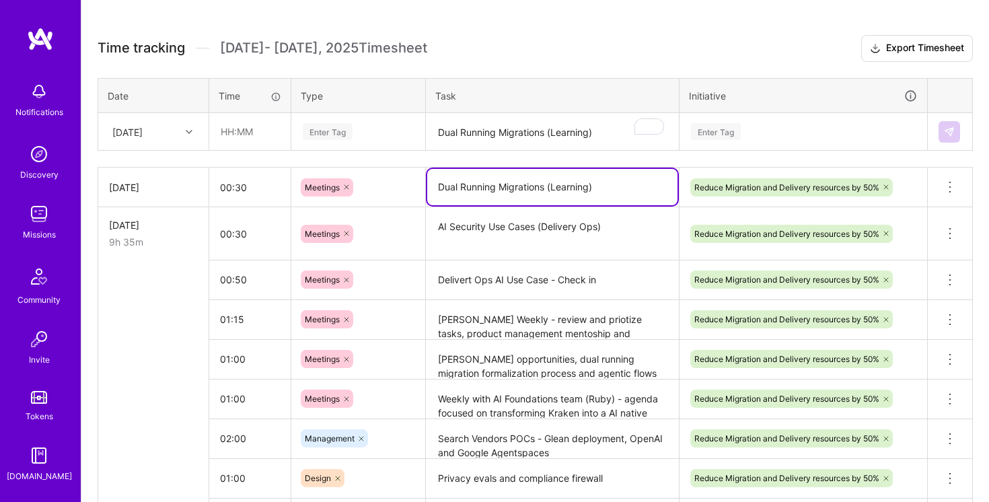
click at [550, 188] on textarea "Dual Running Migrations (Learning)" at bounding box center [552, 187] width 250 height 36
click at [222, 122] on input "text" at bounding box center [250, 132] width 80 height 36
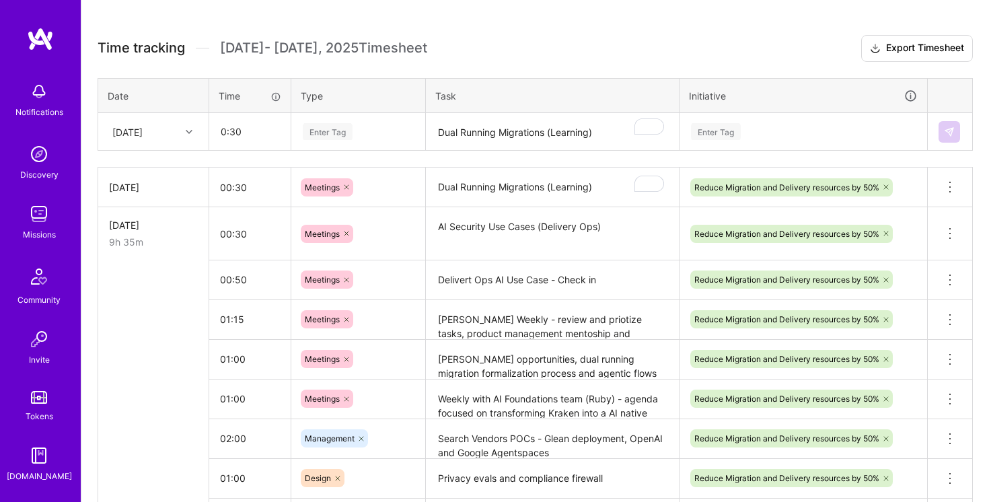
type input "00:30"
click at [373, 139] on div "Enter Tag" at bounding box center [358, 131] width 114 height 17
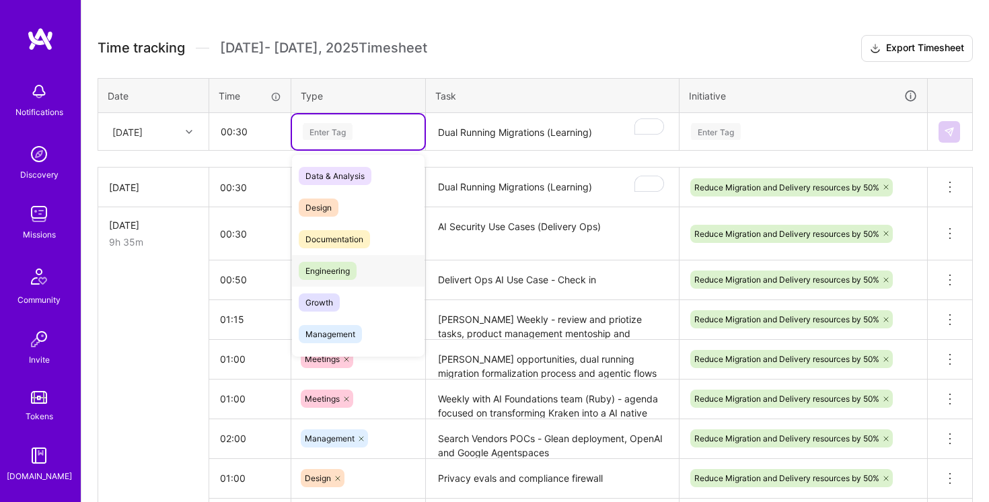
scroll to position [126, 0]
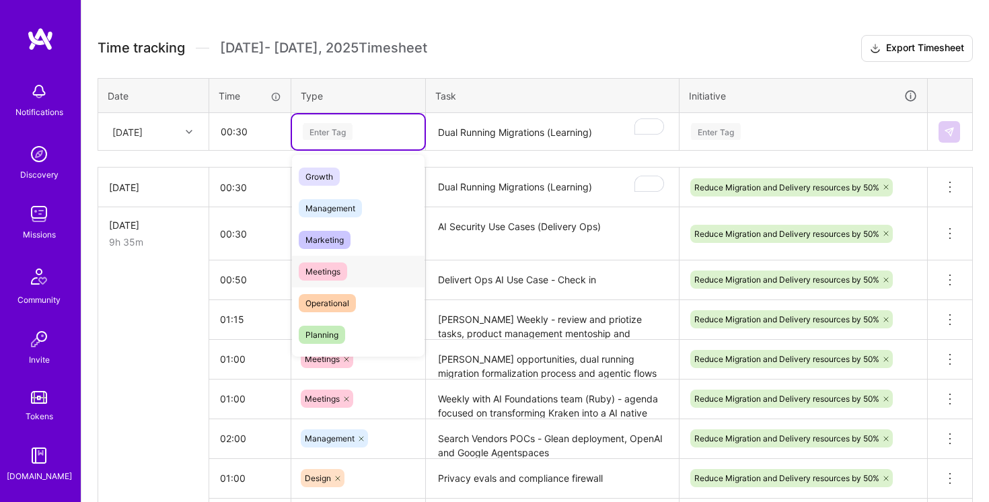
click at [360, 276] on div "Meetings" at bounding box center [358, 272] width 133 height 32
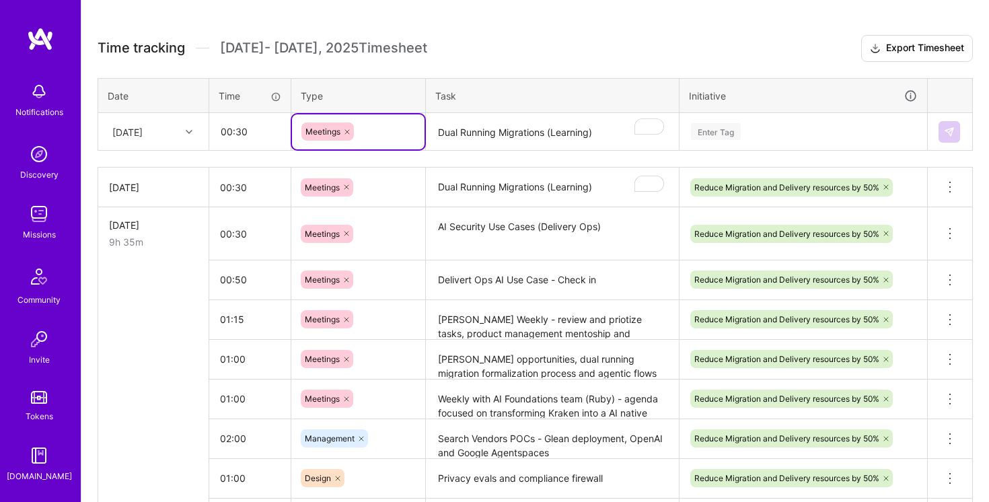
click at [507, 118] on textarea "Dual Running Migrations (Learning)" at bounding box center [552, 132] width 250 height 36
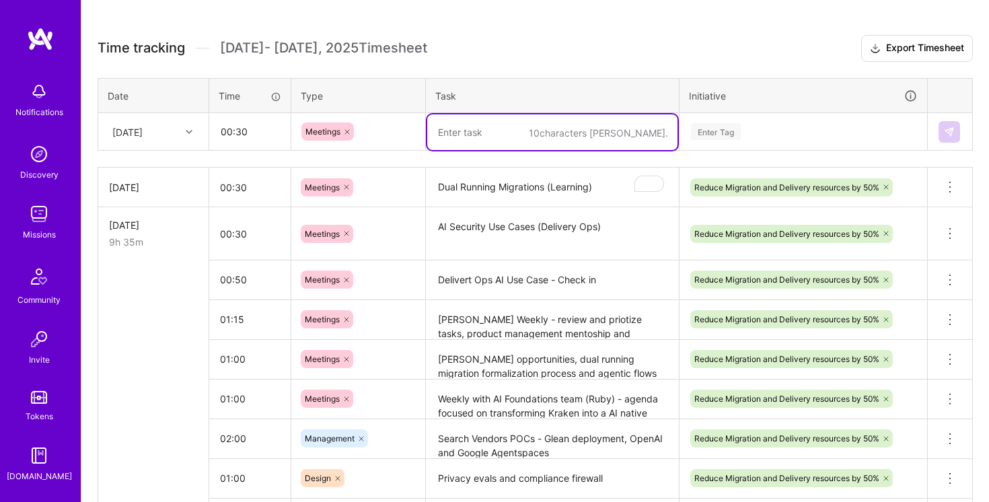
paste textarea "Dual Running Migrations (Learning)"
type textarea "Dual Running Migrations (Learning)"
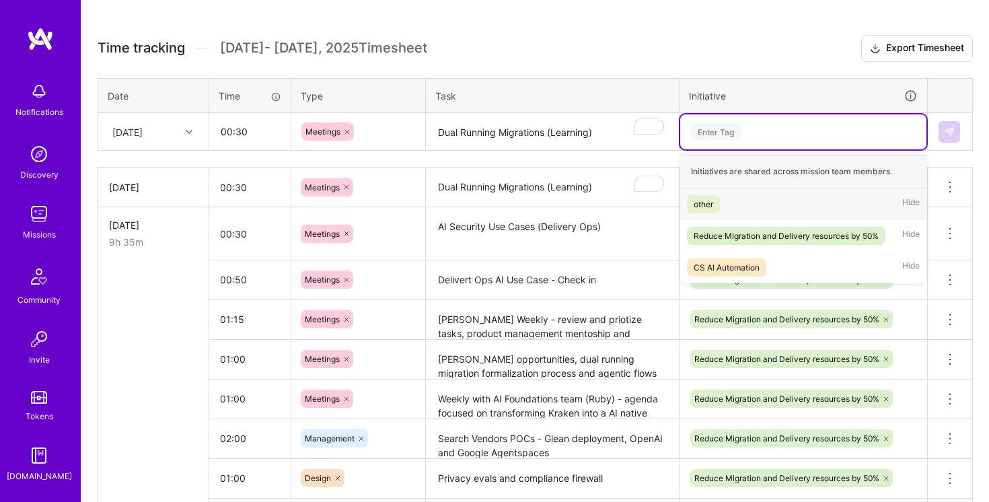
click at [811, 131] on div "Enter Tag" at bounding box center [803, 131] width 227 height 17
click at [779, 224] on div "Reduce Migration and Delivery resources by 50% Hide" at bounding box center [803, 236] width 246 height 32
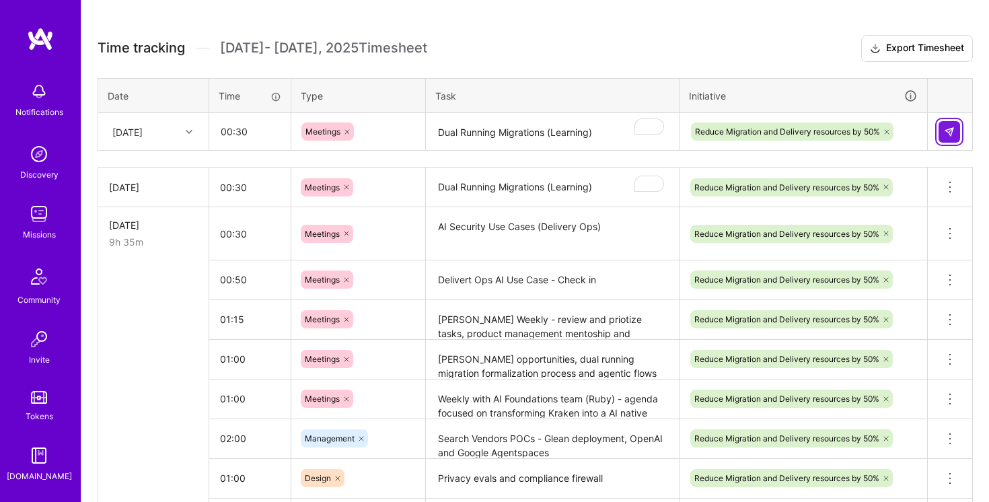
click at [947, 133] on img at bounding box center [949, 131] width 11 height 11
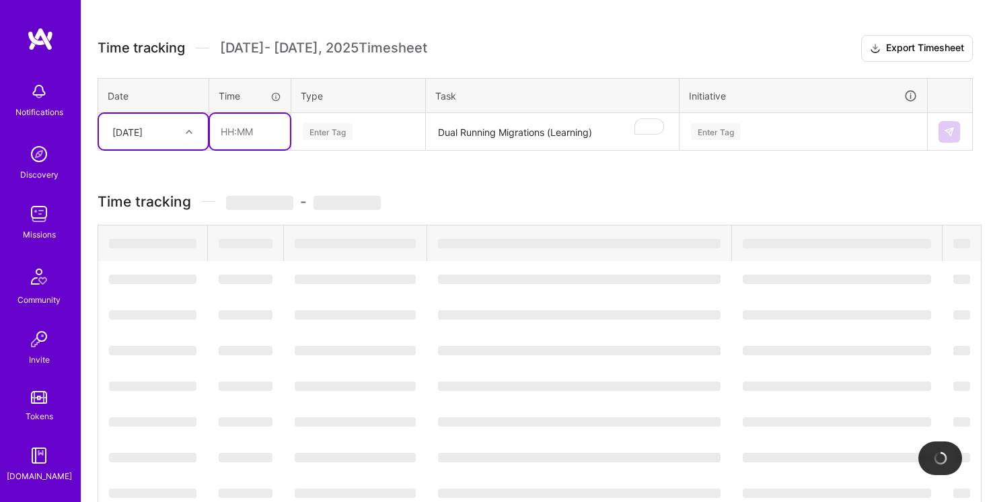
click at [233, 129] on input "text" at bounding box center [250, 132] width 80 height 36
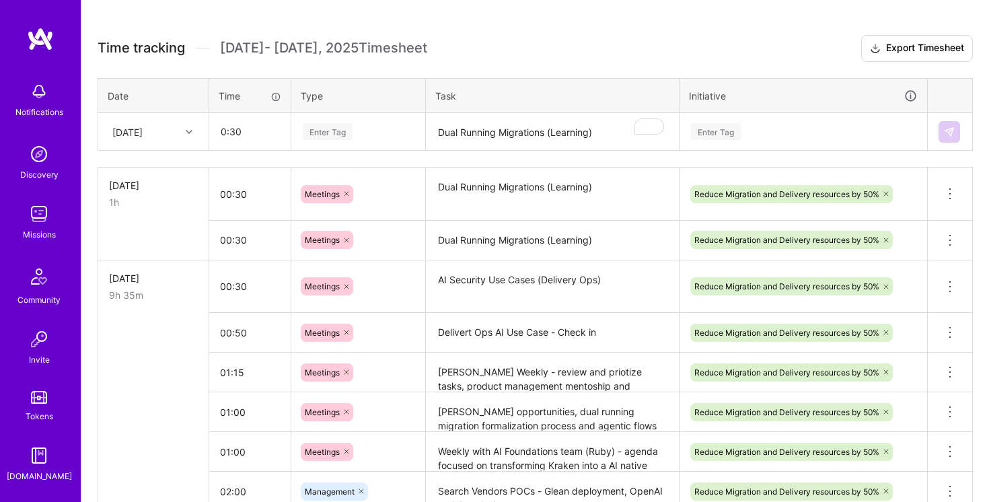
type input "00:30"
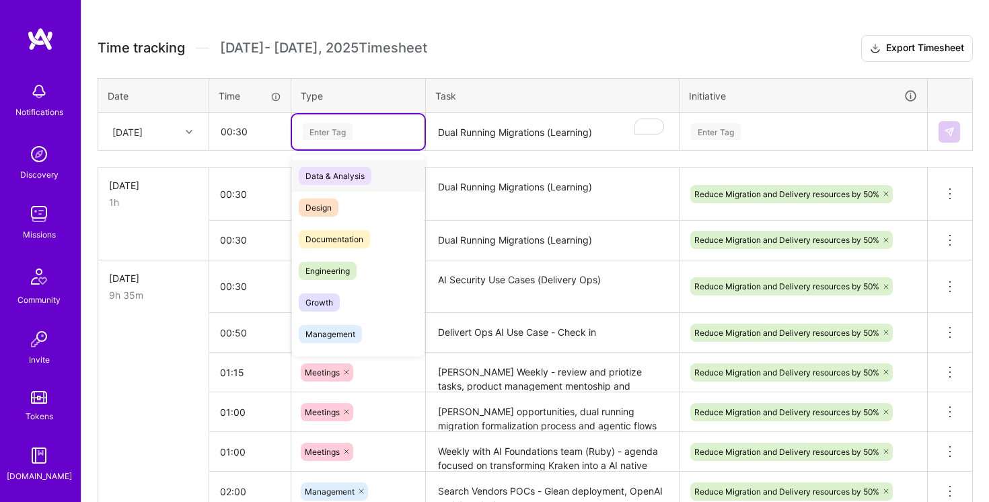
click at [376, 131] on div "Enter Tag" at bounding box center [358, 131] width 114 height 17
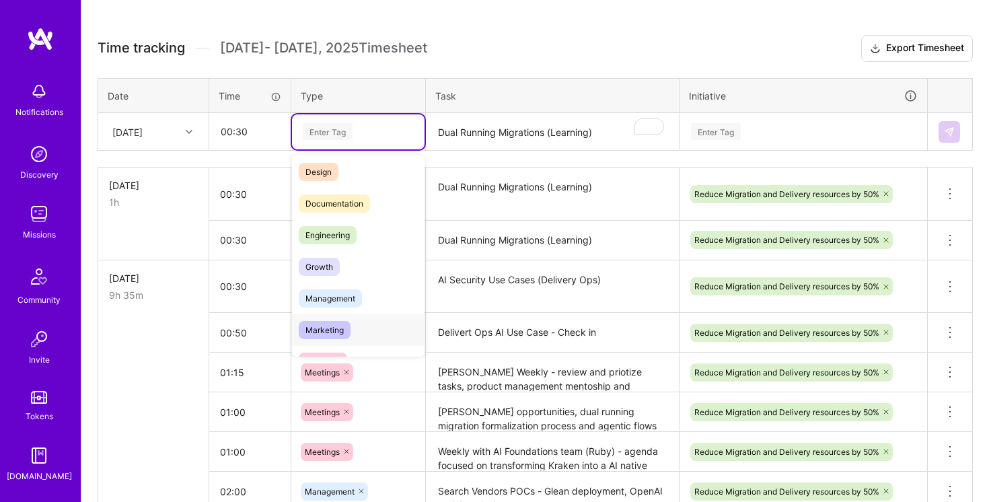
scroll to position [62, 0]
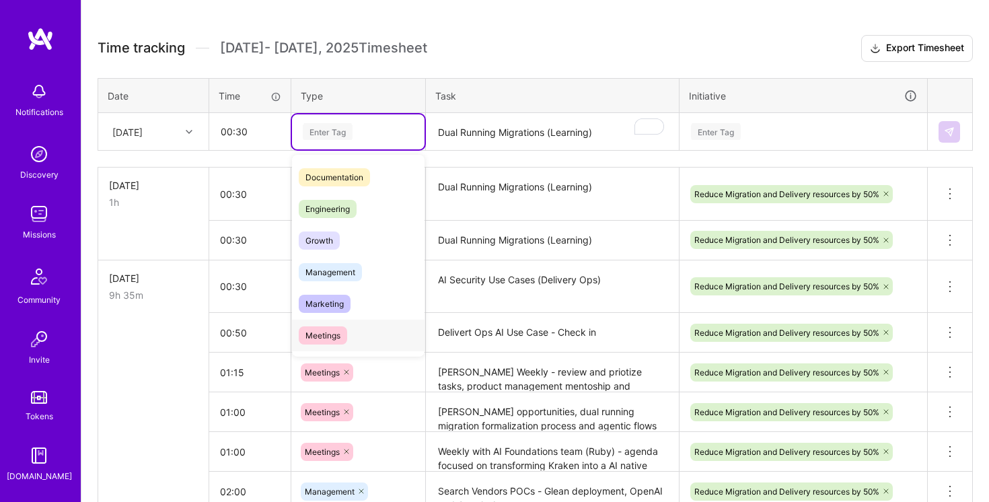
click at [358, 330] on div "Meetings" at bounding box center [358, 336] width 133 height 32
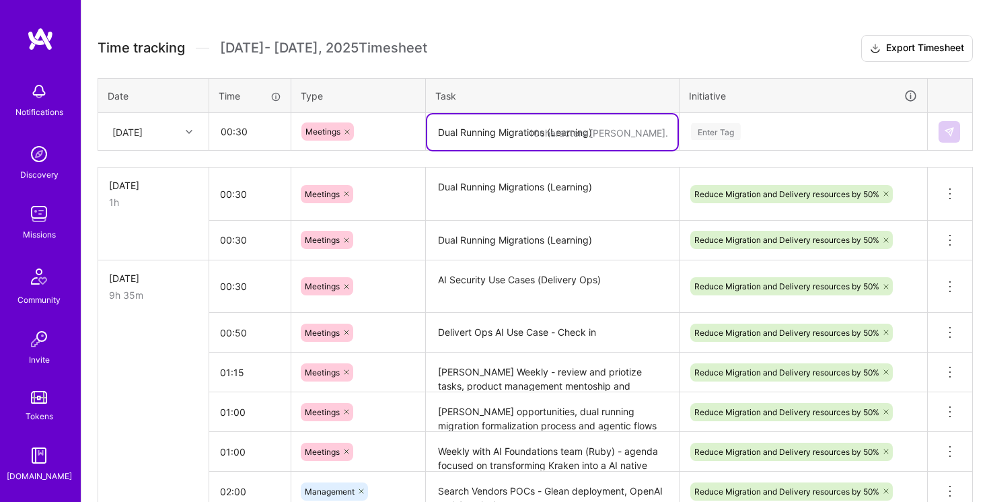
click at [515, 136] on textarea "Dual Running Migrations (Learning)" at bounding box center [552, 132] width 250 height 36
paste textarea "Dual Running Migrations (Learning)"
click at [865, 106] on th "Initiative" at bounding box center [804, 95] width 248 height 35
click at [846, 133] on div "Enter Tag" at bounding box center [803, 131] width 227 height 17
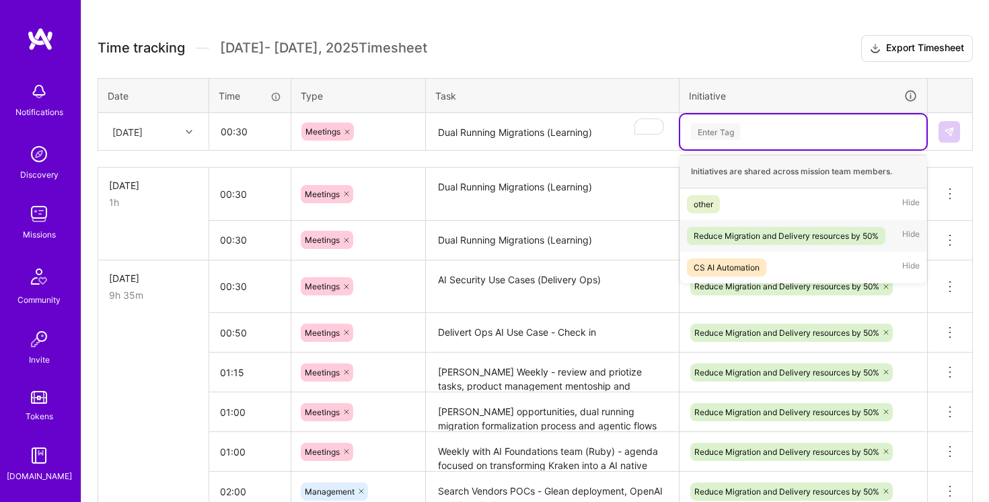
click at [753, 239] on div "Reduce Migration and Delivery resources by 50%" at bounding box center [786, 236] width 185 height 14
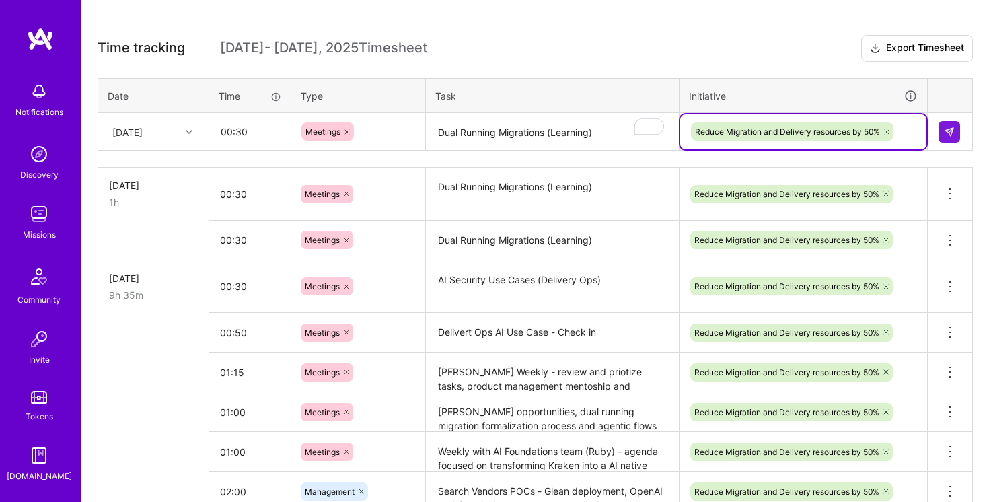
click at [546, 125] on textarea "Dual Running Migrations (Learning)" at bounding box center [552, 132] width 250 height 36
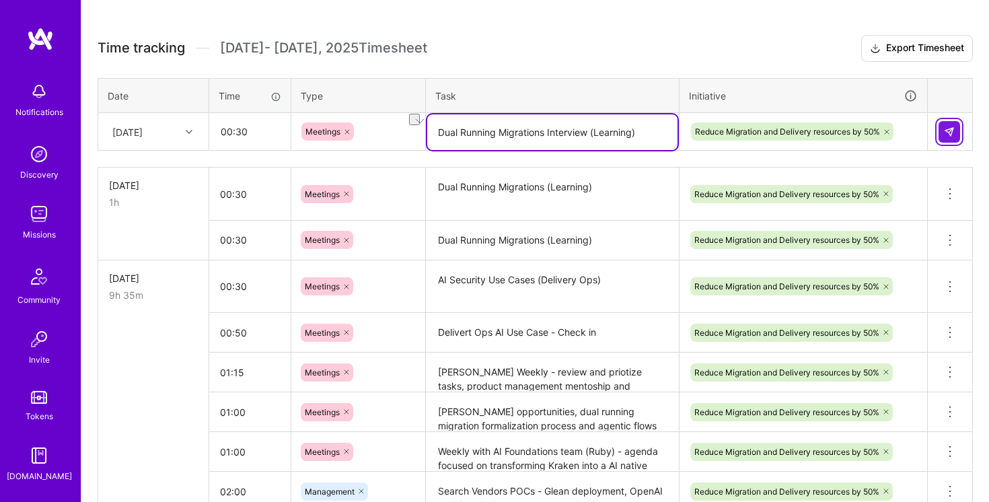
type textarea "Dual Running Migrations Interview (Learning)"
click at [951, 137] on button at bounding box center [950, 132] width 22 height 22
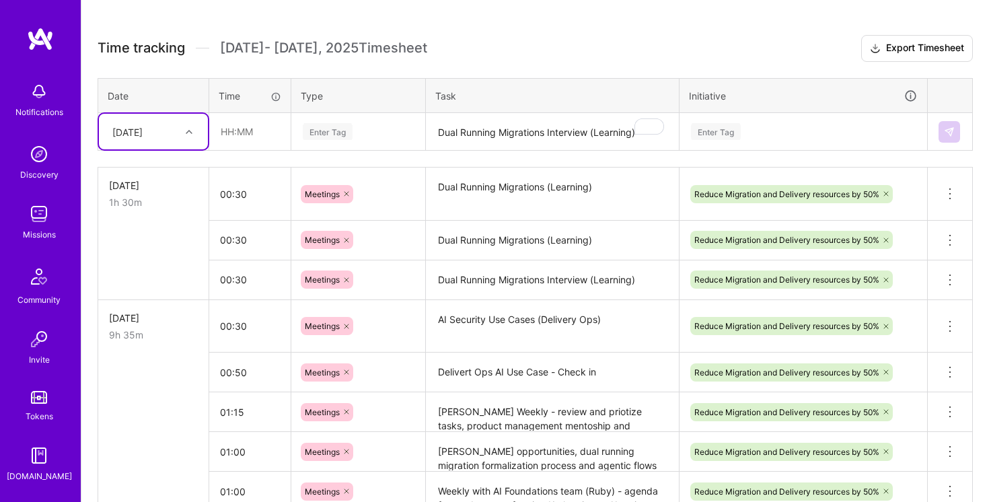
click at [508, 244] on textarea "Dual Running Migrations (Learning)" at bounding box center [552, 240] width 250 height 37
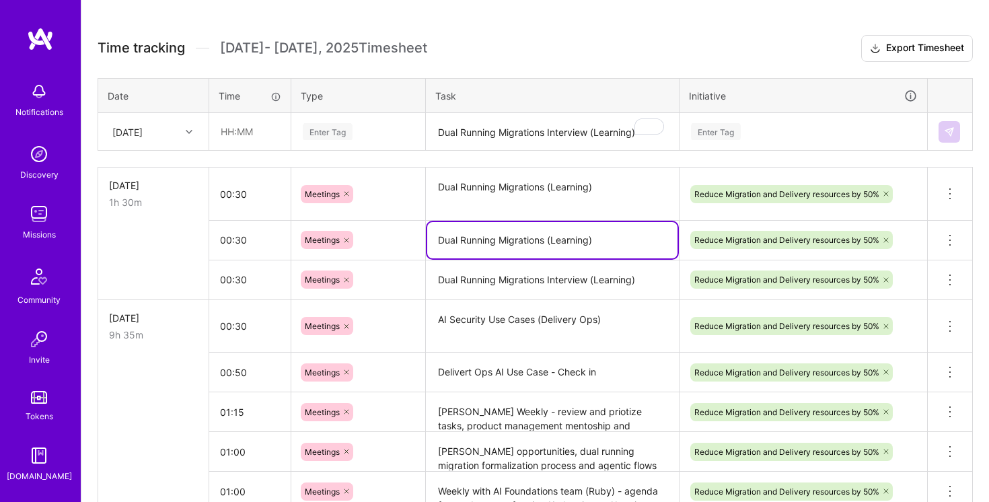
click at [508, 244] on textarea "Dual Running Migrations (Learning)" at bounding box center [552, 240] width 250 height 36
paste textarea "Interview"
type textarea "Dual Running Migrations Interview (Learning)"
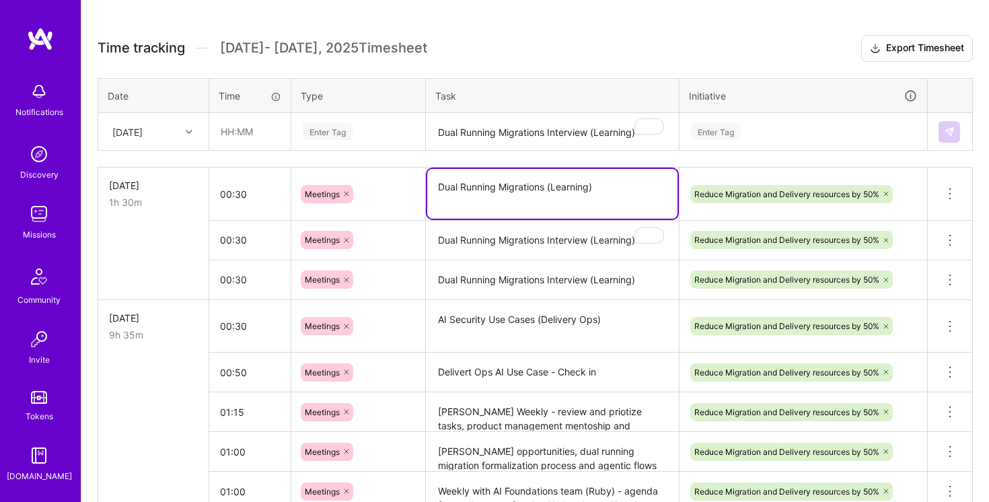
click at [526, 183] on textarea "Dual Running Migrations (Learning)" at bounding box center [552, 194] width 250 height 50
paste textarea "Interview"
type textarea "Dual Running Migrations Interview (Learning)"
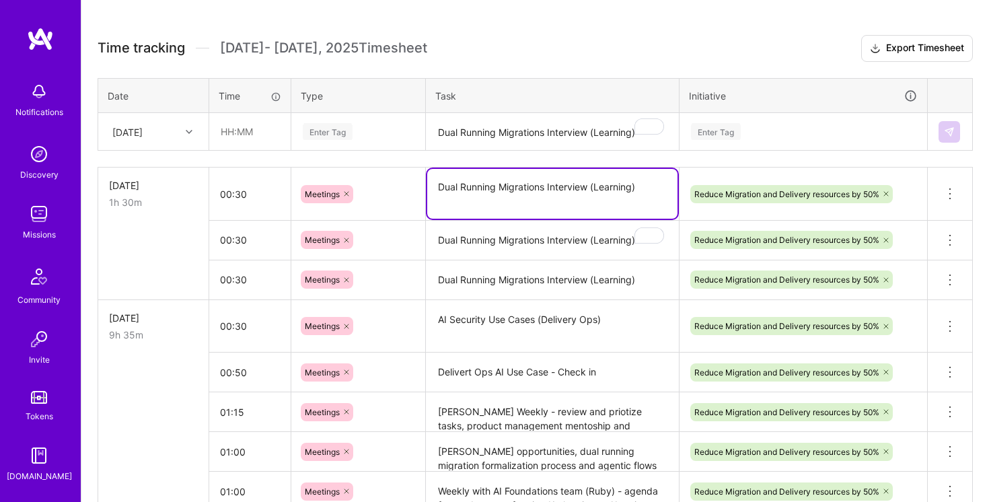
click at [550, 144] on textarea "Dual Running Migrations Interview (Learning)" at bounding box center [552, 132] width 250 height 36
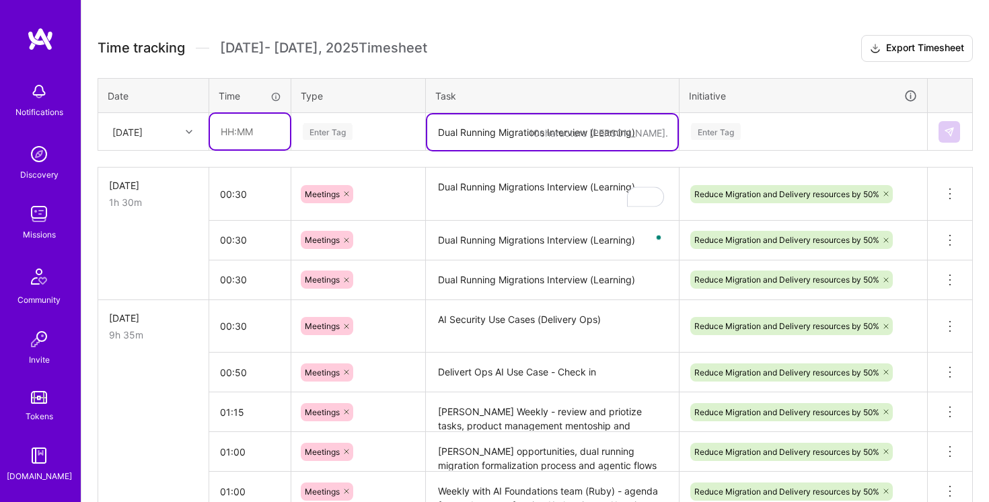
click at [245, 122] on input "text" at bounding box center [250, 132] width 80 height 36
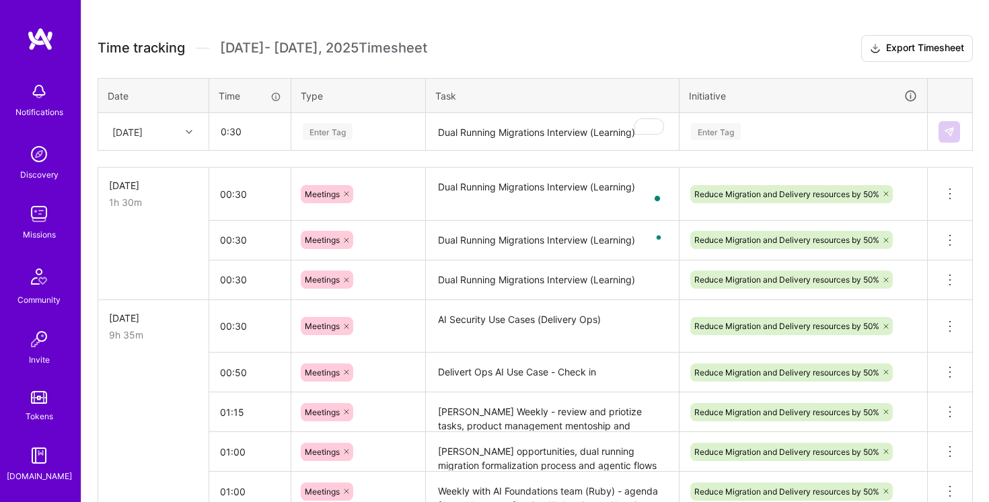
type input "00:30"
click at [388, 130] on div "Enter Tag" at bounding box center [358, 131] width 114 height 17
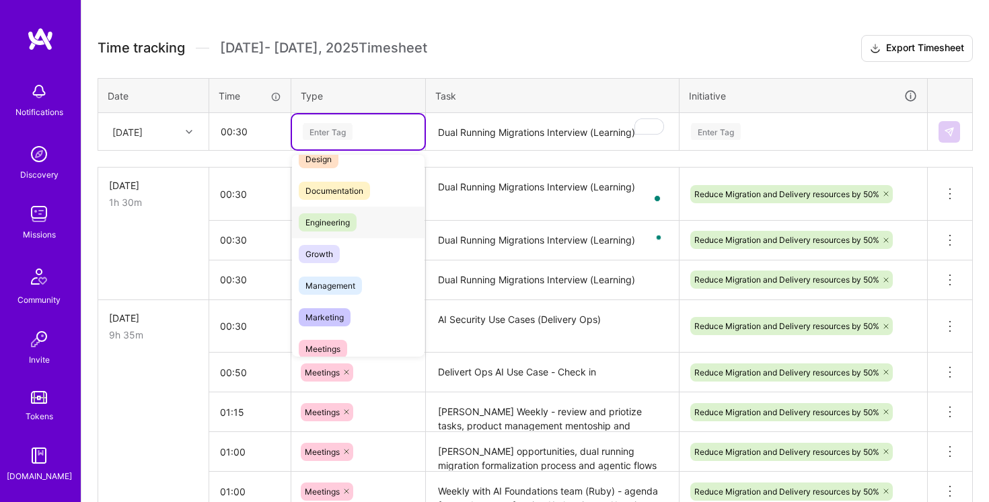
scroll to position [95, 0]
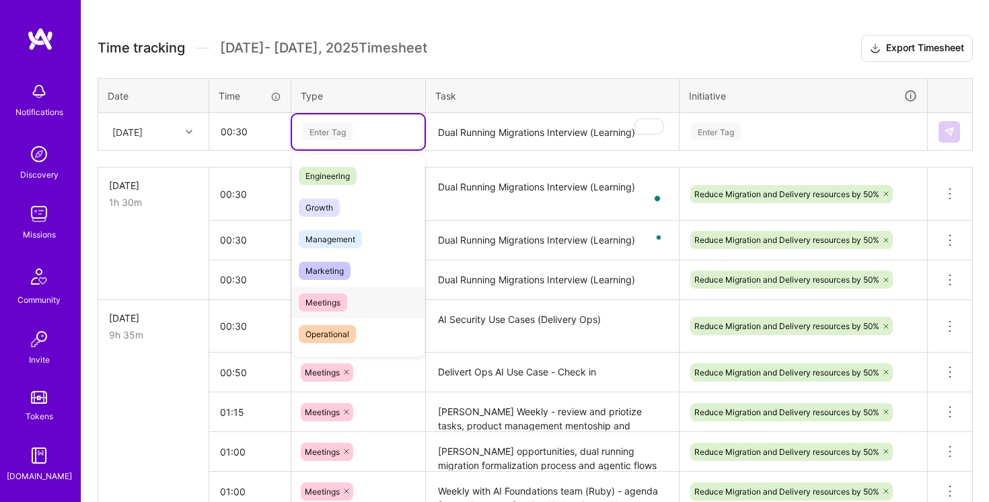
click at [370, 293] on div "Meetings" at bounding box center [358, 303] width 133 height 32
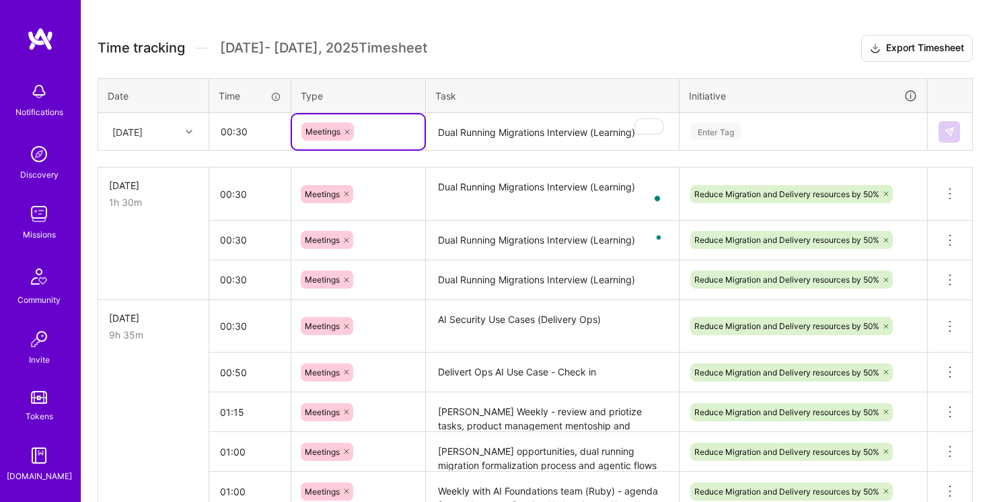
click at [527, 113] on td "Dual Running Migrations Interview (Learning)" at bounding box center [553, 132] width 254 height 38
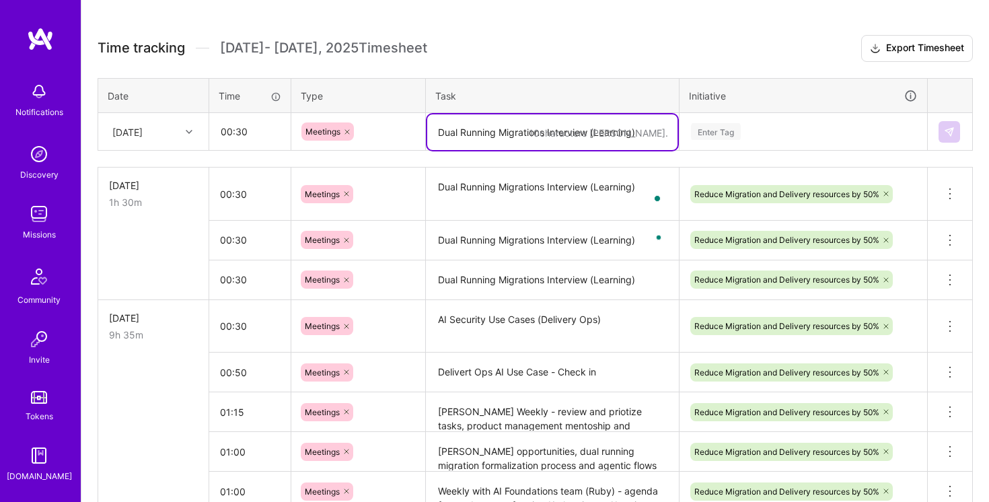
click at [527, 125] on textarea "Dual Running Migrations Interview (Learning)" at bounding box center [552, 132] width 250 height 36
paste textarea "Dual Running Migrations Interview (Learning)"
type textarea "Dual Running Migrations Interview (Learning)"
click at [793, 118] on div "Enter Tag" at bounding box center [803, 131] width 246 height 35
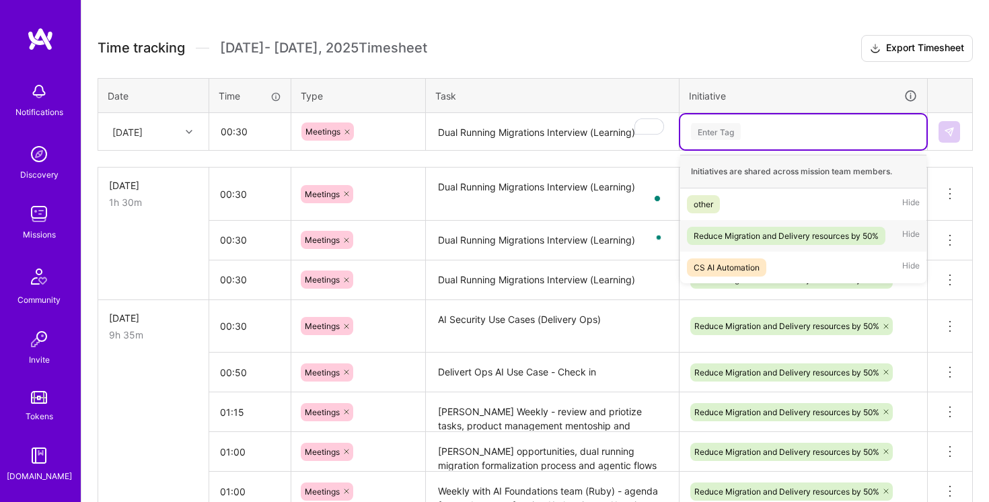
click at [776, 238] on div "Reduce Migration and Delivery resources by 50%" at bounding box center [786, 236] width 185 height 14
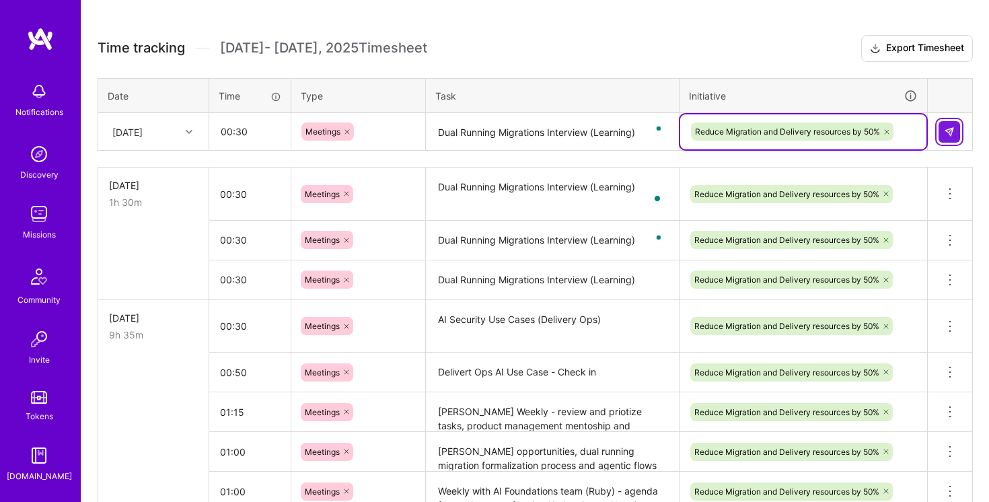
click at [953, 135] on img at bounding box center [949, 131] width 11 height 11
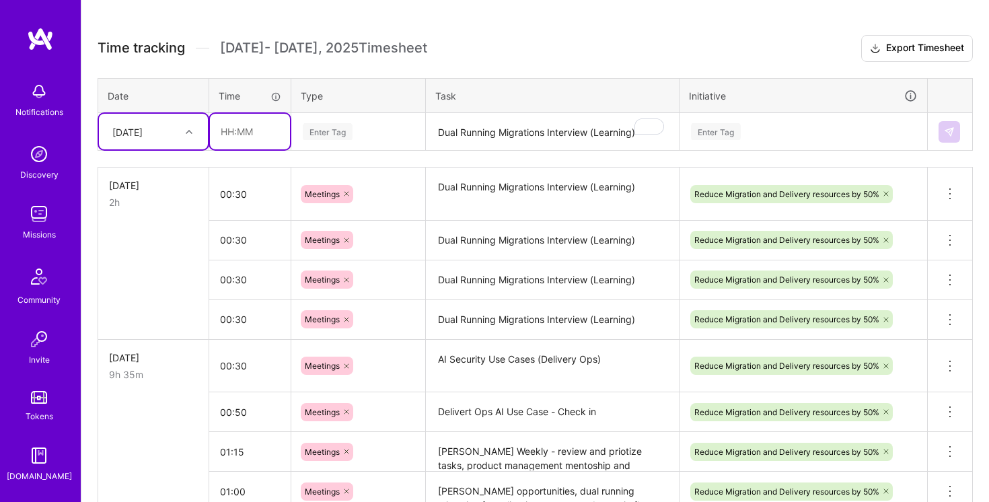
click at [229, 123] on input "text" at bounding box center [250, 132] width 80 height 36
type input "01:00"
click at [379, 128] on div "Enter Tag" at bounding box center [358, 131] width 114 height 17
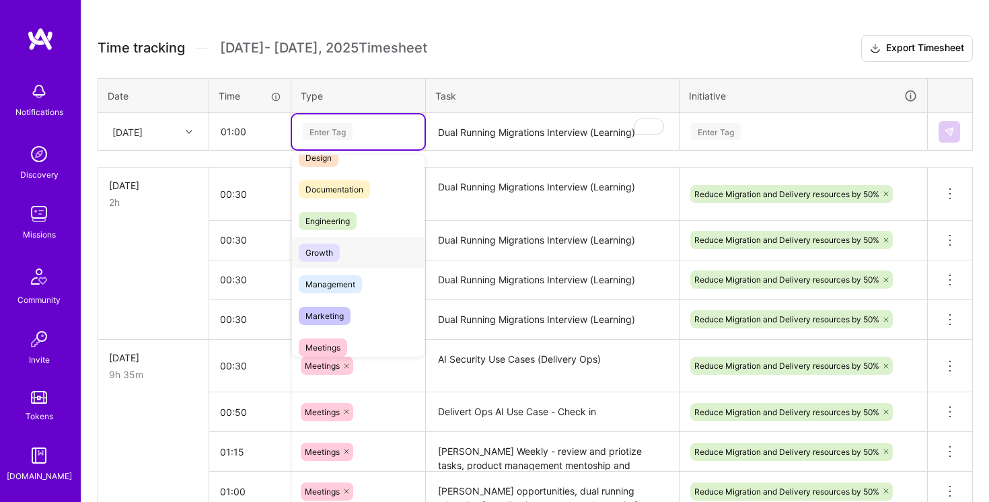
scroll to position [80, 0]
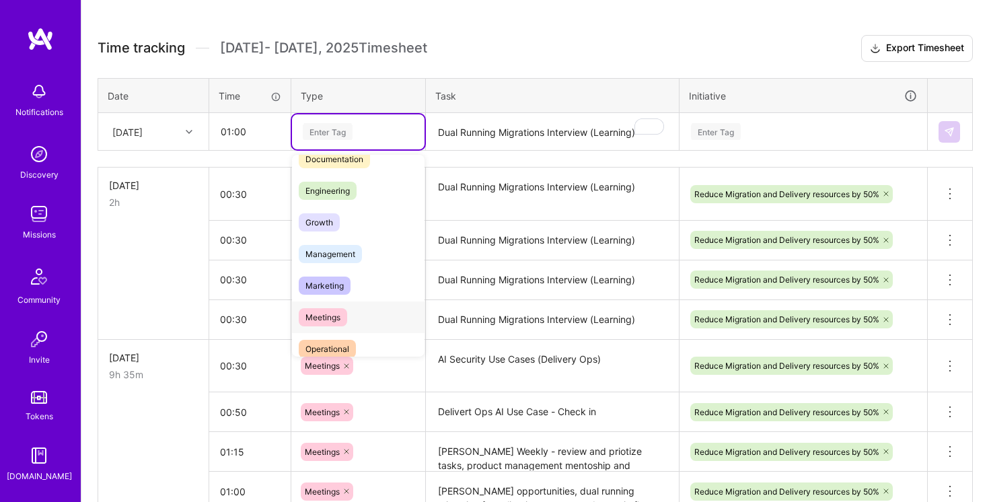
click at [363, 319] on div "Meetings" at bounding box center [358, 317] width 133 height 32
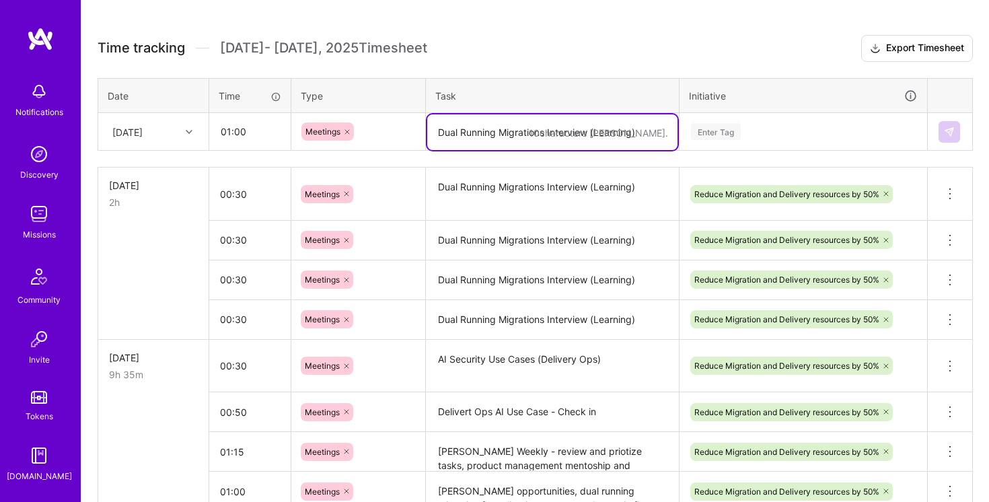
click at [492, 139] on textarea "Dual Running Migrations Interview (Learning)" at bounding box center [552, 132] width 250 height 36
type textarea "Catch up with [PERSON_NAME]"
click at [818, 126] on div "Enter Tag" at bounding box center [803, 131] width 227 height 17
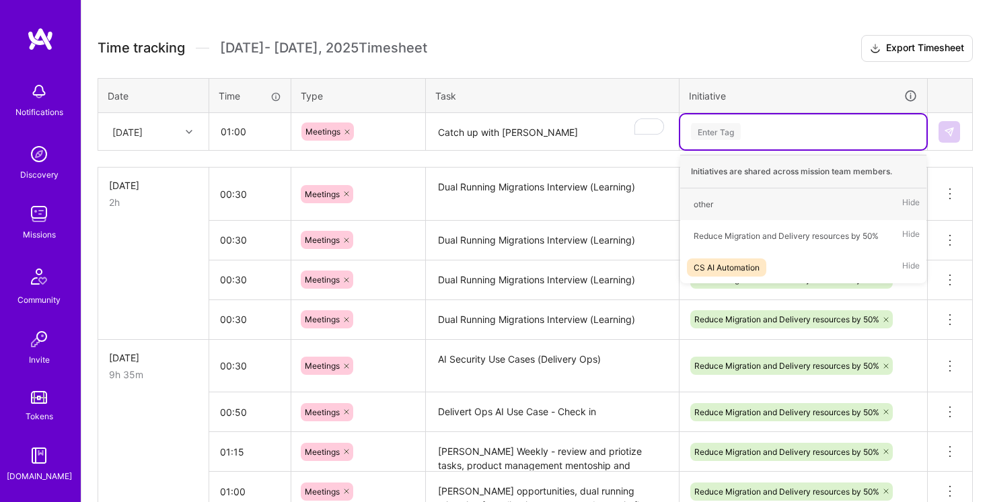
click at [497, 130] on textarea "Catch up with [PERSON_NAME]" at bounding box center [552, 132] width 250 height 36
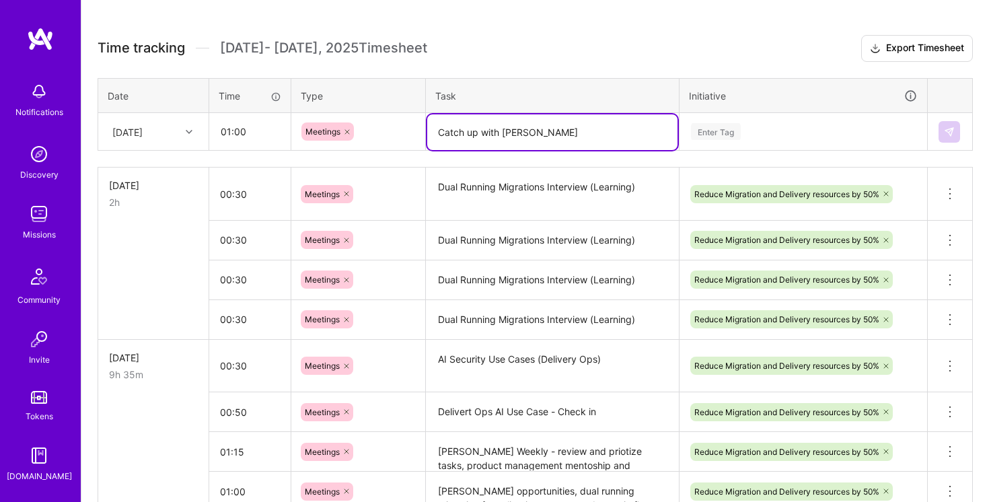
drag, startPoint x: 497, startPoint y: 130, endPoint x: 379, endPoint y: 129, distance: 117.8
click at [379, 129] on tr "[DATE] 01:00 Meetings Catch up with [PERSON_NAME] Enter Tag" at bounding box center [535, 132] width 875 height 38
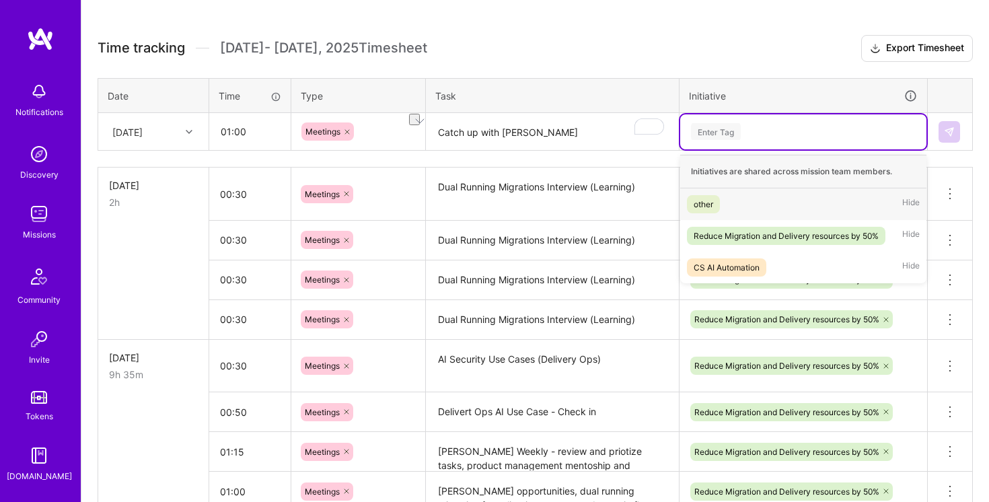
click at [820, 138] on div "Enter Tag" at bounding box center [803, 131] width 227 height 17
click at [799, 233] on div "Reduce Migration and Delivery resources by 50%" at bounding box center [786, 236] width 185 height 14
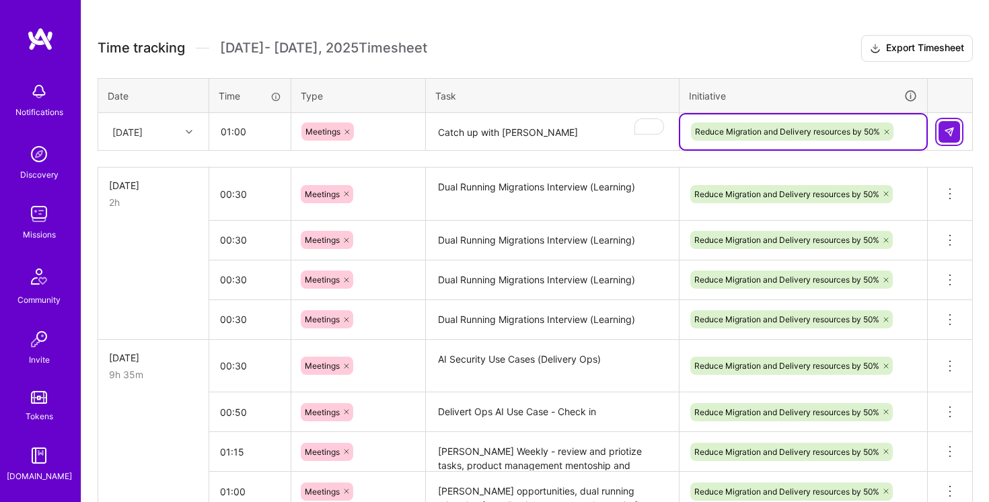
click at [954, 128] on img at bounding box center [949, 131] width 11 height 11
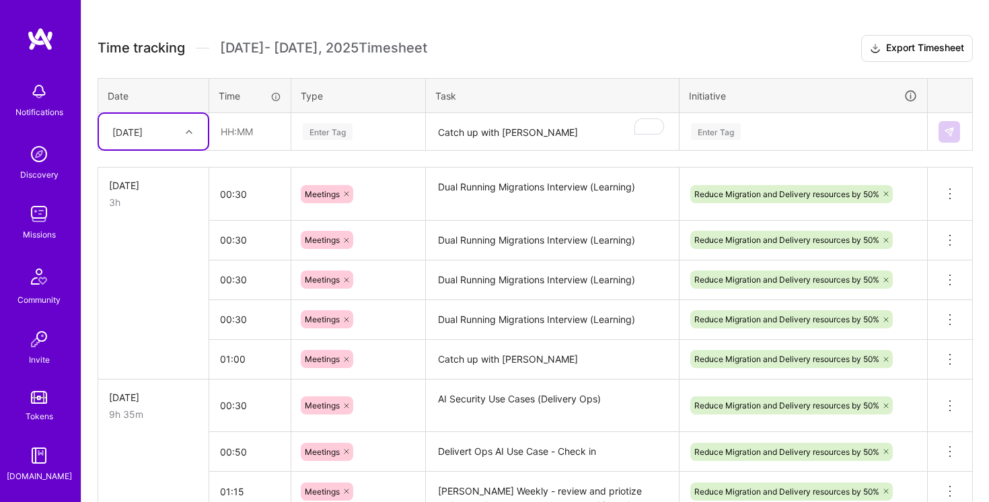
click at [568, 357] on textarea "Catch up with [PERSON_NAME]" at bounding box center [552, 359] width 250 height 37
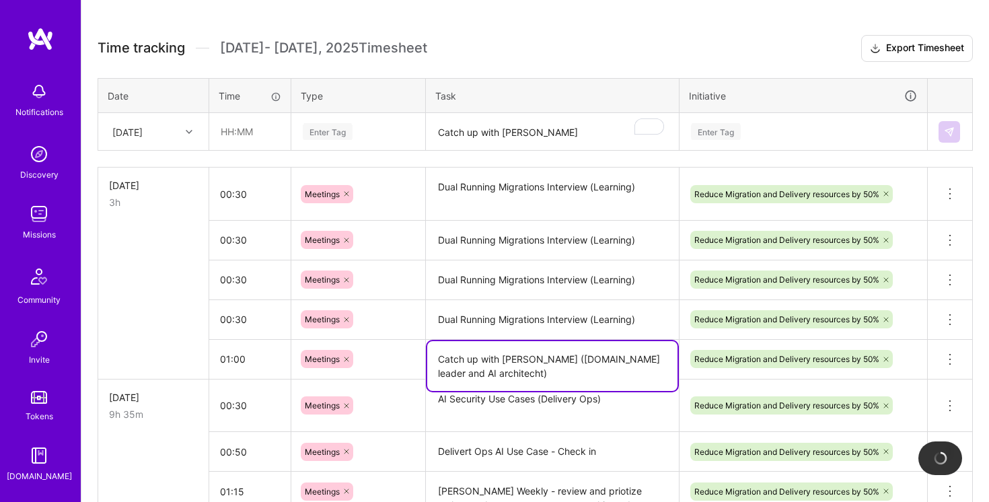
click at [620, 296] on textarea "Dual Running Migrations Interview (Learning)" at bounding box center [552, 280] width 250 height 37
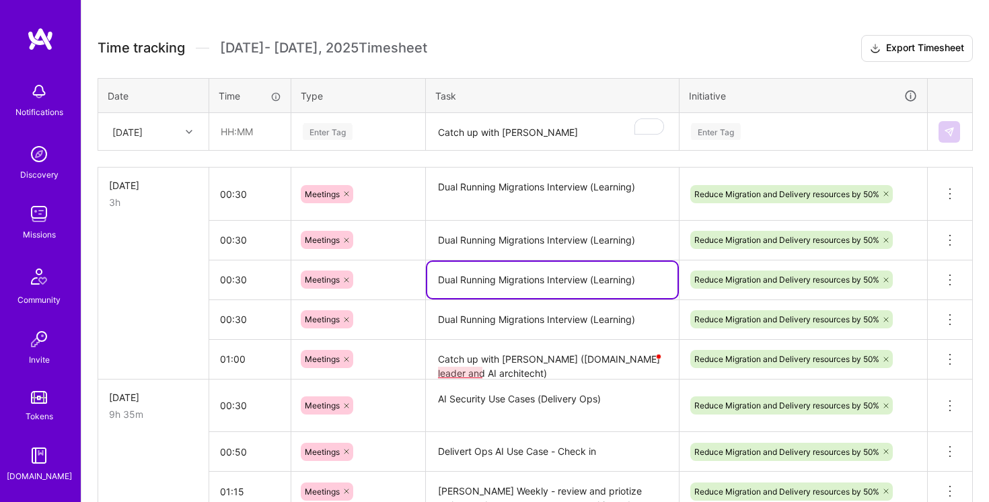
click at [463, 372] on textarea "Catch up with [PERSON_NAME] ([DOMAIN_NAME] leader and AI architecht)" at bounding box center [552, 360] width 250 height 38
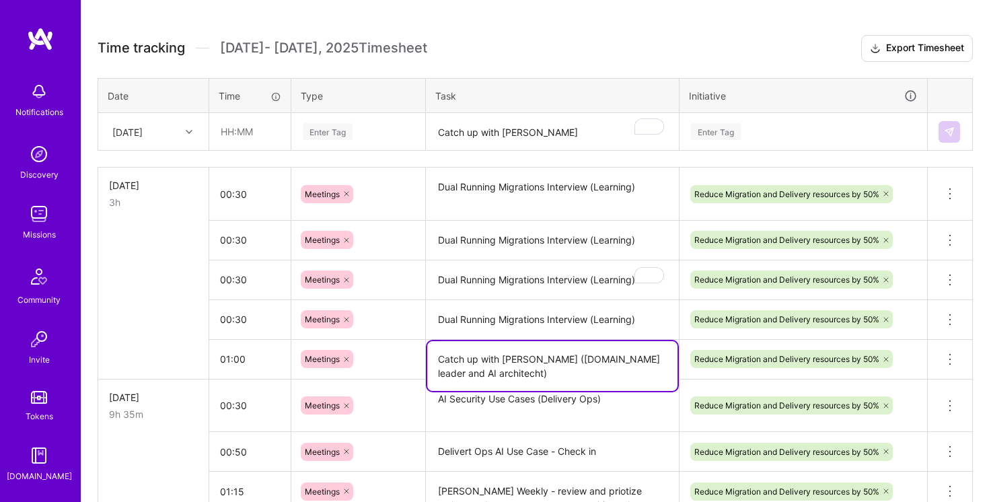
click at [463, 372] on textarea "Catch up with [PERSON_NAME] ([DOMAIN_NAME] leader and AI architecht)" at bounding box center [552, 366] width 250 height 50
paste textarea "To enrich screen reader interactions, please activate Accessibility in Grammarl…"
type textarea "Catch up with [PERSON_NAME] ([DOMAIN_NAME] leader and AI architect)"
click at [476, 138] on textarea "Catch up with [PERSON_NAME]" at bounding box center [552, 132] width 250 height 36
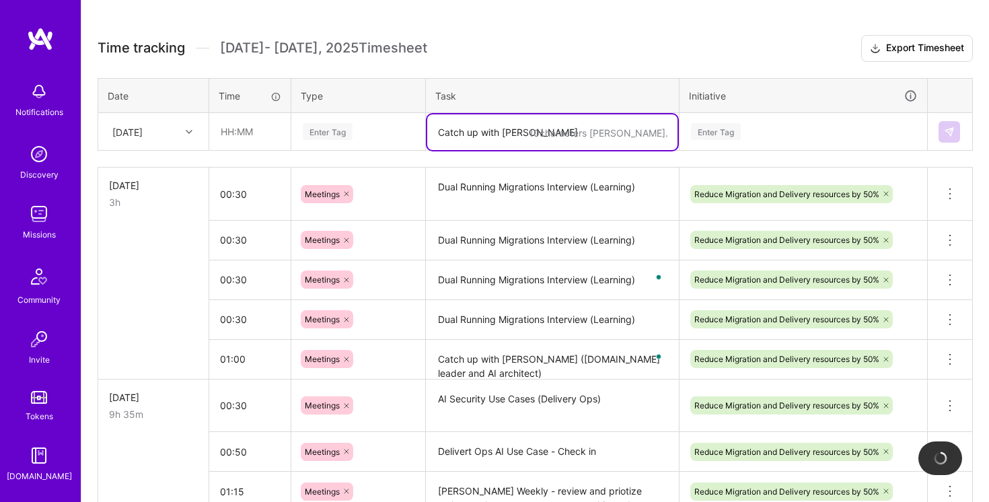
click at [194, 216] on td "[DATE] 3h" at bounding box center [153, 194] width 111 height 53
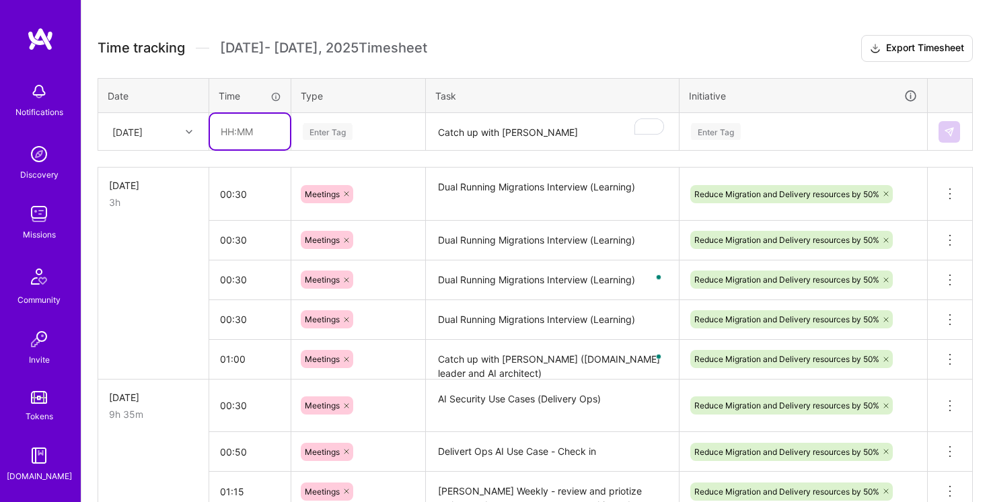
click at [234, 133] on input "text" at bounding box center [250, 132] width 80 height 36
type input "00:45"
click at [352, 133] on div "Enter Tag" at bounding box center [328, 131] width 50 height 21
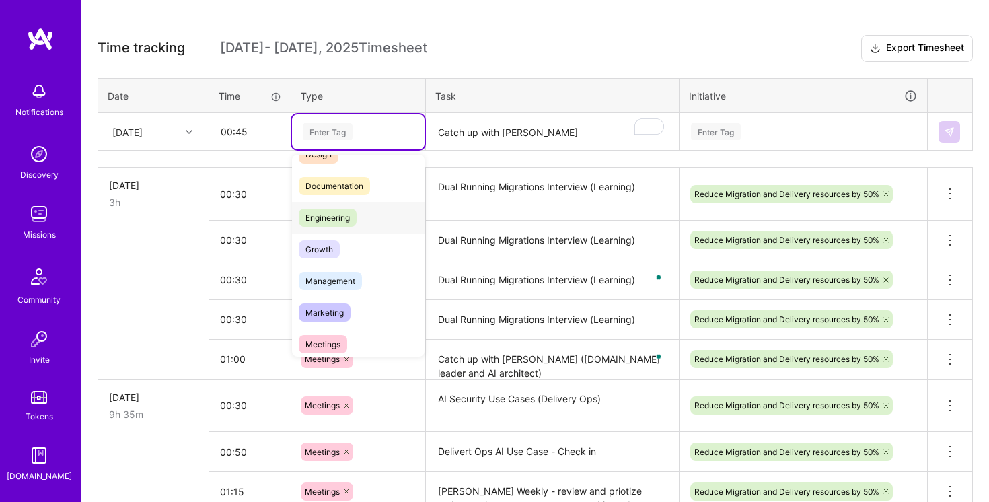
scroll to position [88, 0]
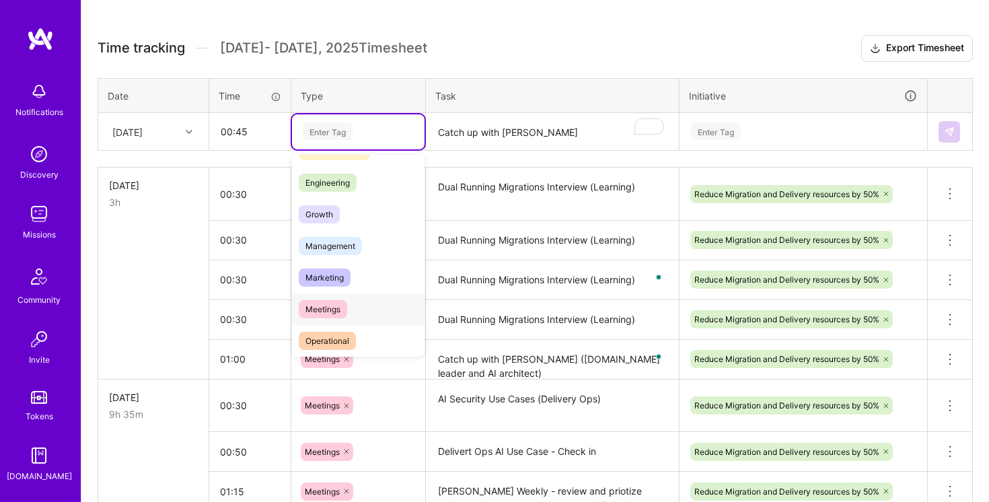
click at [353, 311] on div "Meetings" at bounding box center [358, 309] width 133 height 32
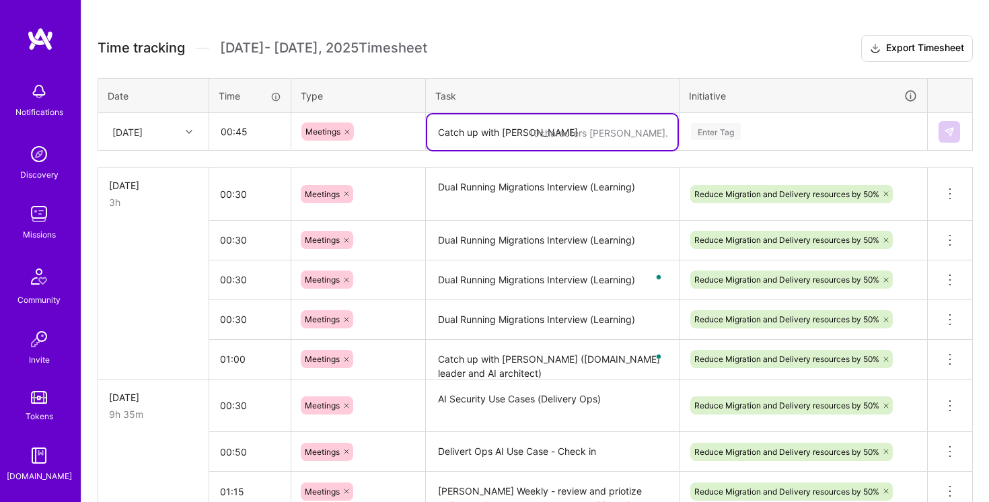
click at [508, 132] on textarea "Catch up with [PERSON_NAME]" at bounding box center [552, 132] width 250 height 36
click at [562, 124] on textarea "Synthetic Evals status" at bounding box center [552, 132] width 250 height 36
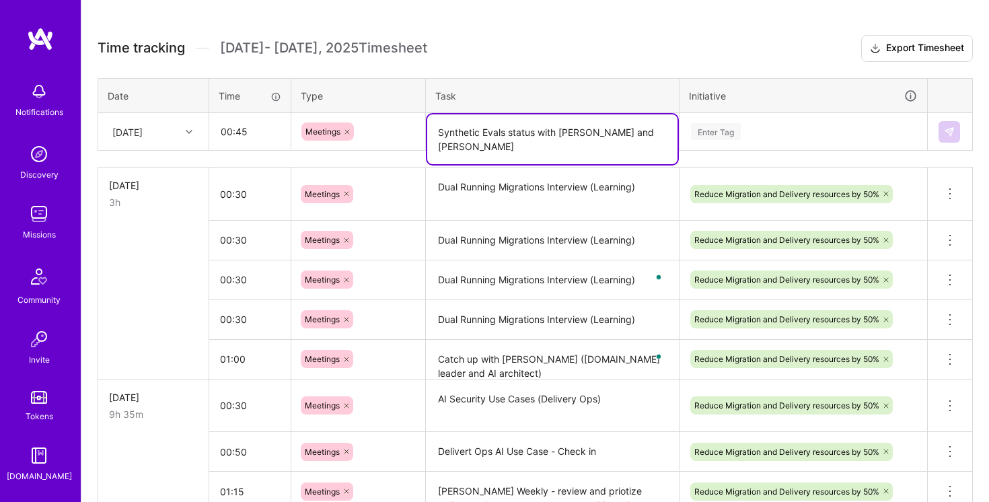
click at [750, 117] on div "Enter Tag" at bounding box center [803, 131] width 246 height 35
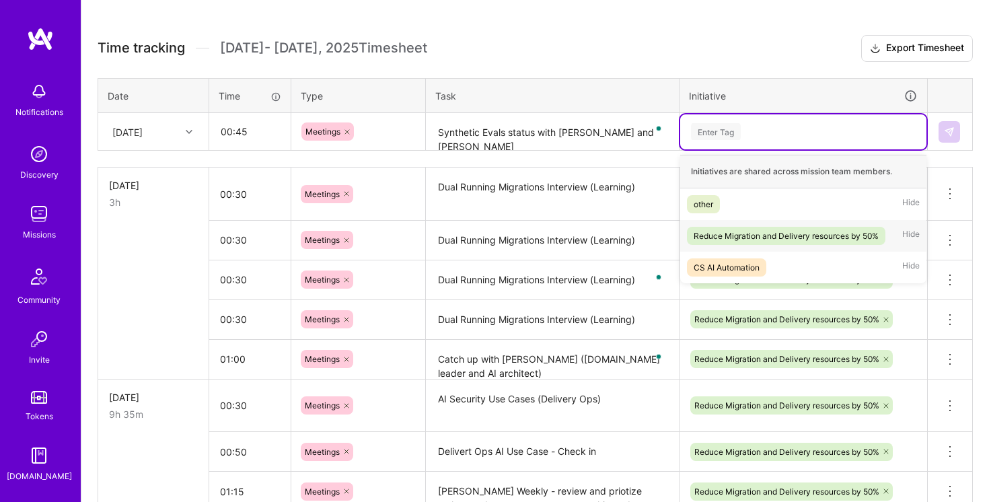
click at [750, 229] on div "Reduce Migration and Delivery resources by 50%" at bounding box center [786, 236] width 185 height 14
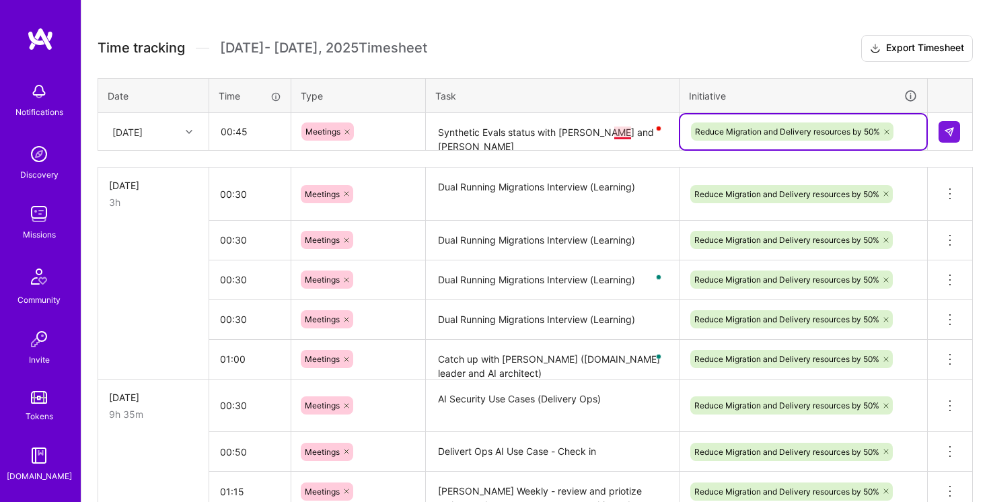
click at [624, 133] on textarea "Synthetic Evals status with [PERSON_NAME] and [PERSON_NAME]" at bounding box center [552, 132] width 250 height 36
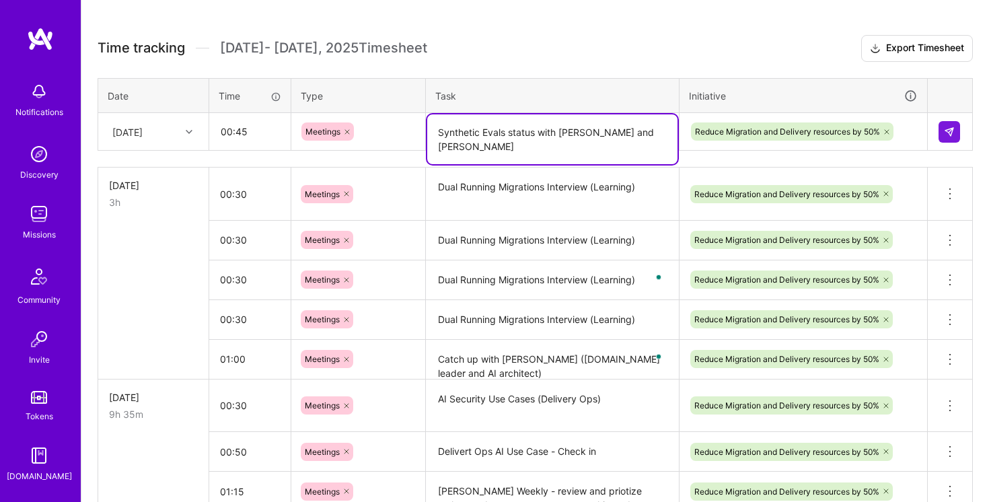
click at [543, 144] on textarea "Synthetic Evals status with [PERSON_NAME] and [PERSON_NAME]" at bounding box center [552, 139] width 250 height 50
click at [537, 133] on textarea "Synthetic Evals status with [PERSON_NAME] and [PERSON_NAME]" at bounding box center [552, 139] width 250 height 50
type textarea "Synthetic Evals status and next steps with [PERSON_NAME] and [PERSON_NAME]"
click at [951, 130] on img at bounding box center [949, 131] width 11 height 11
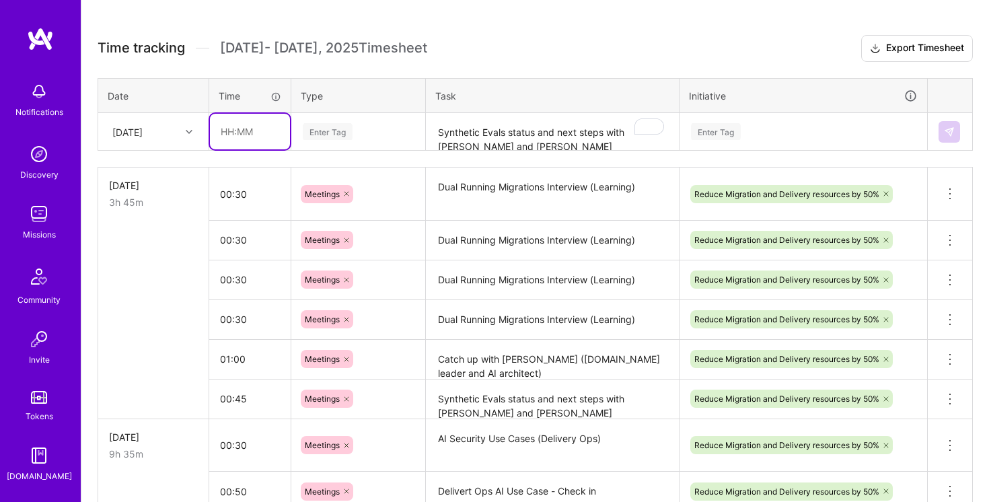
click at [229, 124] on input "text" at bounding box center [250, 132] width 80 height 36
type input "00:45"
click at [385, 131] on div "Enter Tag" at bounding box center [358, 131] width 114 height 17
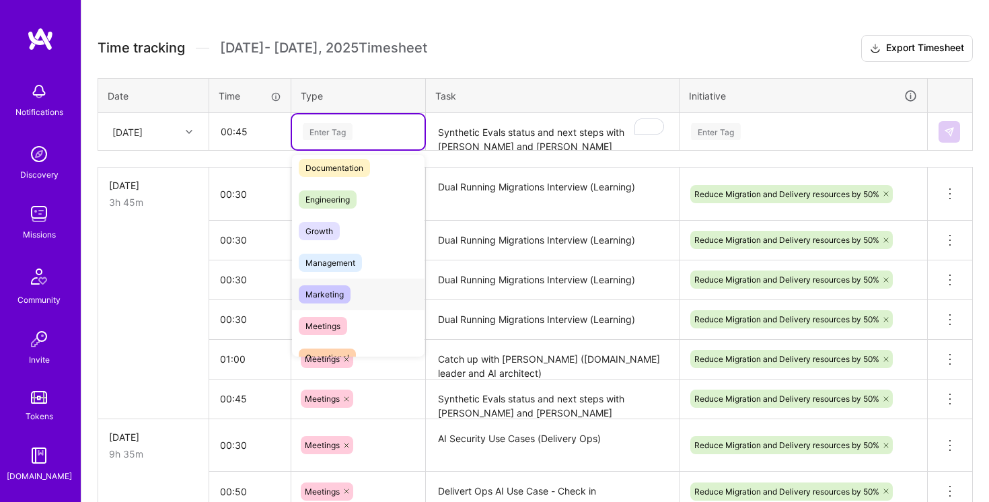
scroll to position [90, 0]
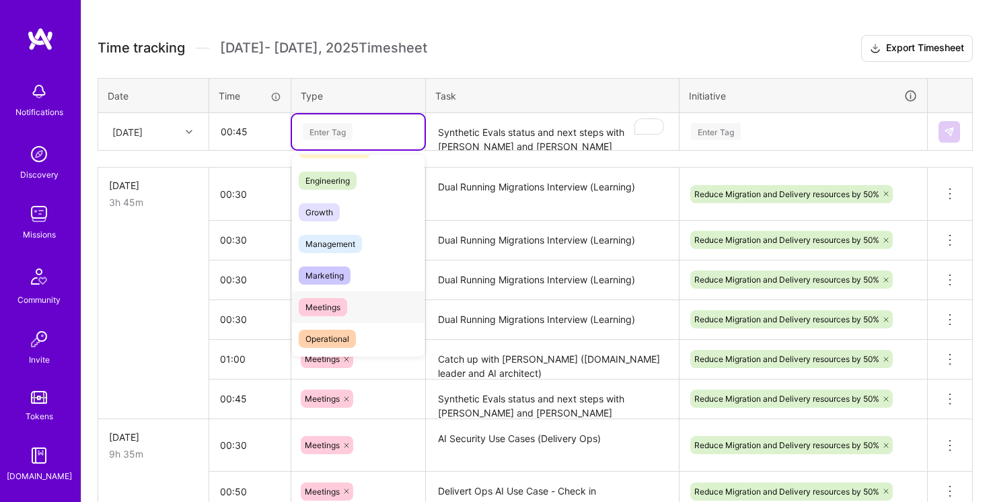
click at [364, 312] on div "Meetings" at bounding box center [358, 307] width 133 height 32
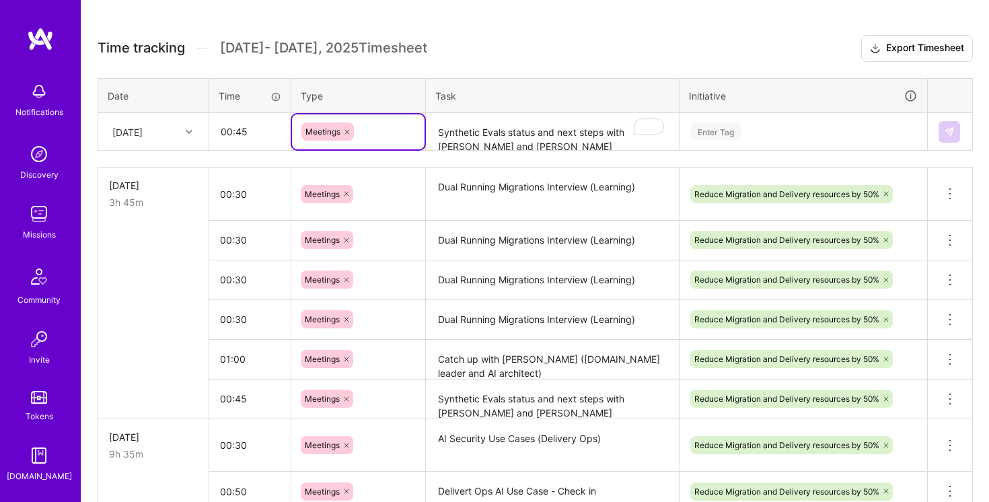
click at [496, 137] on textarea "Synthetic Evals status and next steps with [PERSON_NAME] and [PERSON_NAME]" at bounding box center [552, 132] width 250 height 36
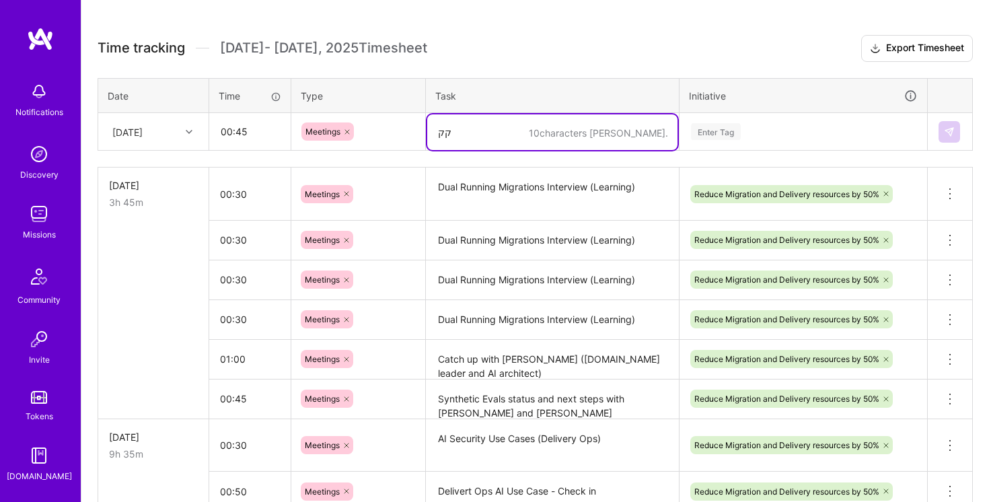
type textarea "ק"
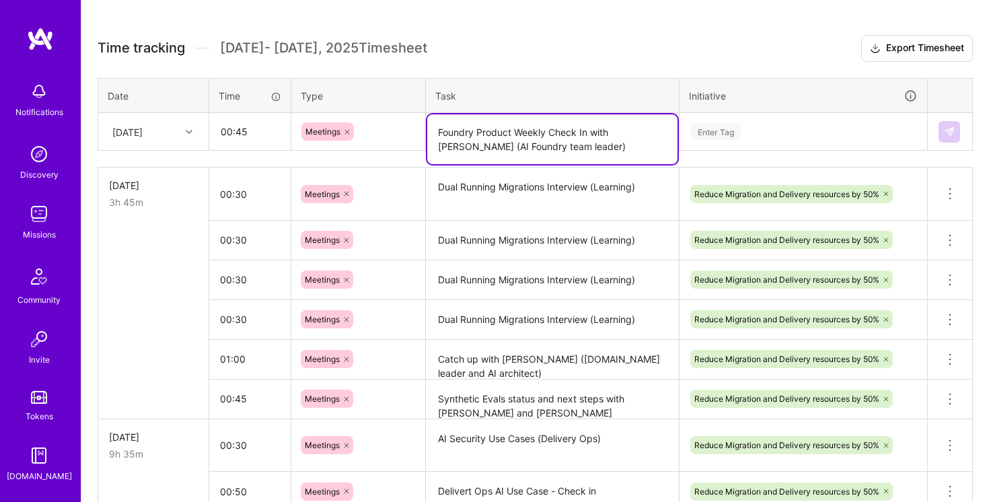
type textarea "Foundry Product Weekly Check In with [PERSON_NAME] (AI Foundry team leader)"
click at [842, 135] on div "Enter Tag" at bounding box center [803, 131] width 227 height 17
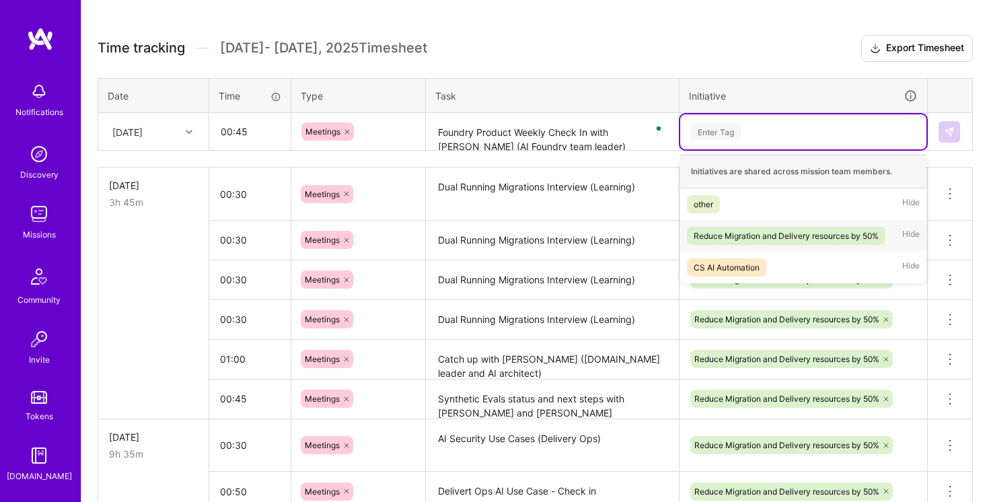
click at [824, 237] on div "Reduce Migration and Delivery resources by 50%" at bounding box center [786, 236] width 185 height 14
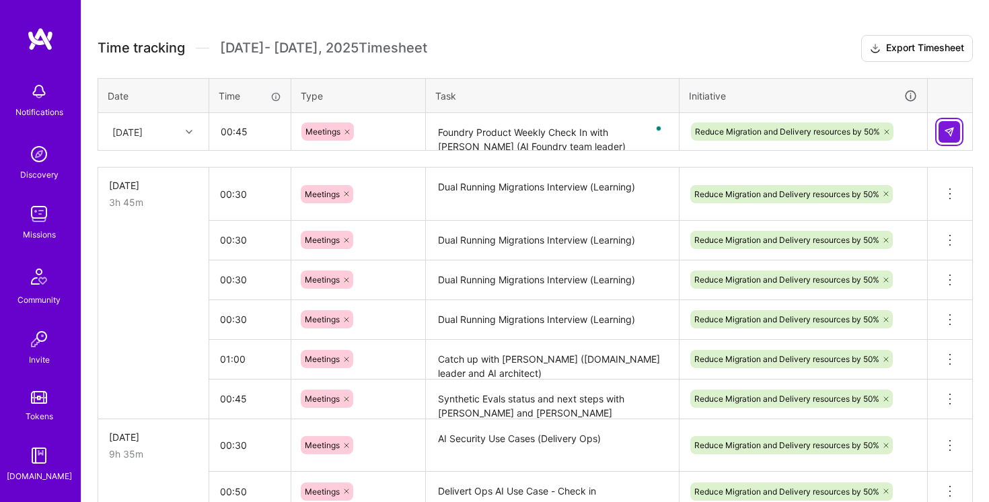
click at [944, 130] on img at bounding box center [949, 131] width 11 height 11
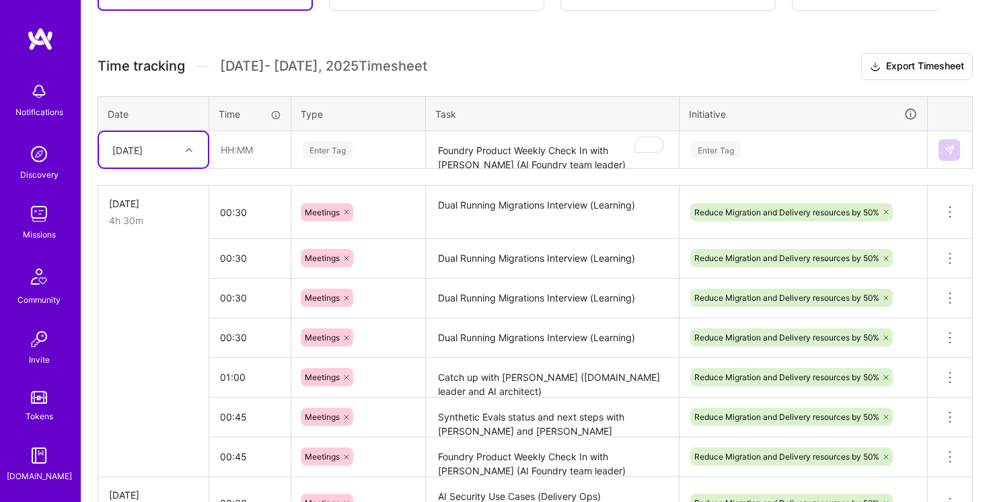
scroll to position [365, 0]
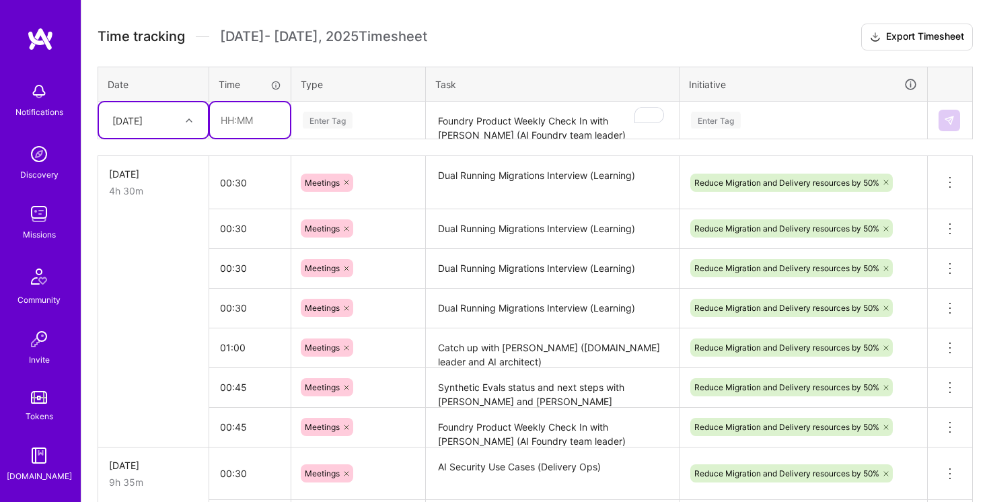
click at [240, 116] on input "text" at bounding box center [250, 120] width 80 height 36
click at [464, 29] on h3 "Time tracking [DATE] - [DATE] Timesheet Export Timesheet" at bounding box center [535, 37] width 875 height 27
click at [231, 115] on input "text" at bounding box center [250, 120] width 80 height 36
type input "0"
type input "01:00"
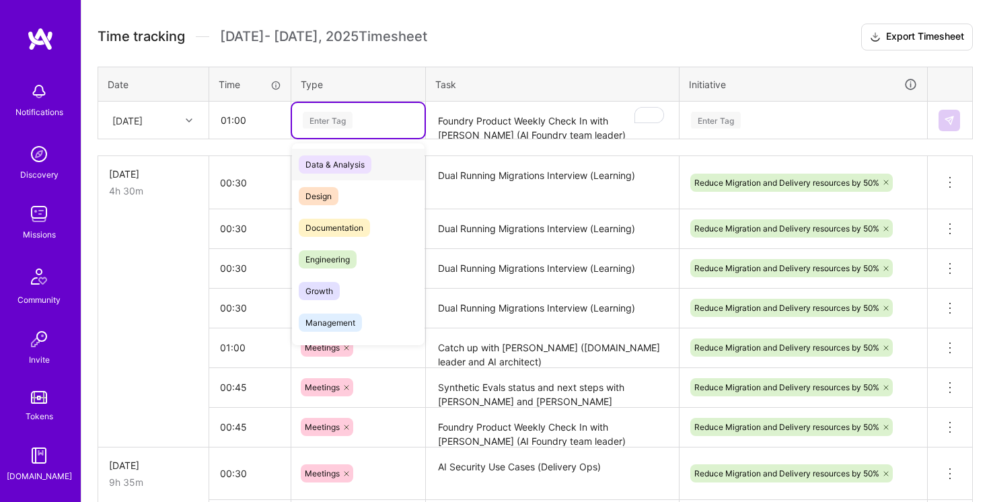
click at [365, 121] on div "Enter Tag" at bounding box center [358, 120] width 114 height 17
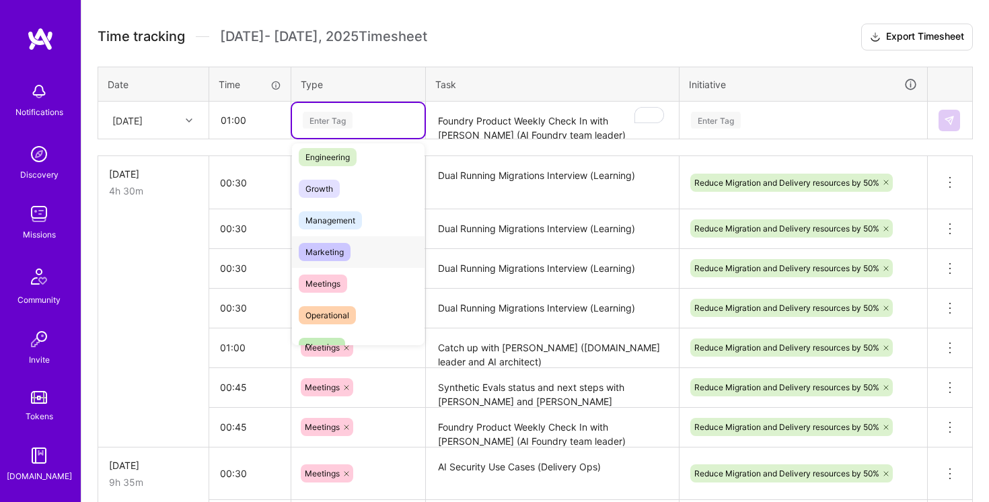
scroll to position [101, 0]
click at [365, 223] on div "Management" at bounding box center [358, 222] width 133 height 32
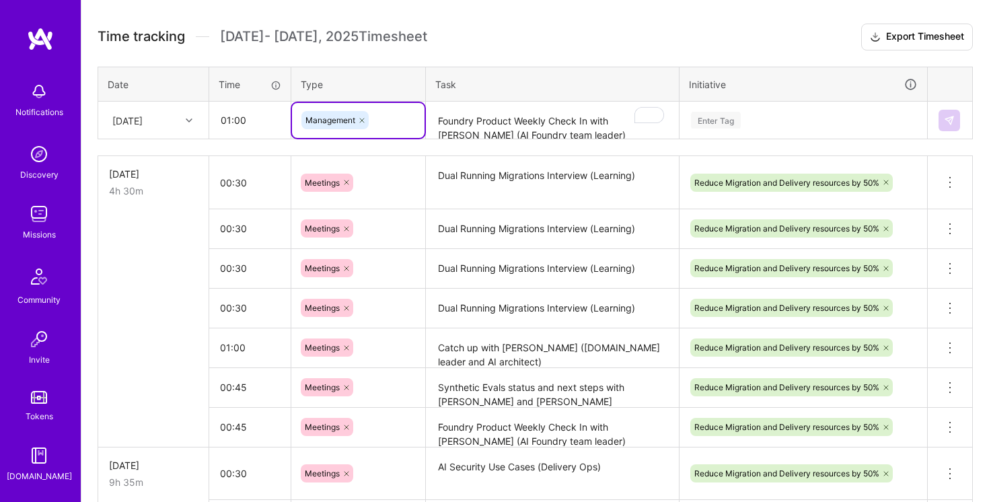
click at [503, 121] on textarea "Foundry Product Weekly Check In with [PERSON_NAME] (AI Foundry team leader)" at bounding box center [552, 121] width 250 height 36
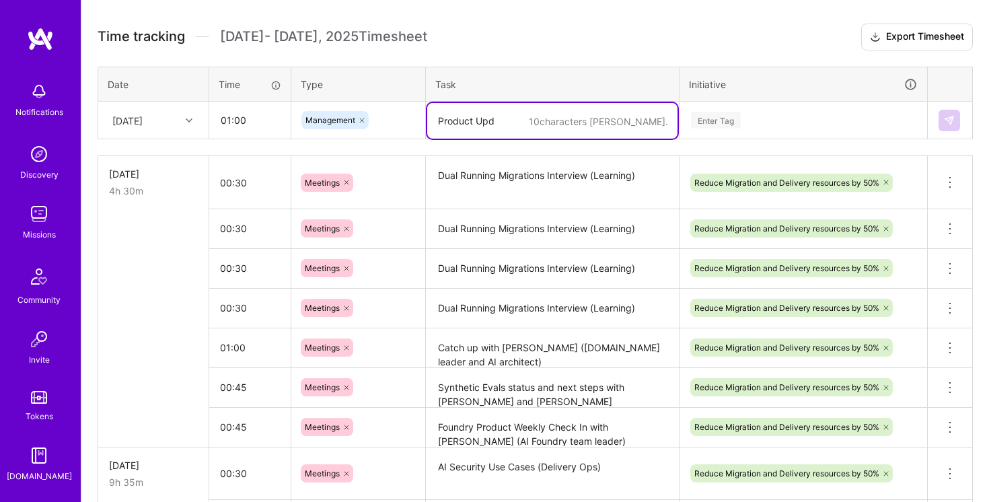
type textarea "Product Upda"
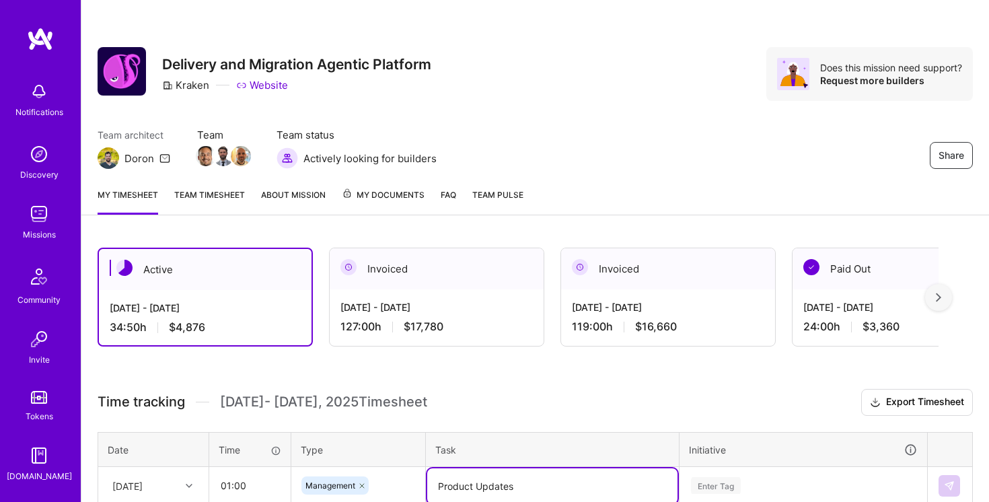
scroll to position [365, 0]
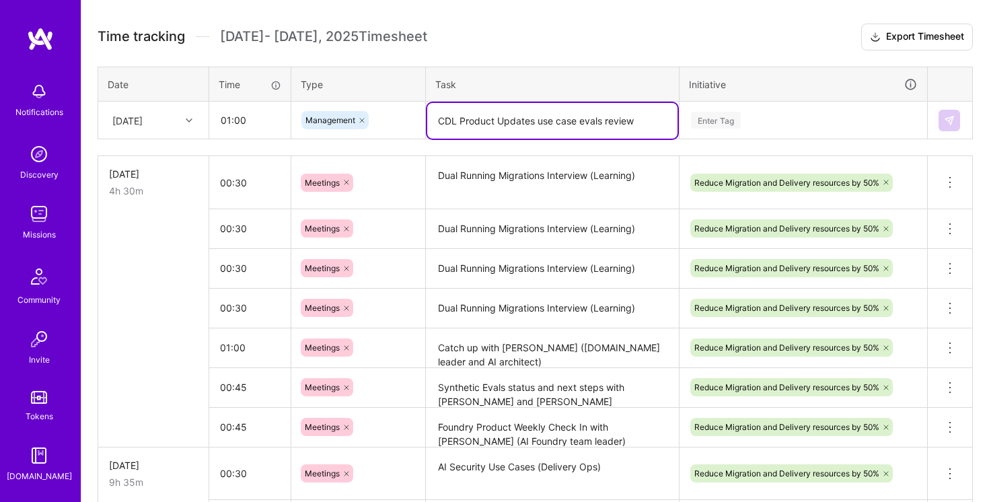
type textarea "CDL Product Updates use case evals review"
click at [836, 118] on div "Enter Tag" at bounding box center [803, 120] width 227 height 17
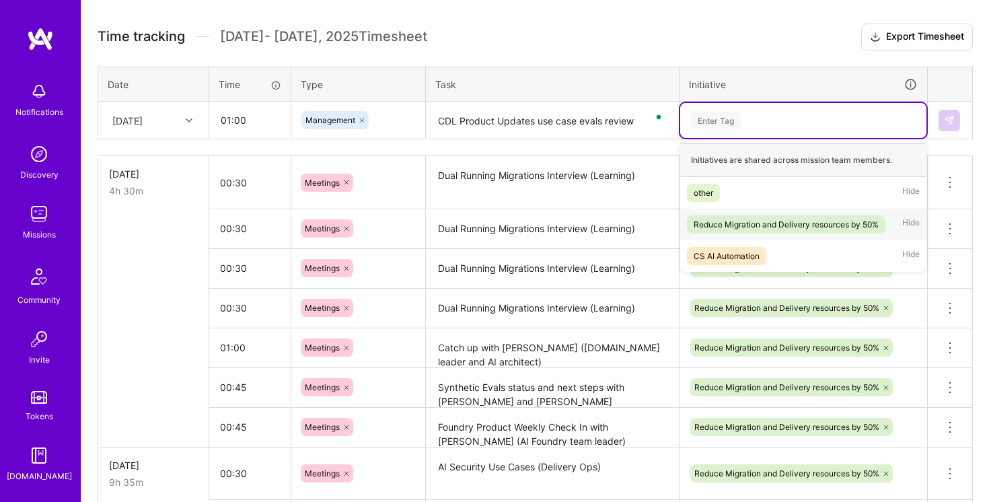
click at [821, 218] on div "Reduce Migration and Delivery resources by 50%" at bounding box center [786, 224] width 185 height 14
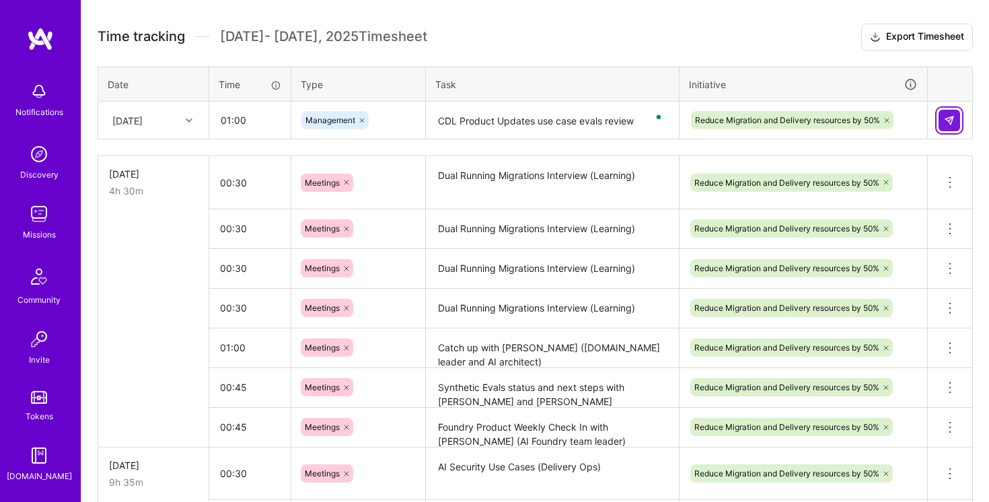
click at [957, 119] on button at bounding box center [950, 121] width 22 height 22
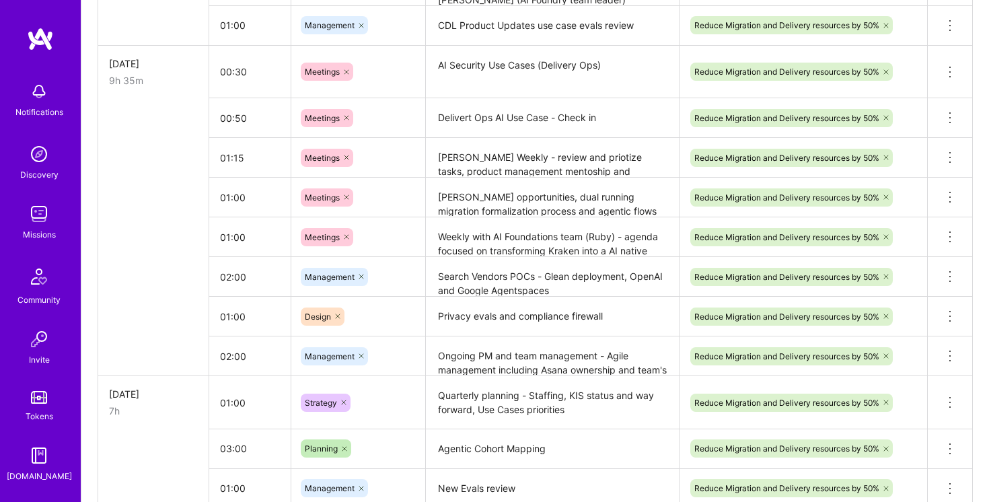
scroll to position [815, 0]
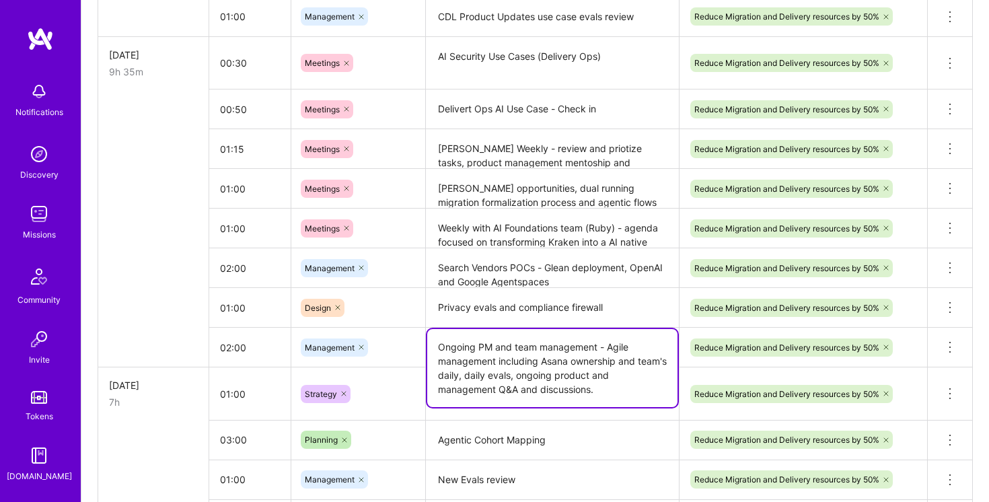
click at [469, 344] on textarea "Ongoing PM and team management - Agile management including Asana ownership and…" at bounding box center [552, 368] width 250 height 78
click at [133, 264] on td at bounding box center [153, 268] width 111 height 40
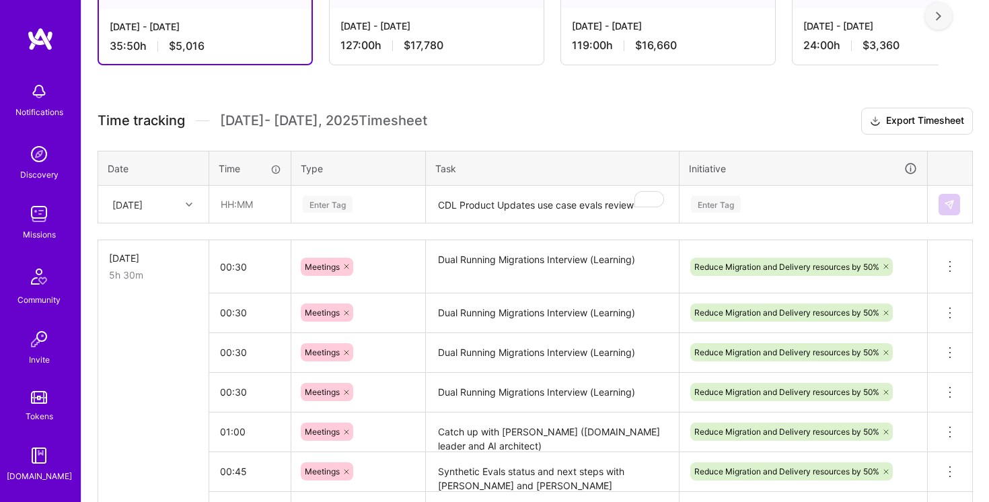
scroll to position [278, 0]
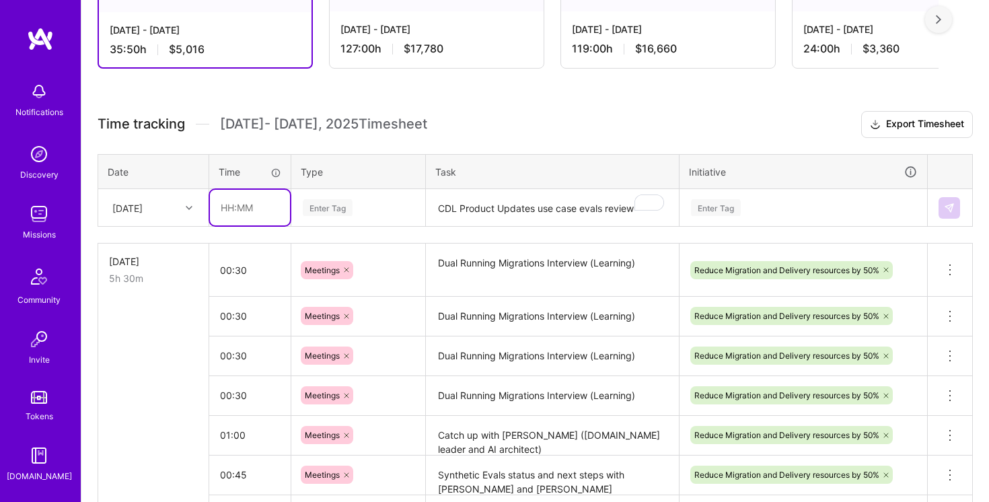
click at [248, 198] on input "text" at bounding box center [250, 208] width 80 height 36
type input "02:00"
click at [392, 199] on div "Enter Tag" at bounding box center [358, 207] width 114 height 17
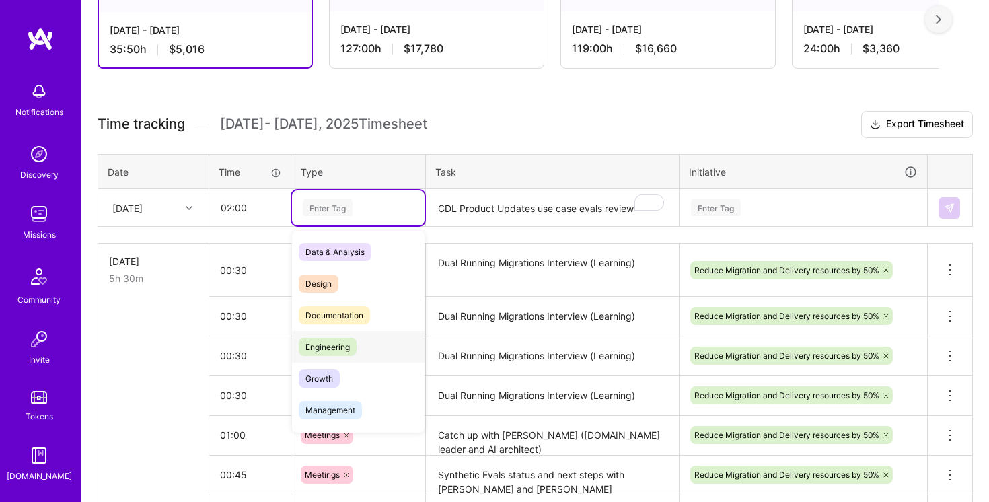
scroll to position [87, 0]
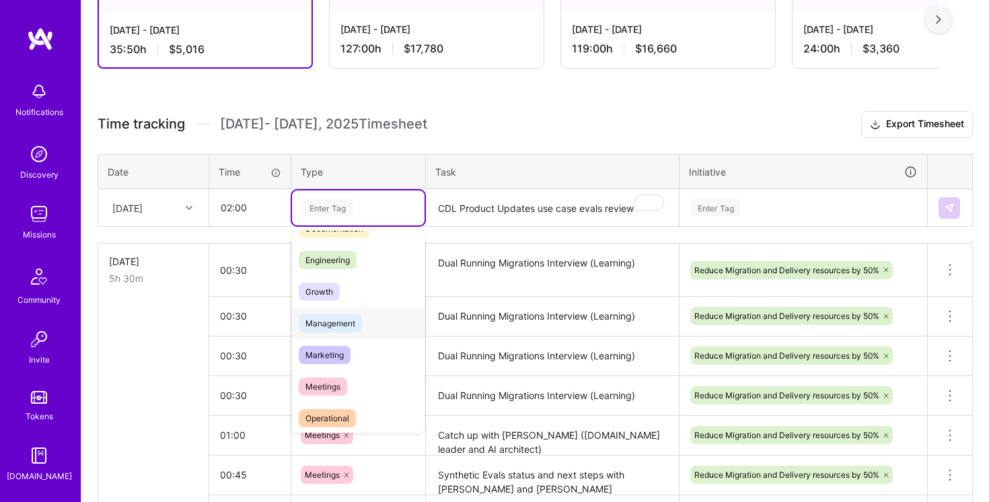
click at [370, 320] on div "Management" at bounding box center [358, 323] width 133 height 32
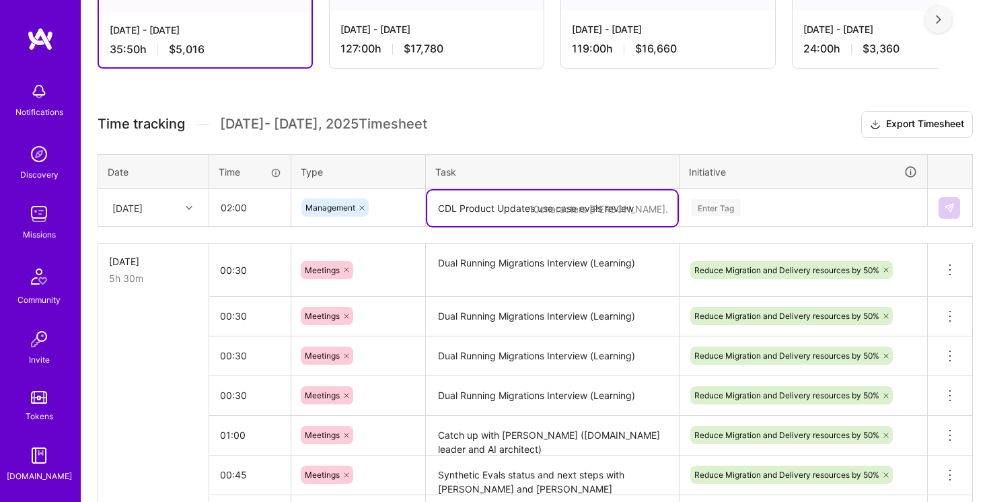
click at [517, 206] on textarea "CDL Product Updates use case evals review" at bounding box center [552, 208] width 250 height 36
paste textarea "Ongoing PM and team management - Agile management including Asana ownership and…"
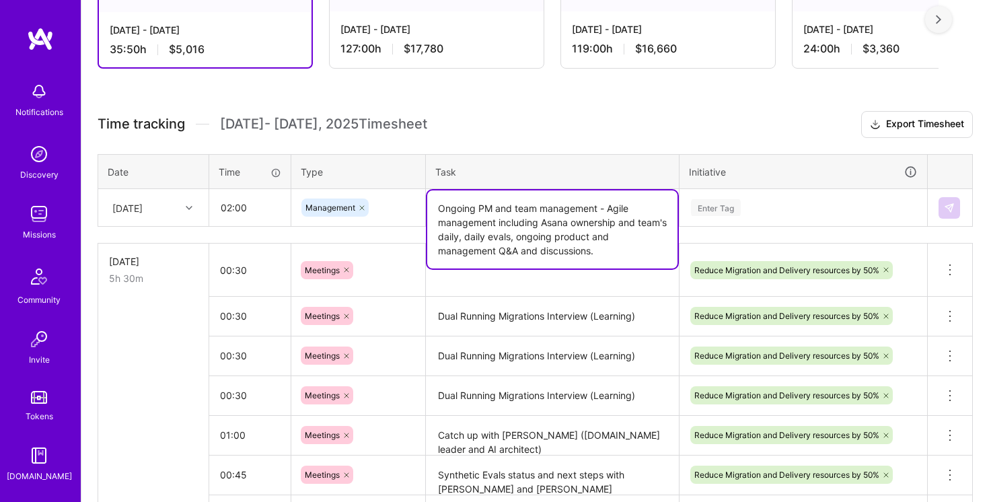
type textarea "Ongoing PM and team management - Agile management including Asana ownership and…"
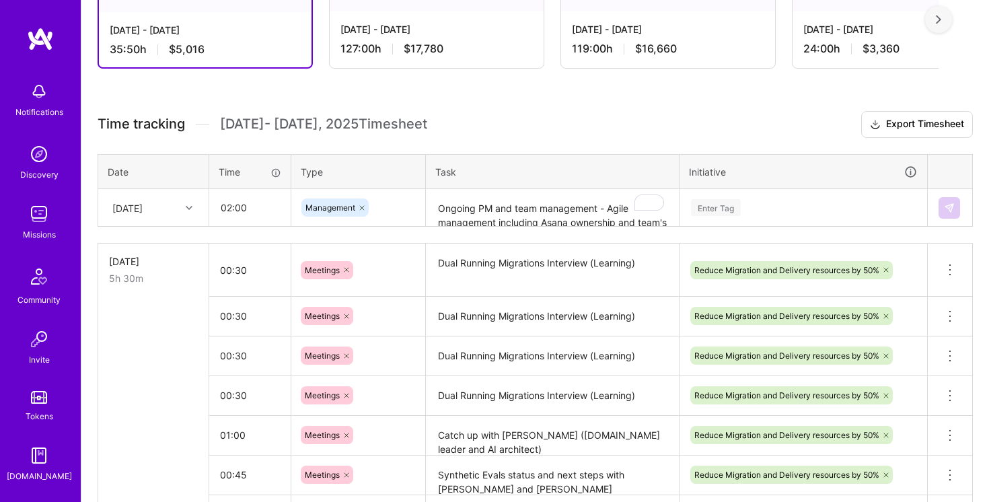
click at [555, 125] on h3 "Time tracking [DATE] - [DATE] Timesheet Export Timesheet" at bounding box center [535, 124] width 875 height 27
click at [813, 208] on div "Enter Tag" at bounding box center [803, 207] width 227 height 17
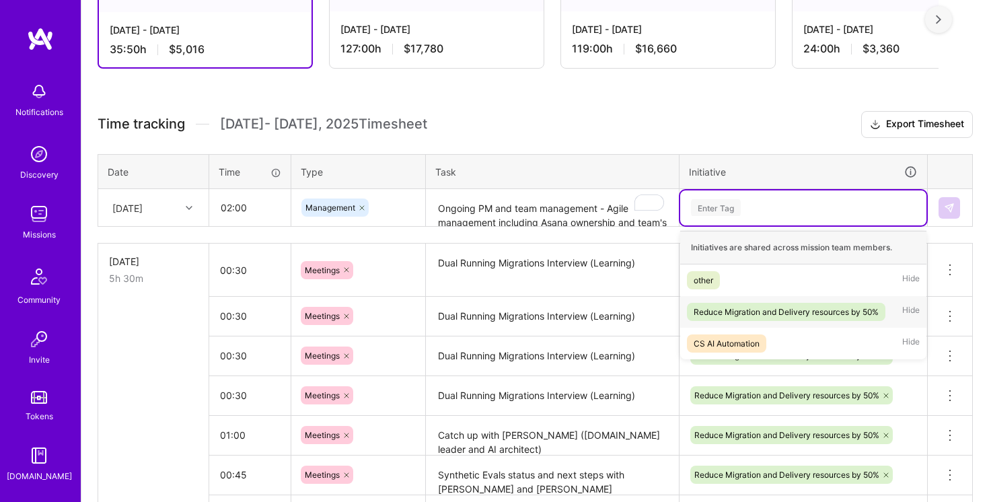
click at [800, 324] on div "Reduce Migration and Delivery resources by 50% Hide" at bounding box center [803, 312] width 246 height 32
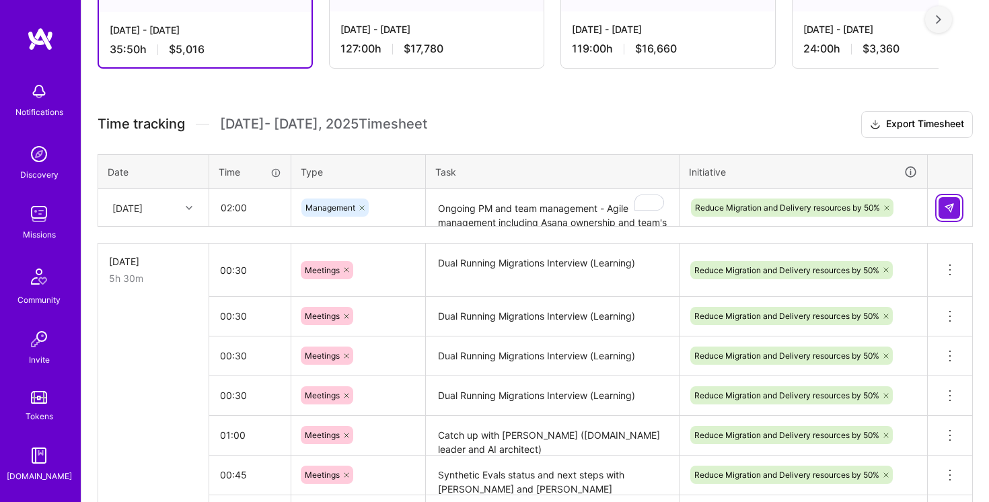
click at [953, 200] on button at bounding box center [950, 208] width 22 height 22
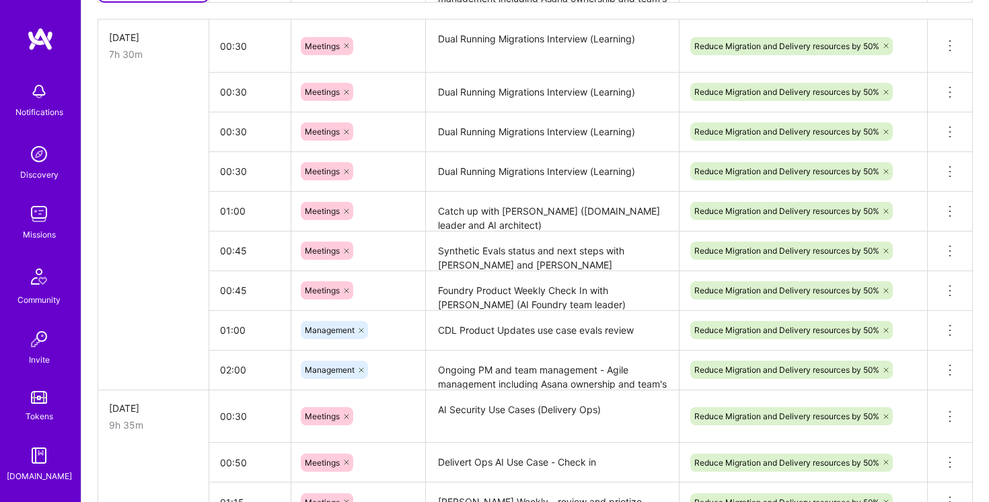
scroll to position [511, 0]
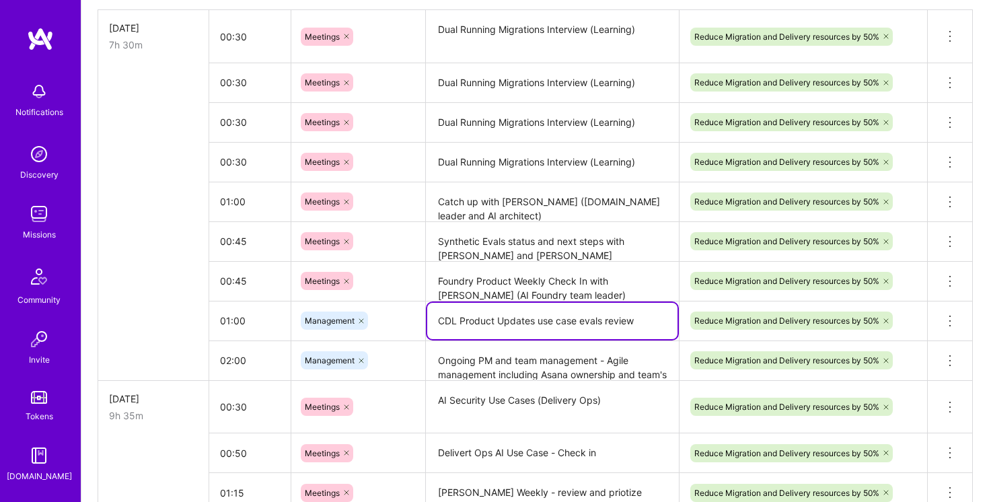
click at [546, 318] on textarea "CDL Product Updates use case evals review" at bounding box center [552, 321] width 250 height 36
click at [137, 246] on td at bounding box center [153, 241] width 111 height 40
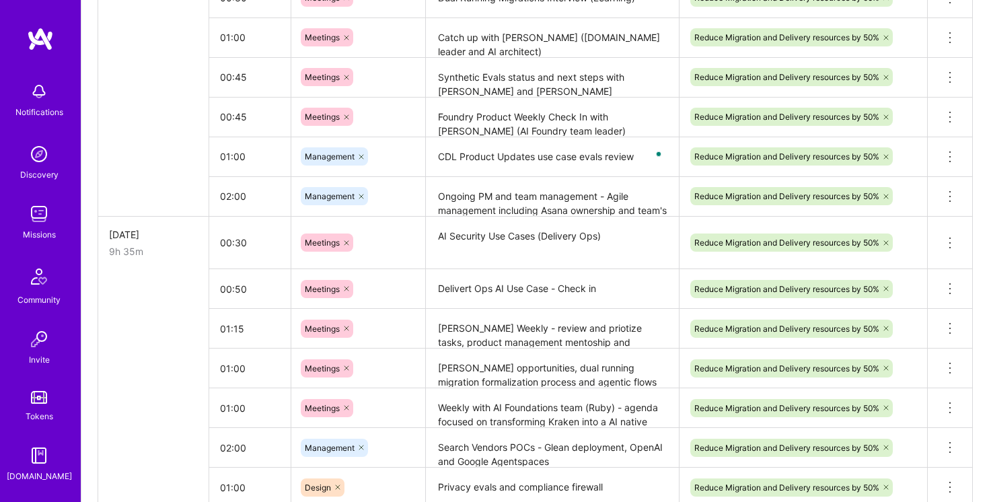
scroll to position [538, 0]
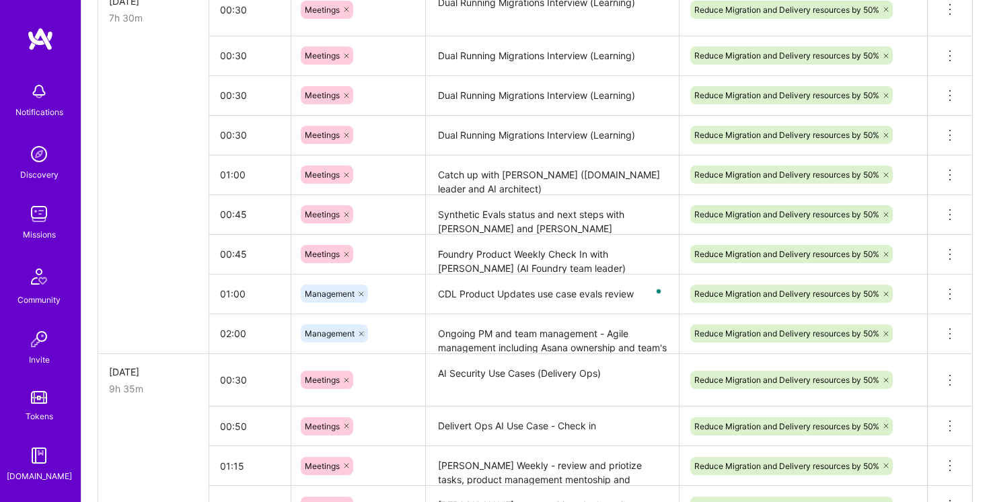
click at [559, 346] on textarea "Ongoing PM and team management - Agile management including Asana ownership and…" at bounding box center [552, 334] width 250 height 37
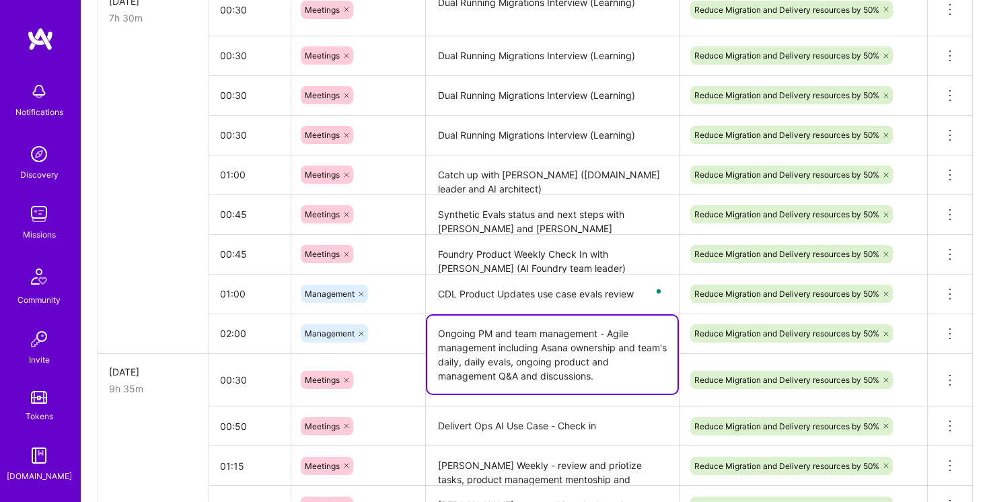
click at [479, 363] on textarea "Ongoing PM and team management - Agile management including Asana ownership and…" at bounding box center [552, 355] width 250 height 78
drag, startPoint x: 479, startPoint y: 363, endPoint x: 622, endPoint y: 349, distance: 144.0
click at [622, 349] on textarea "Ongoing PM and team management - Agile management including Asana ownership and…" at bounding box center [552, 355] width 250 height 78
click at [532, 374] on textarea "Ongoing PM and team management - Agile management including Asana ownership, da…" at bounding box center [552, 355] width 250 height 78
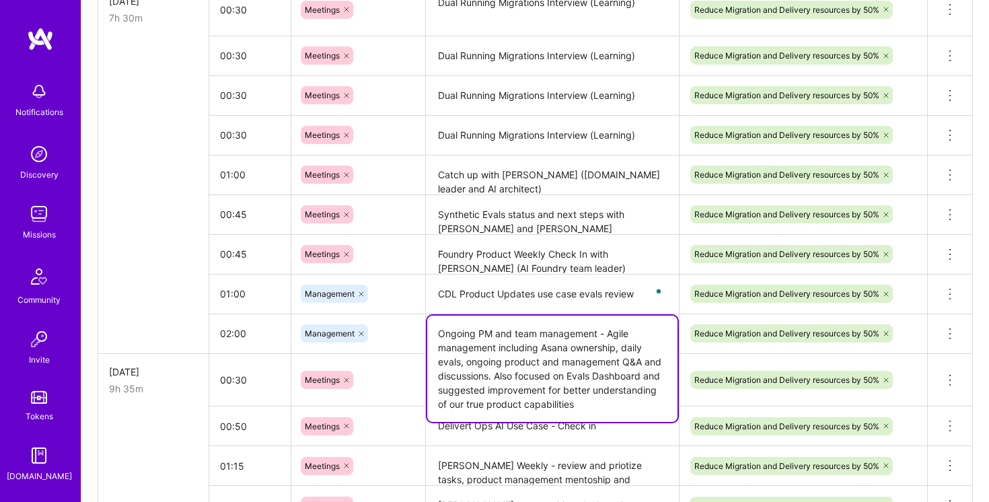
type textarea "Ongoing PM and team management - Agile management including Asana ownership, da…"
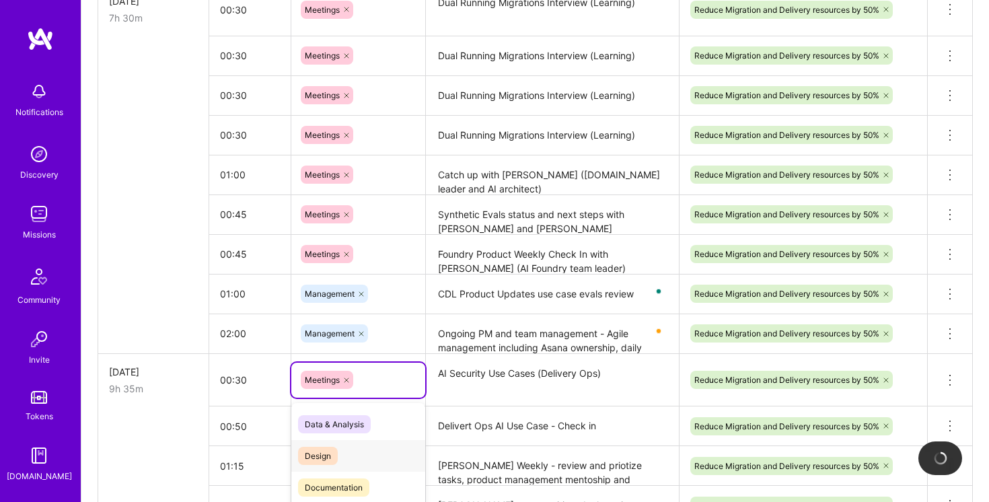
click at [369, 371] on div "option Design focused, 0 of 2. 16 results available. Use Up and Down to choose …" at bounding box center [358, 380] width 134 height 35
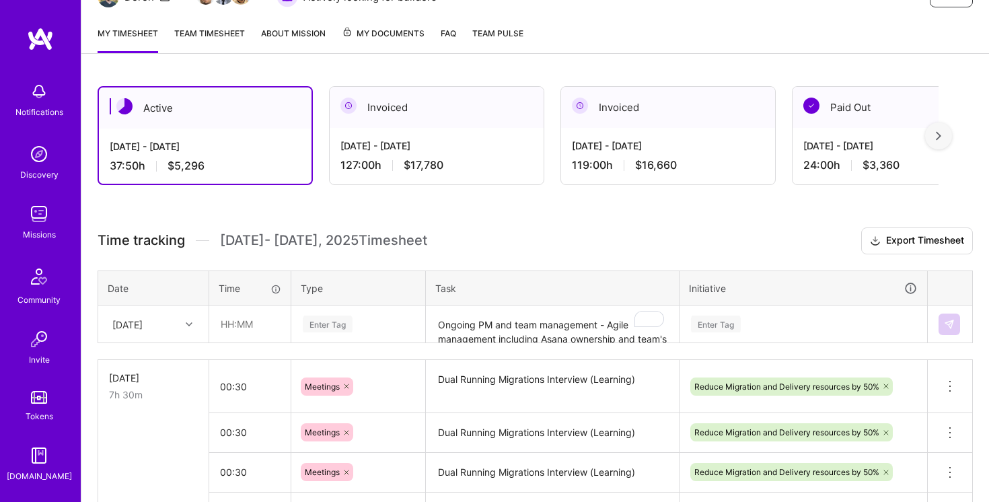
scroll to position [0, 0]
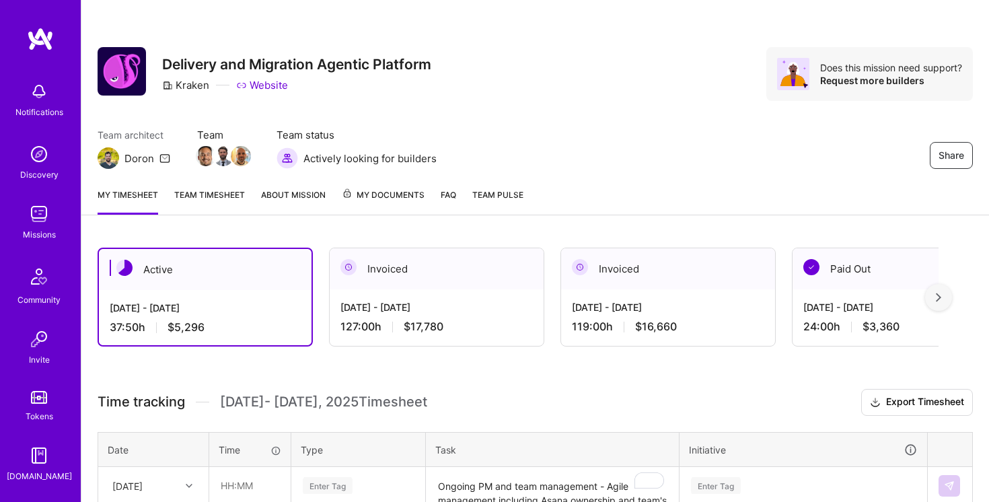
click at [135, 394] on span "Time tracking" at bounding box center [141, 402] width 87 height 17
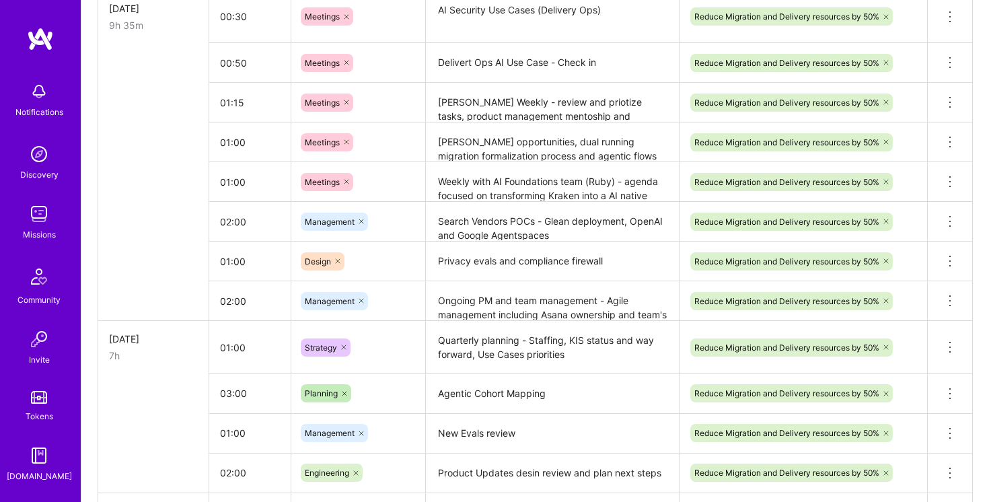
scroll to position [1404, 0]
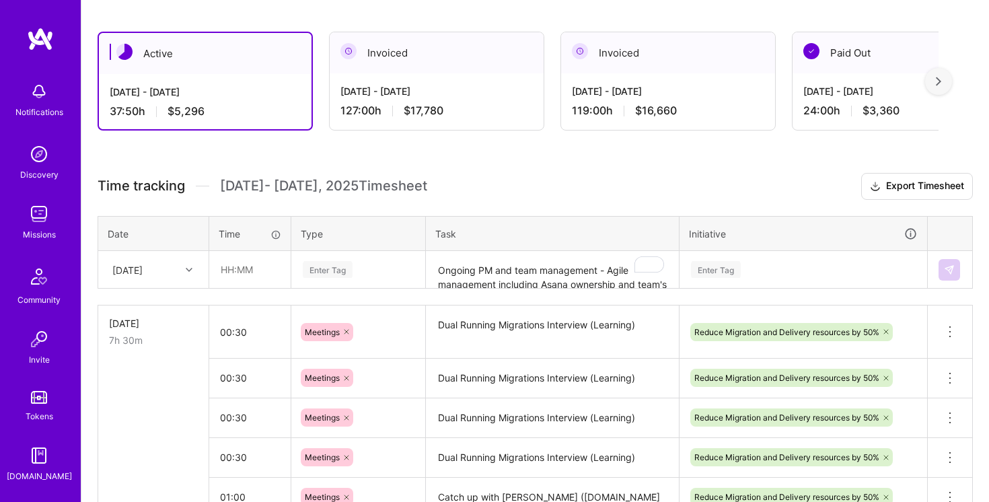
scroll to position [0, 0]
